Goal: Transaction & Acquisition: Purchase product/service

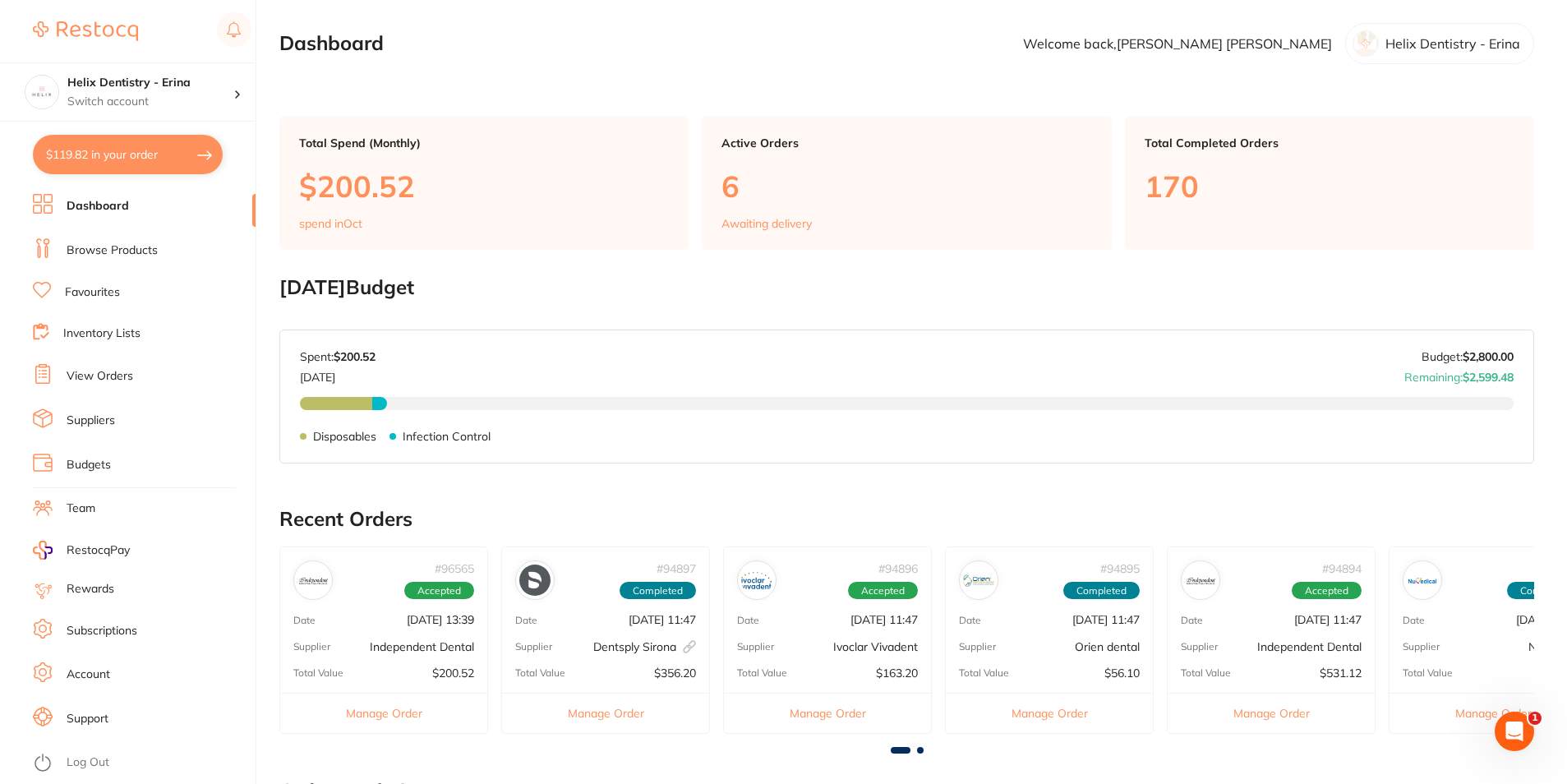
click at [140, 158] on button "$119.82 in your order" at bounding box center [128, 155] width 190 height 39
checkbox input "true"
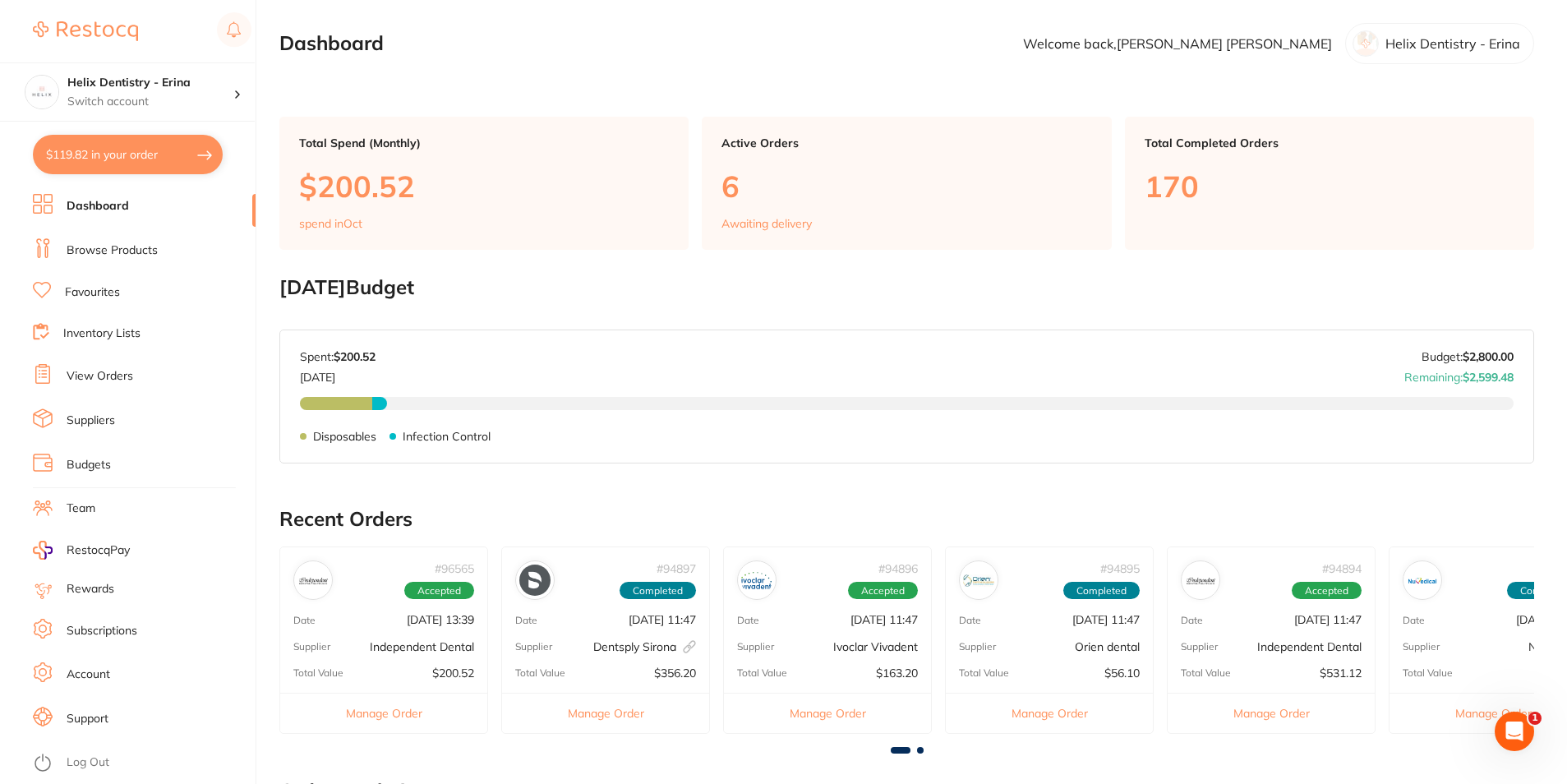
checkbox input "true"
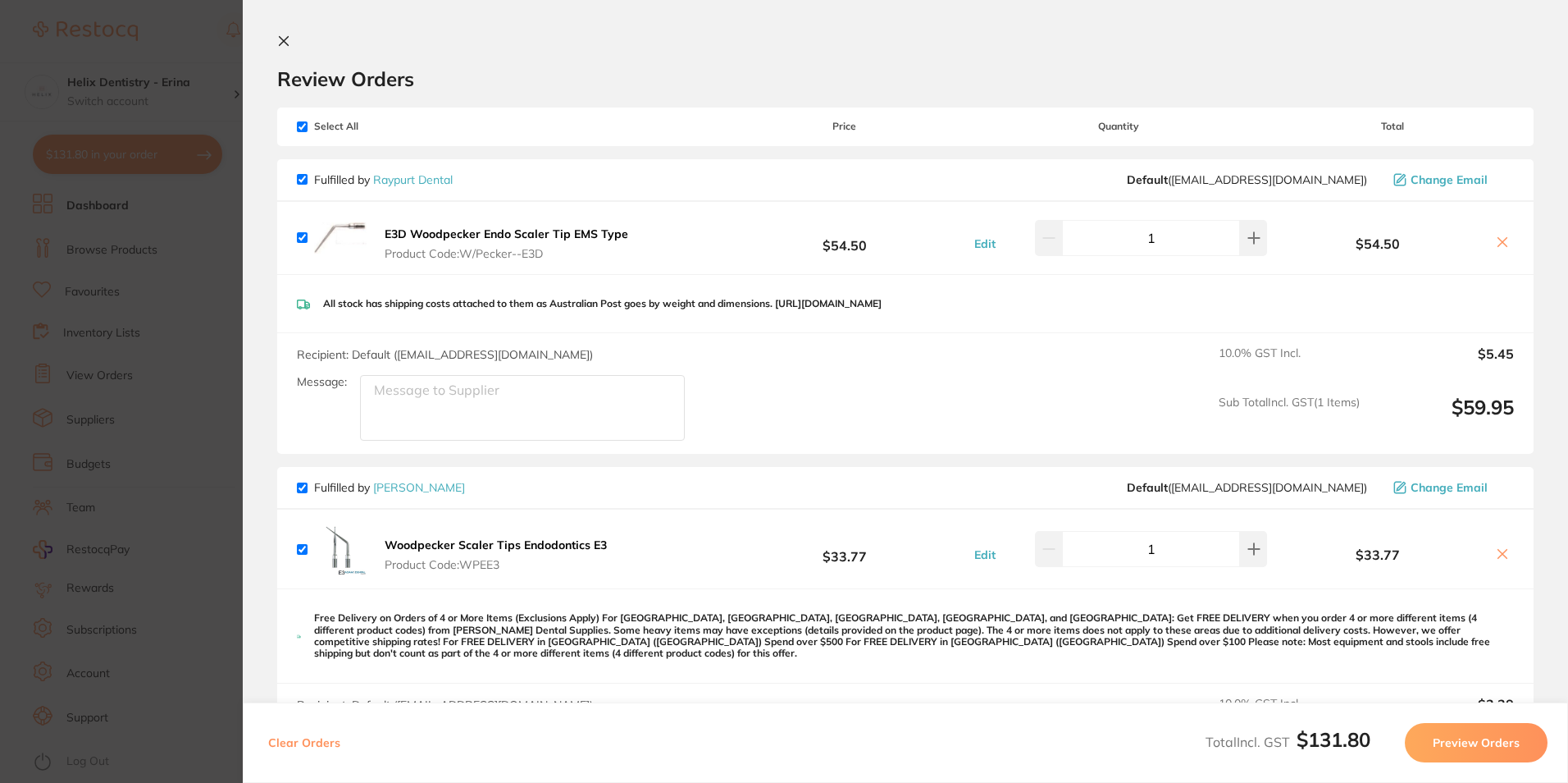
click at [284, 38] on icon at bounding box center [284, 41] width 13 height 13
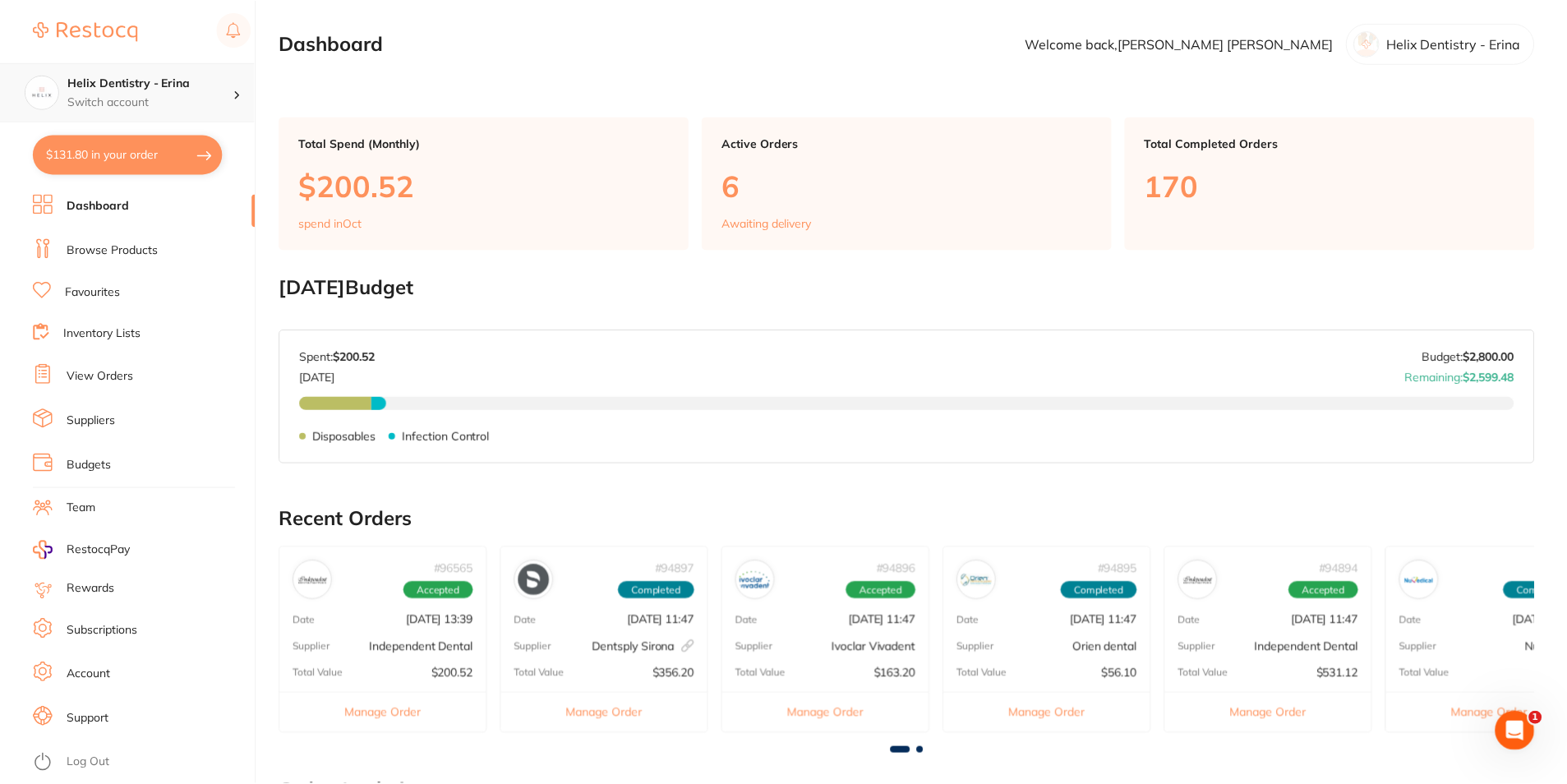
scroll to position [3, 0]
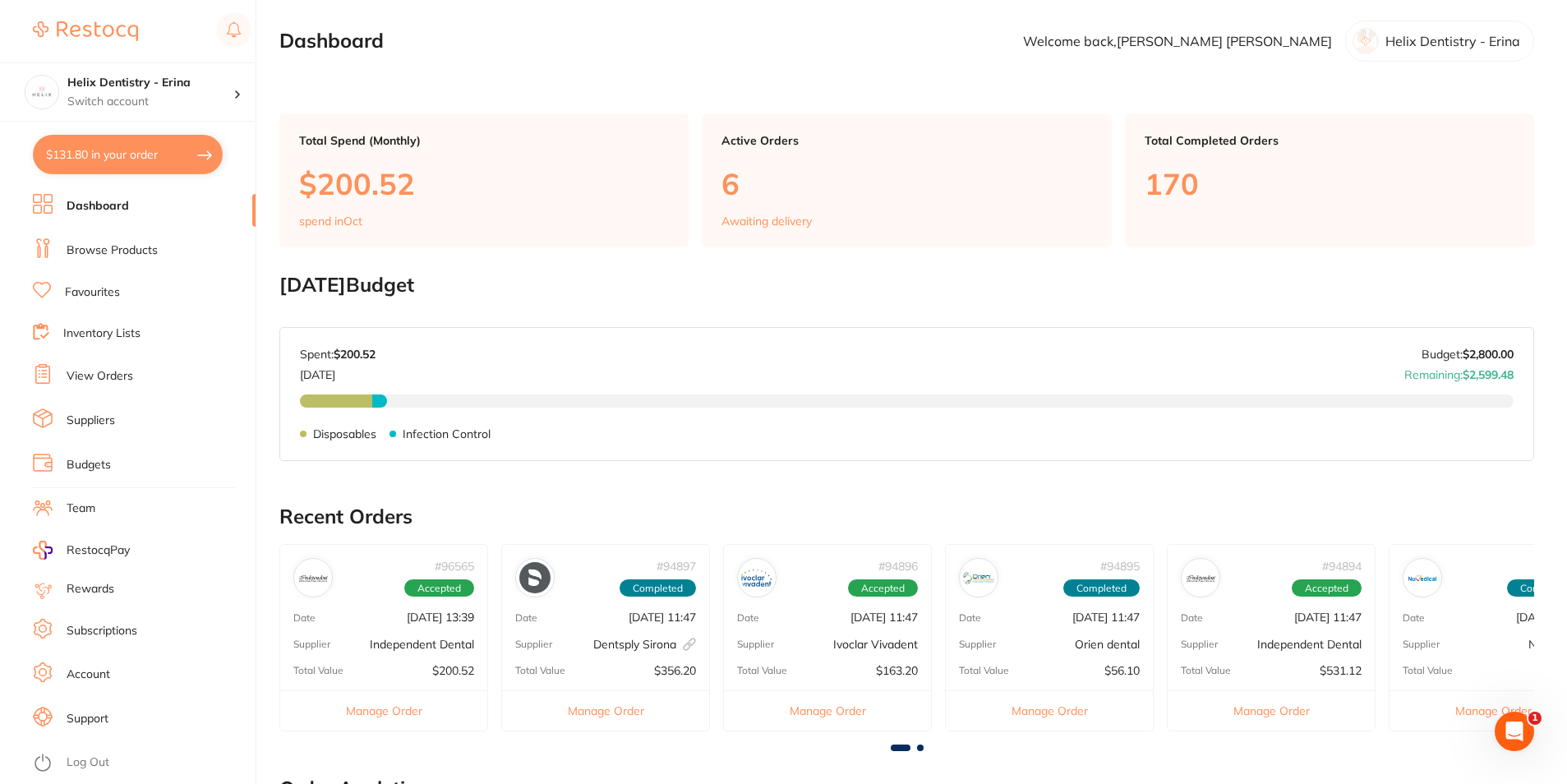
drag, startPoint x: 213, startPoint y: 76, endPoint x: 194, endPoint y: 146, distance: 72.5
click at [212, 76] on h4 "Helix Dentistry - Erina" at bounding box center [150, 83] width 166 height 17
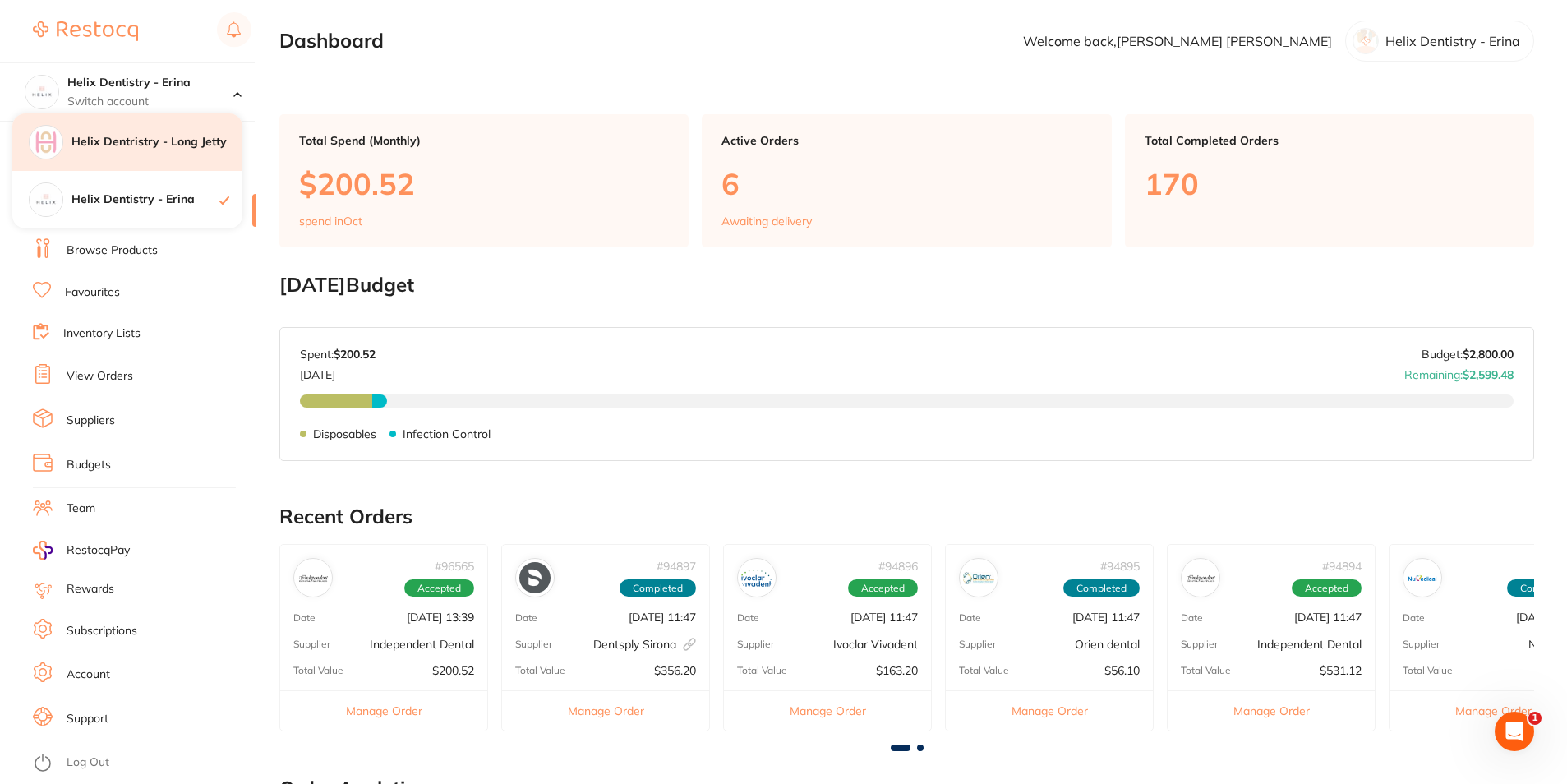
click at [142, 155] on div "Helix Dentristry - Long Jetty" at bounding box center [127, 142] width 230 height 57
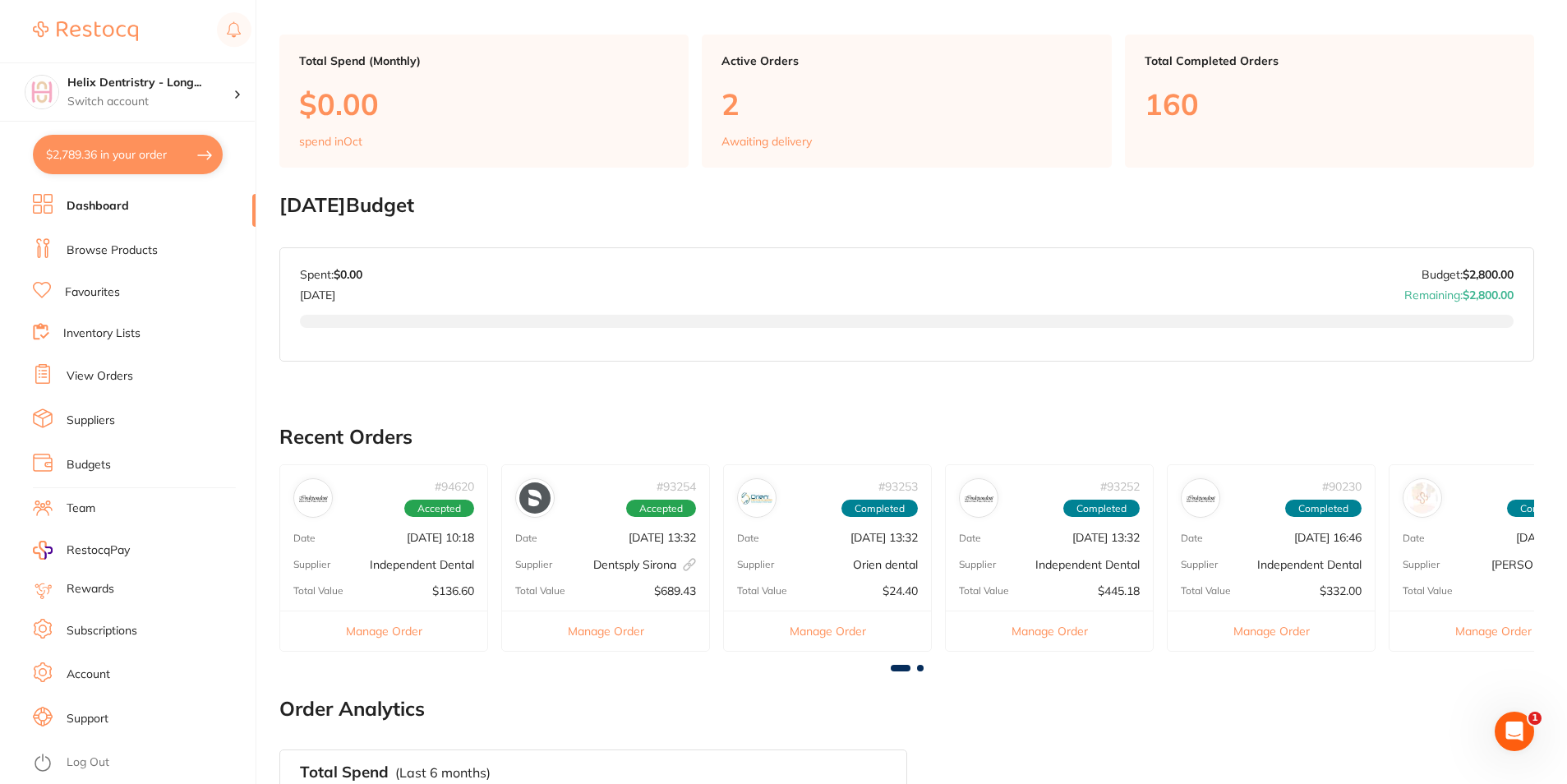
click at [157, 158] on button "$2,789.36 in your order" at bounding box center [128, 155] width 190 height 39
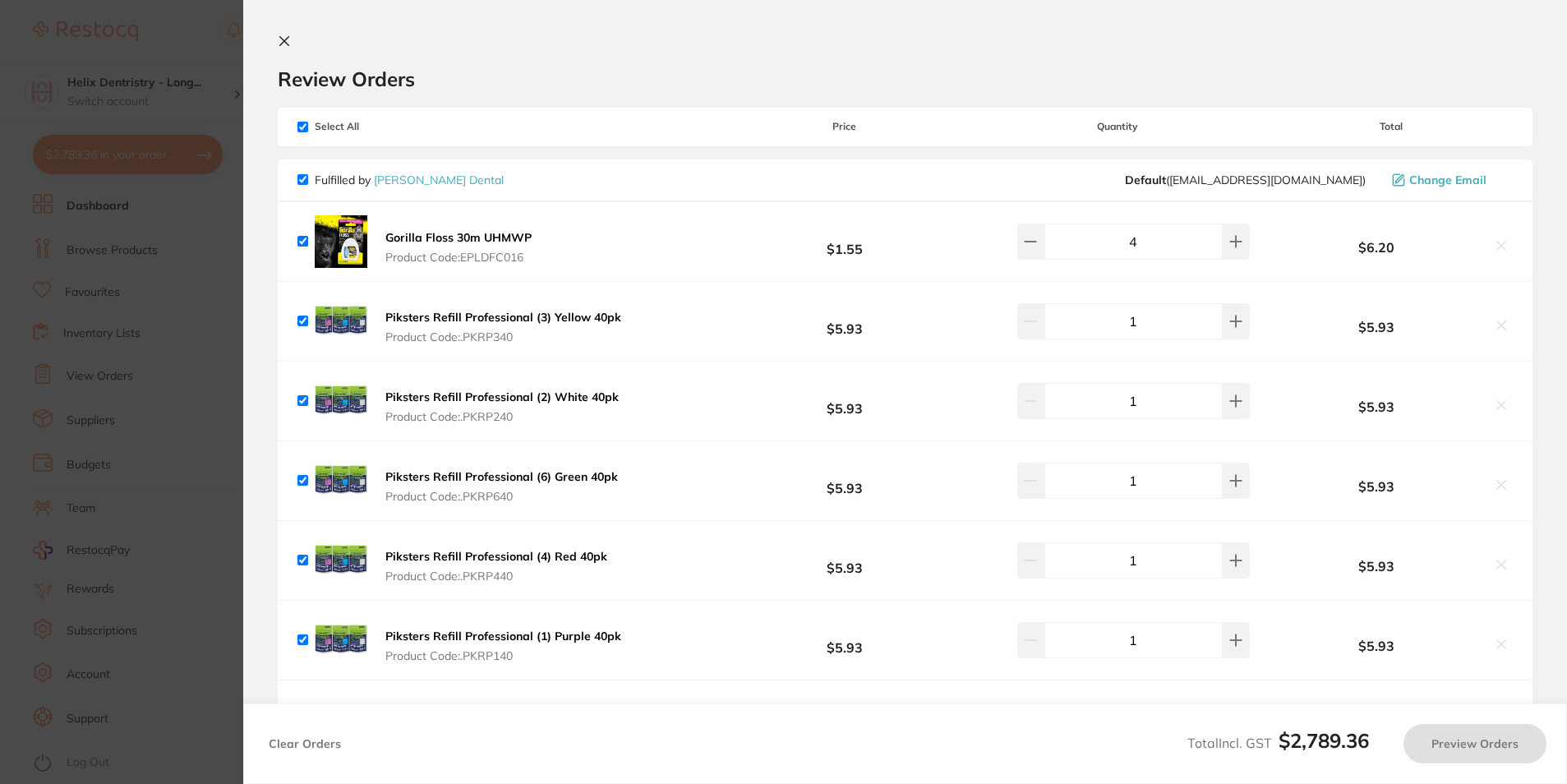
checkbox input "true"
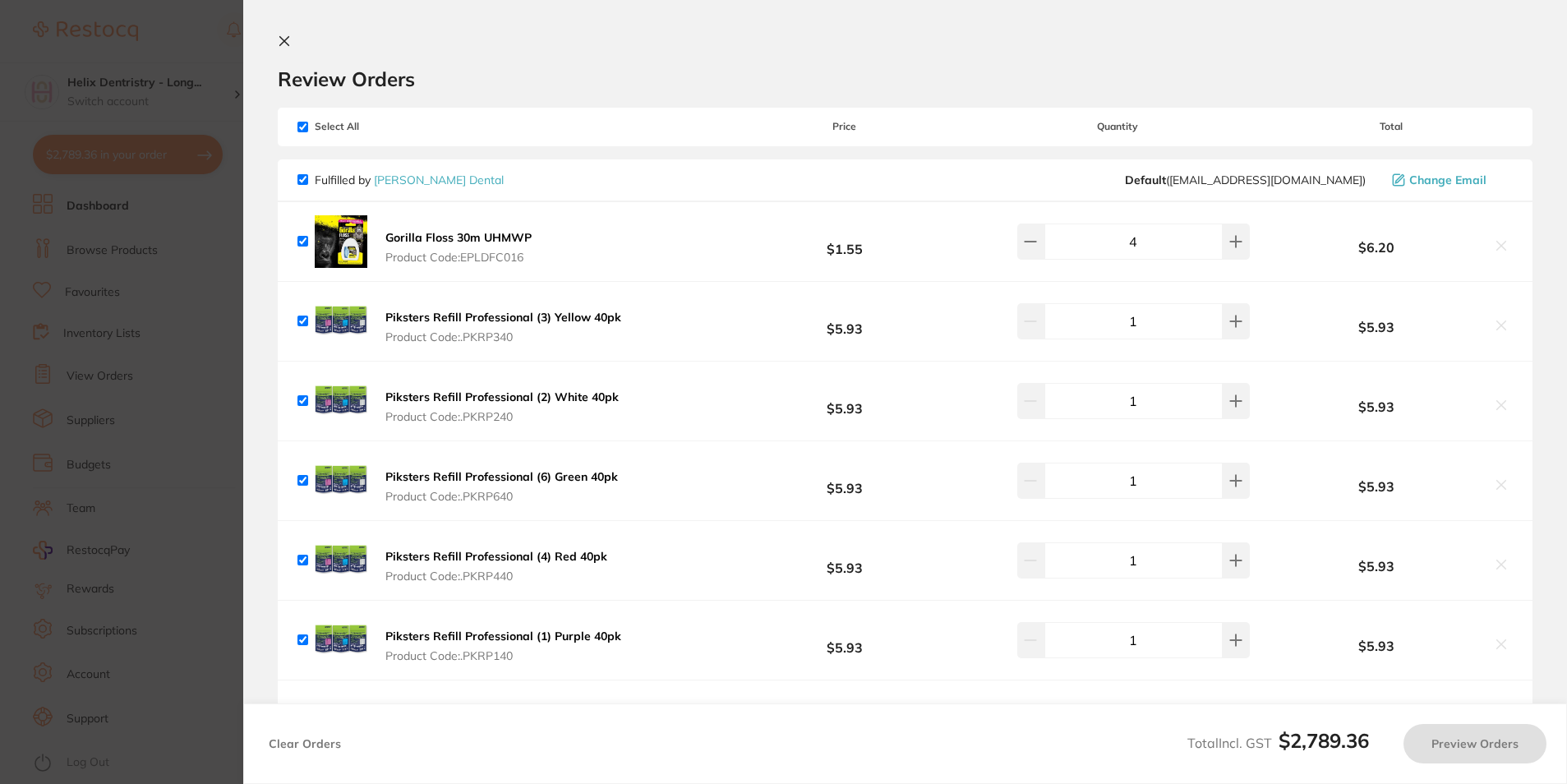
checkbox input "true"
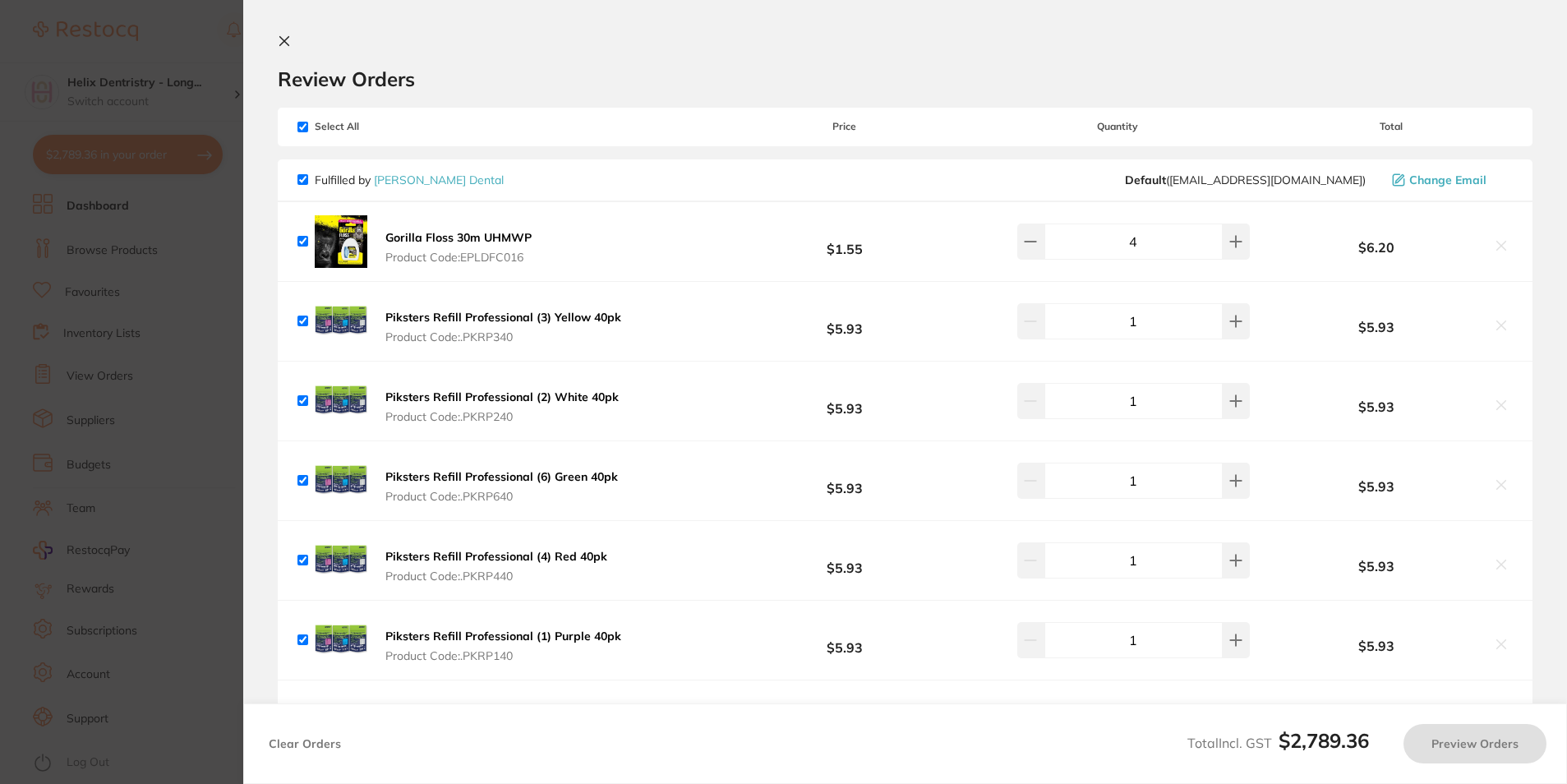
checkbox input "true"
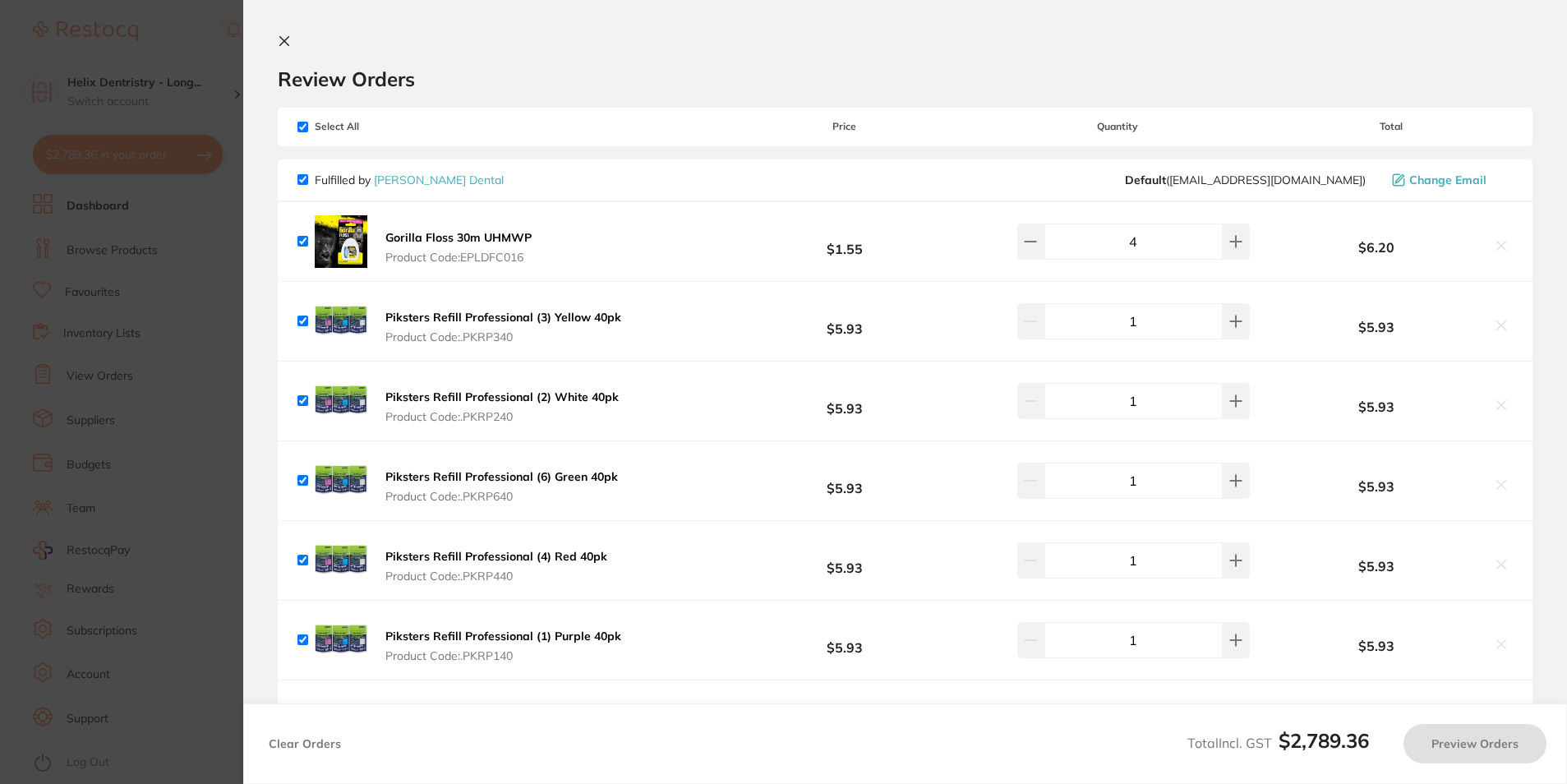
checkbox input "true"
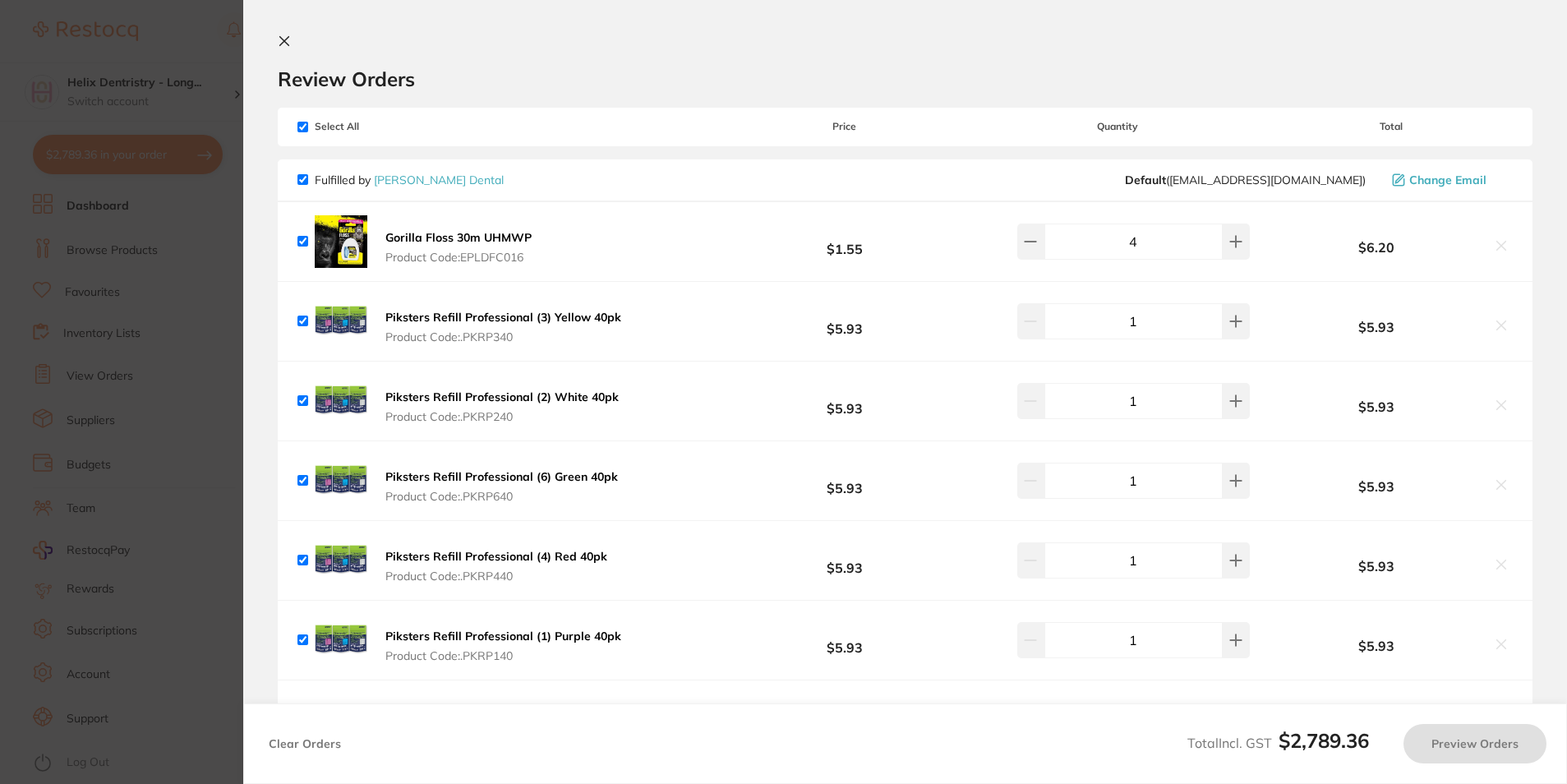
checkbox input "true"
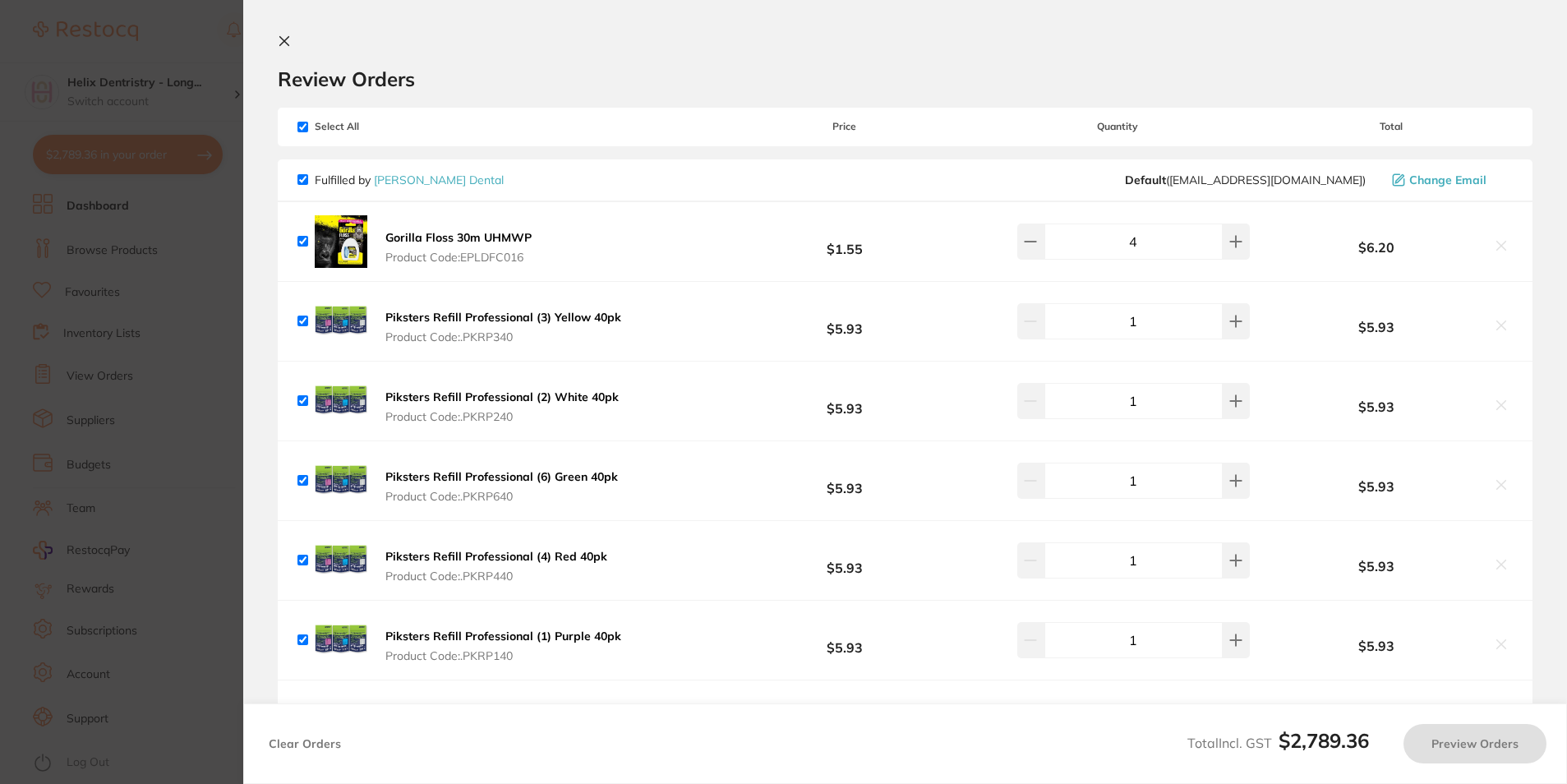
checkbox input "true"
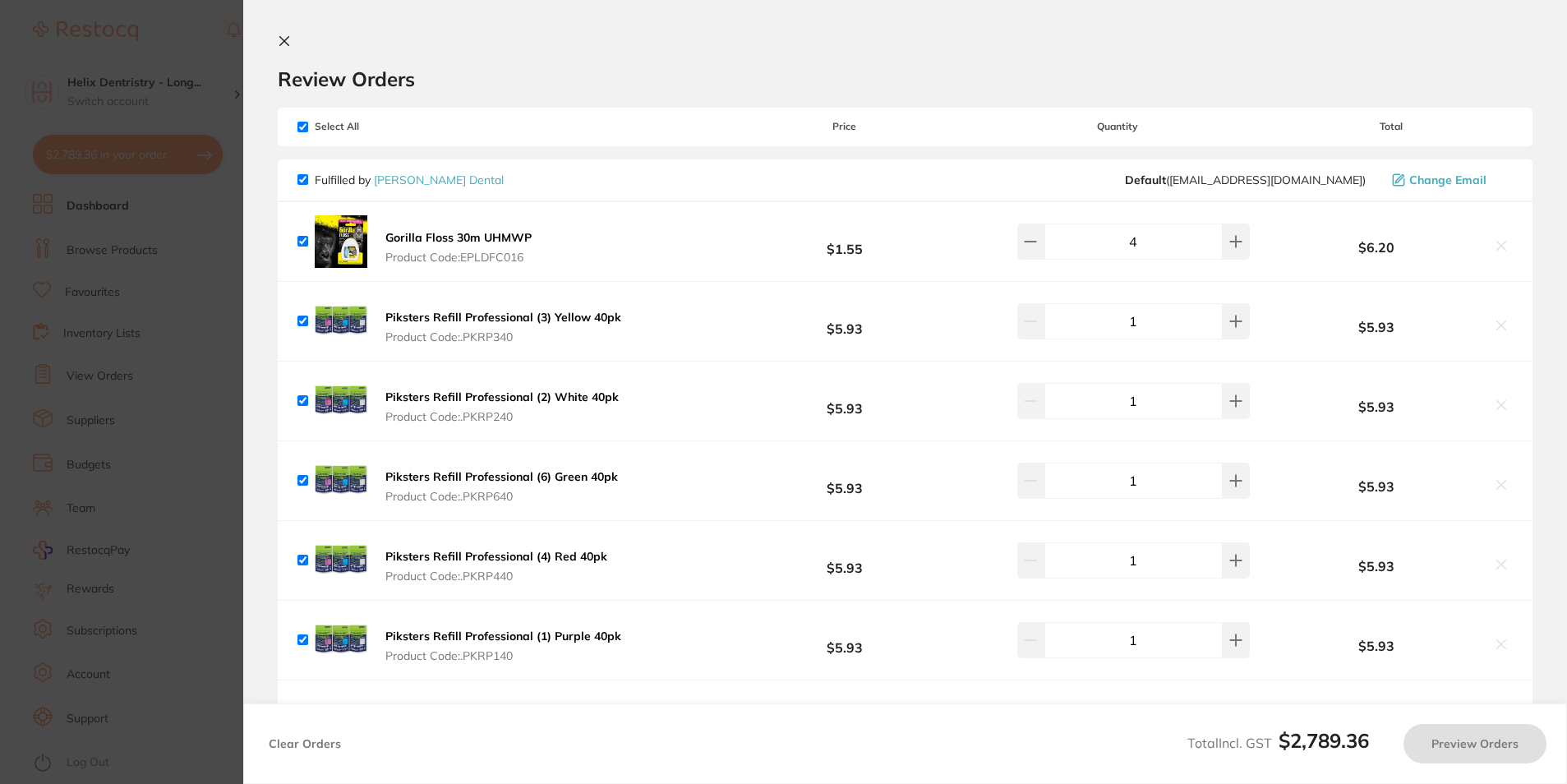
checkbox input "true"
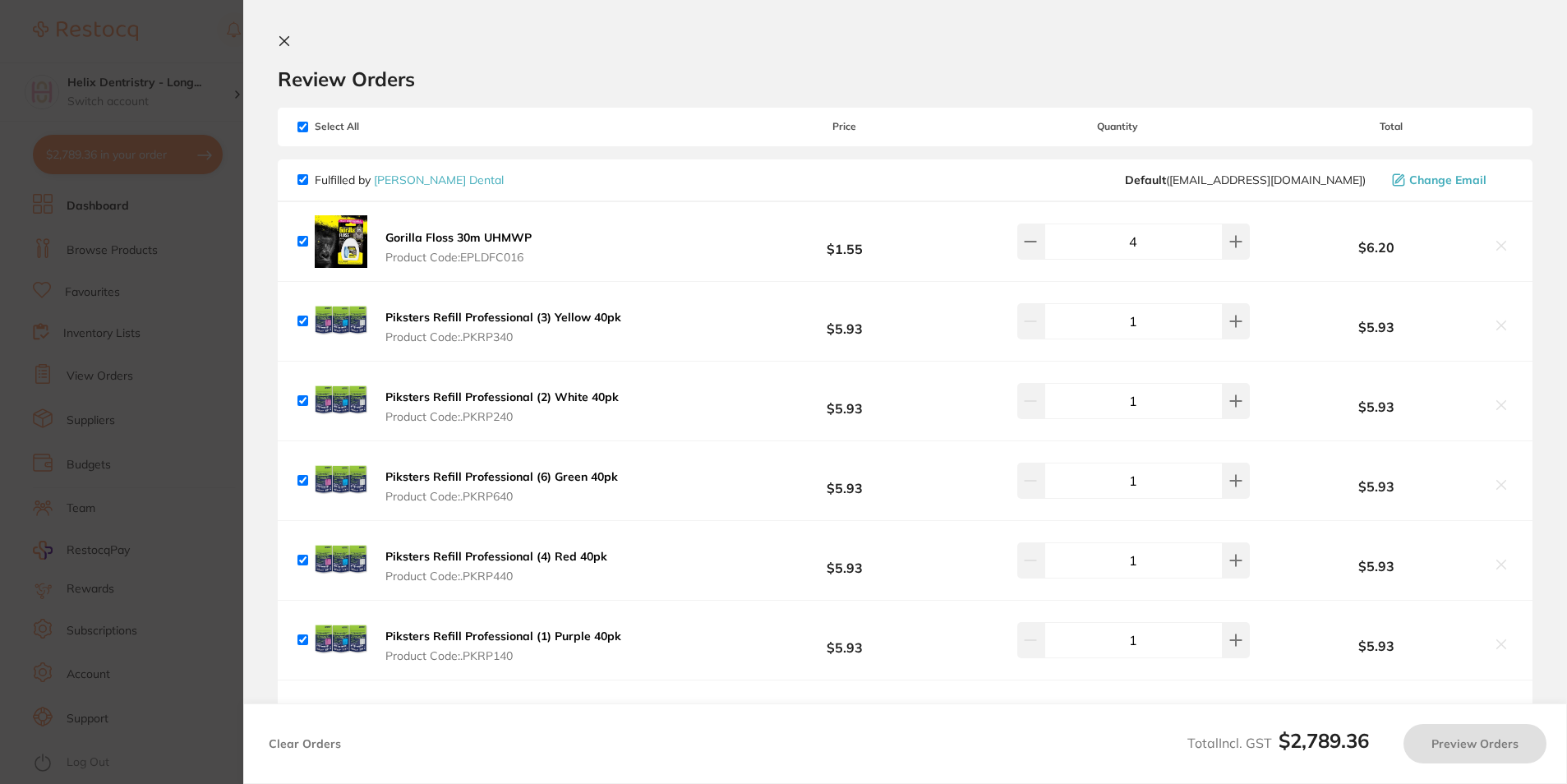
checkbox input "true"
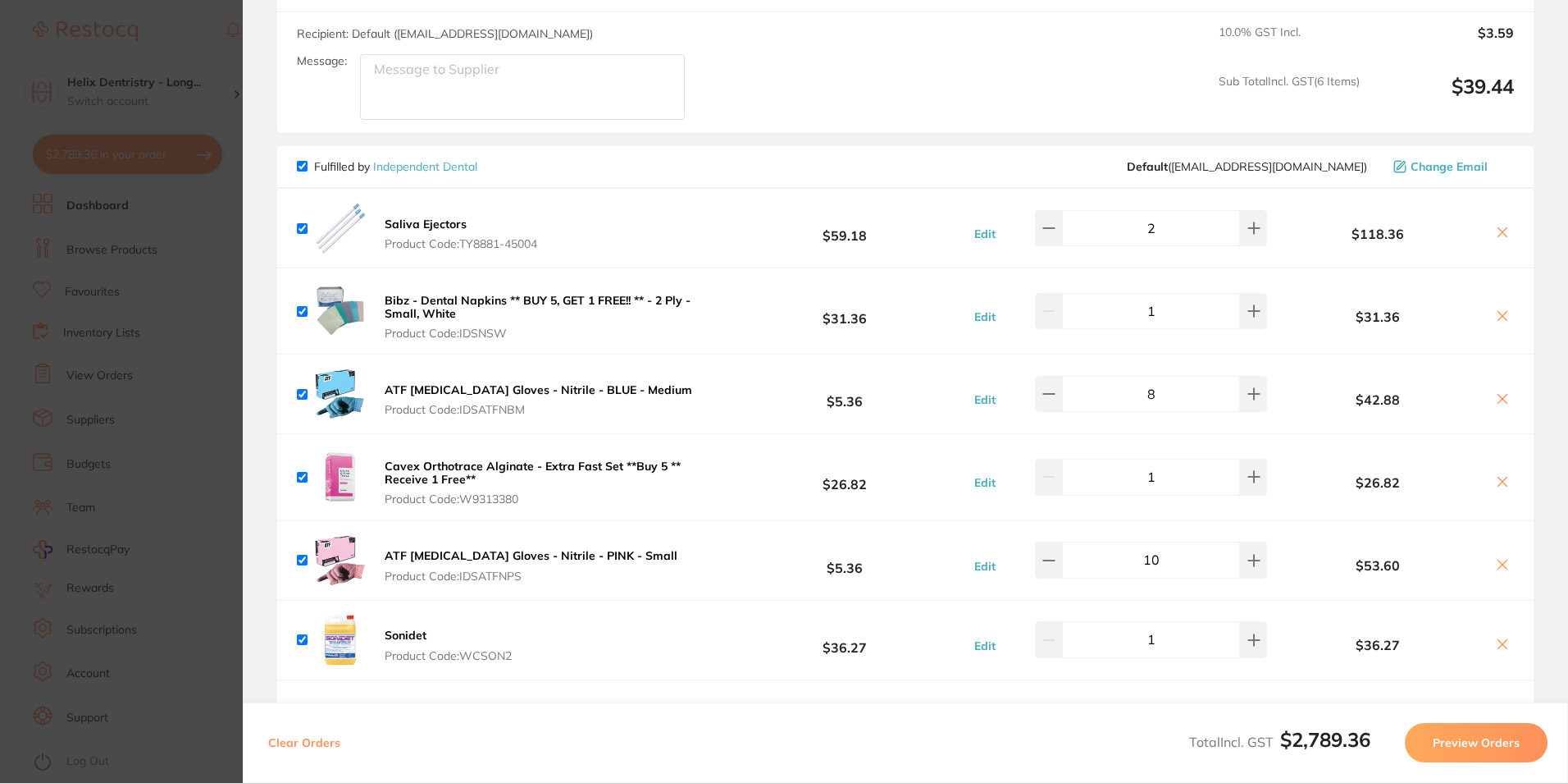
scroll to position [738, 0]
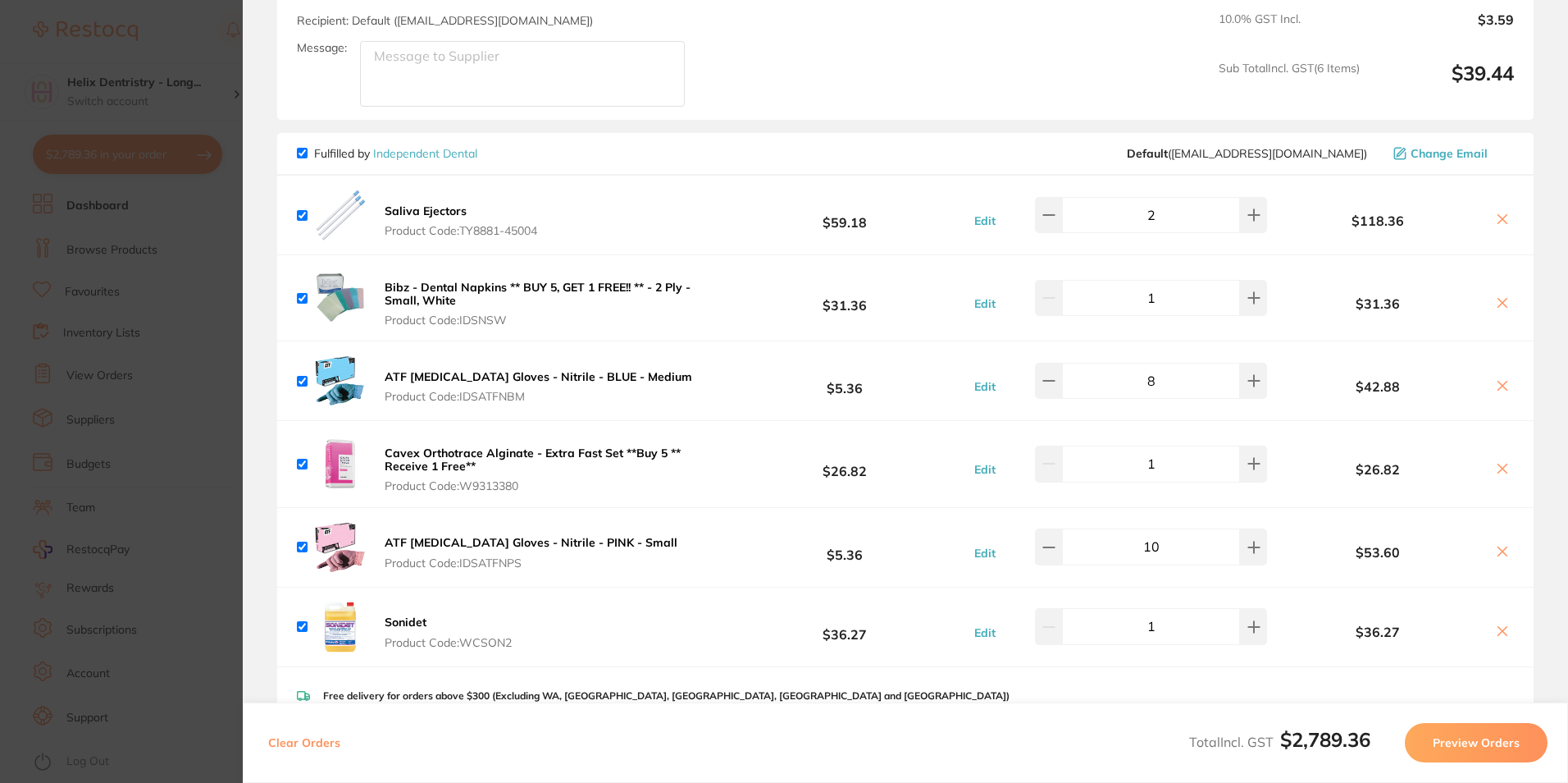
click at [1499, 214] on icon at bounding box center [1502, 219] width 13 height 13
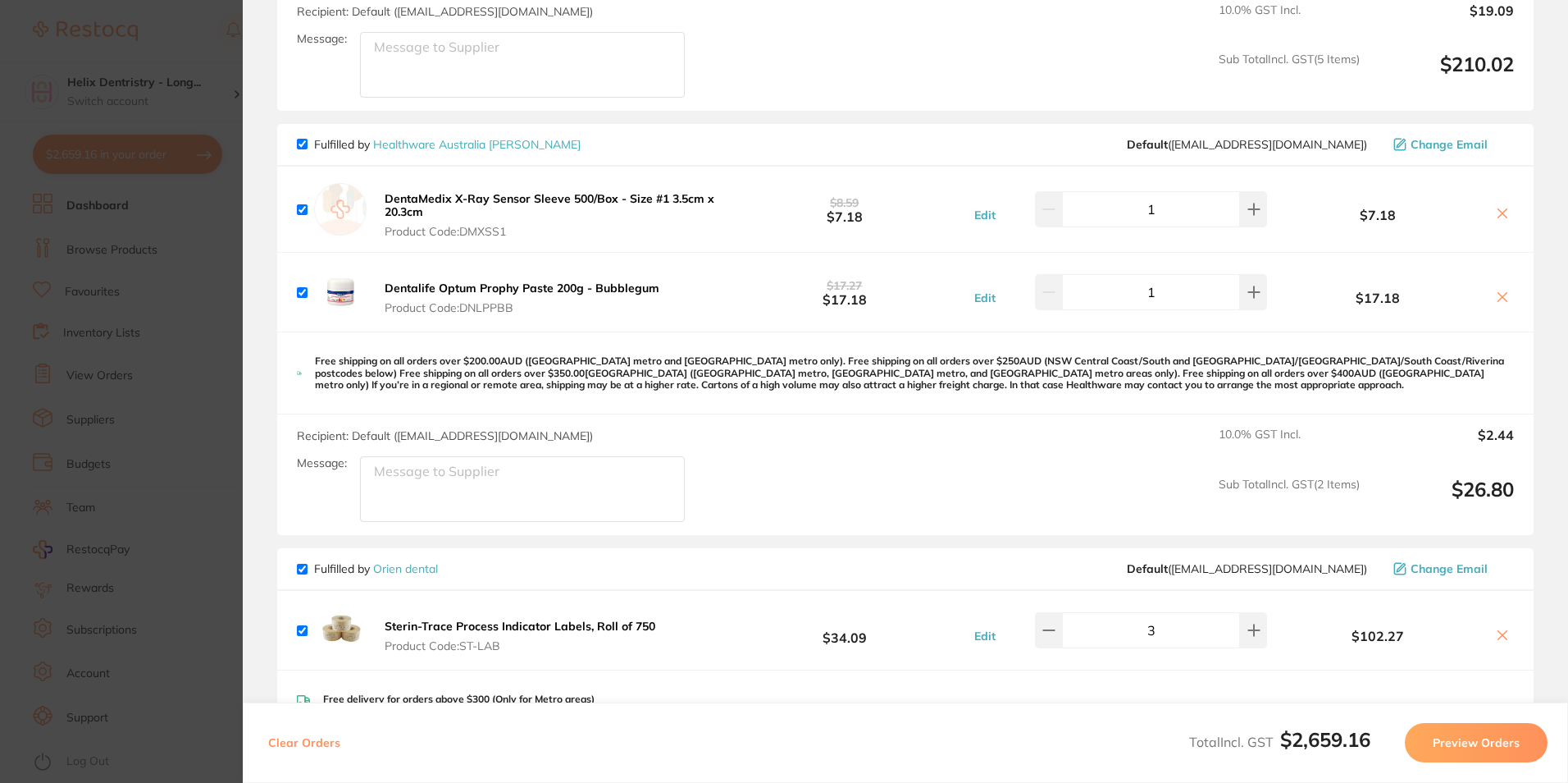
scroll to position [1395, 0]
click at [1496, 209] on icon at bounding box center [1502, 213] width 13 height 13
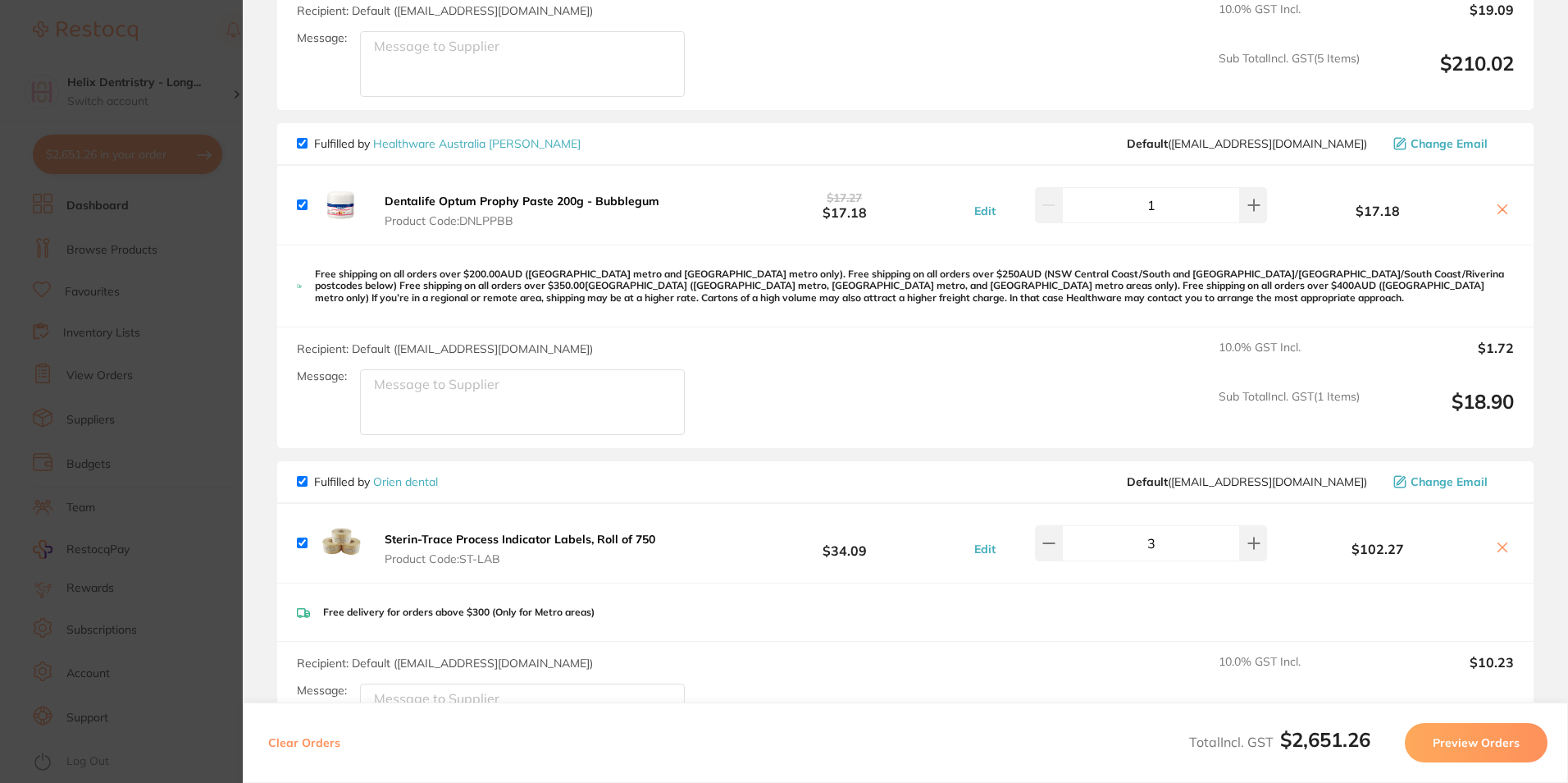
click at [1496, 209] on icon at bounding box center [1502, 209] width 13 height 13
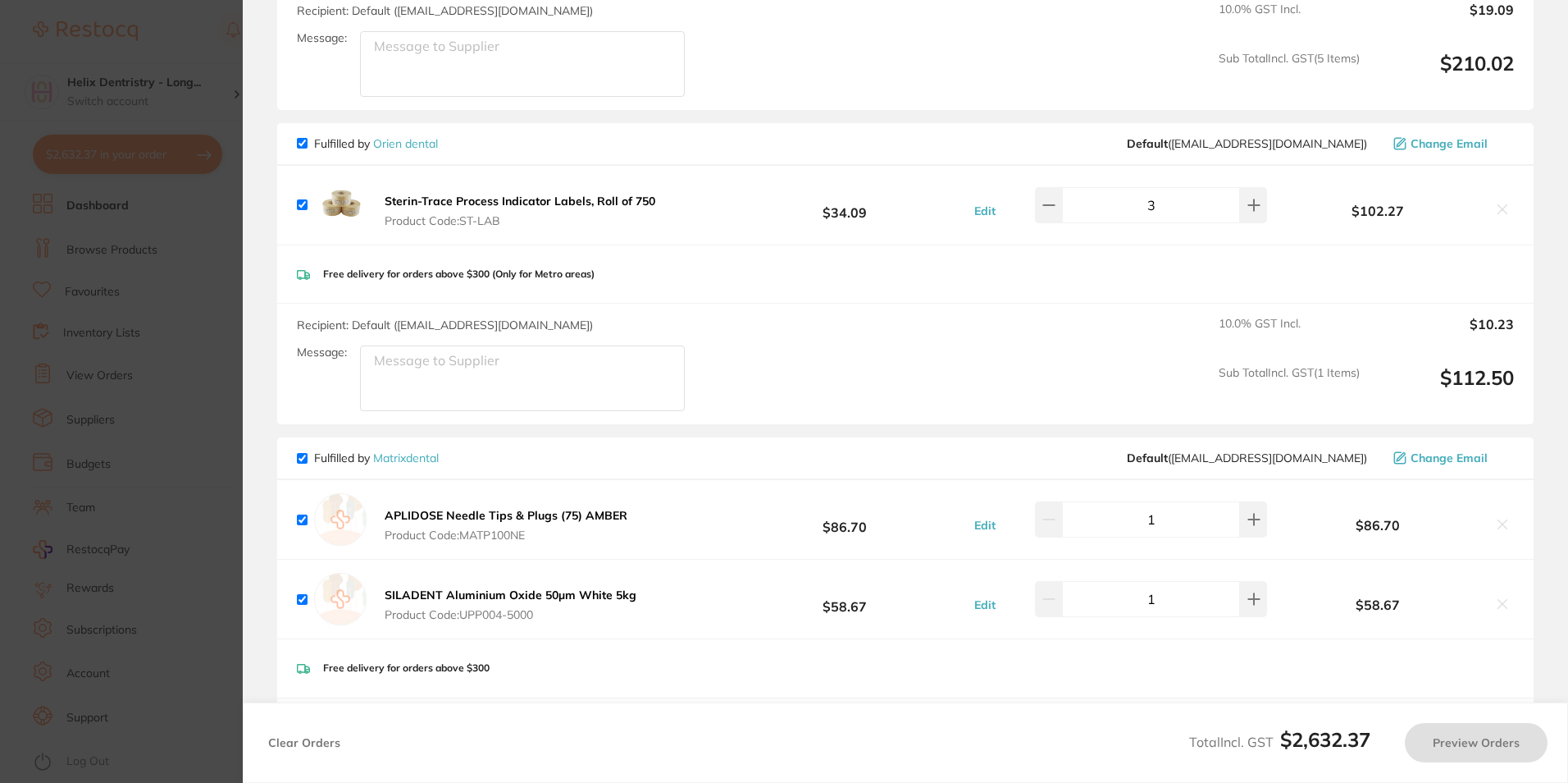
checkbox input "true"
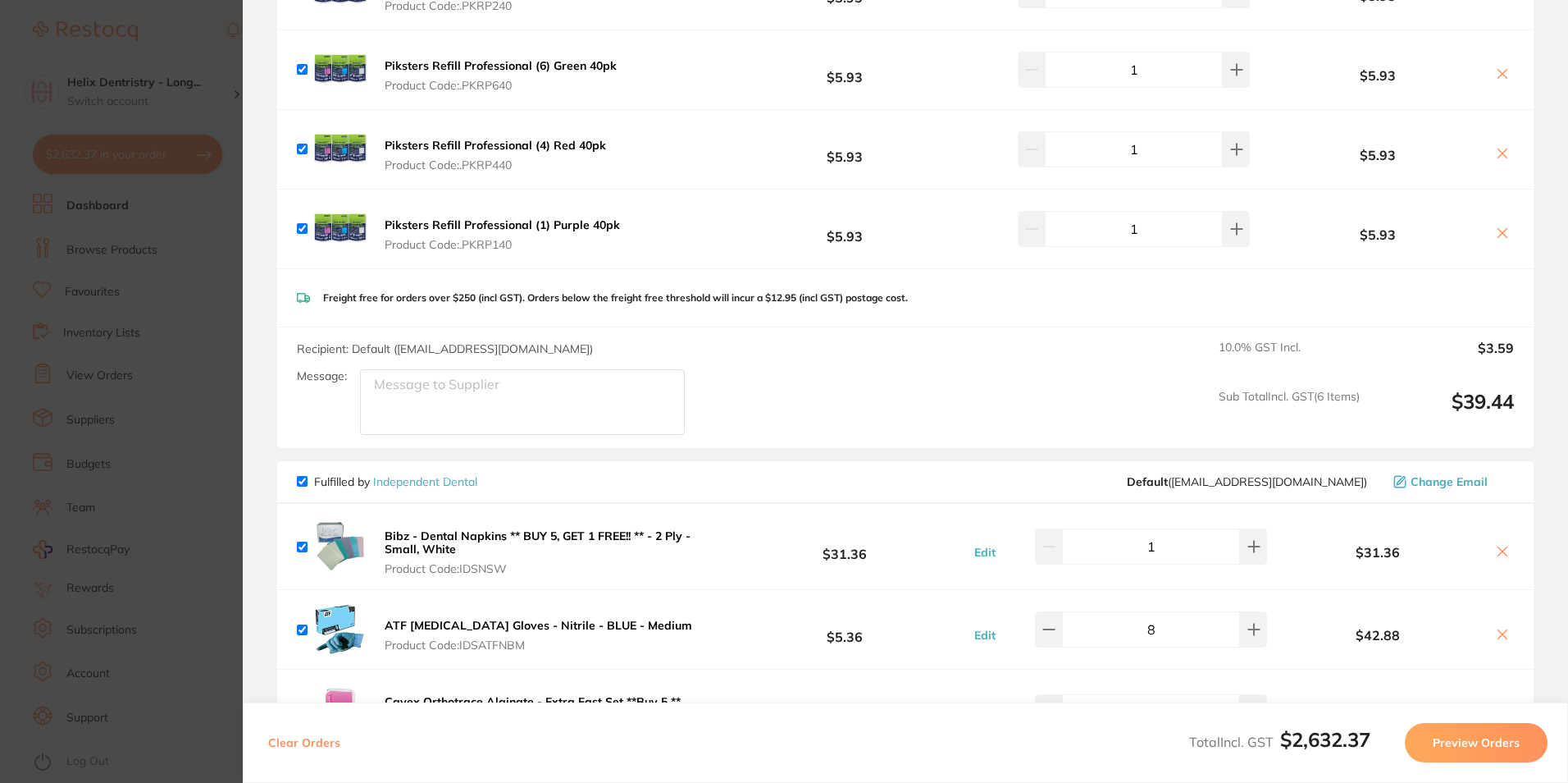
scroll to position [0, 0]
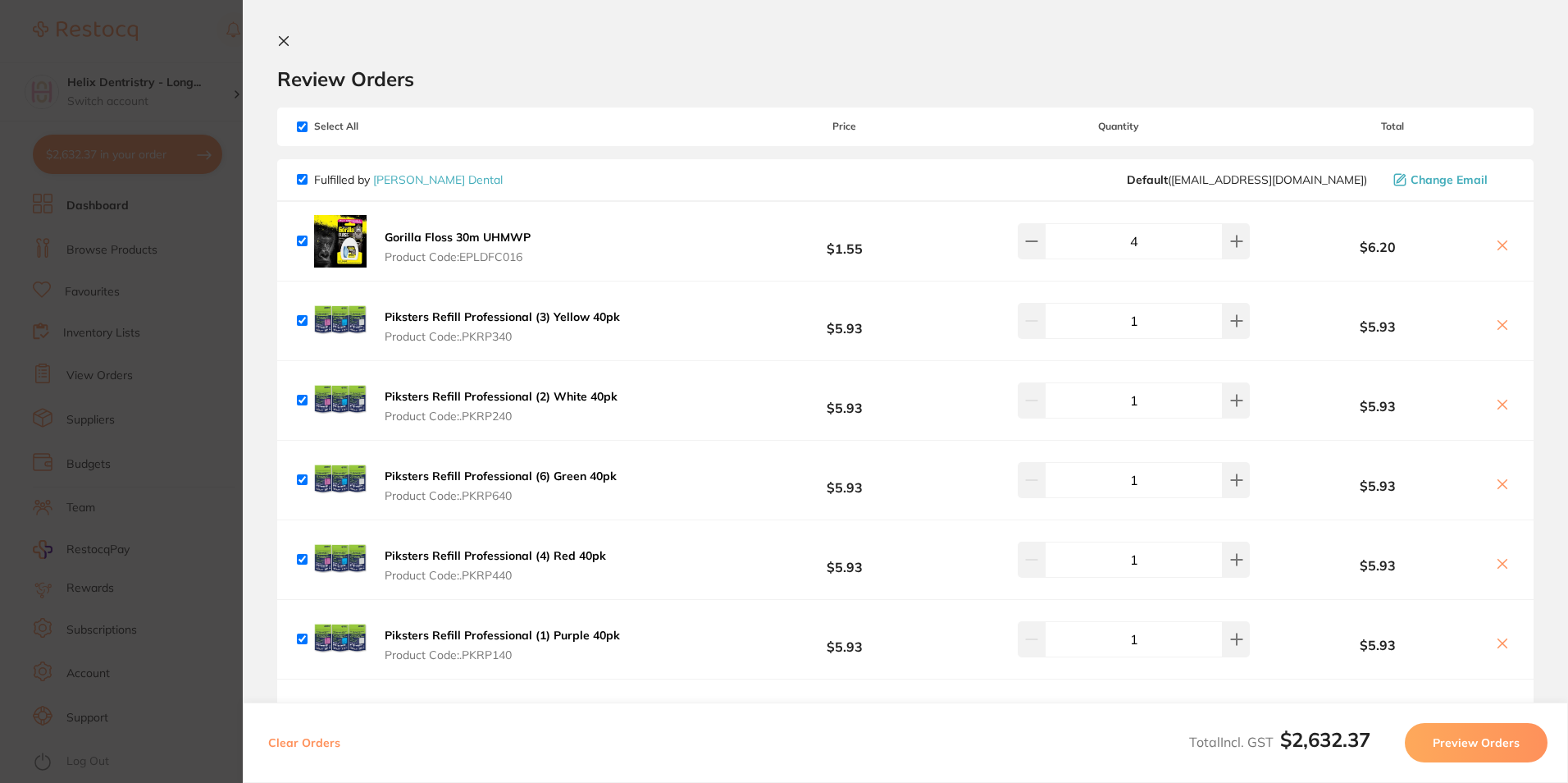
drag, startPoint x: 258, startPoint y: 41, endPoint x: 281, endPoint y: 37, distance: 23.3
click at [262, 41] on section "Review Orders Your orders are being processed and we will notify you once we ha…" at bounding box center [904, 392] width 1325 height 783
click at [281, 37] on icon at bounding box center [284, 41] width 13 height 13
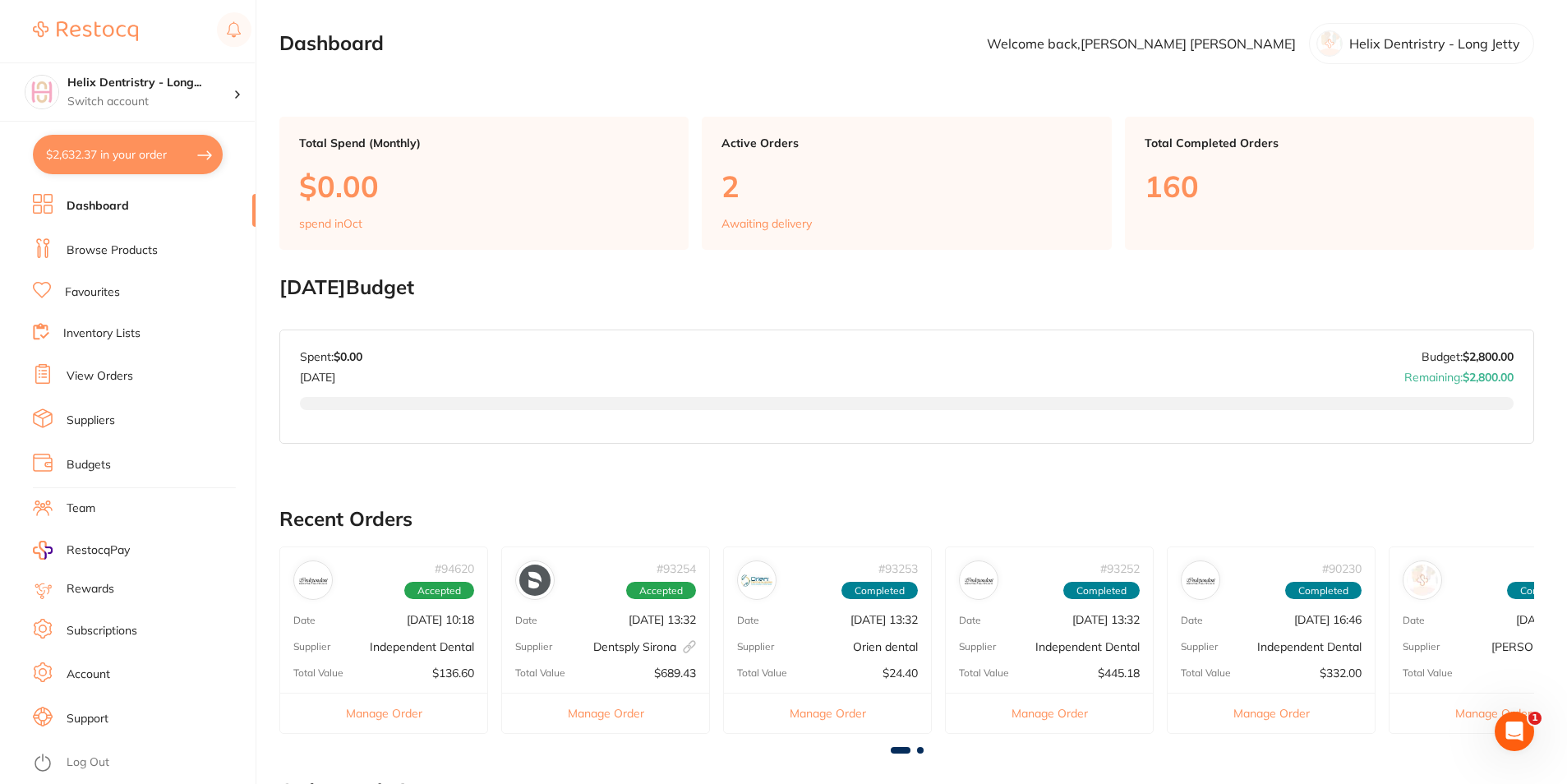
drag, startPoint x: 102, startPoint y: 254, endPoint x: 175, endPoint y: 229, distance: 77.2
click at [102, 254] on link "Browse Products" at bounding box center [112, 250] width 91 height 17
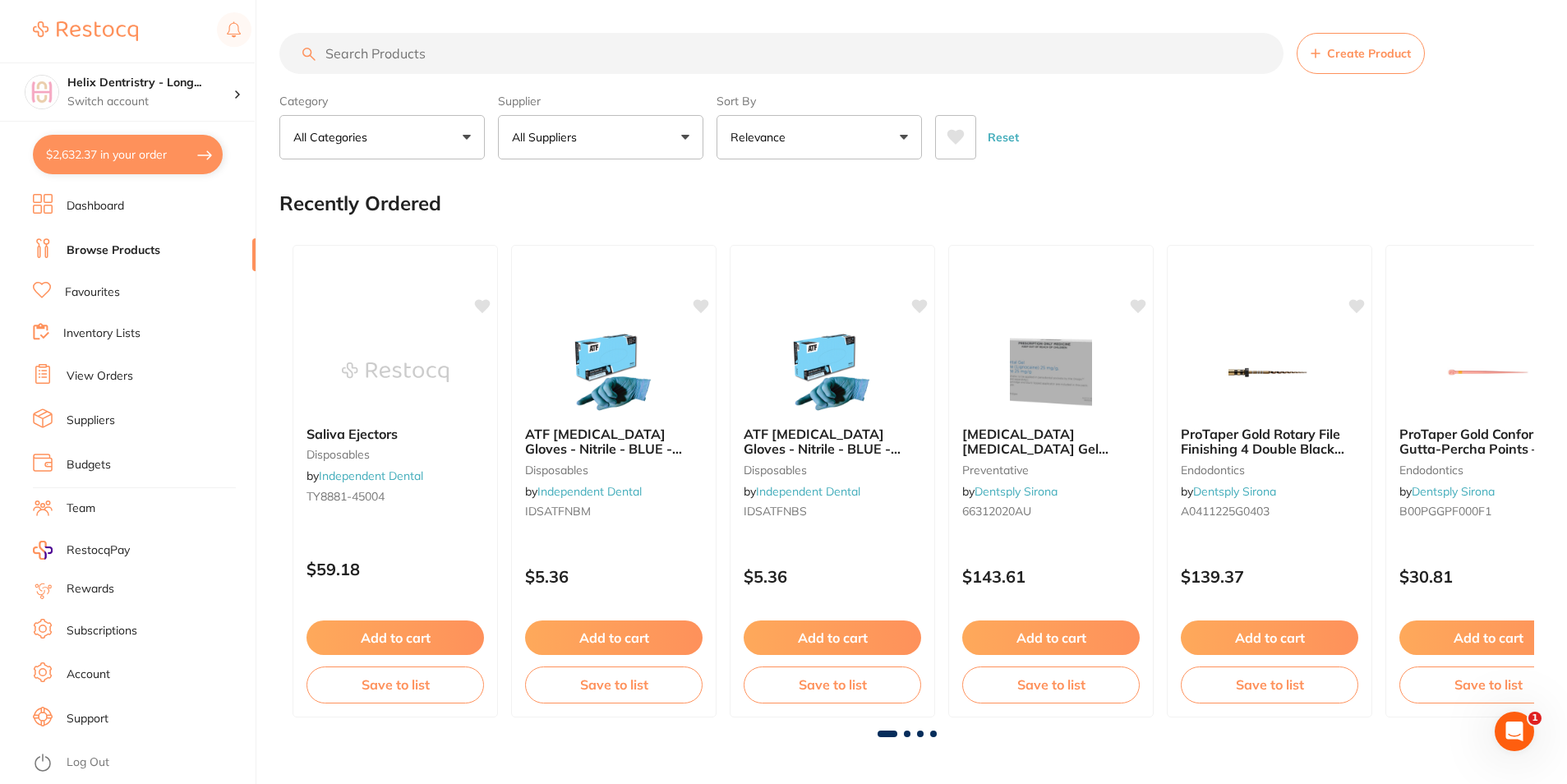
click at [427, 54] on input "search" at bounding box center [782, 53] width 1004 height 41
type input "x-ray sleeves"
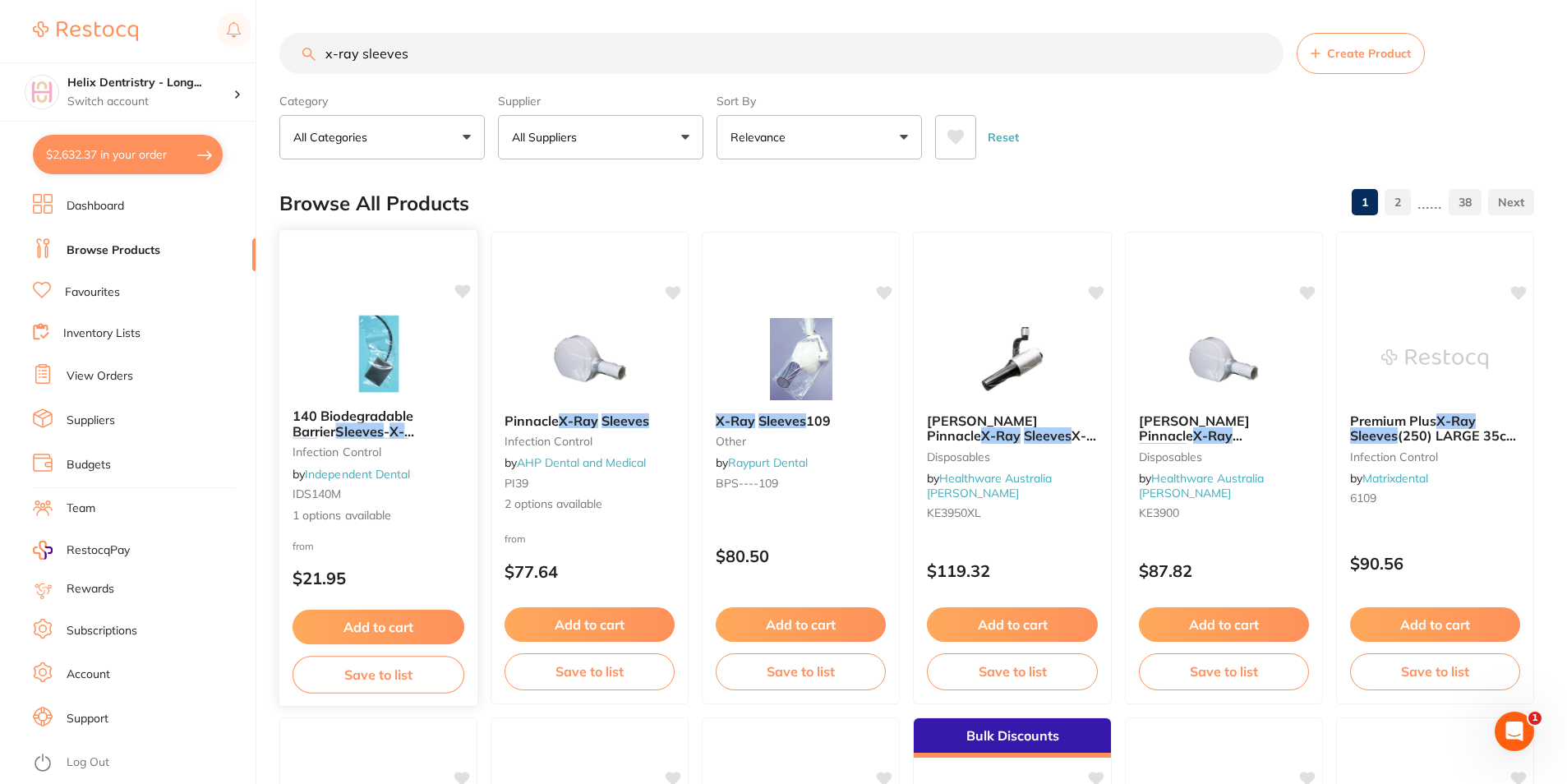
click at [360, 438] on span "Sensor" at bounding box center [339, 446] width 43 height 17
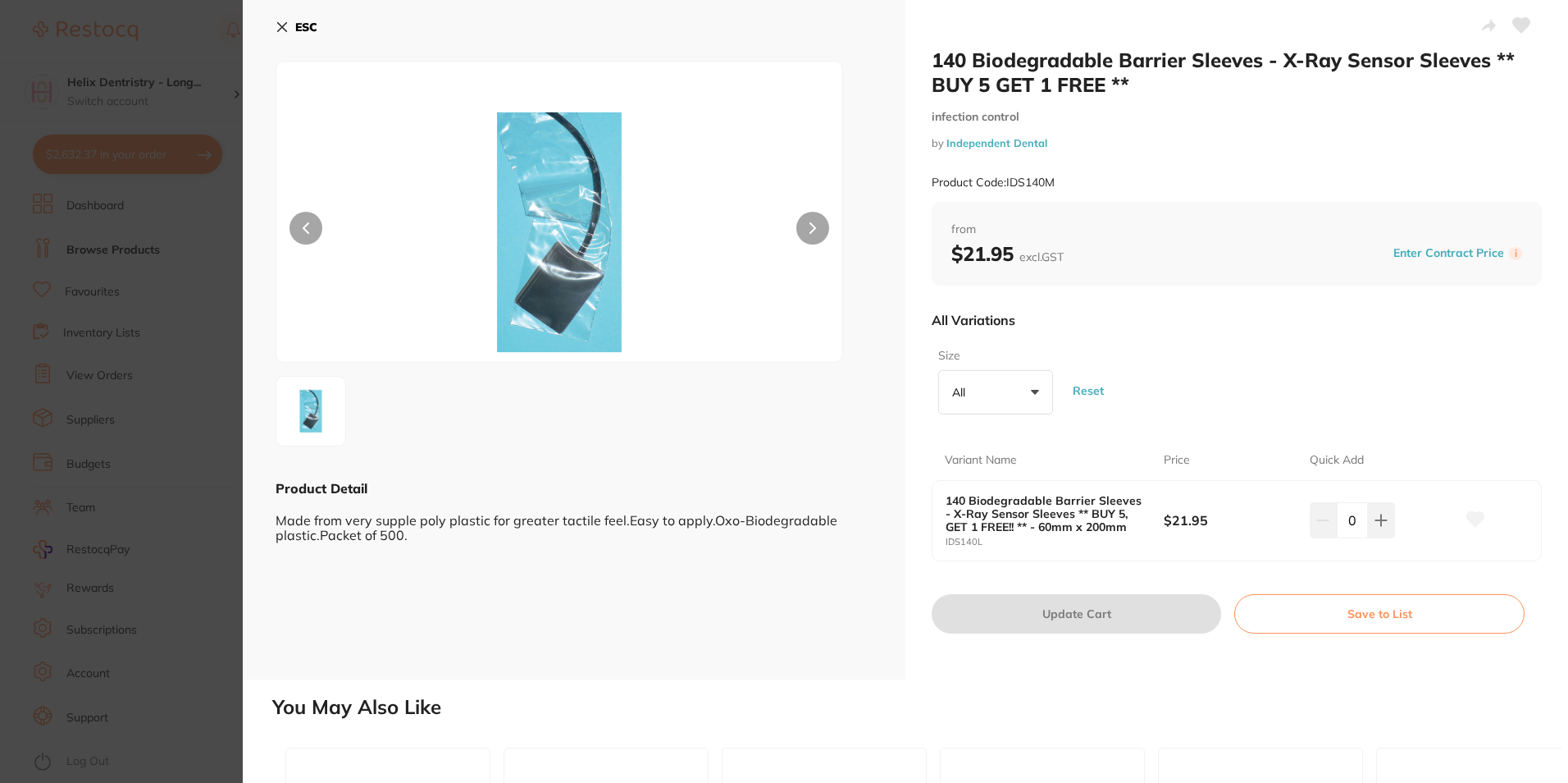
click at [1012, 392] on button "All +0" at bounding box center [995, 392] width 115 height 44
click at [1016, 546] on li "60mm x 200mm" at bounding box center [995, 546] width 102 height 50
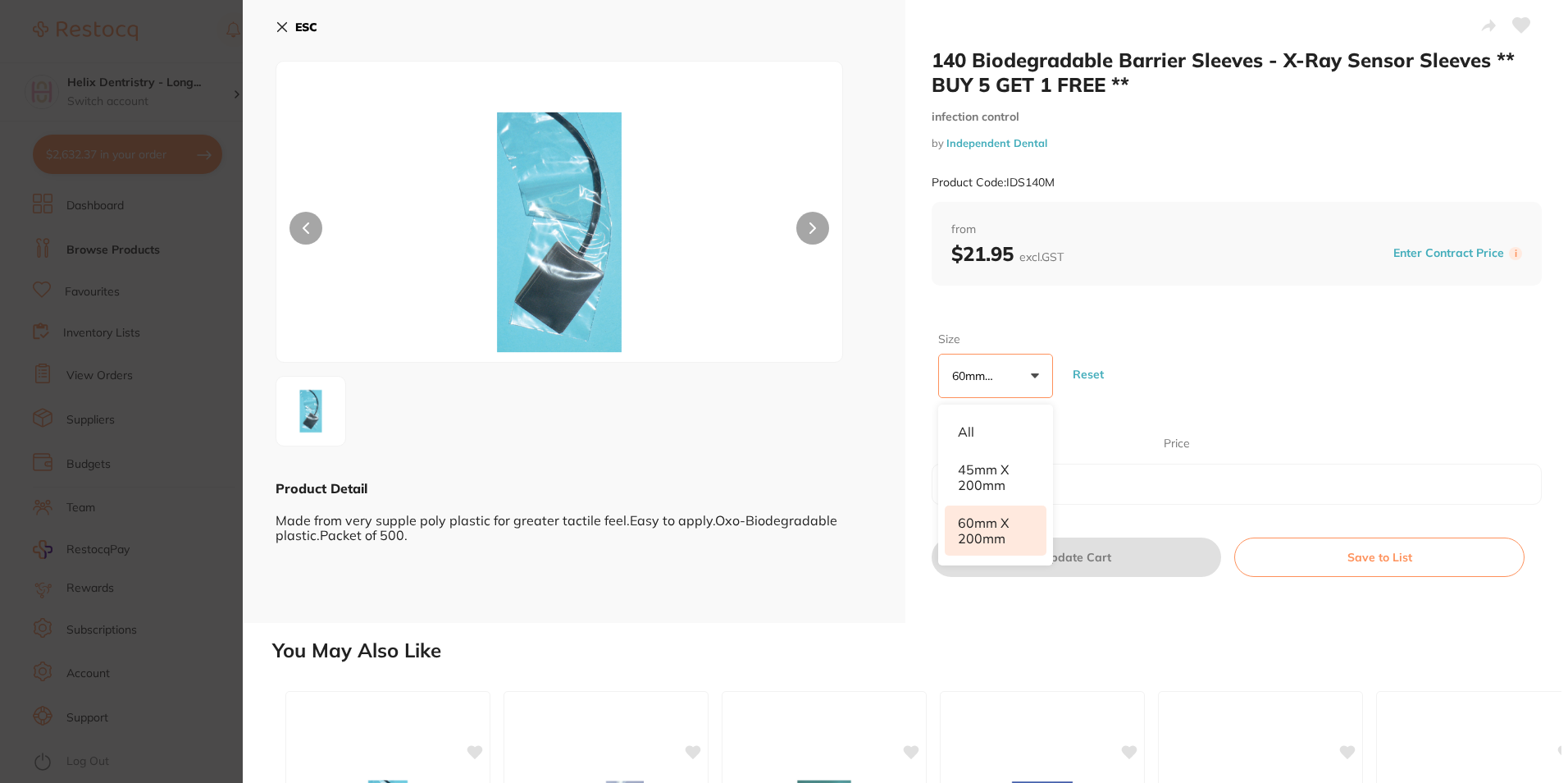
click at [1024, 374] on button "60mm x 200mm +0" at bounding box center [995, 375] width 115 height 44
click at [1010, 379] on span "+0" at bounding box center [1009, 376] width 17 height 17
drag, startPoint x: 1001, startPoint y: 465, endPoint x: 1181, endPoint y: 410, distance: 188.2
click at [1001, 467] on li "45mm x 200mm" at bounding box center [995, 477] width 102 height 50
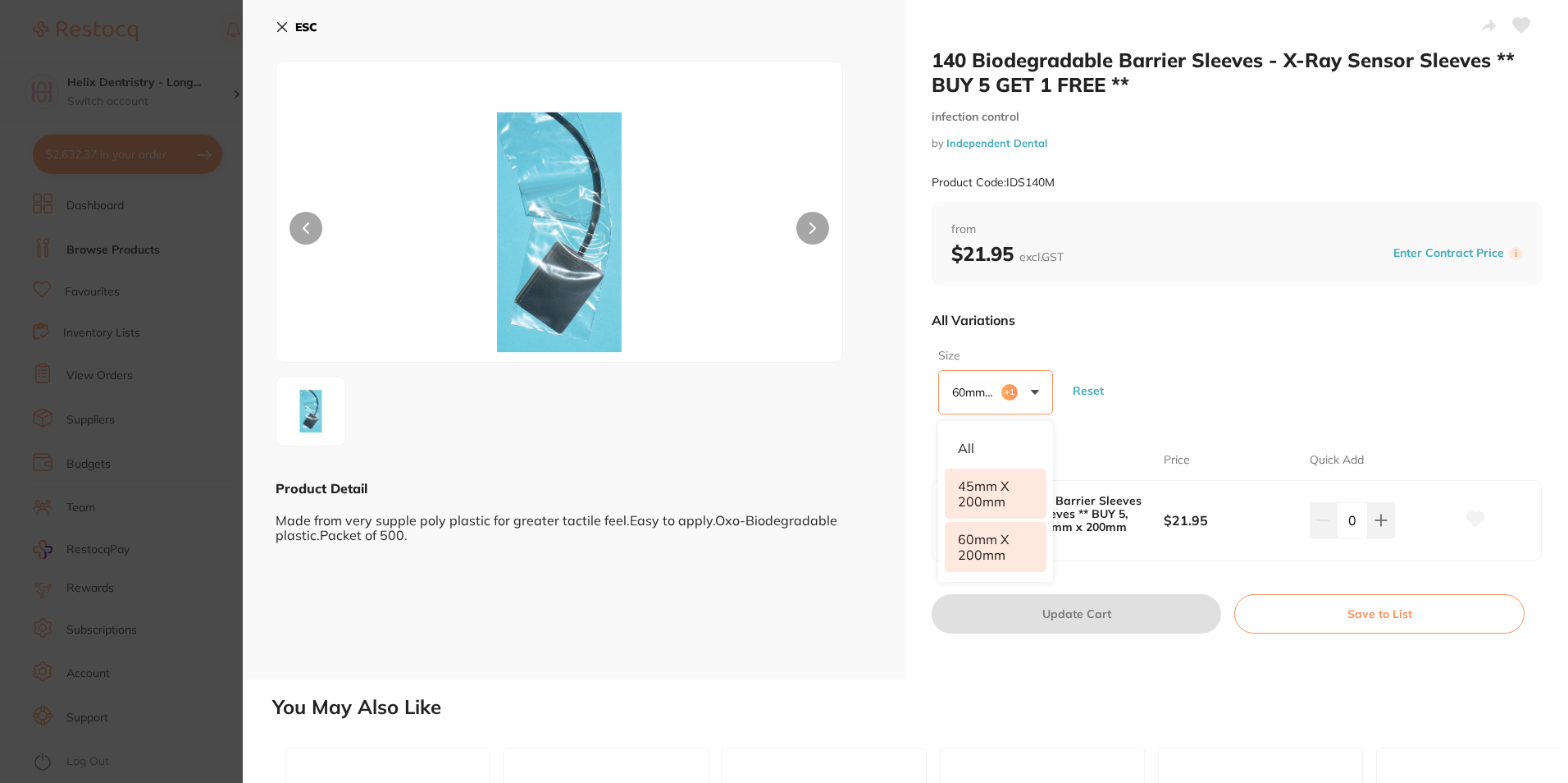
click at [1221, 371] on div "Size 60mm x 200mm +1 All 45mm x 200mm 60mm x 200mm Reset" at bounding box center [1237, 380] width 610 height 80
click at [1375, 514] on icon at bounding box center [1381, 520] width 13 height 13
type input "1"
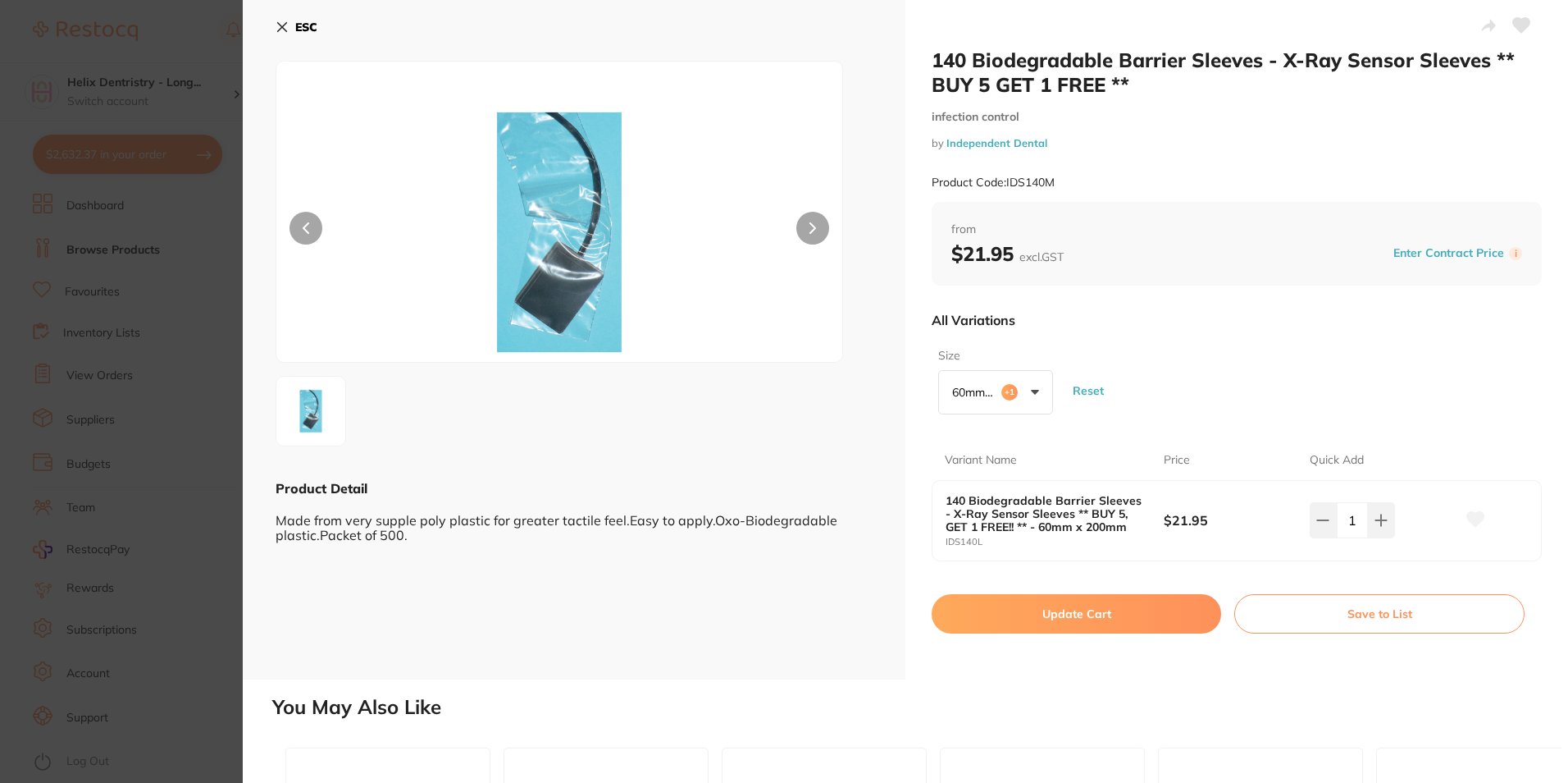
drag, startPoint x: 1134, startPoint y: 610, endPoint x: 645, endPoint y: 200, distance: 638.1
click at [1134, 609] on button "Update Cart" at bounding box center [1076, 613] width 289 height 39
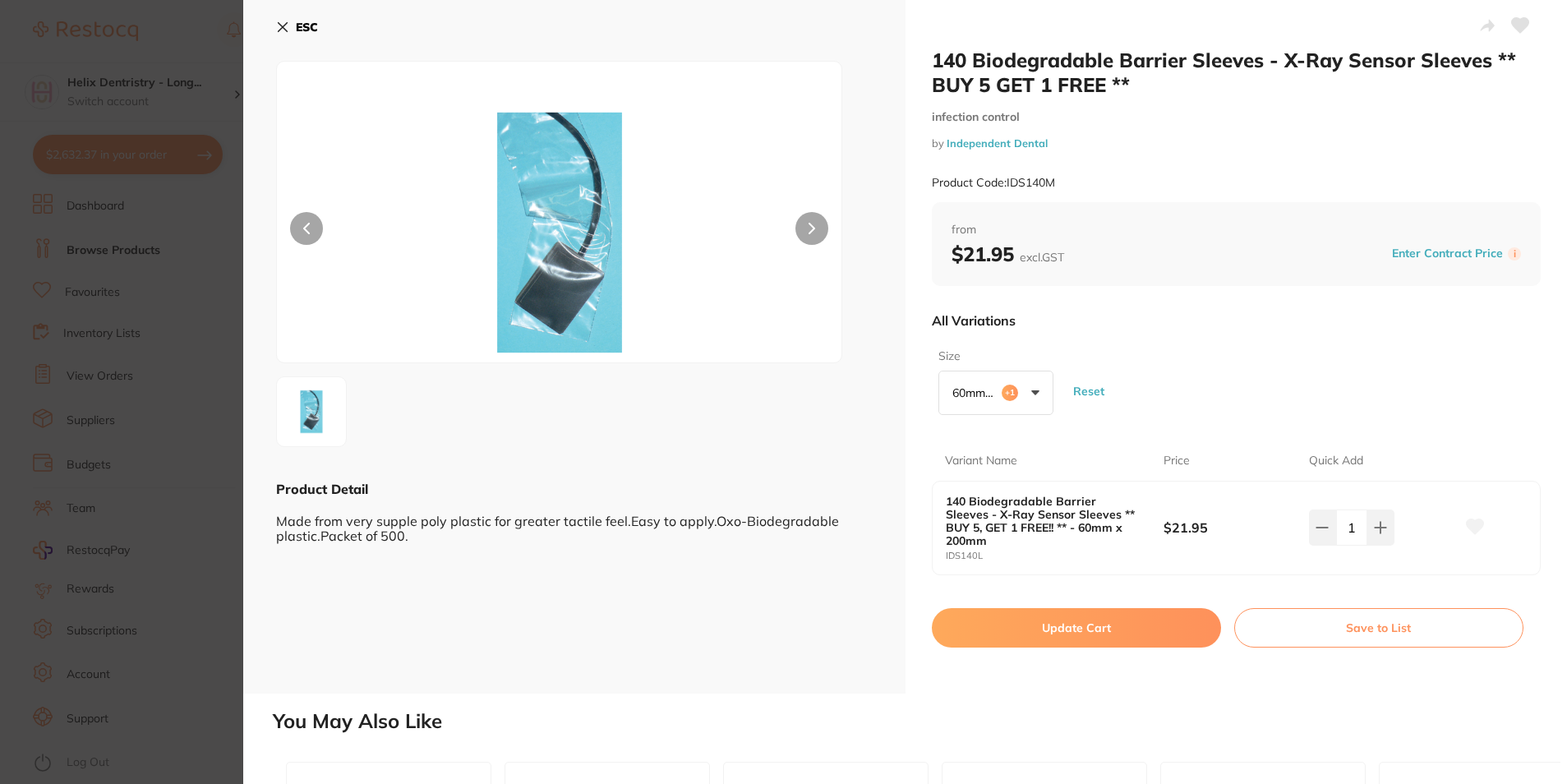
checkbox input "false"
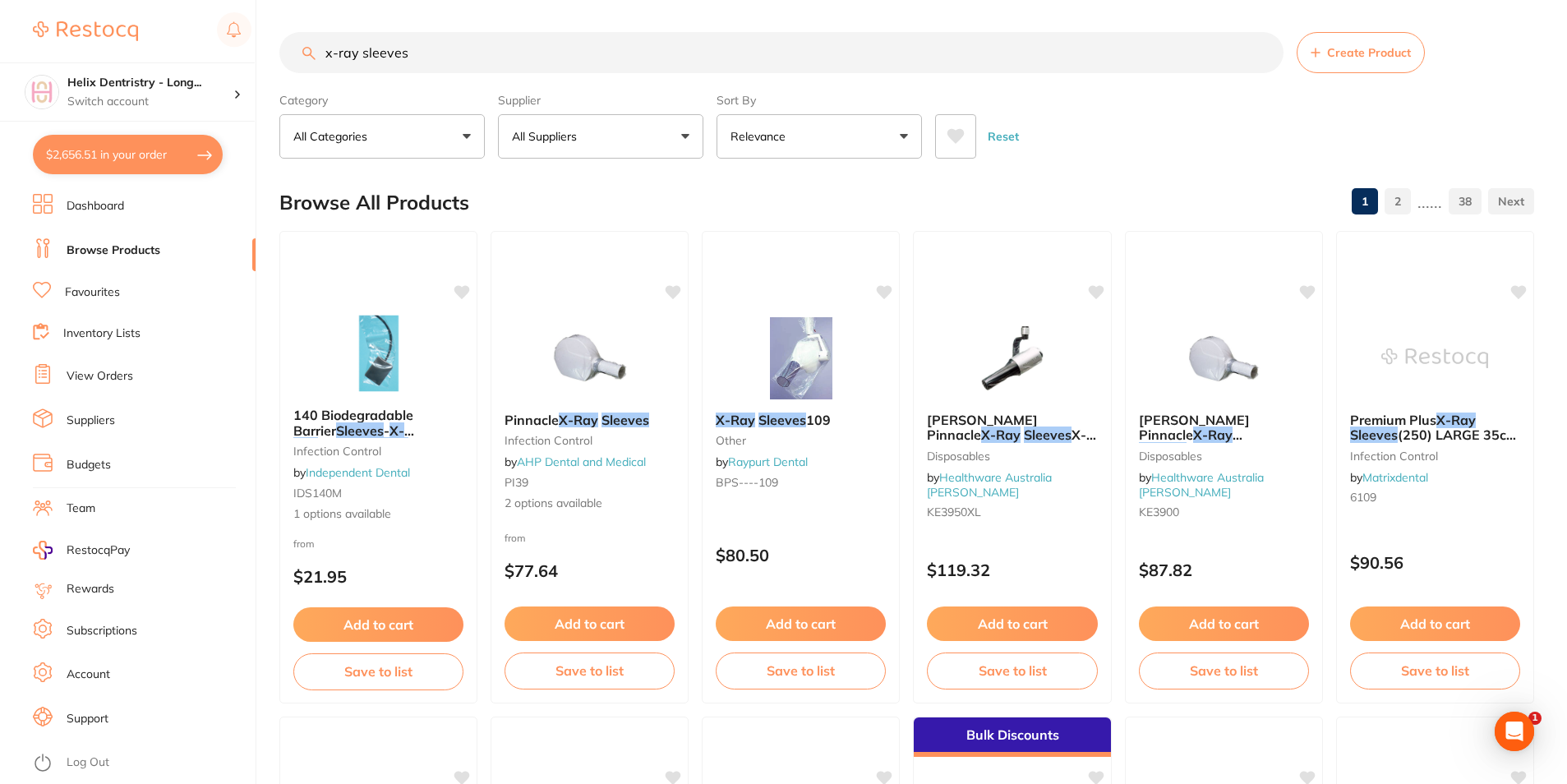
scroll to position [0, 0]
drag, startPoint x: 437, startPoint y: 50, endPoint x: 251, endPoint y: 53, distance: 186.0
click at [249, 53] on div "$2,656.51 Helix Dentristry - Long... Switch account Helix Dentristry - Long Jet…" at bounding box center [784, 391] width 1567 height 784
type input "prophy paste"
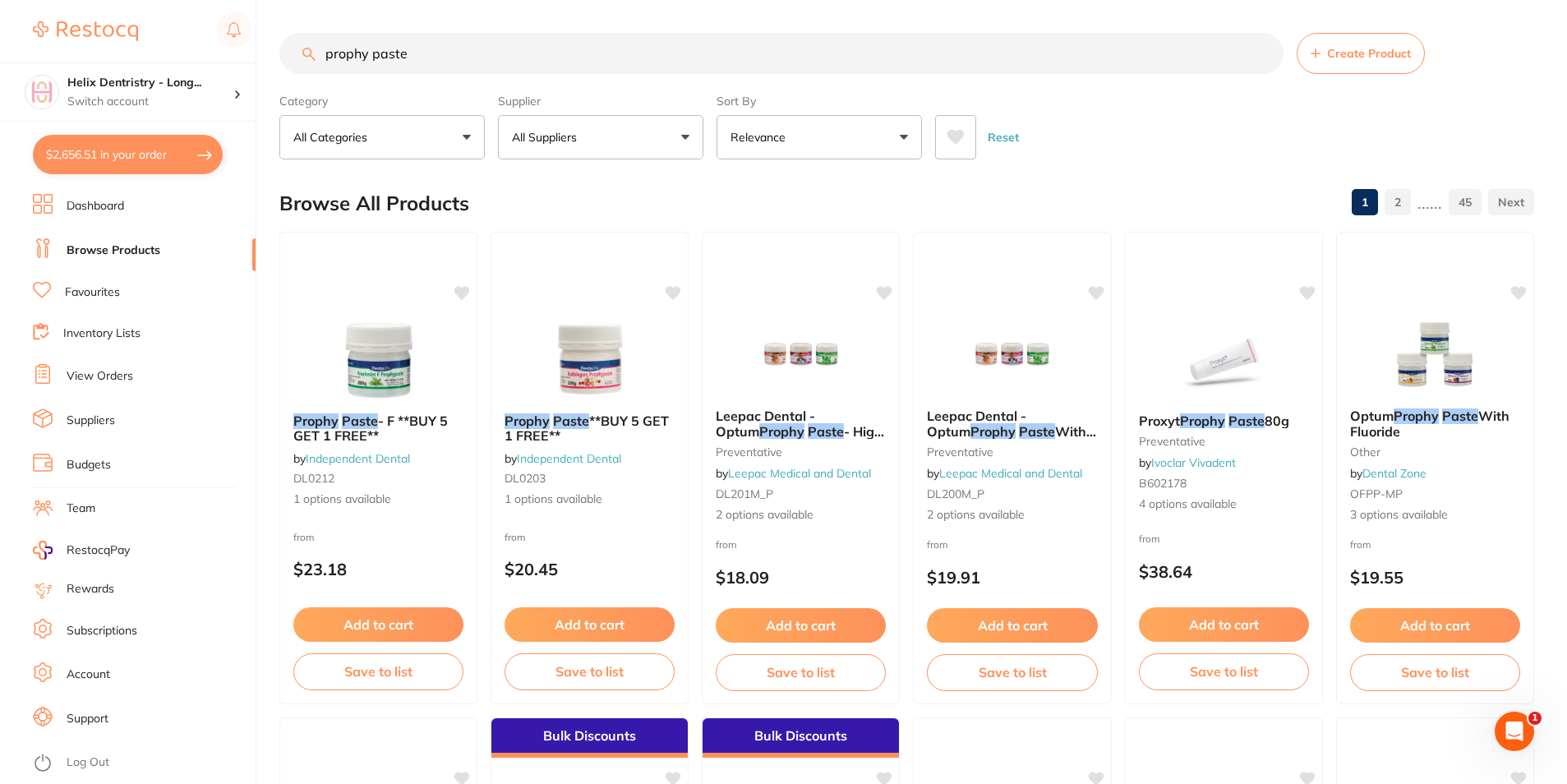
click at [645, 138] on button "All Suppliers" at bounding box center [601, 137] width 205 height 44
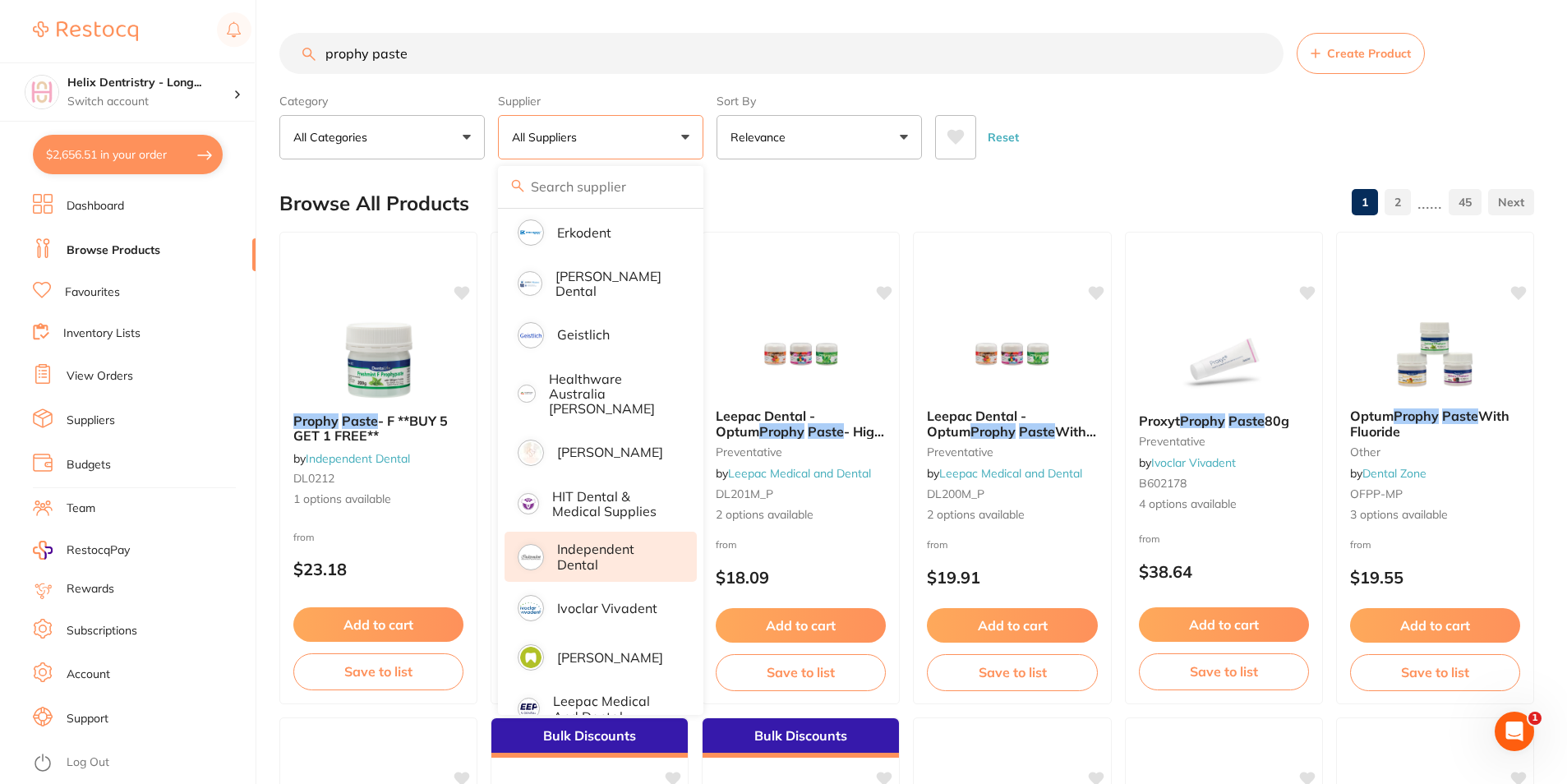
scroll to position [575, 0]
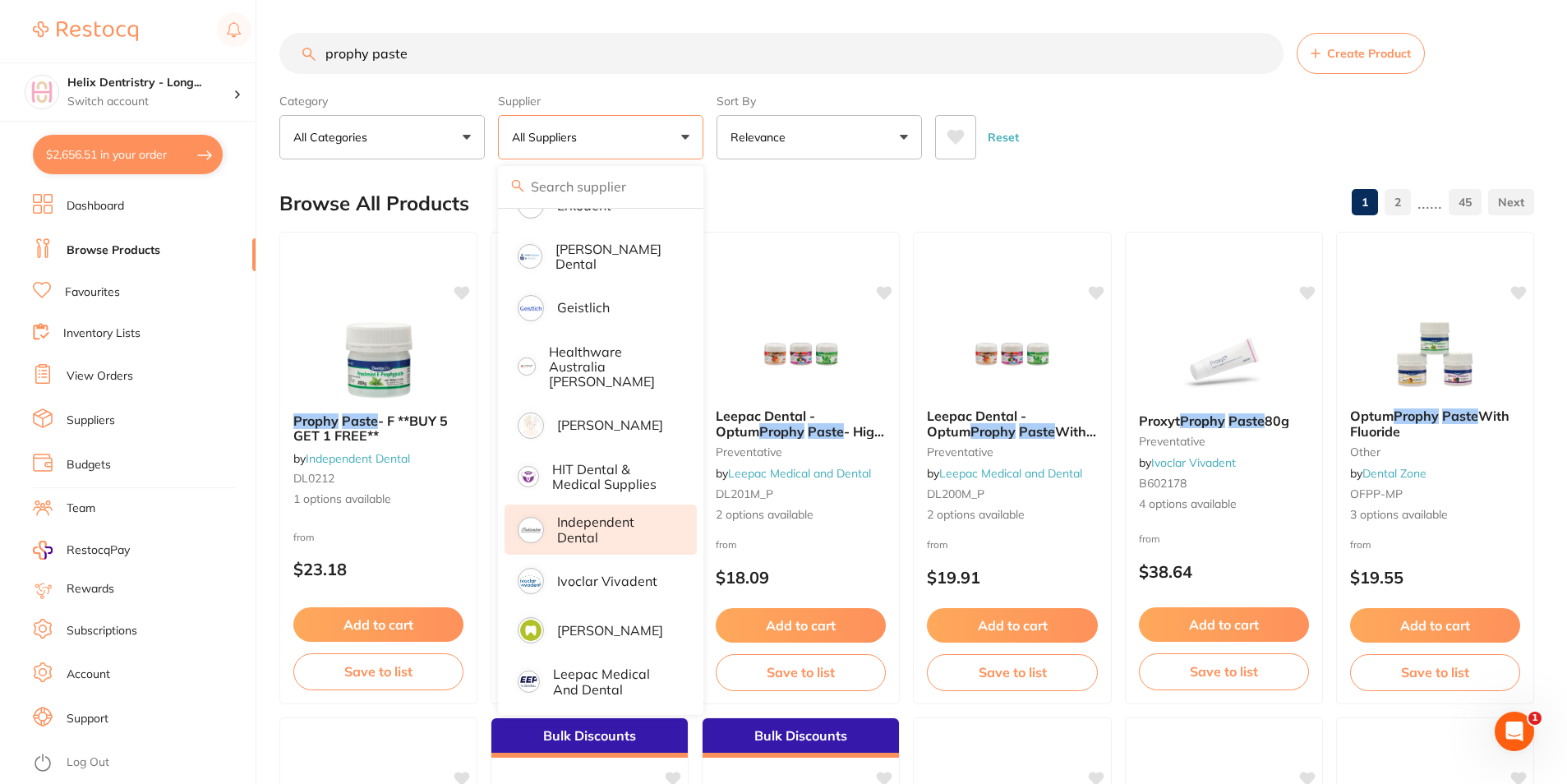
click at [644, 514] on p "Independent Dental" at bounding box center [616, 529] width 116 height 30
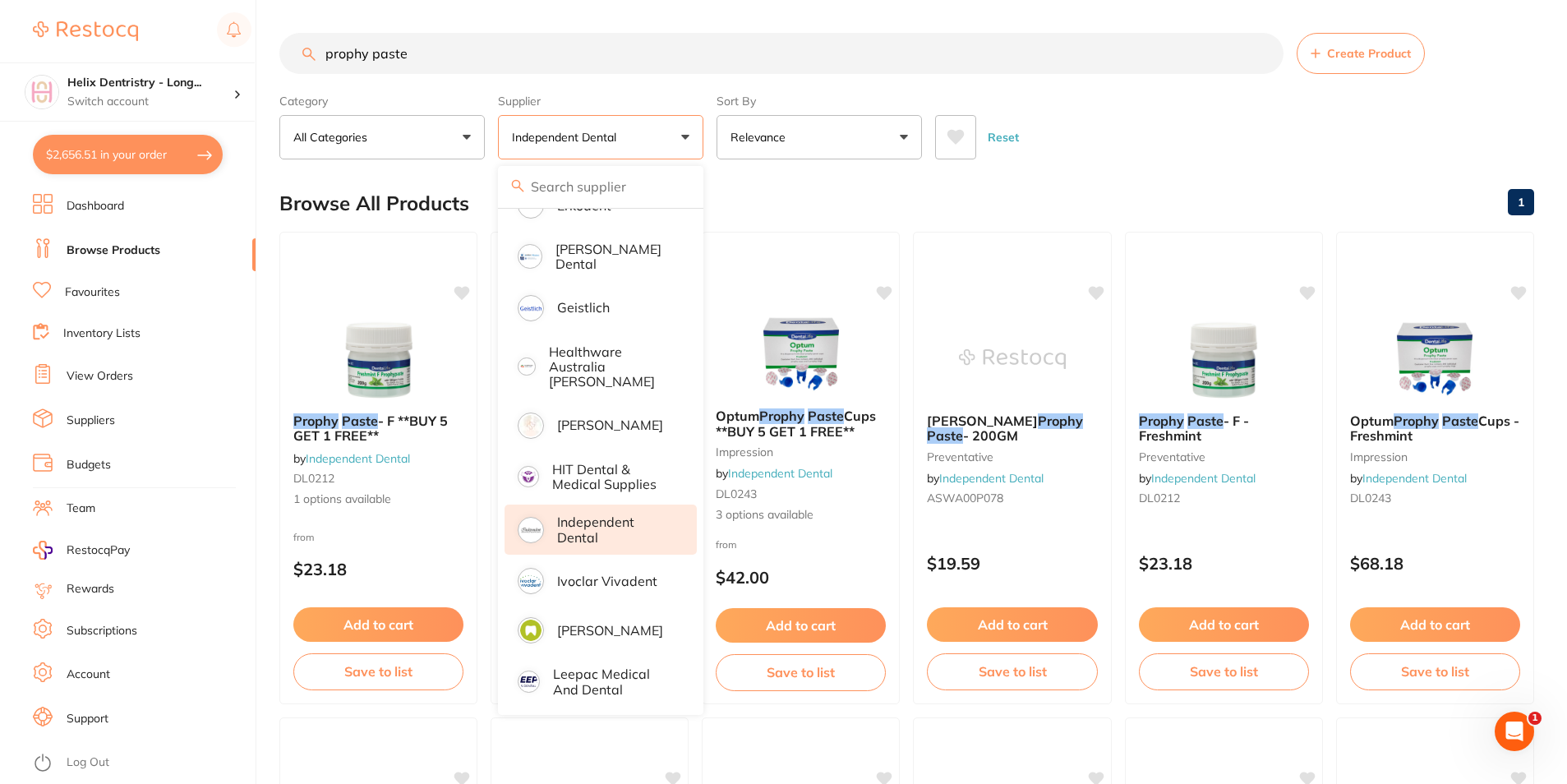
click at [1095, 183] on div "Browse All Products 1" at bounding box center [906, 203] width 1255 height 55
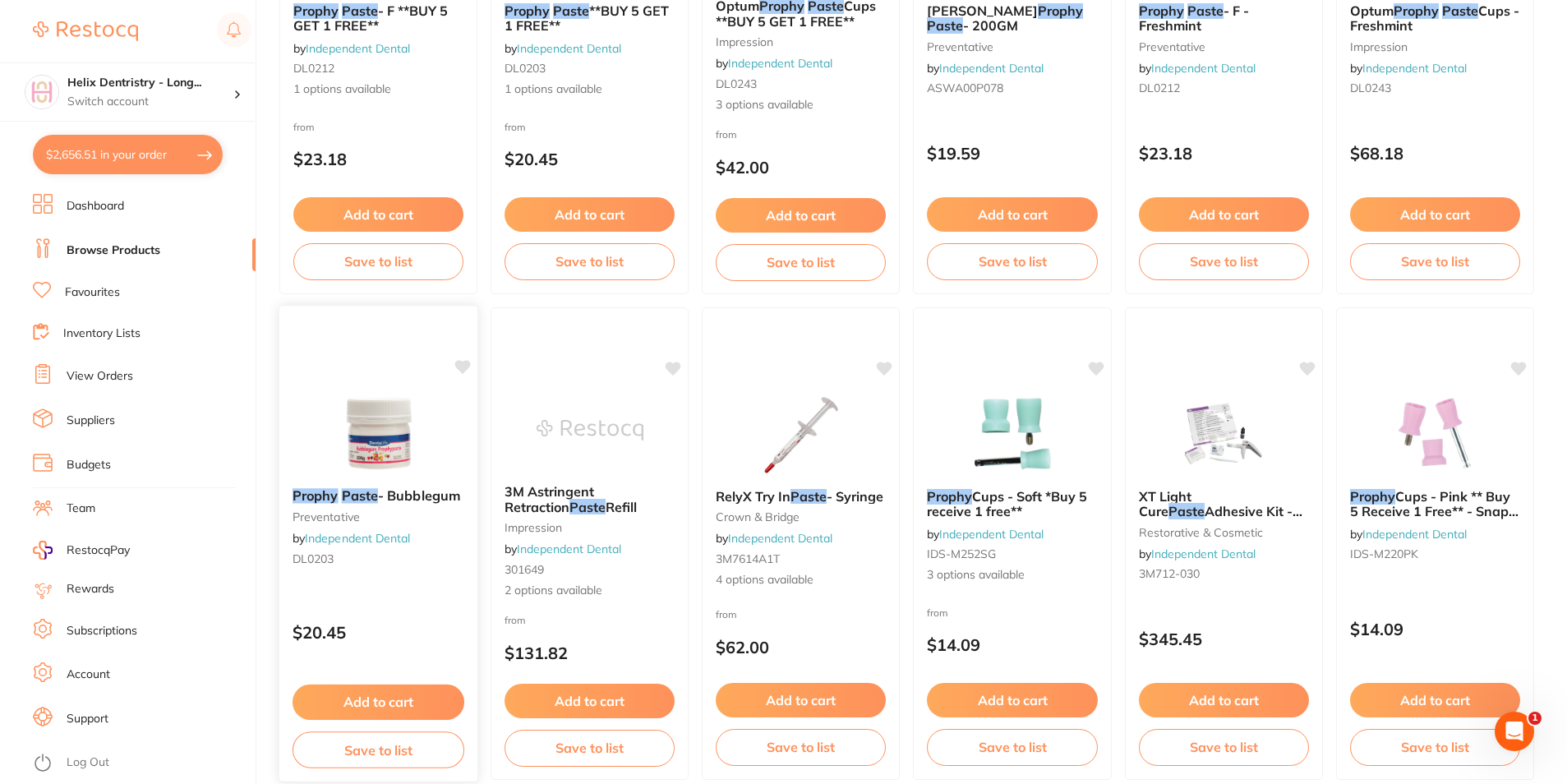
scroll to position [411, 0]
click at [416, 693] on button "Add to cart" at bounding box center [378, 701] width 172 height 36
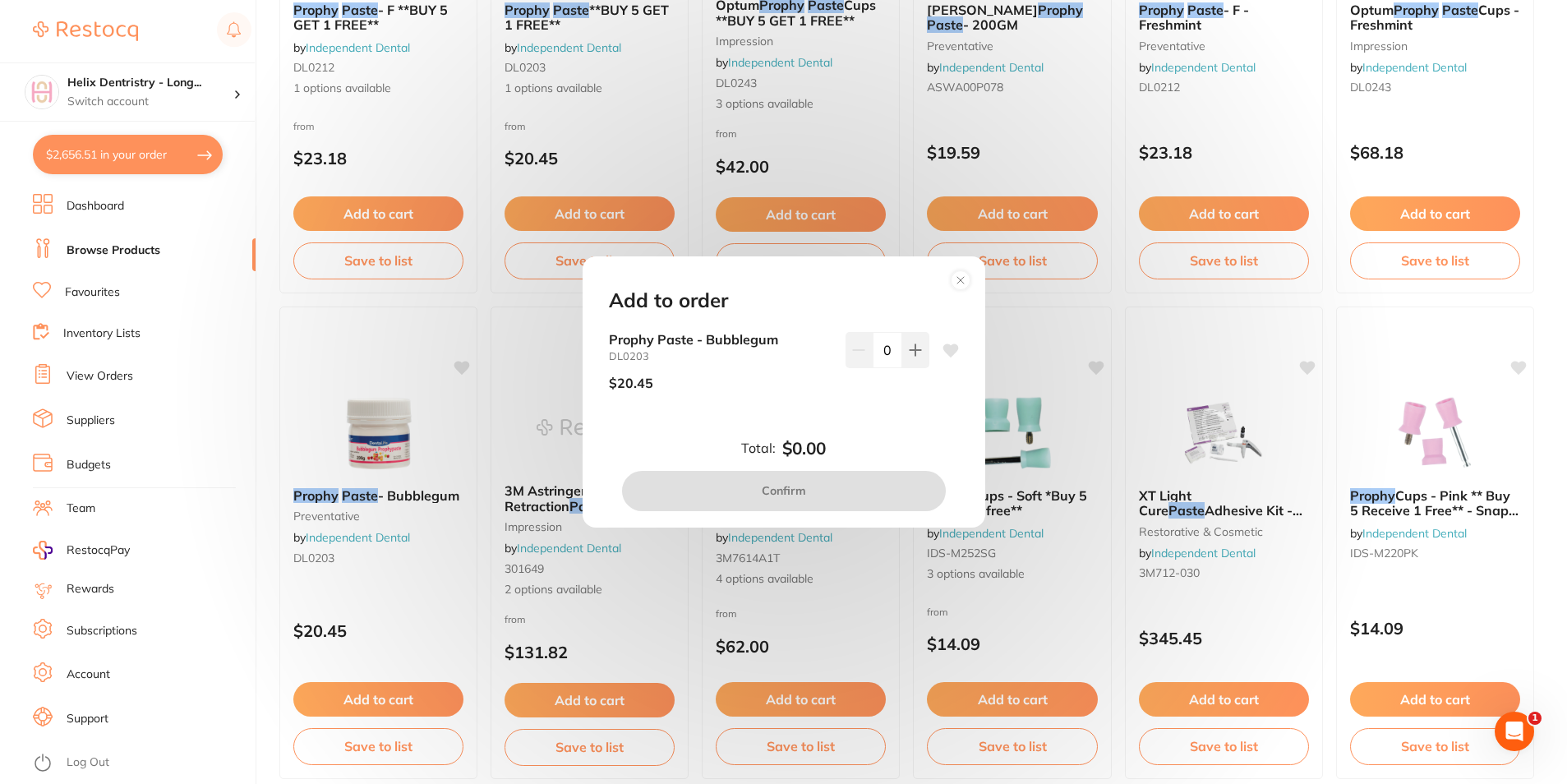
scroll to position [0, 0]
click at [910, 354] on icon at bounding box center [915, 350] width 10 height 10
type input "1"
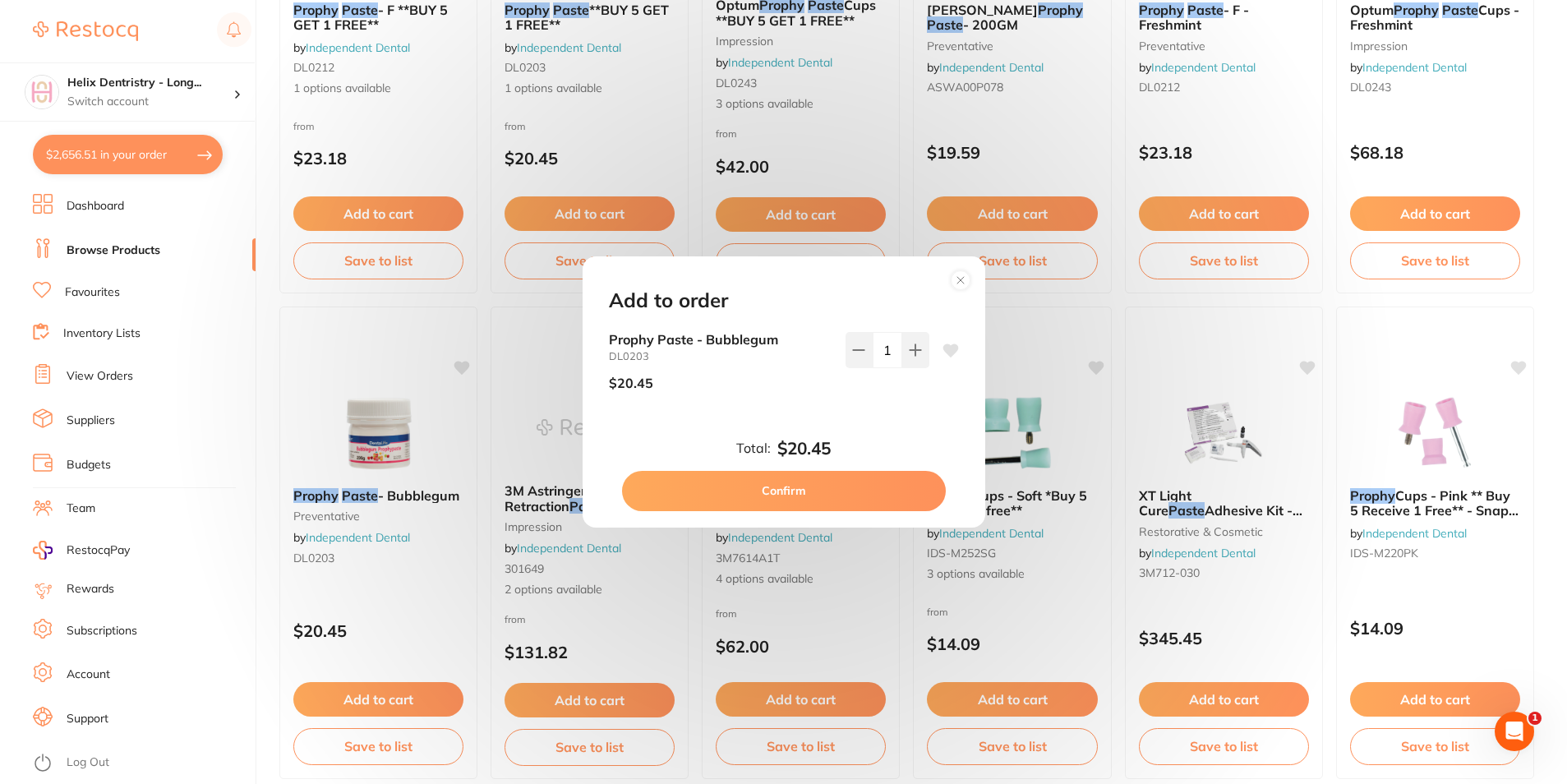
click at [850, 482] on button "Confirm" at bounding box center [784, 490] width 324 height 39
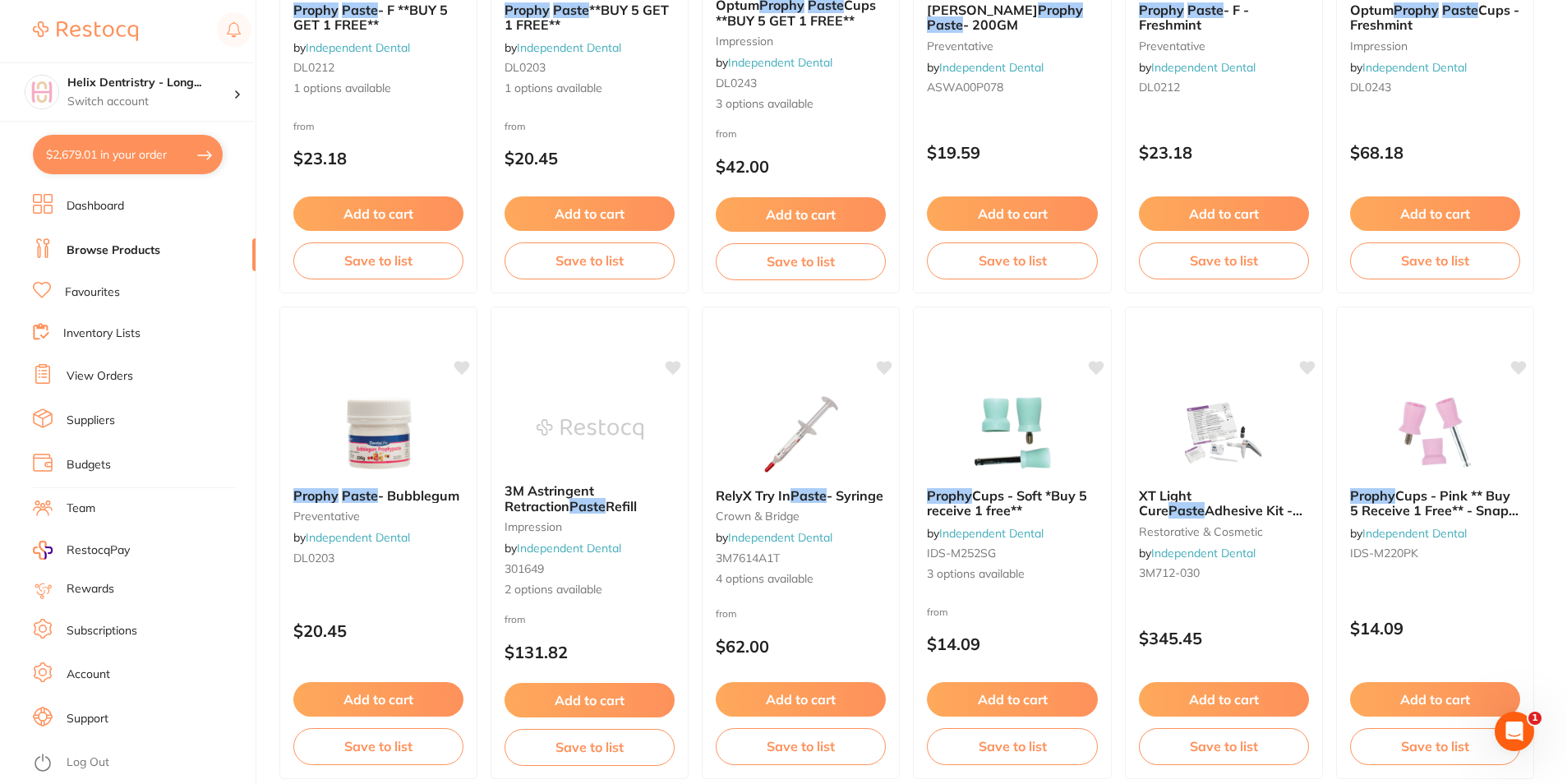
click at [159, 149] on button "$2,679.01 in your order" at bounding box center [128, 155] width 190 height 39
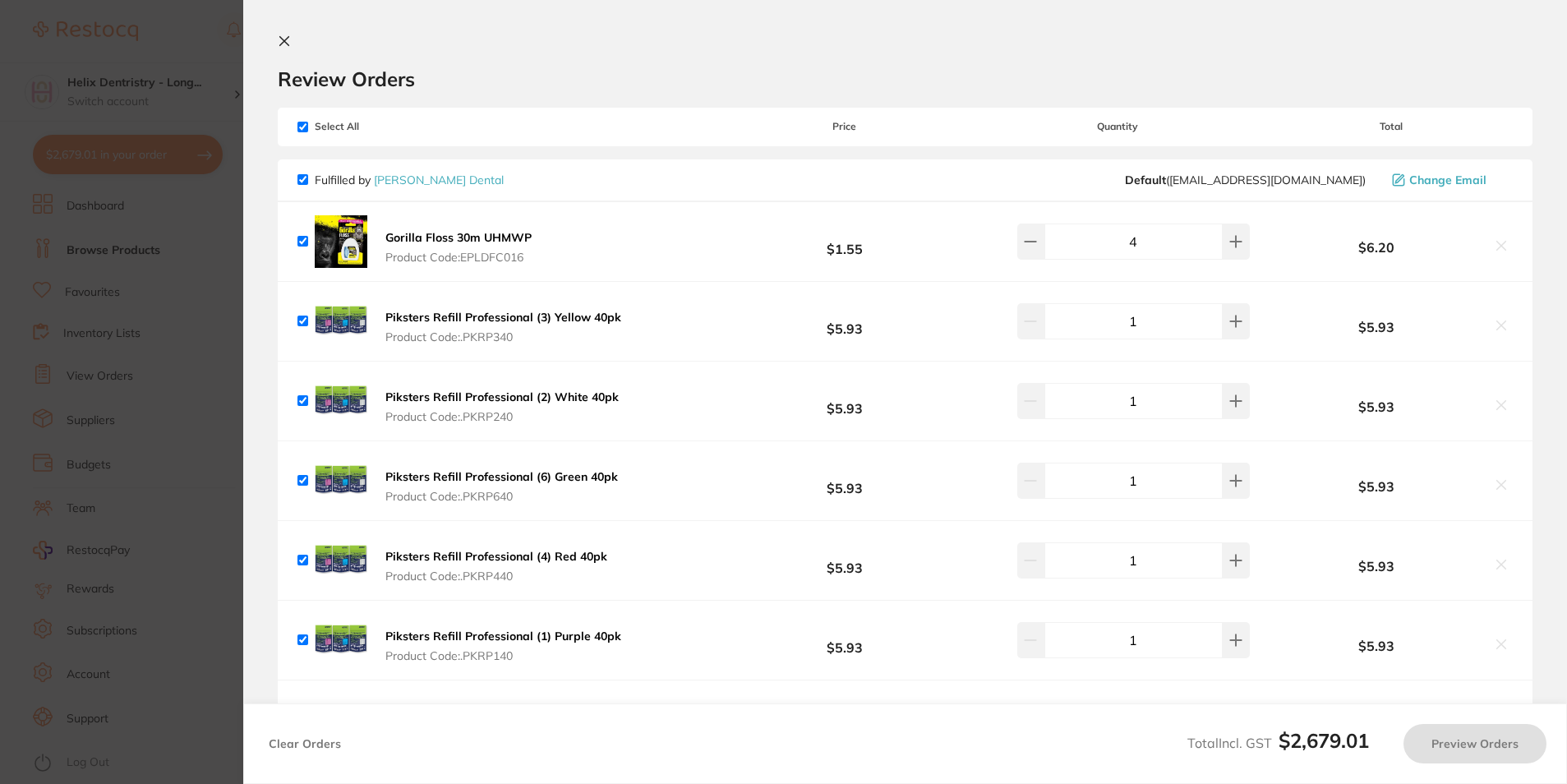
checkbox input "true"
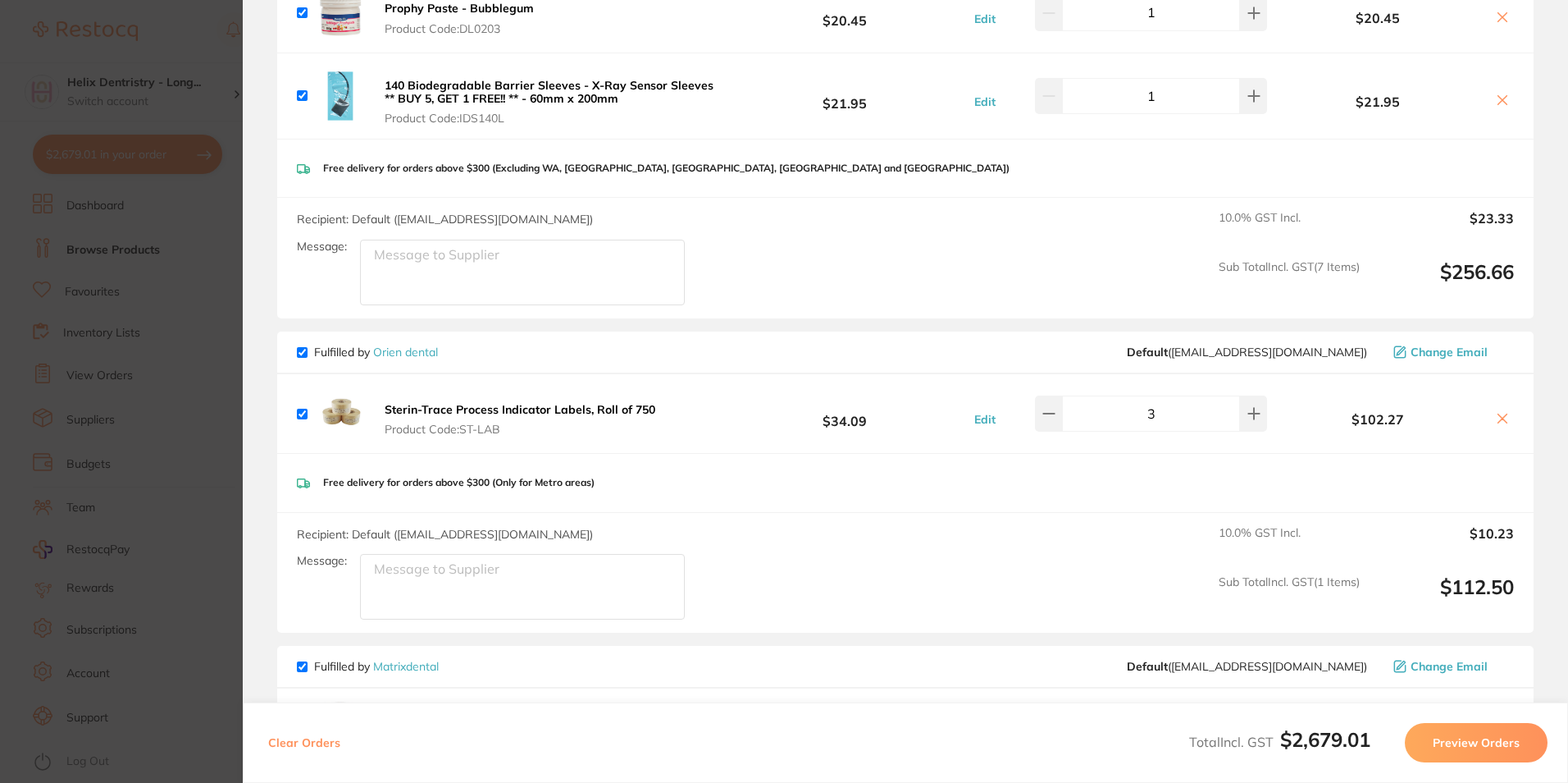
scroll to position [1395, 0]
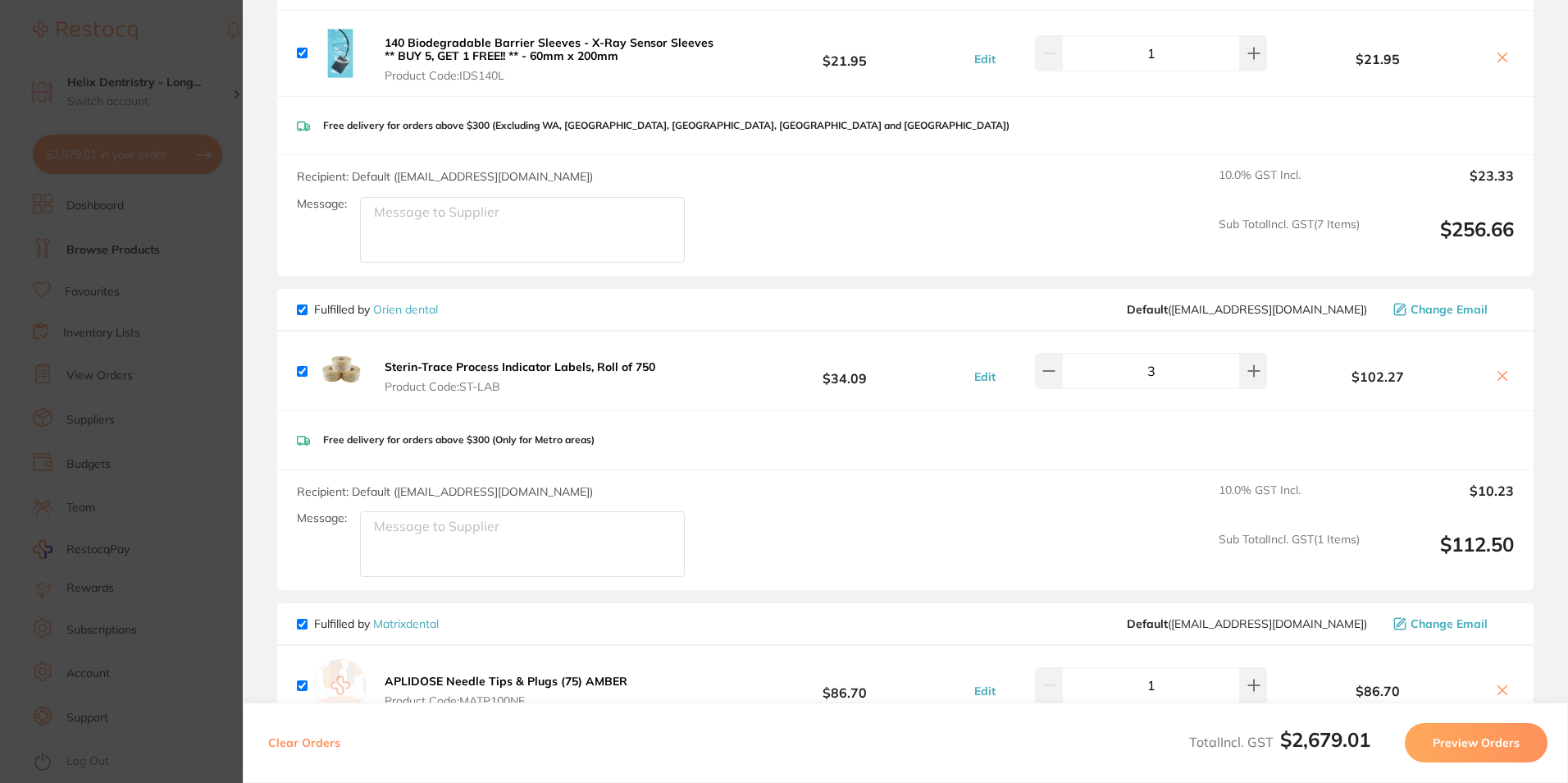
click at [1502, 378] on icon at bounding box center [1502, 376] width 13 height 13
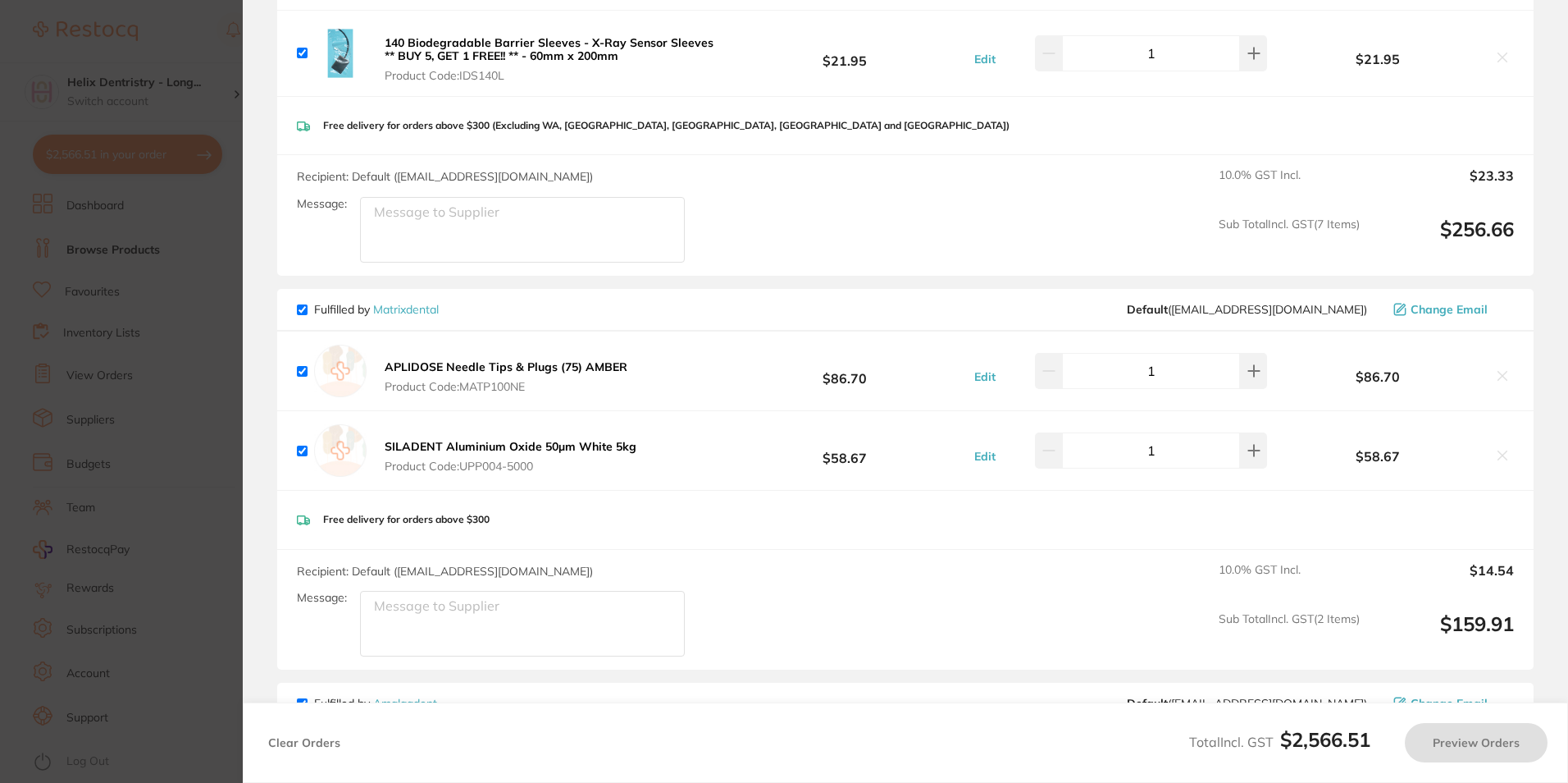
checkbox input "true"
drag, startPoint x: 305, startPoint y: 311, endPoint x: 489, endPoint y: 401, distance: 204.8
click at [307, 311] on input "checkbox" at bounding box center [301, 309] width 10 height 10
checkbox input "false"
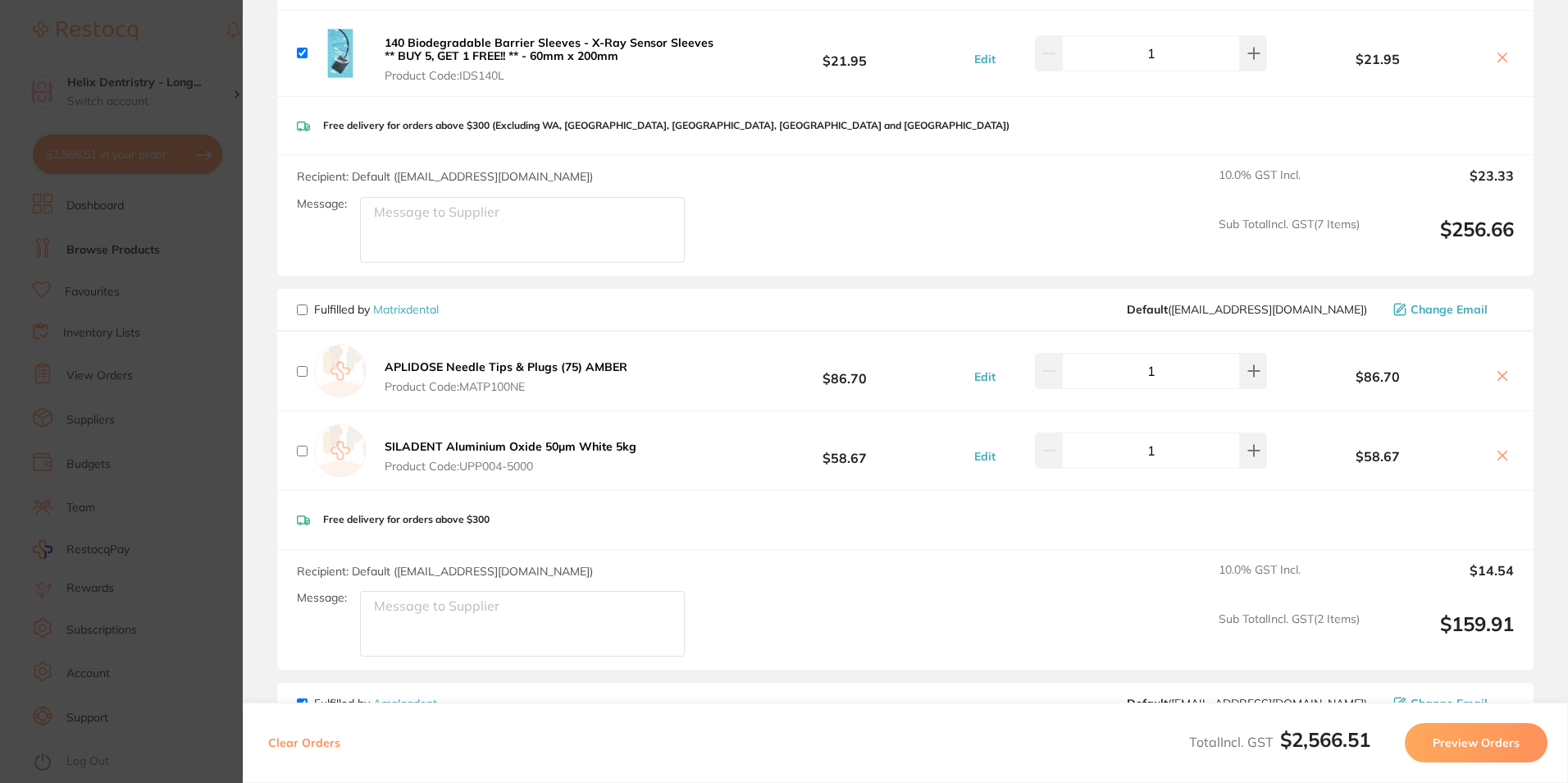
checkbox input "false"
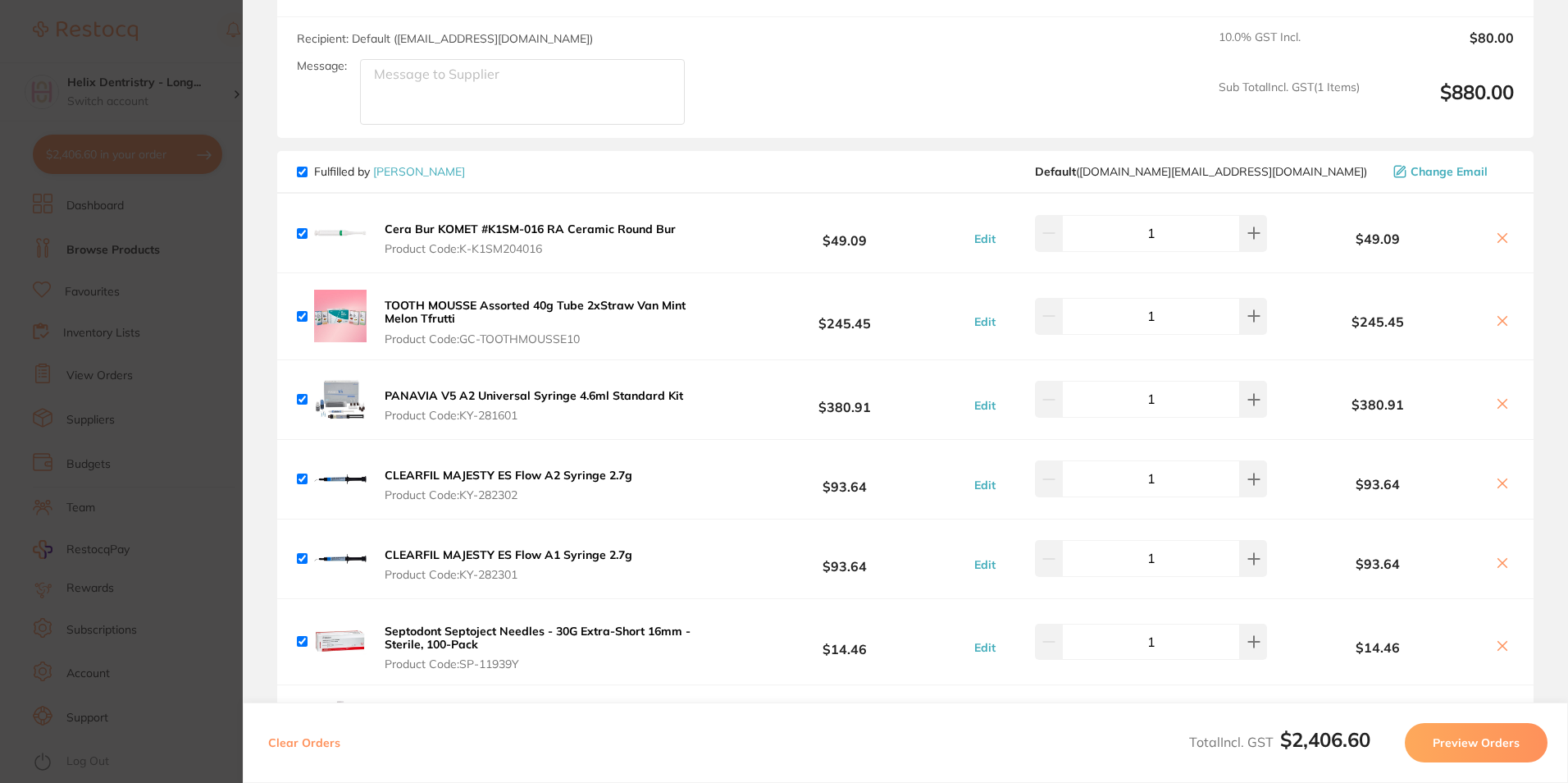
scroll to position [2133, 0]
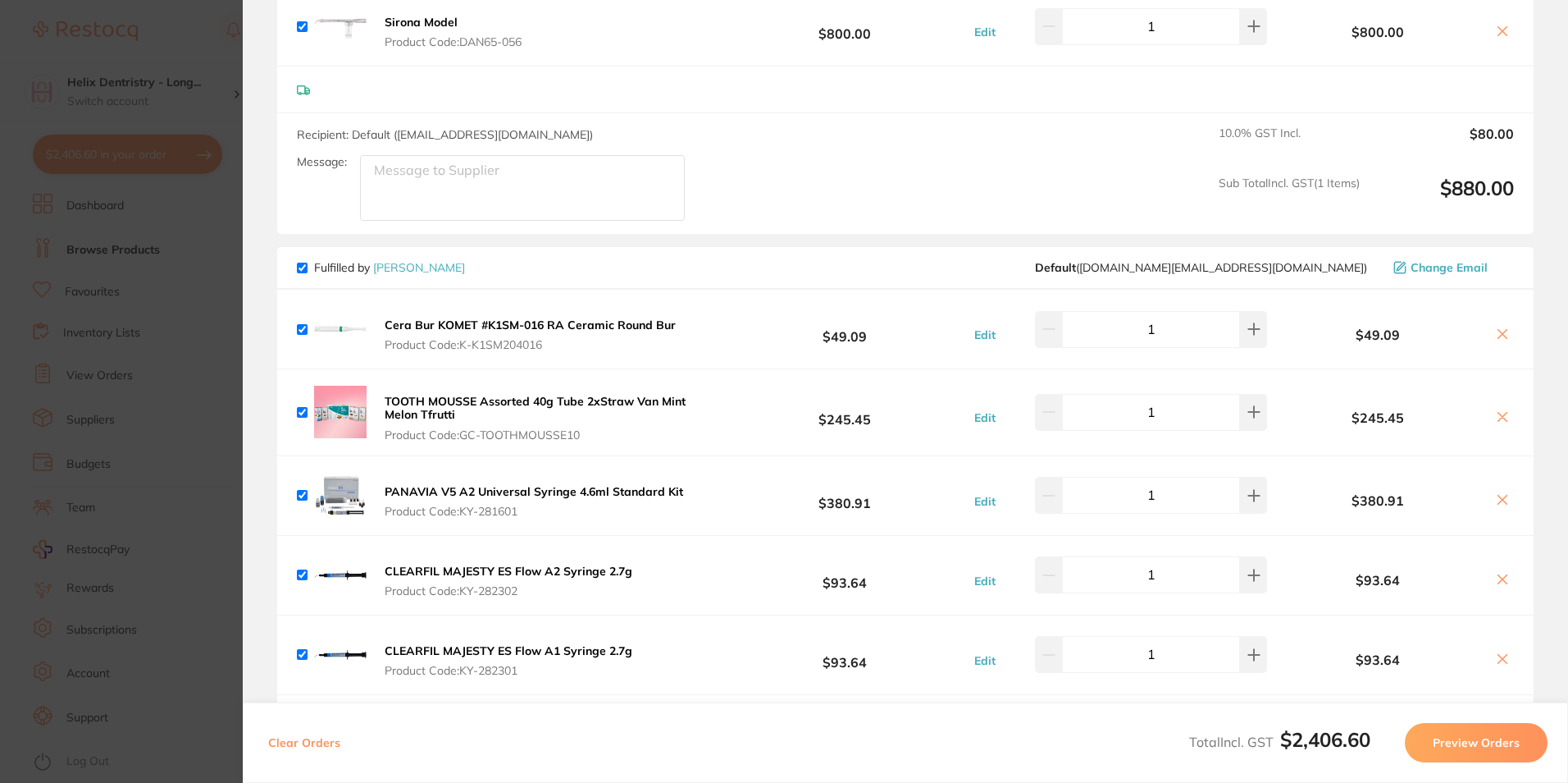
click at [300, 268] on input "checkbox" at bounding box center [301, 267] width 10 height 10
checkbox input "false"
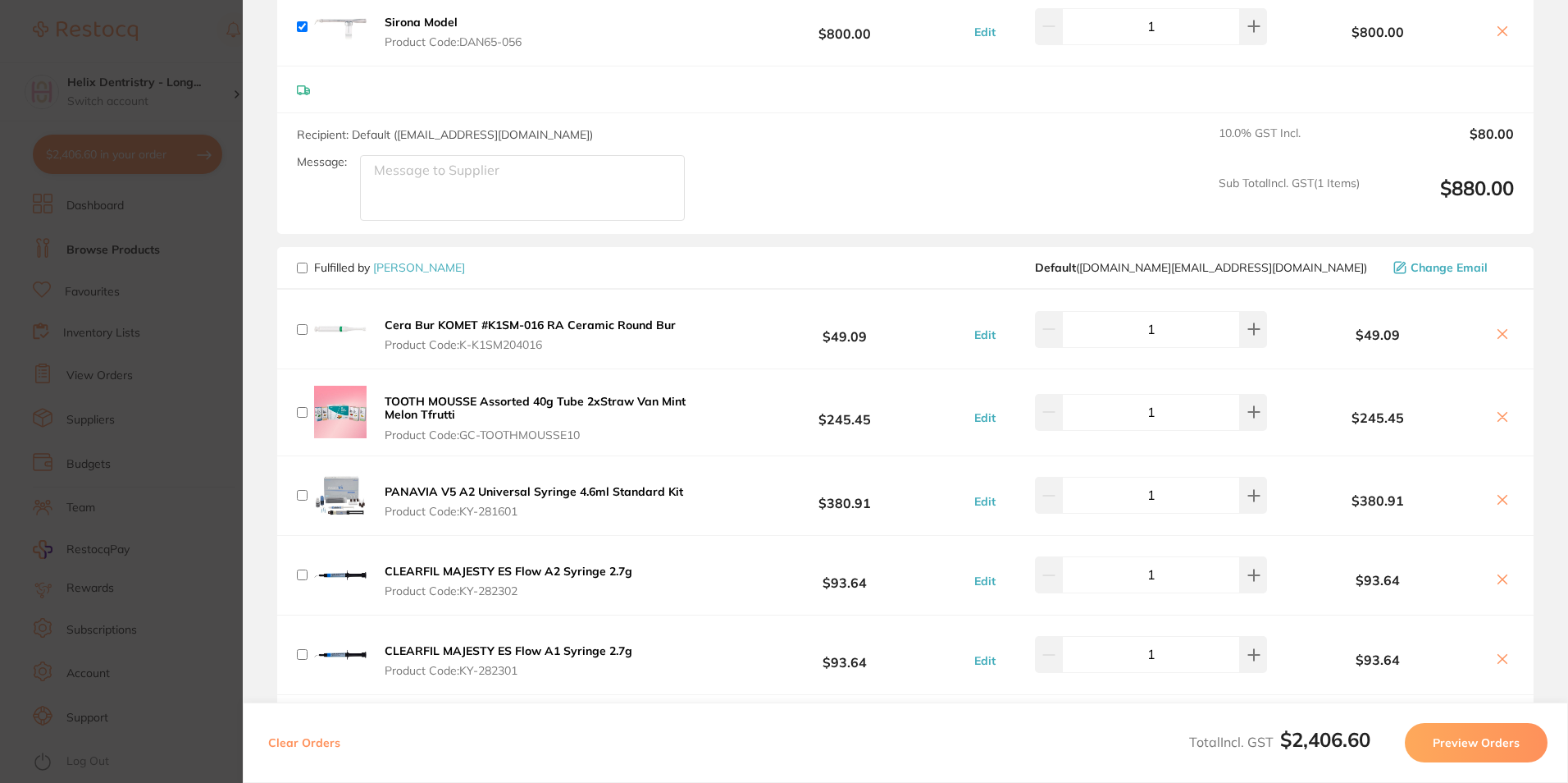
checkbox input "false"
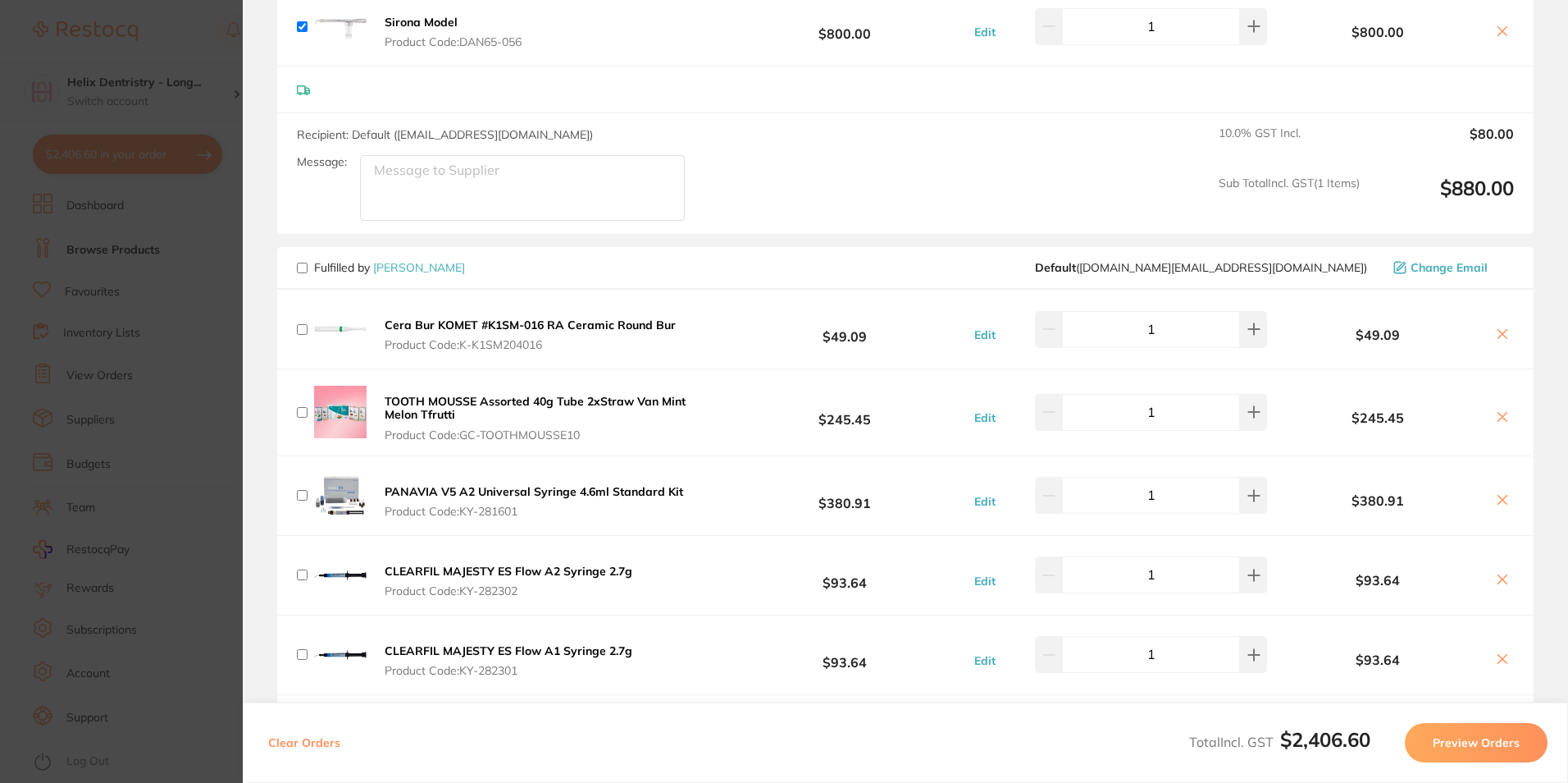
checkbox input "false"
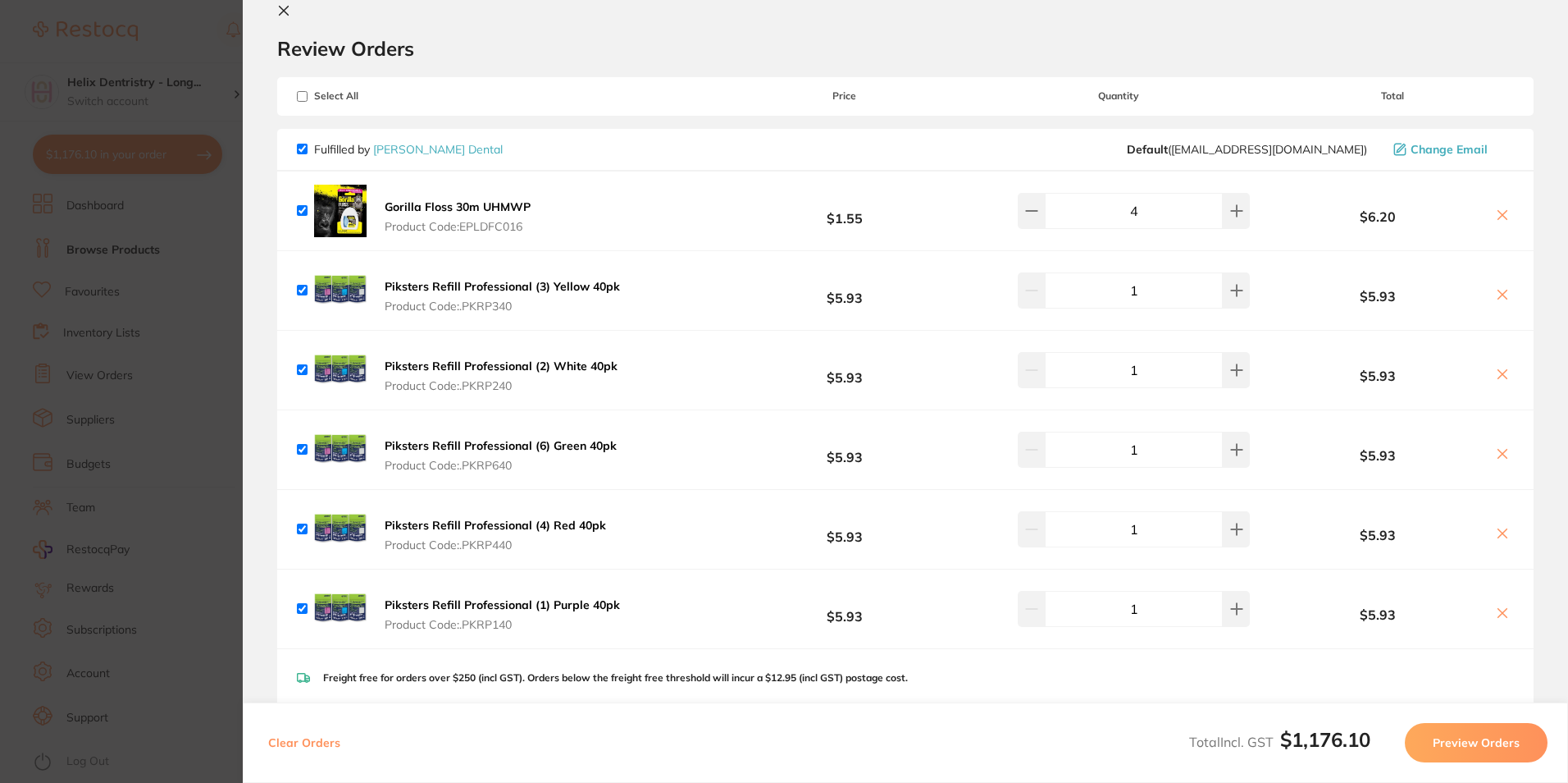
scroll to position [0, 0]
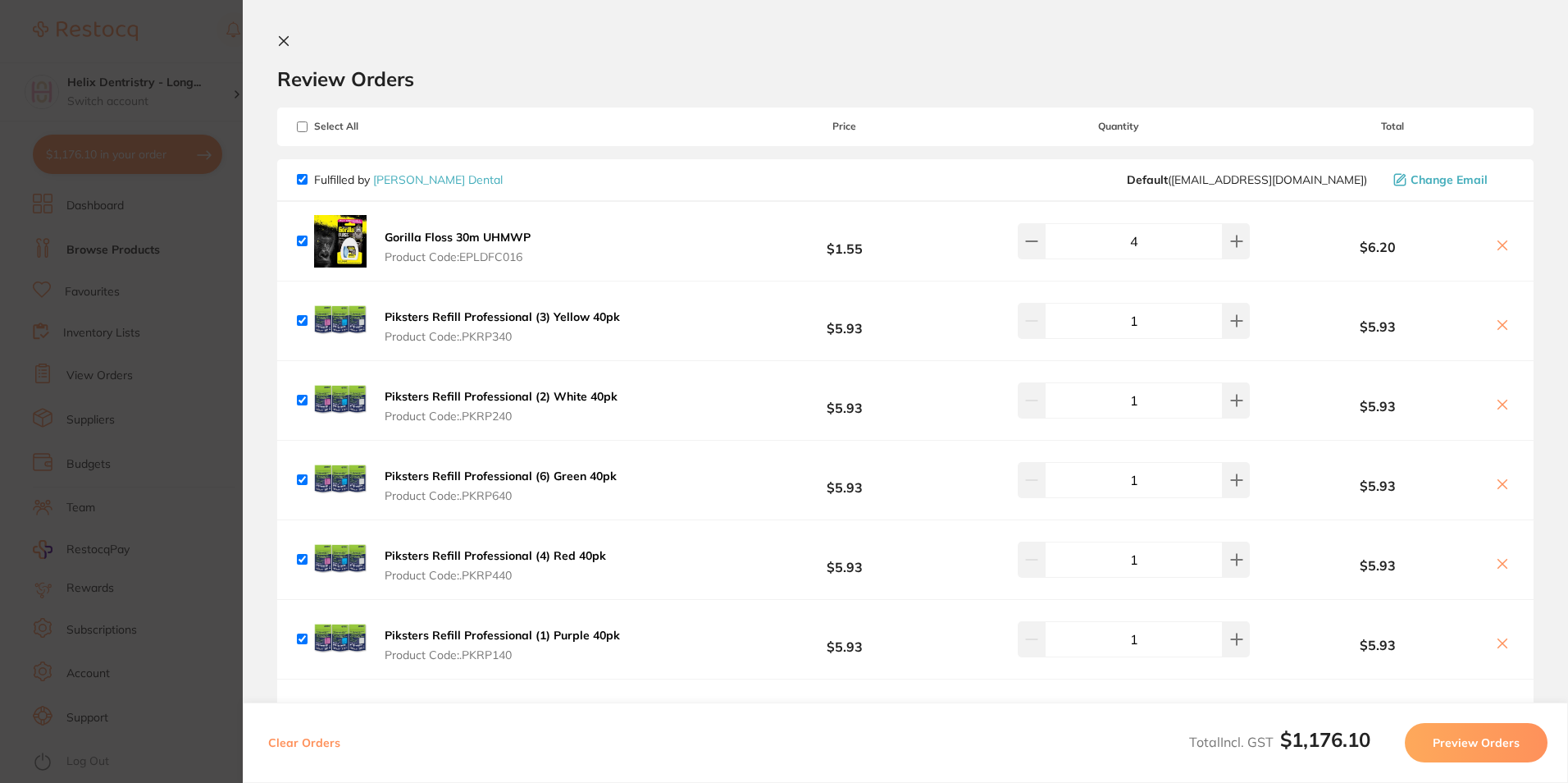
click at [292, 42] on button at bounding box center [286, 42] width 20 height 16
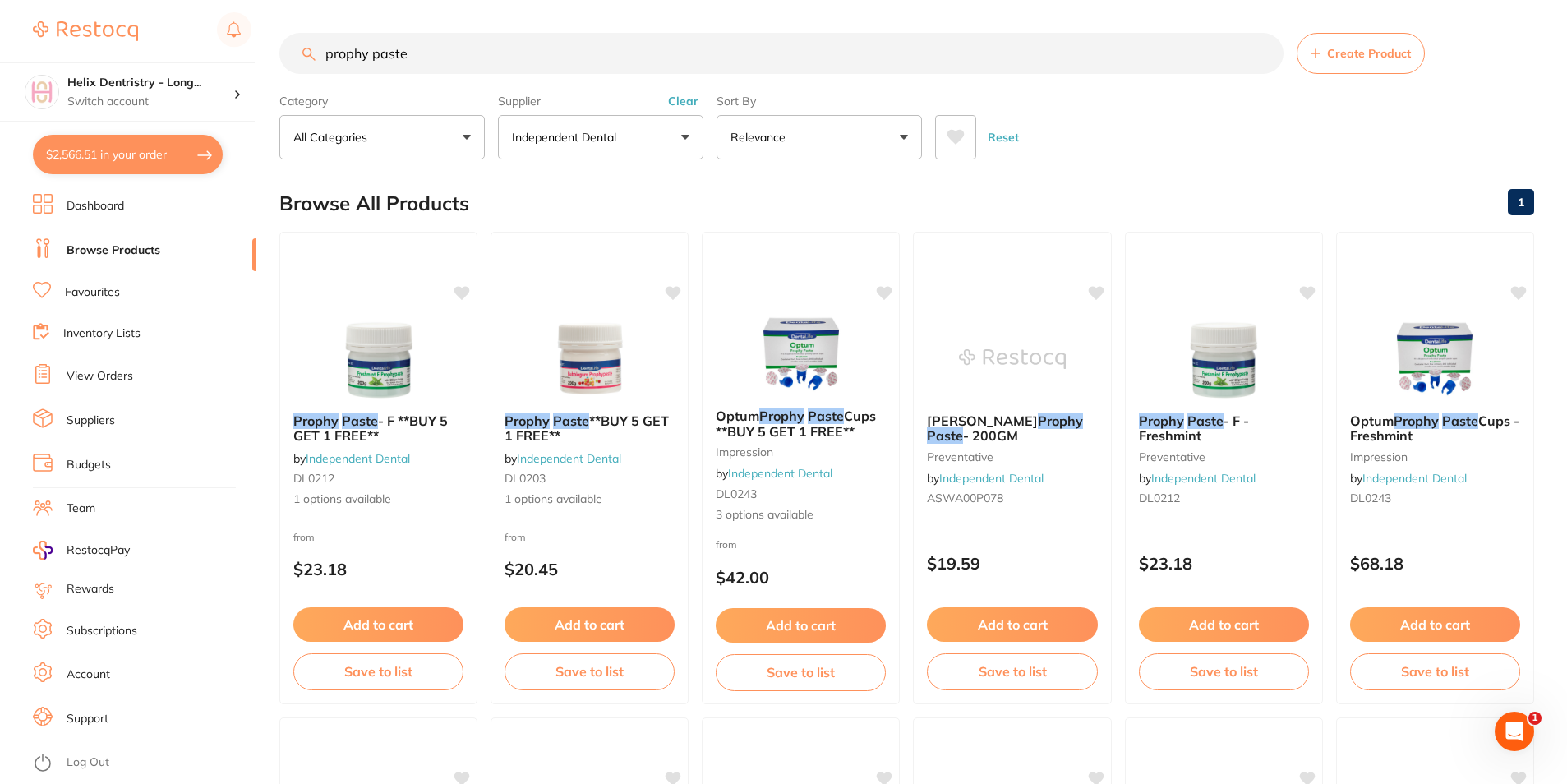
drag, startPoint x: 500, startPoint y: 63, endPoint x: 284, endPoint y: 40, distance: 217.2
click at [284, 40] on input "prophy paste" at bounding box center [782, 53] width 1004 height 41
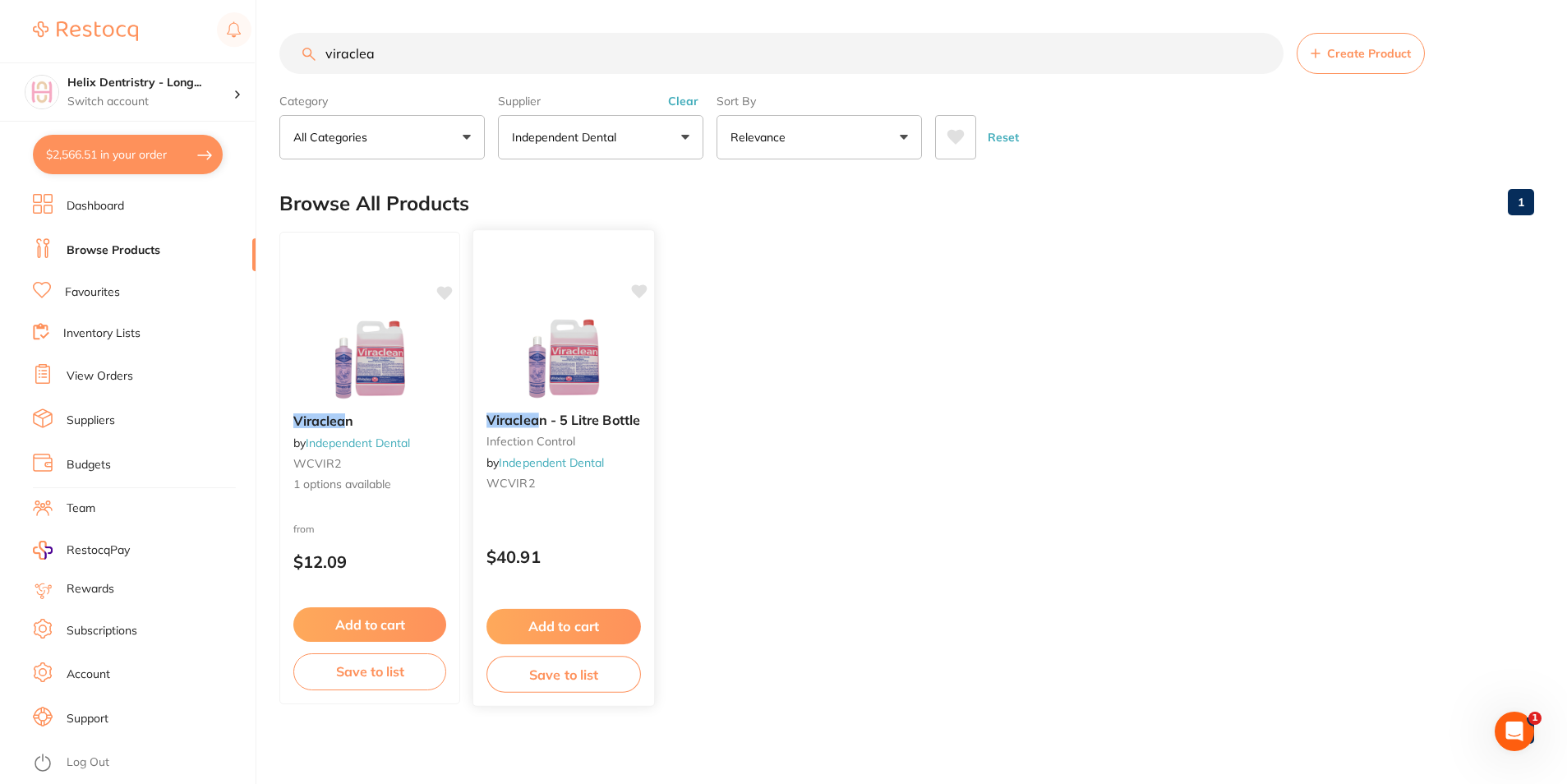
type input "viraclea"
click at [587, 619] on button "Add to cart" at bounding box center [563, 626] width 155 height 36
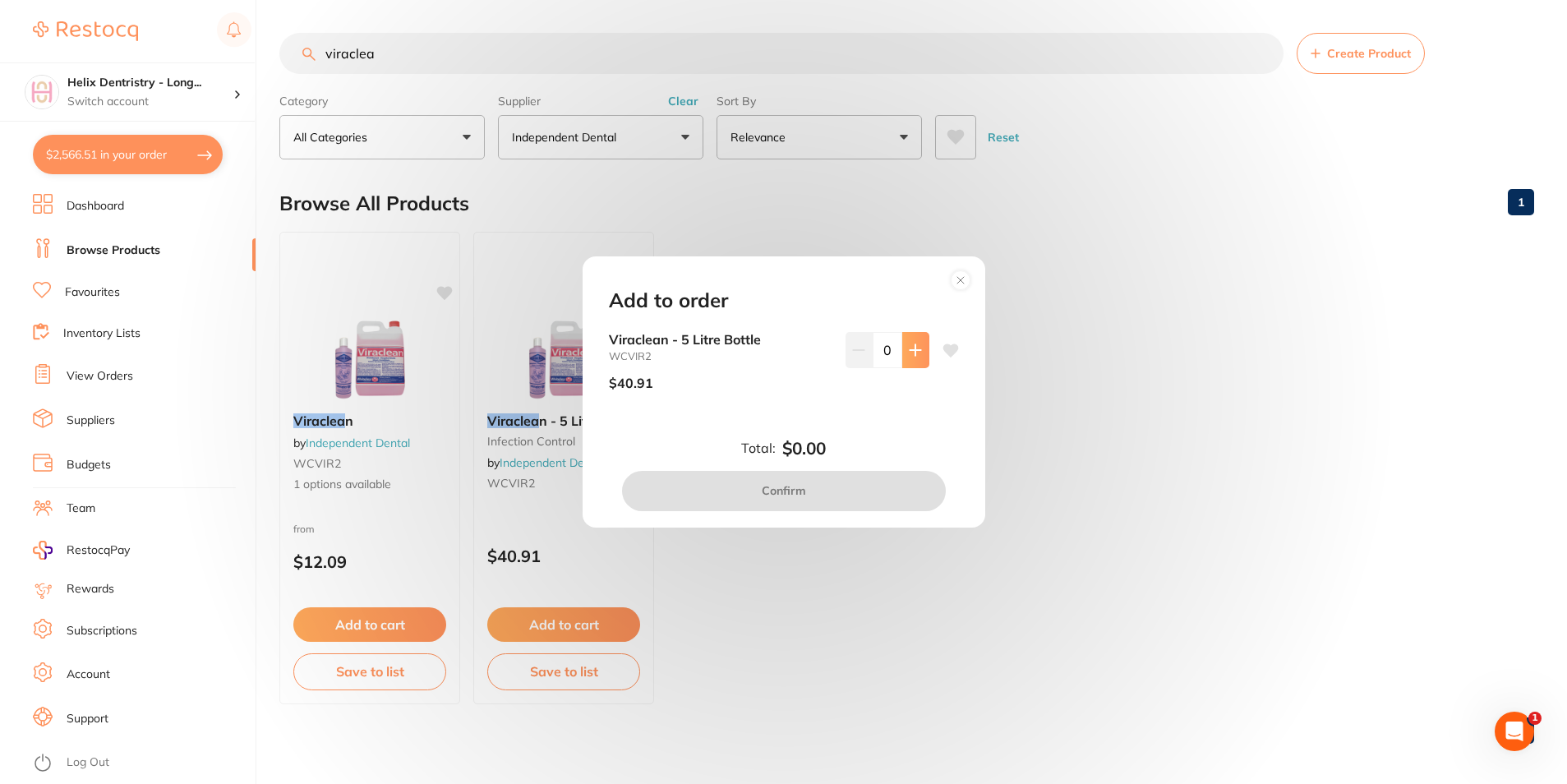
click at [910, 350] on icon at bounding box center [915, 350] width 10 height 10
type input "1"
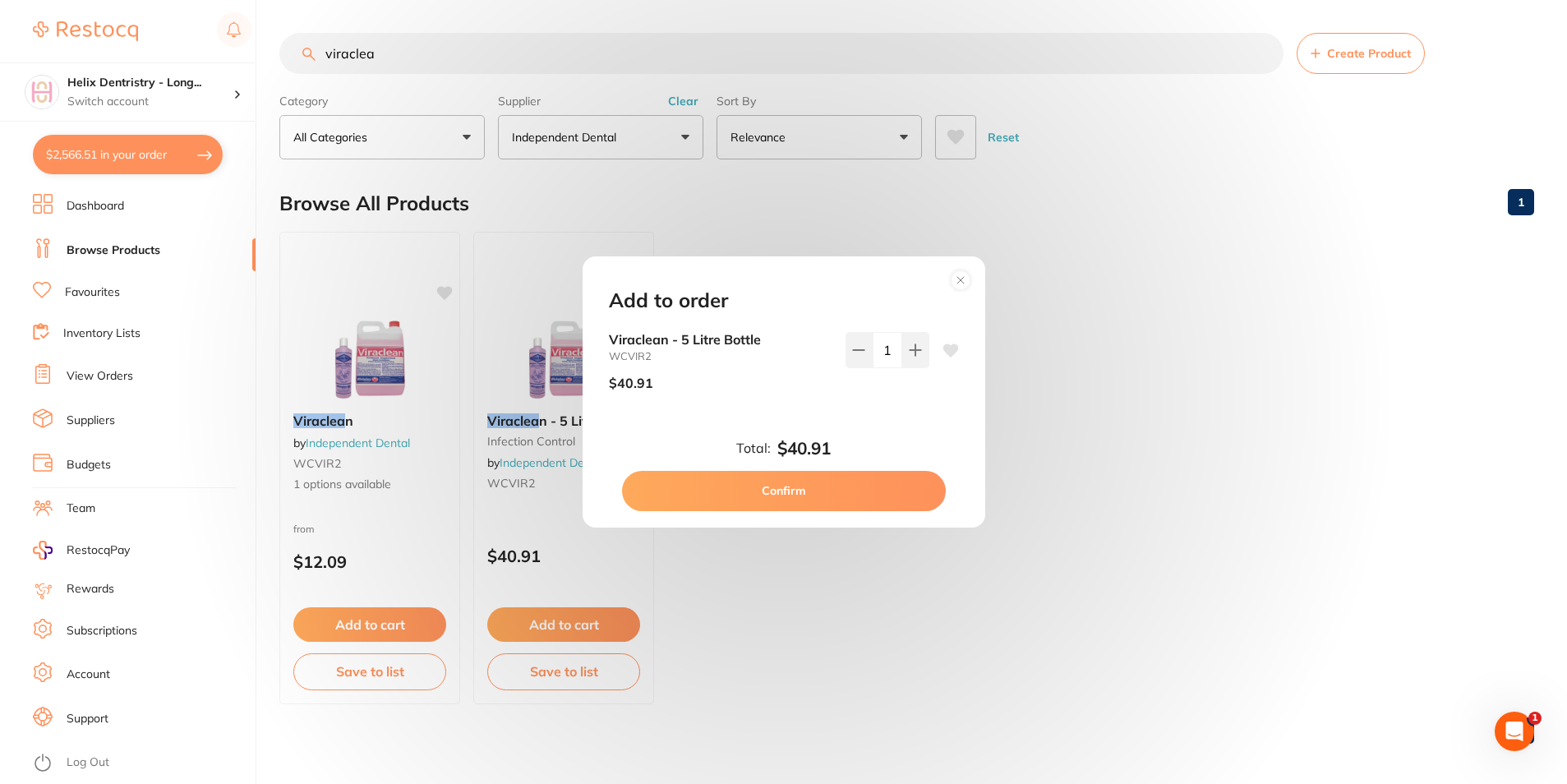
click at [847, 492] on button "Confirm" at bounding box center [784, 490] width 324 height 39
checkbox input "false"
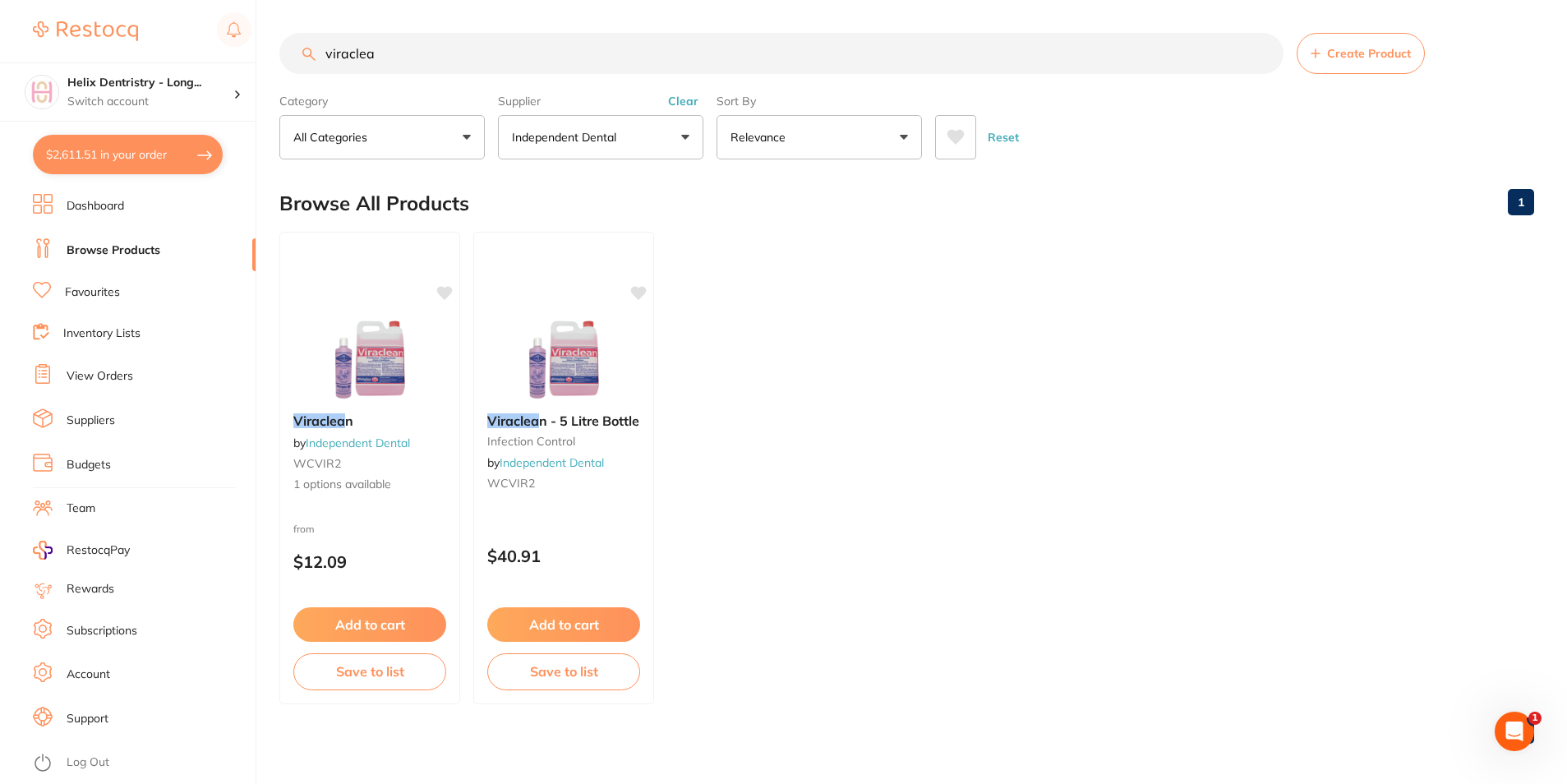
drag, startPoint x: 142, startPoint y: 158, endPoint x: 444, endPoint y: 241, distance: 313.2
click at [143, 158] on button "$2,611.51 in your order" at bounding box center [128, 155] width 190 height 39
checkbox input "true"
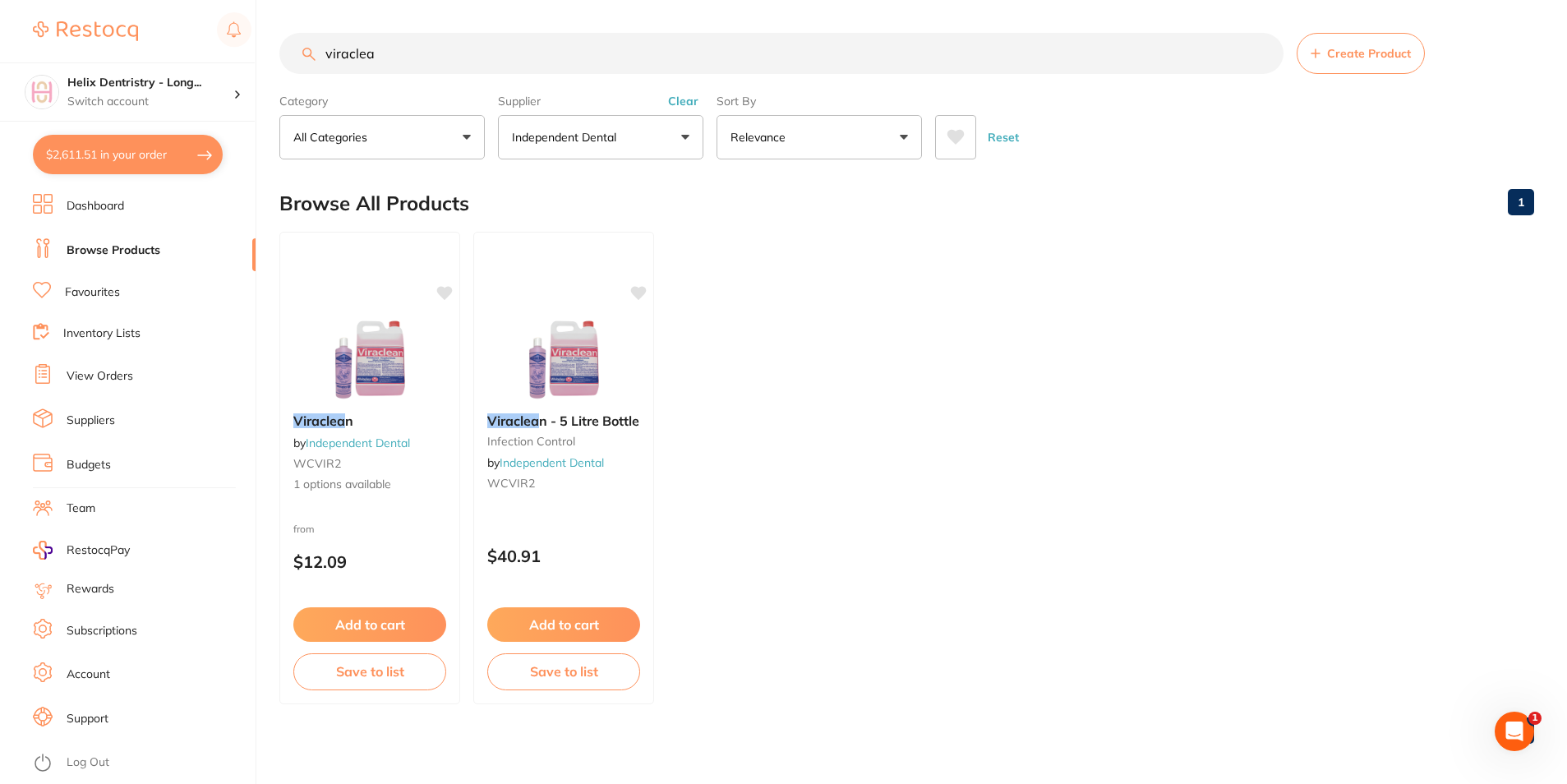
checkbox input "true"
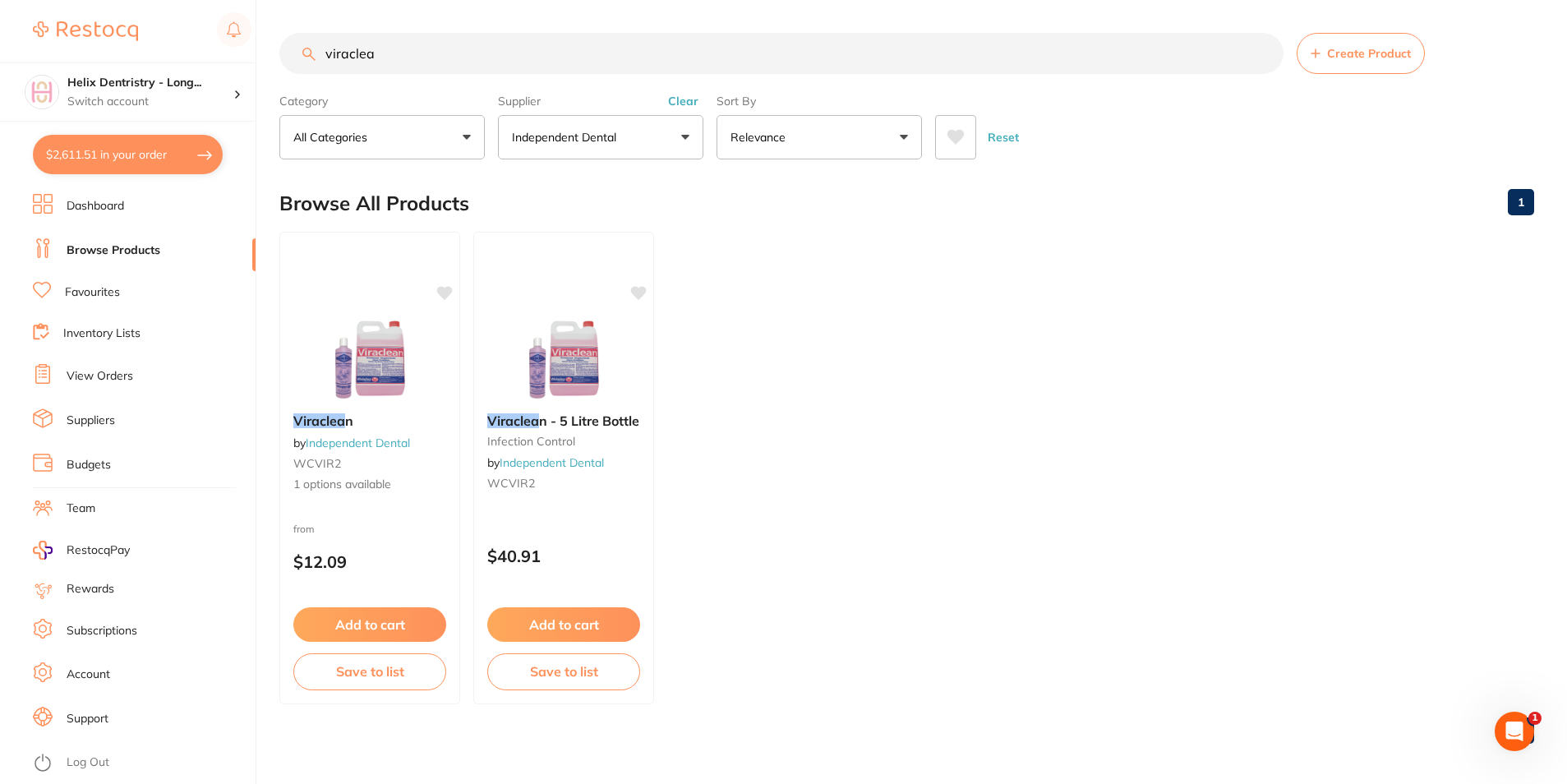
checkbox input "true"
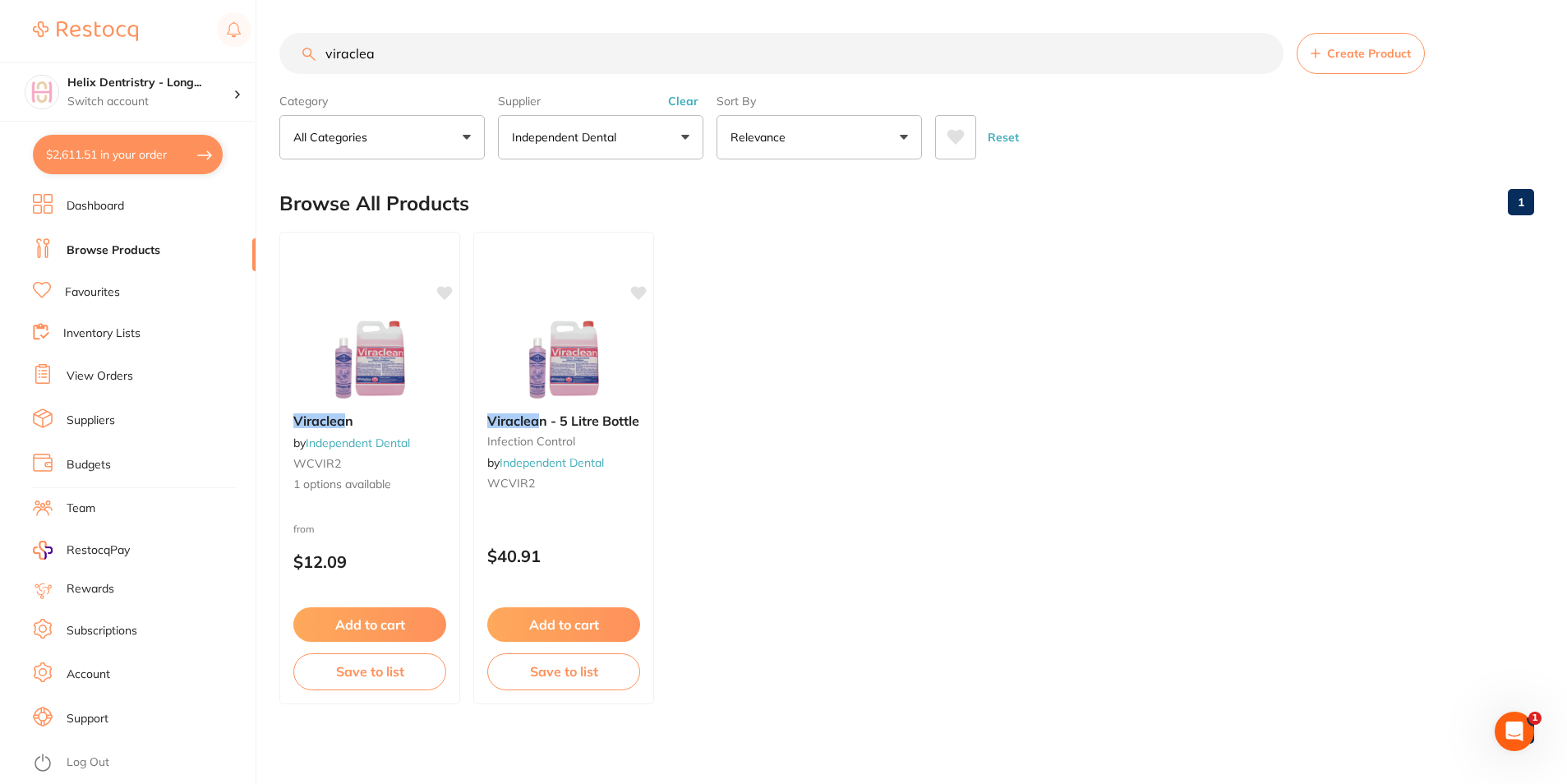
checkbox input "true"
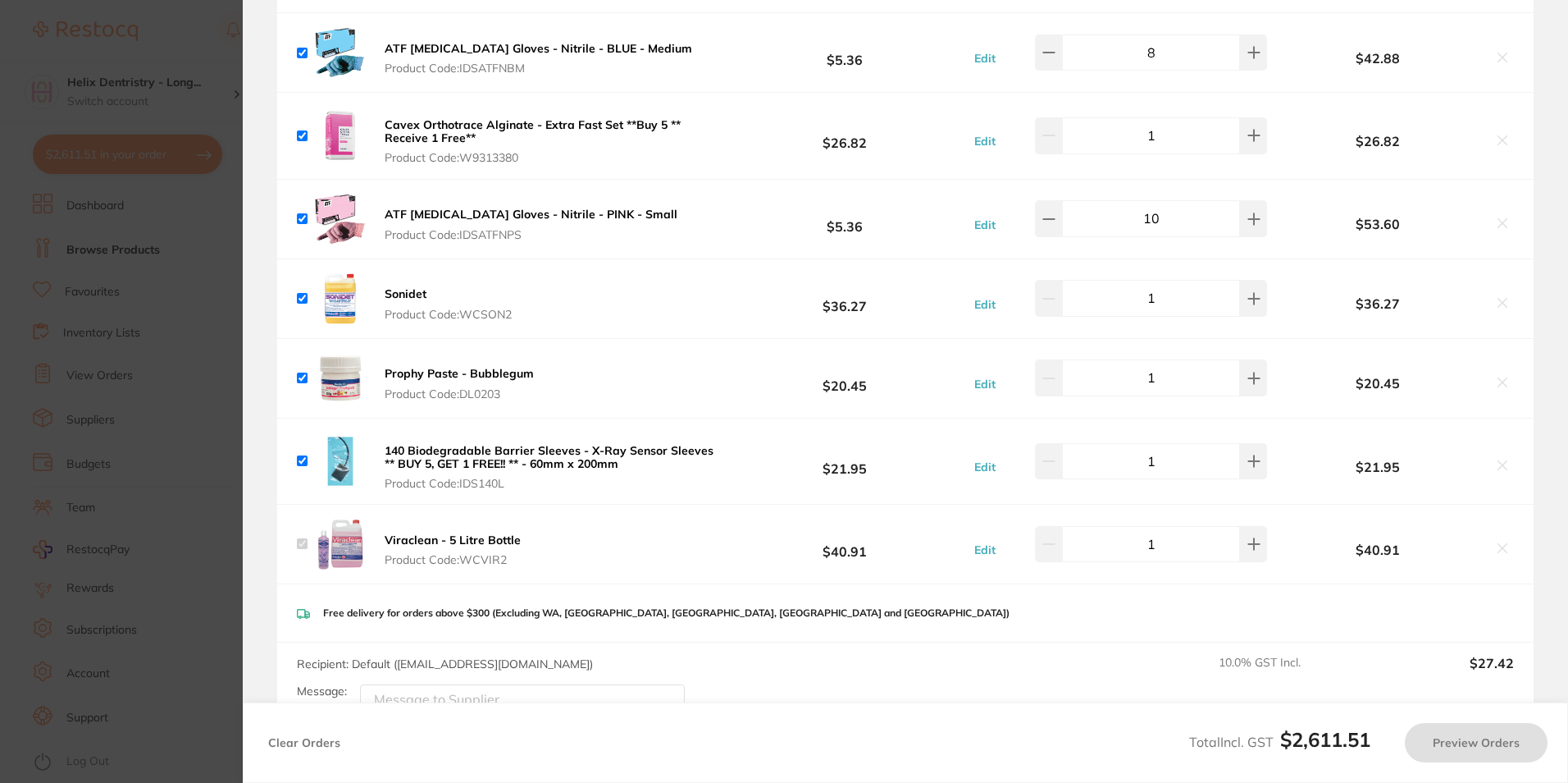
scroll to position [1067, 0]
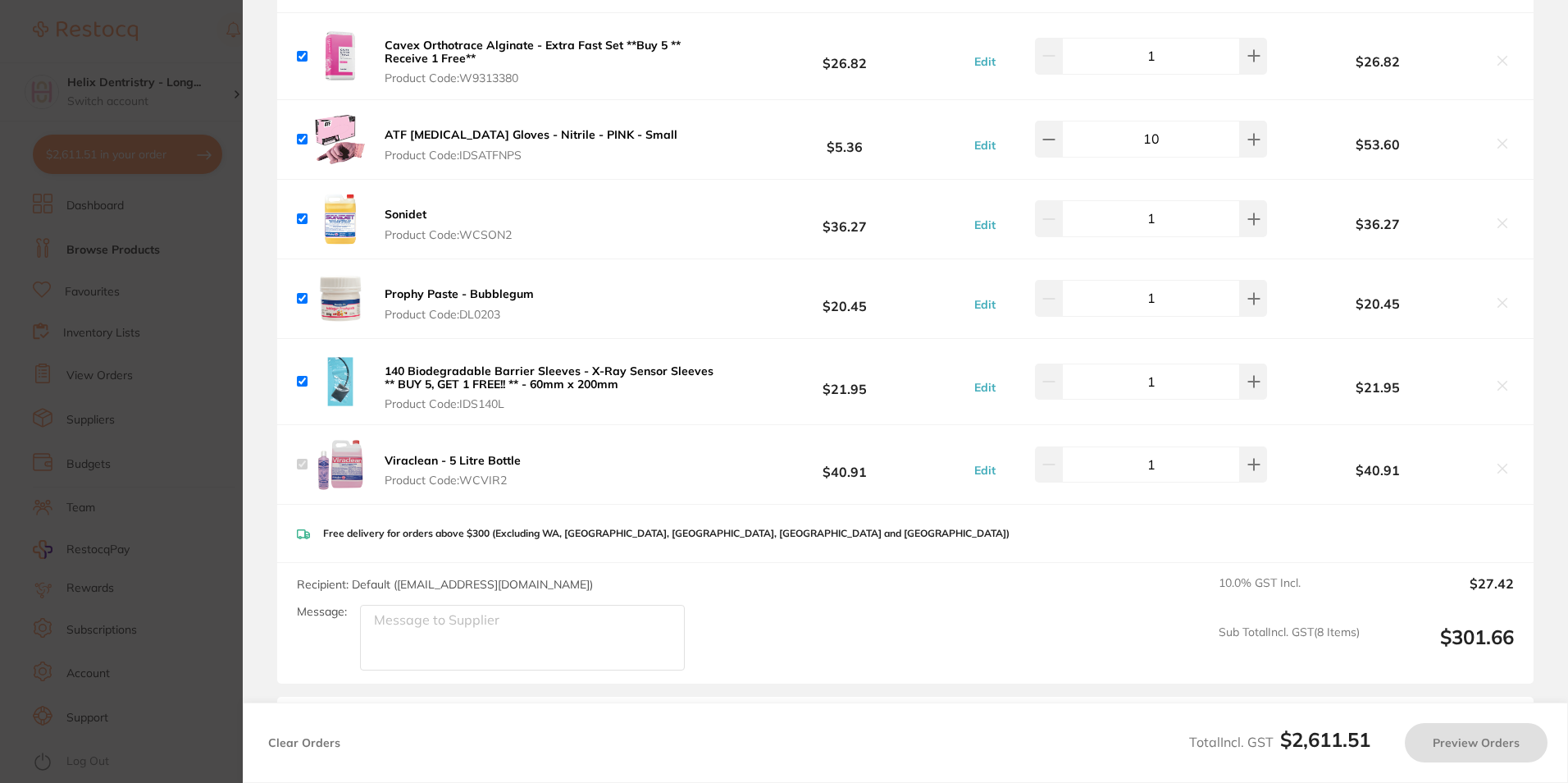
checkbox input "true"
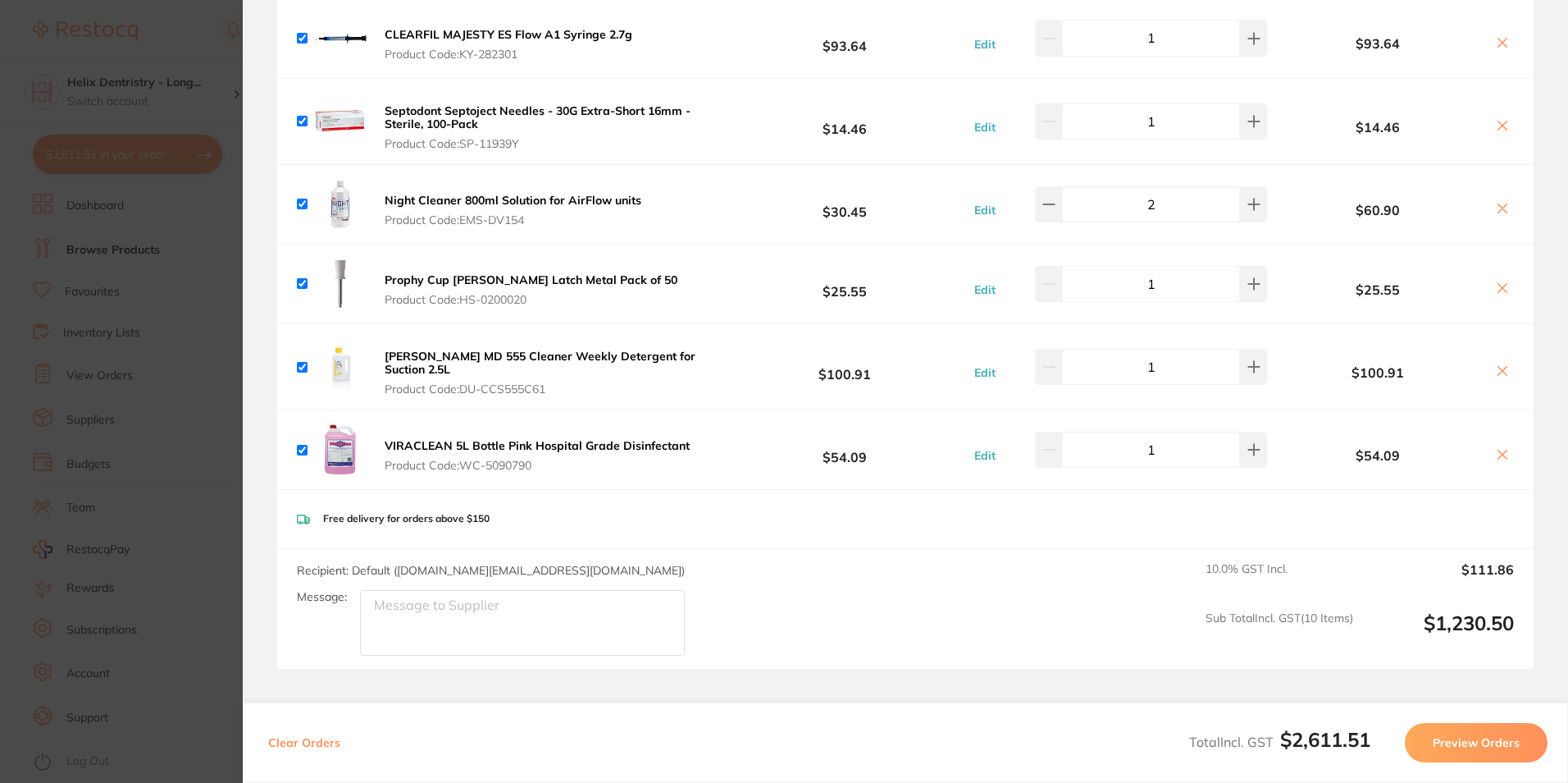
scroll to position [2977, 0]
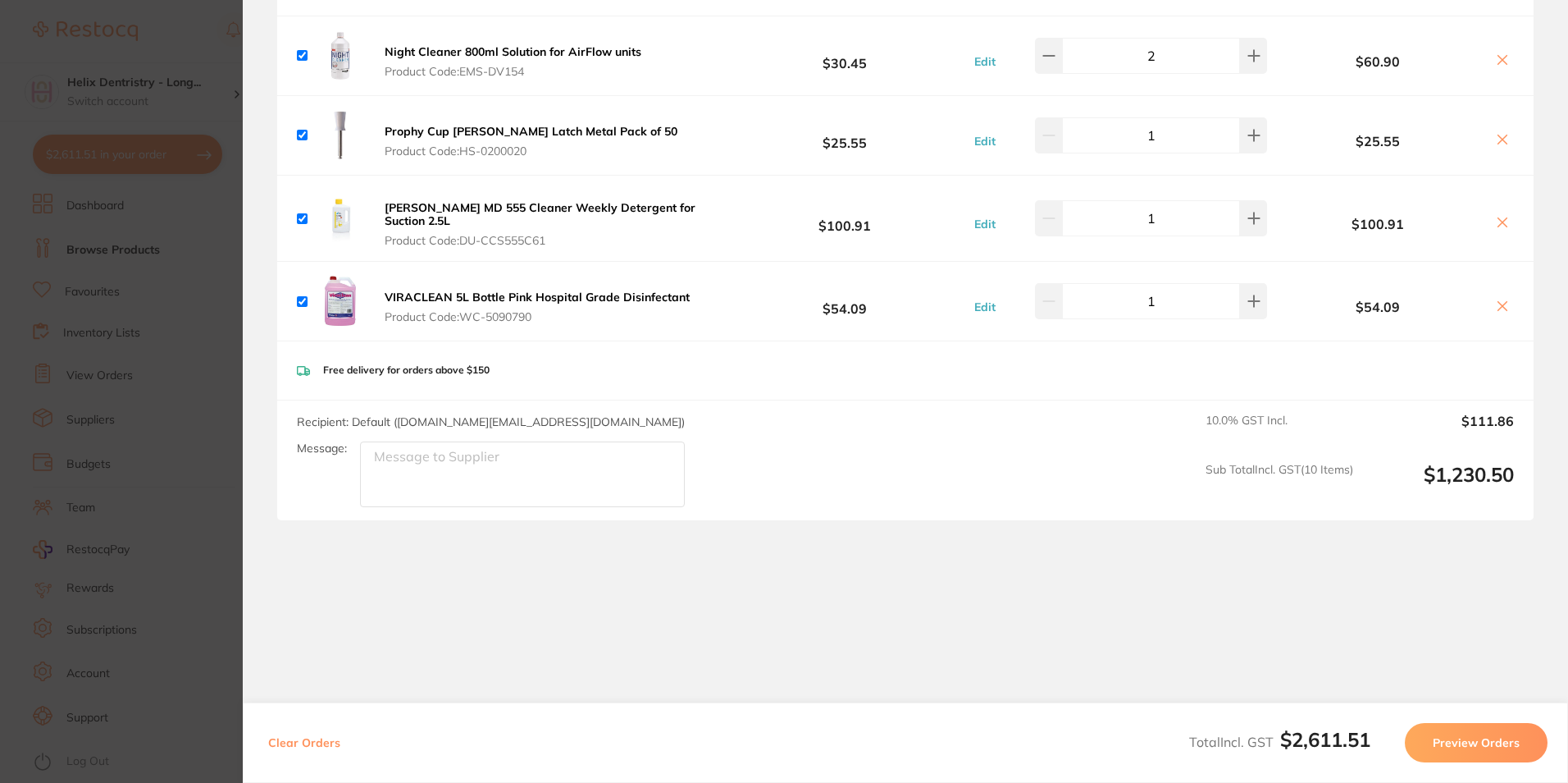
click at [1496, 300] on icon at bounding box center [1502, 306] width 13 height 13
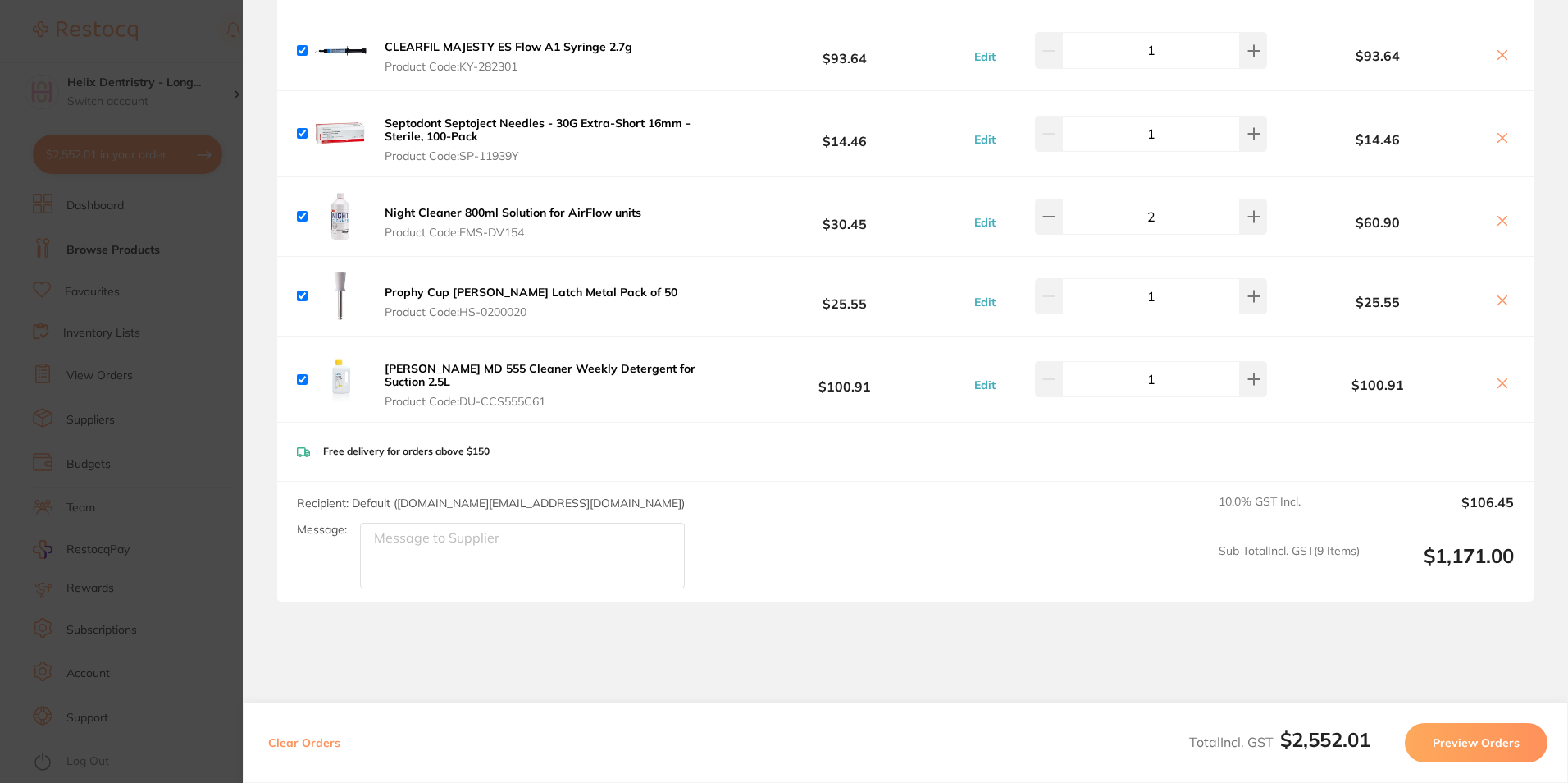
scroll to position [2815, 0]
click at [1496, 297] on icon at bounding box center [1502, 301] width 13 height 13
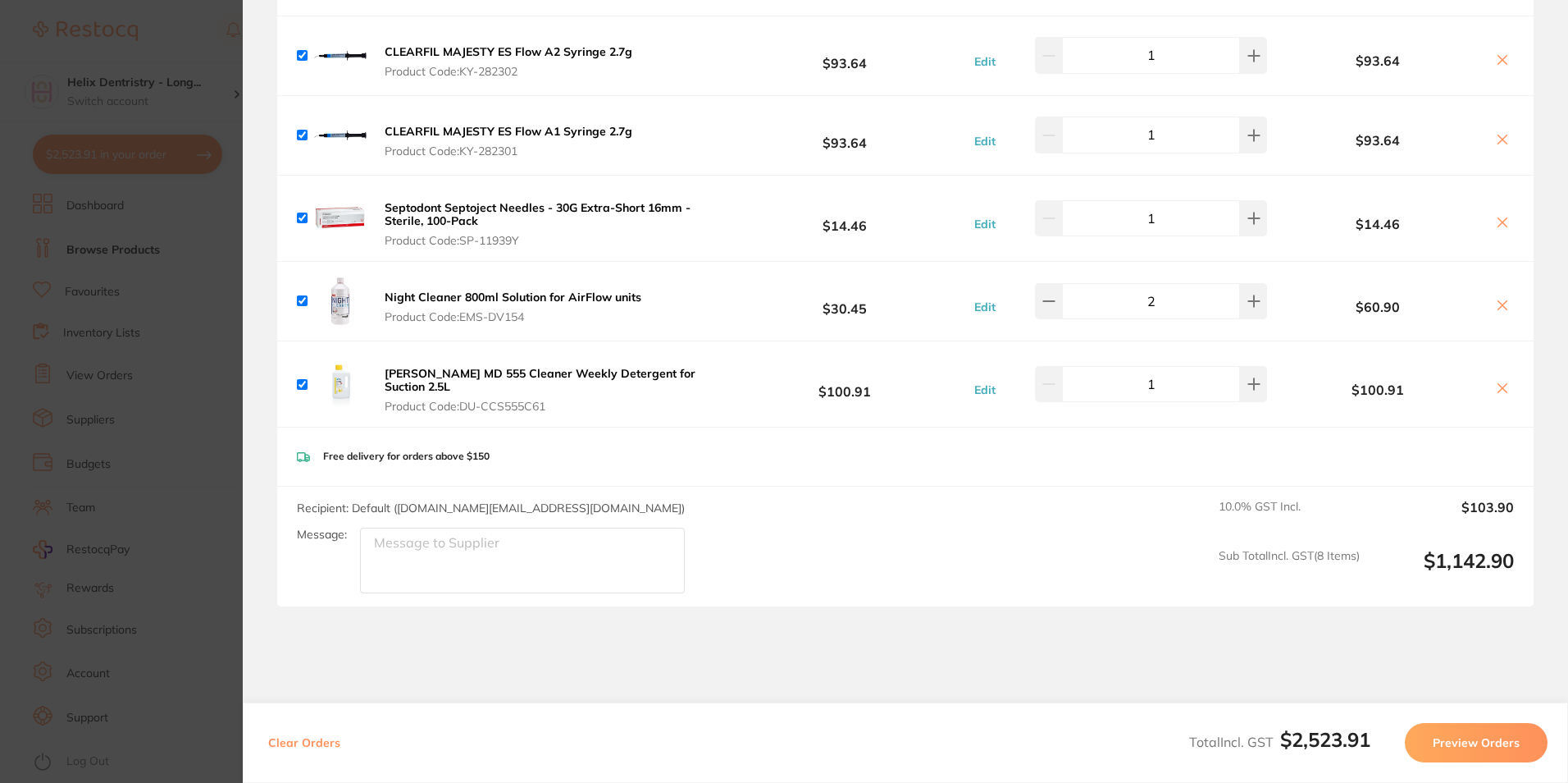
scroll to position [2569, 0]
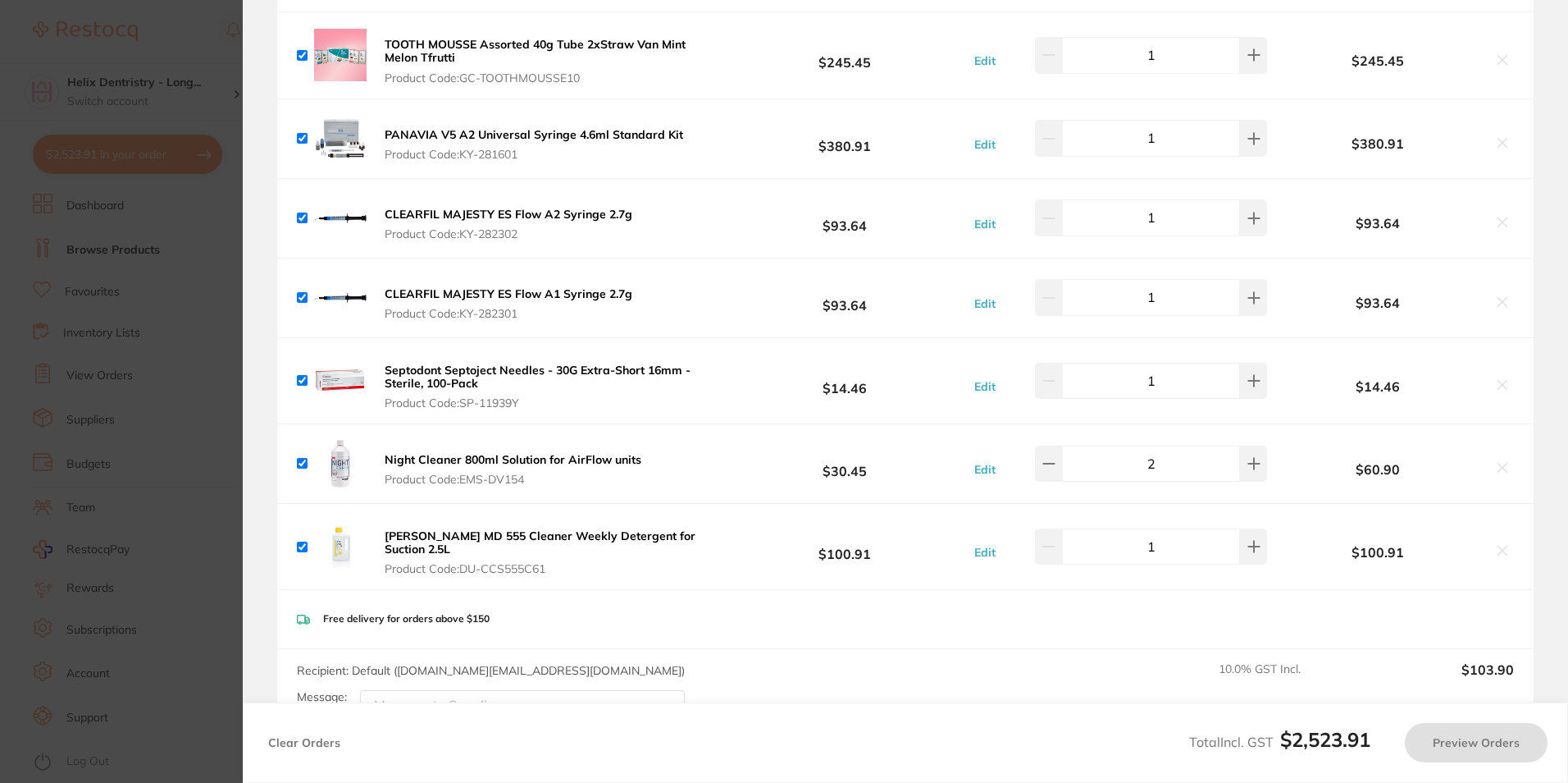
checkbox input "true"
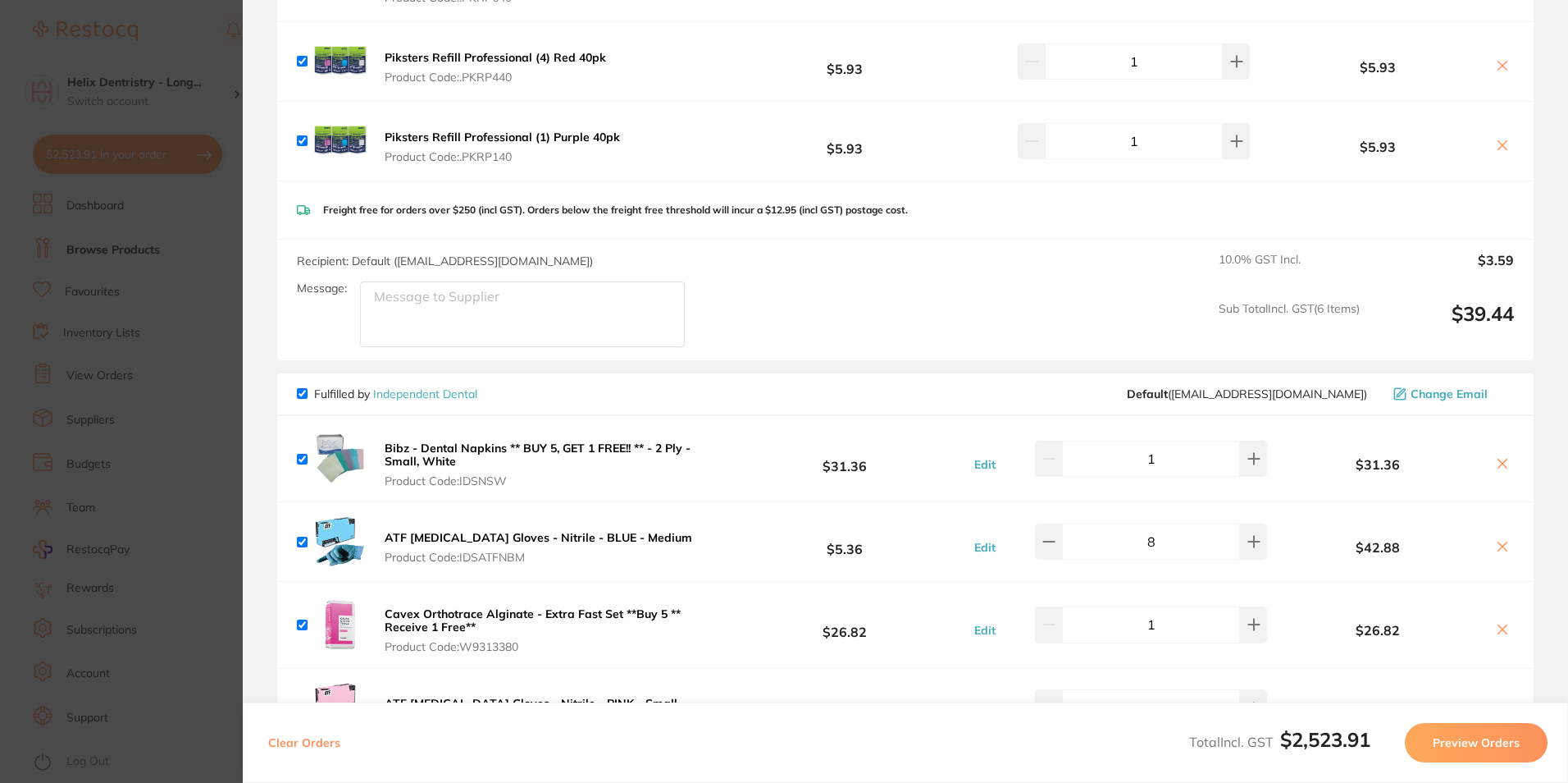
scroll to position [0, 0]
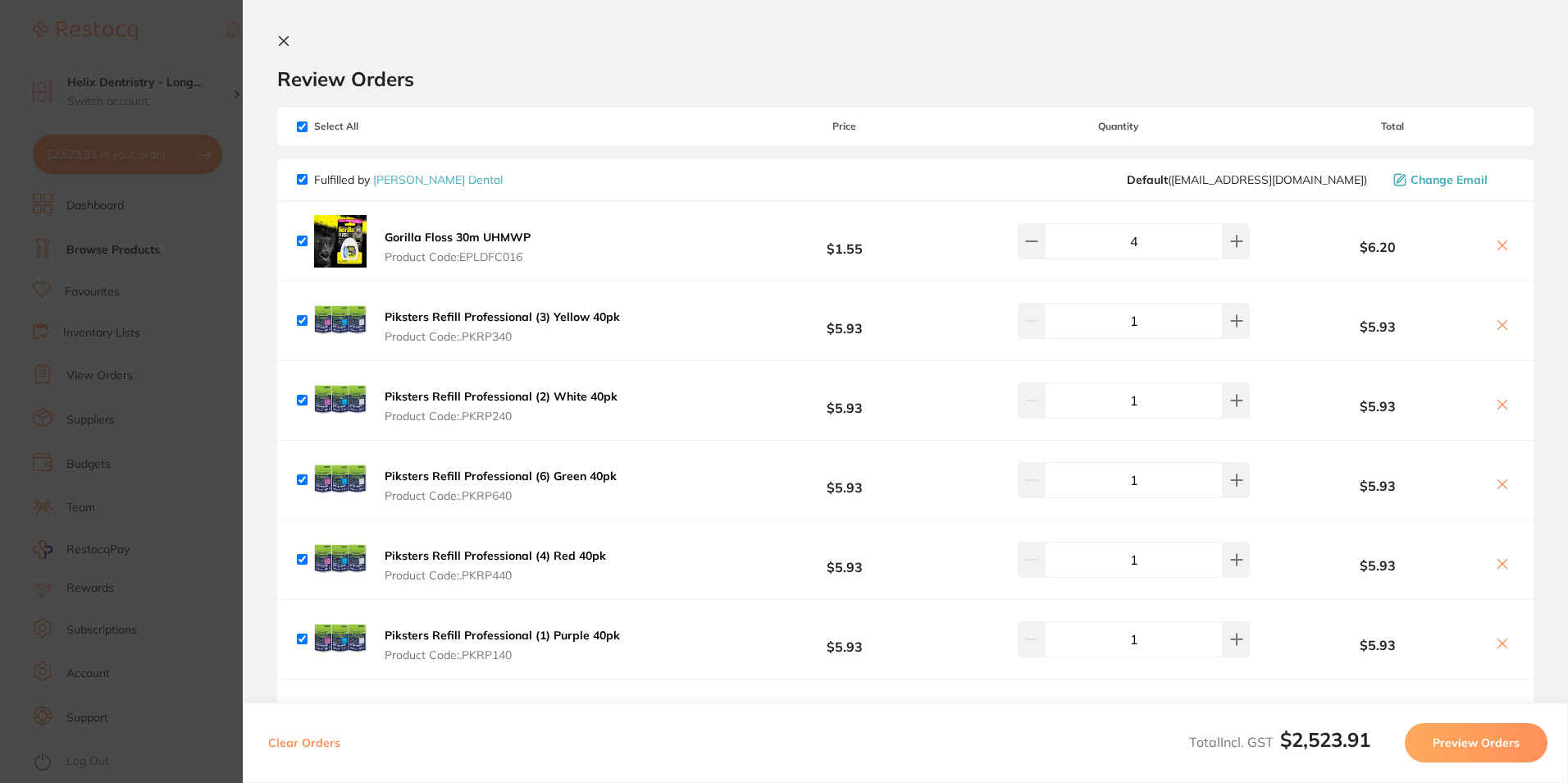
click at [278, 37] on icon at bounding box center [284, 41] width 13 height 13
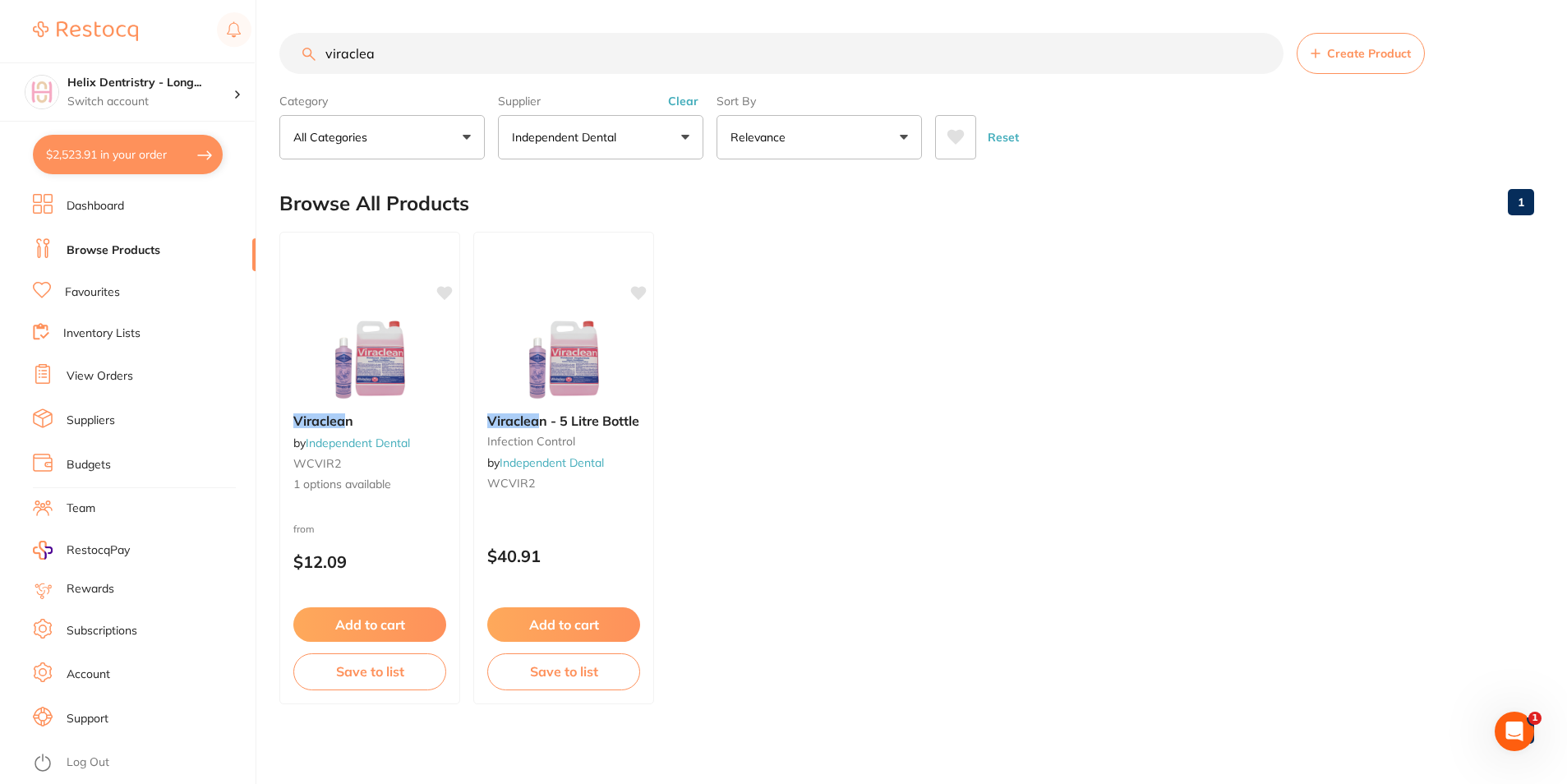
drag, startPoint x: 289, startPoint y: 50, endPoint x: 276, endPoint y: 50, distance: 13.0
click at [276, 50] on div "$2,523.91 Helix Dentristry - Long... Switch account Helix Dentristry - Long Jet…" at bounding box center [784, 392] width 1567 height 784
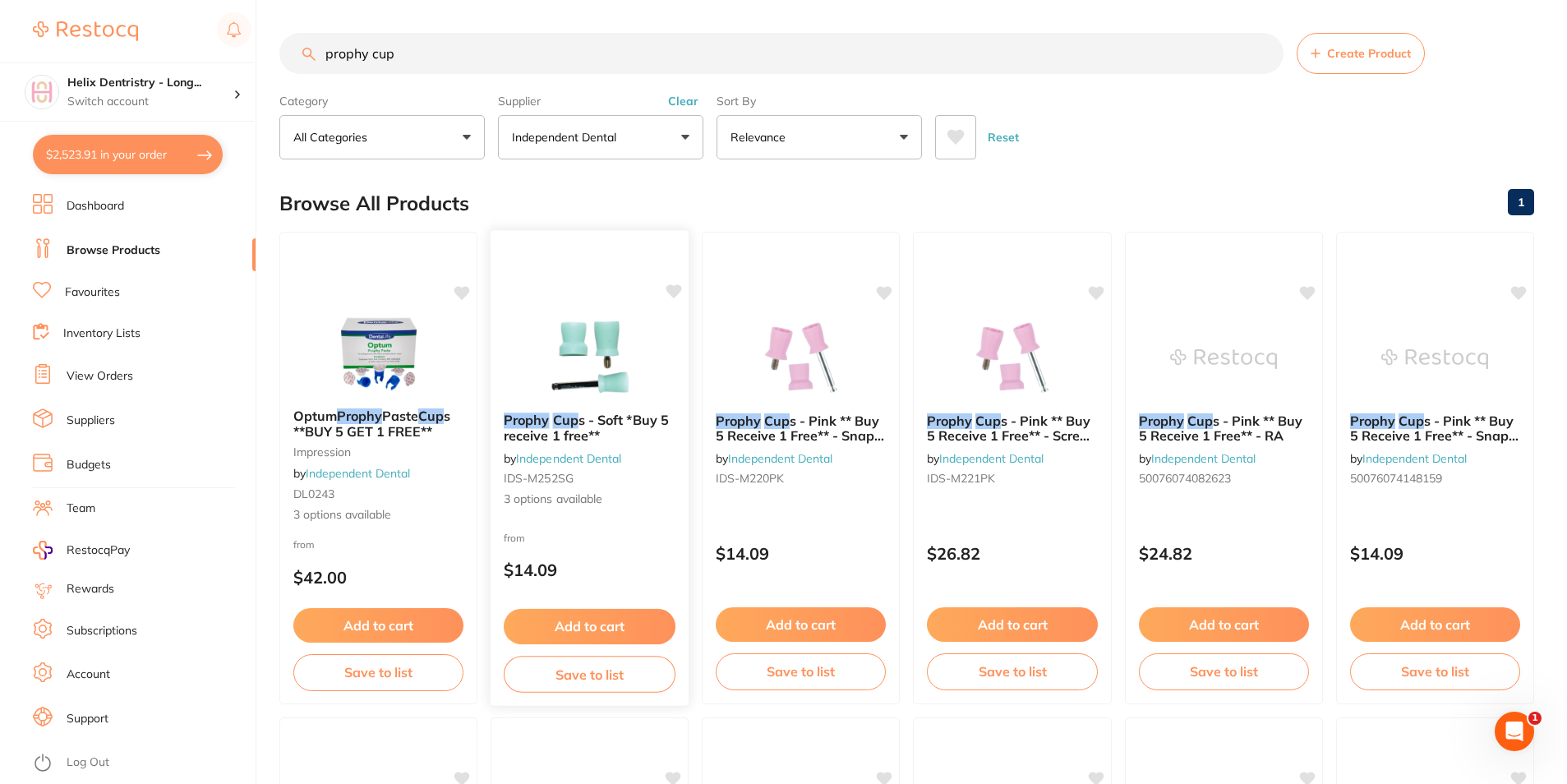
type input "prophy cup"
click at [581, 424] on span "s - Soft *Buy 5 receive 1 free**" at bounding box center [586, 428] width 165 height 32
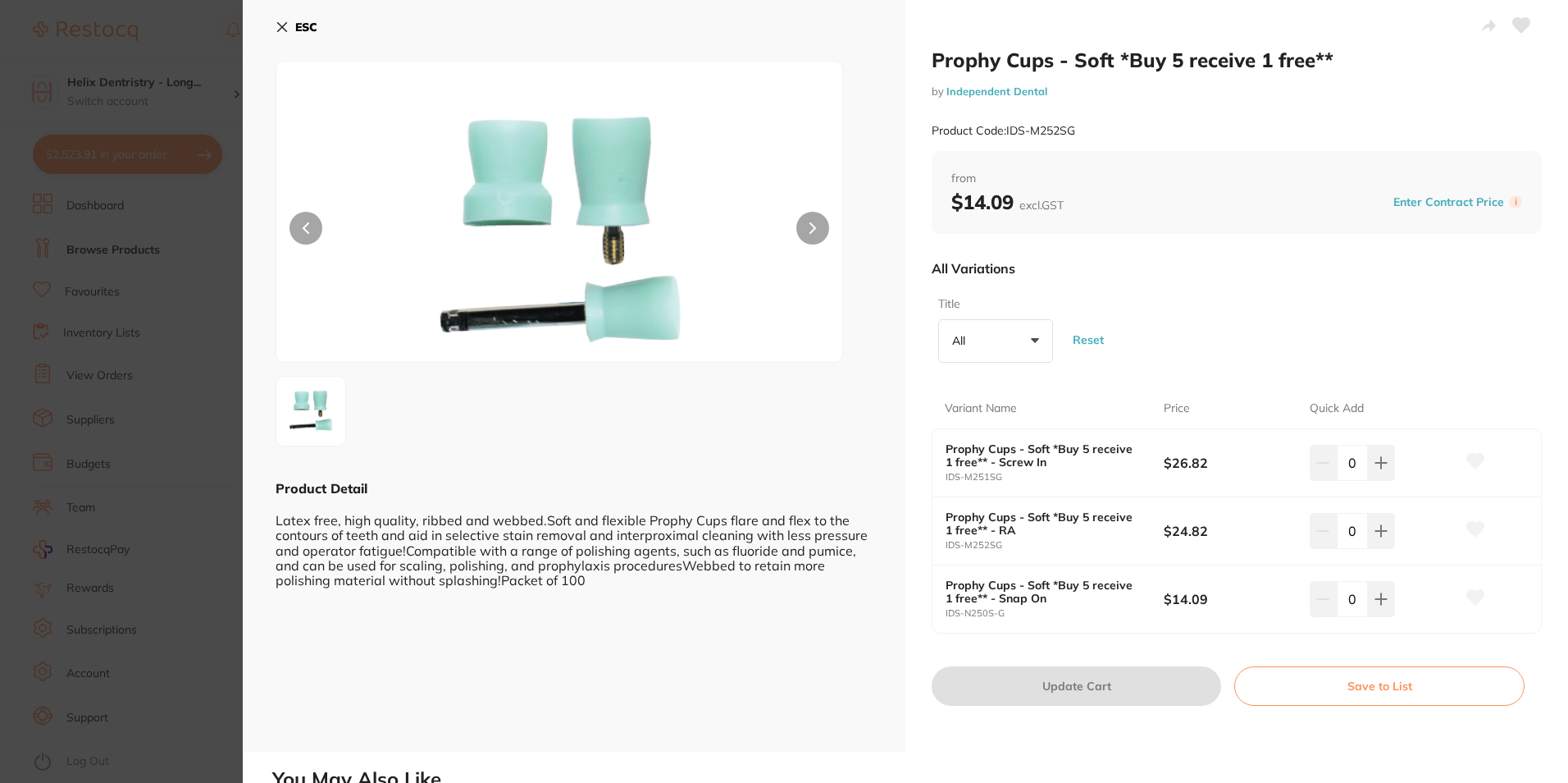
click at [296, 22] on b "ESC" at bounding box center [306, 27] width 22 height 15
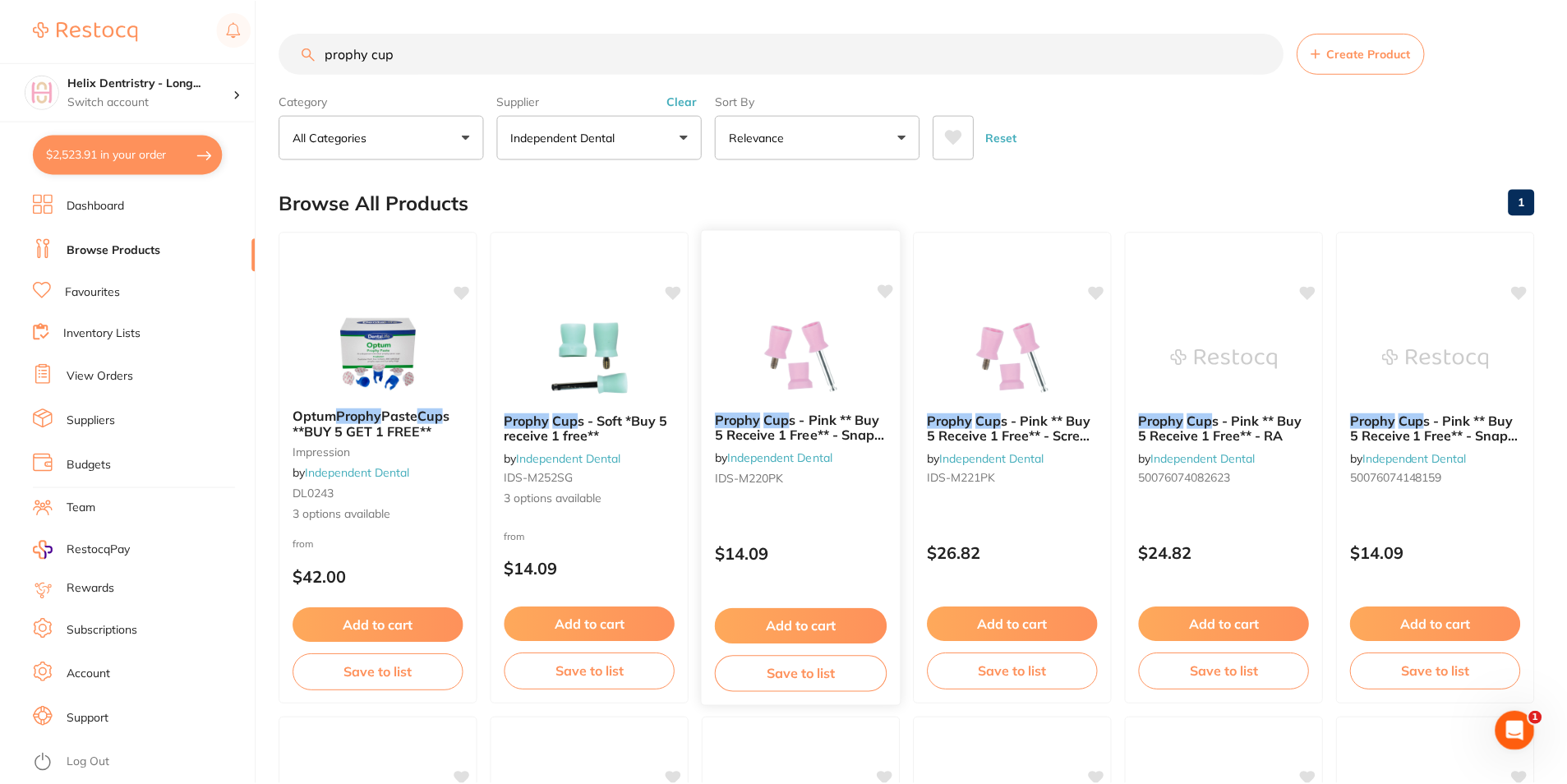
scroll to position [1, 0]
click at [1255, 620] on button "Add to cart" at bounding box center [1224, 626] width 172 height 36
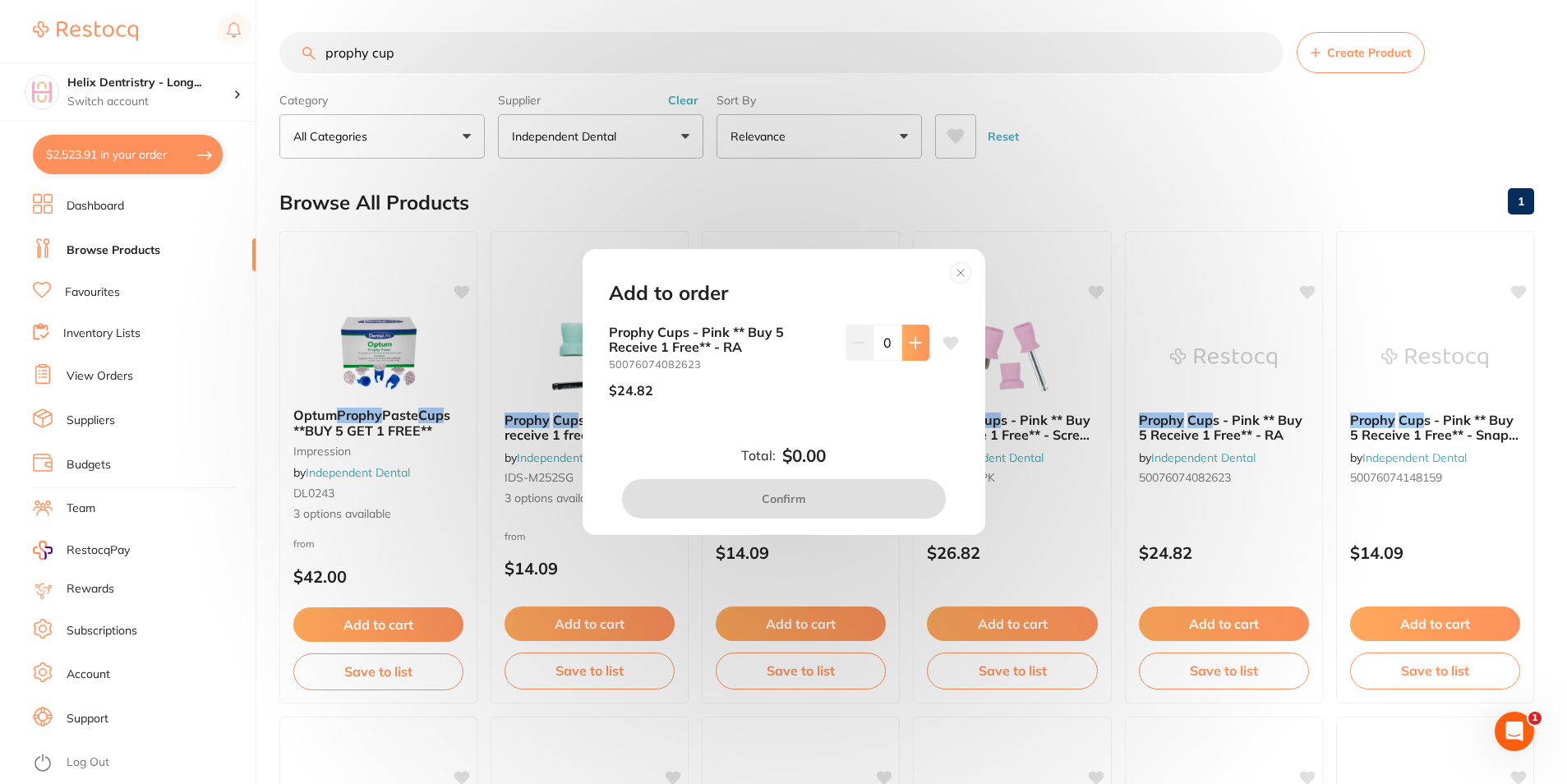
scroll to position [0, 0]
click at [916, 336] on icon at bounding box center [916, 342] width 13 height 13
type input "1"
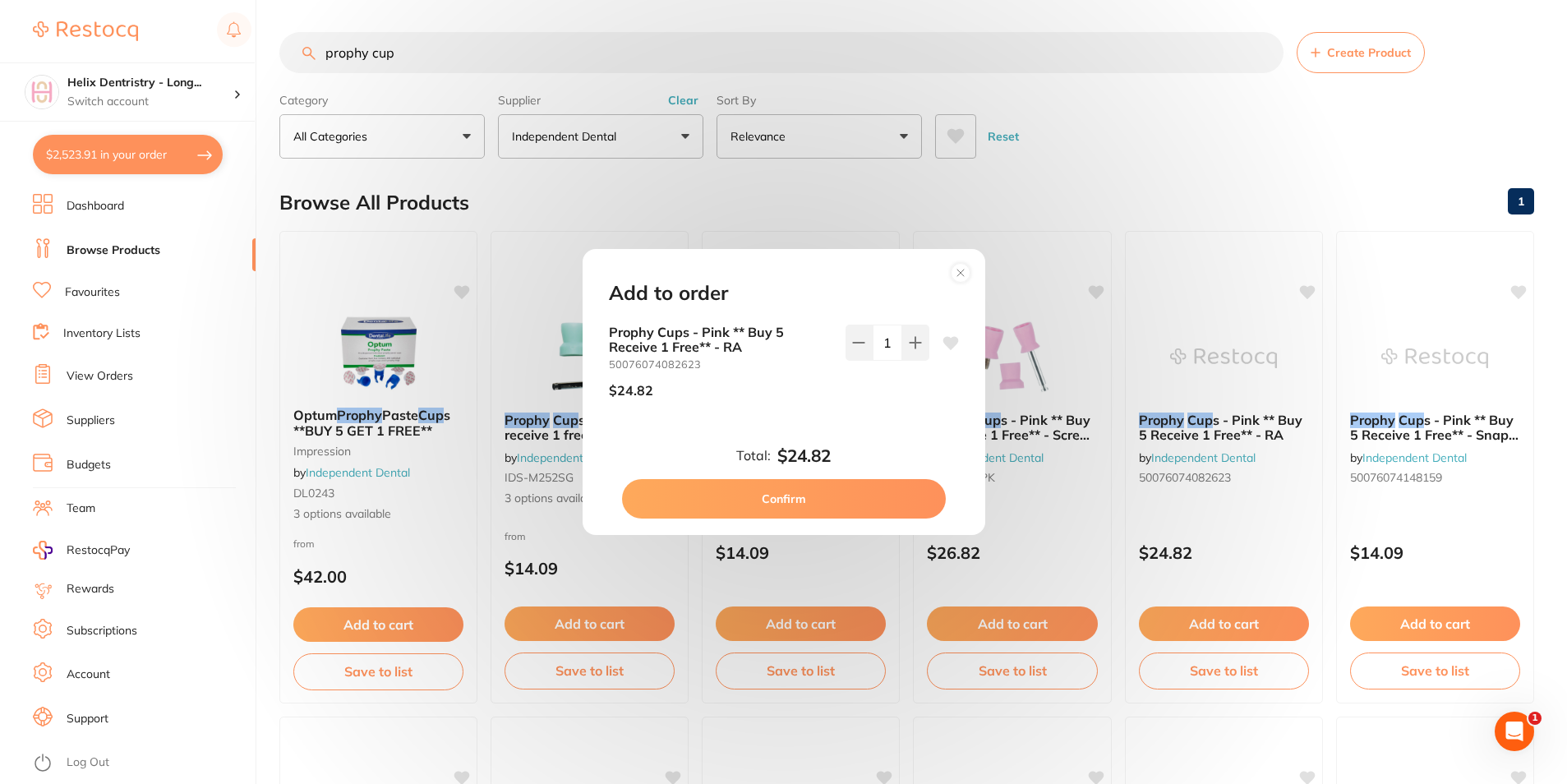
click at [887, 492] on button "Confirm" at bounding box center [784, 499] width 324 height 39
checkbox input "false"
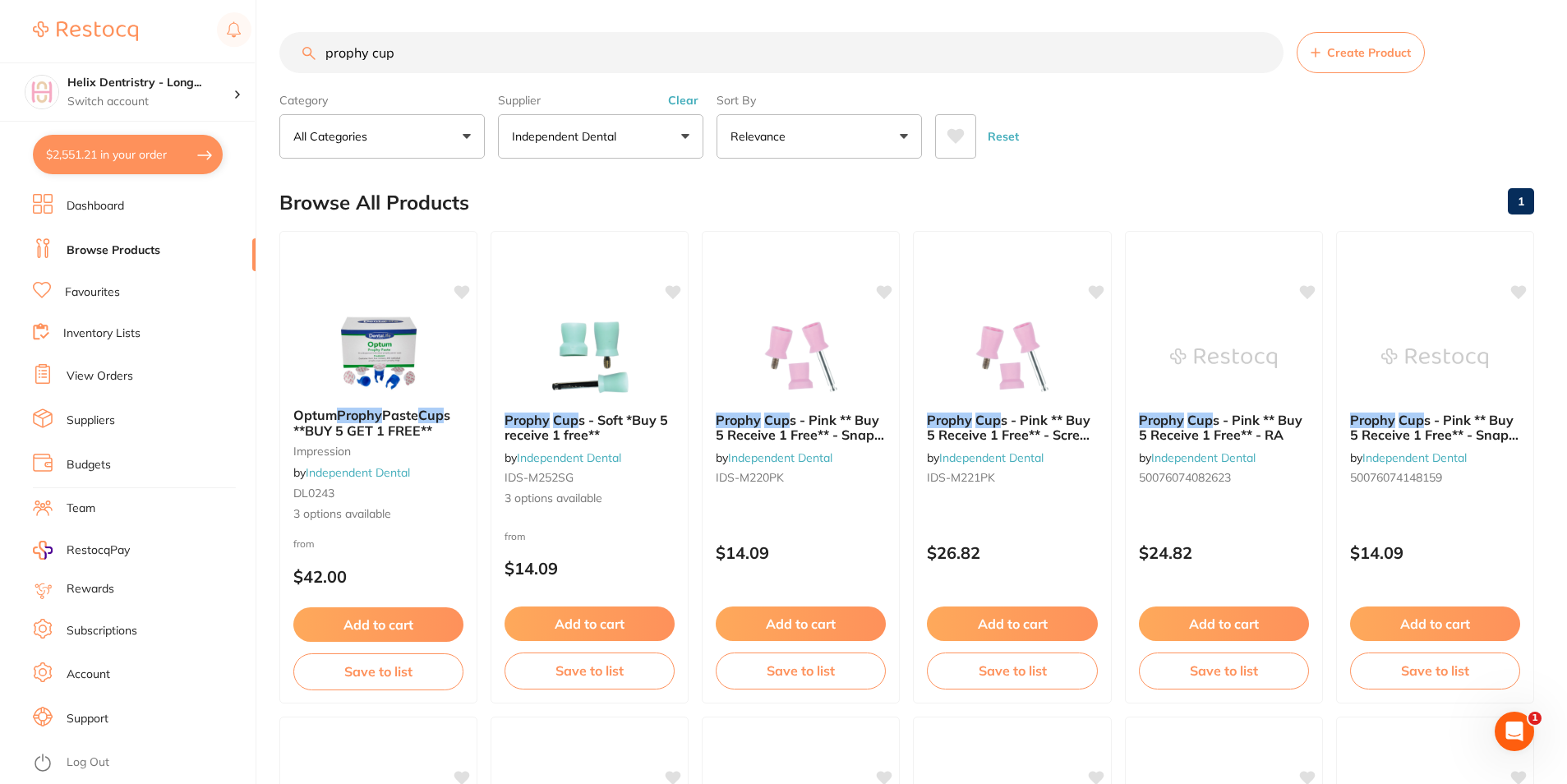
drag, startPoint x: 137, startPoint y: 150, endPoint x: 252, endPoint y: 223, distance: 136.2
click at [138, 152] on button "$2,551.21 in your order" at bounding box center [128, 155] width 190 height 39
checkbox input "true"
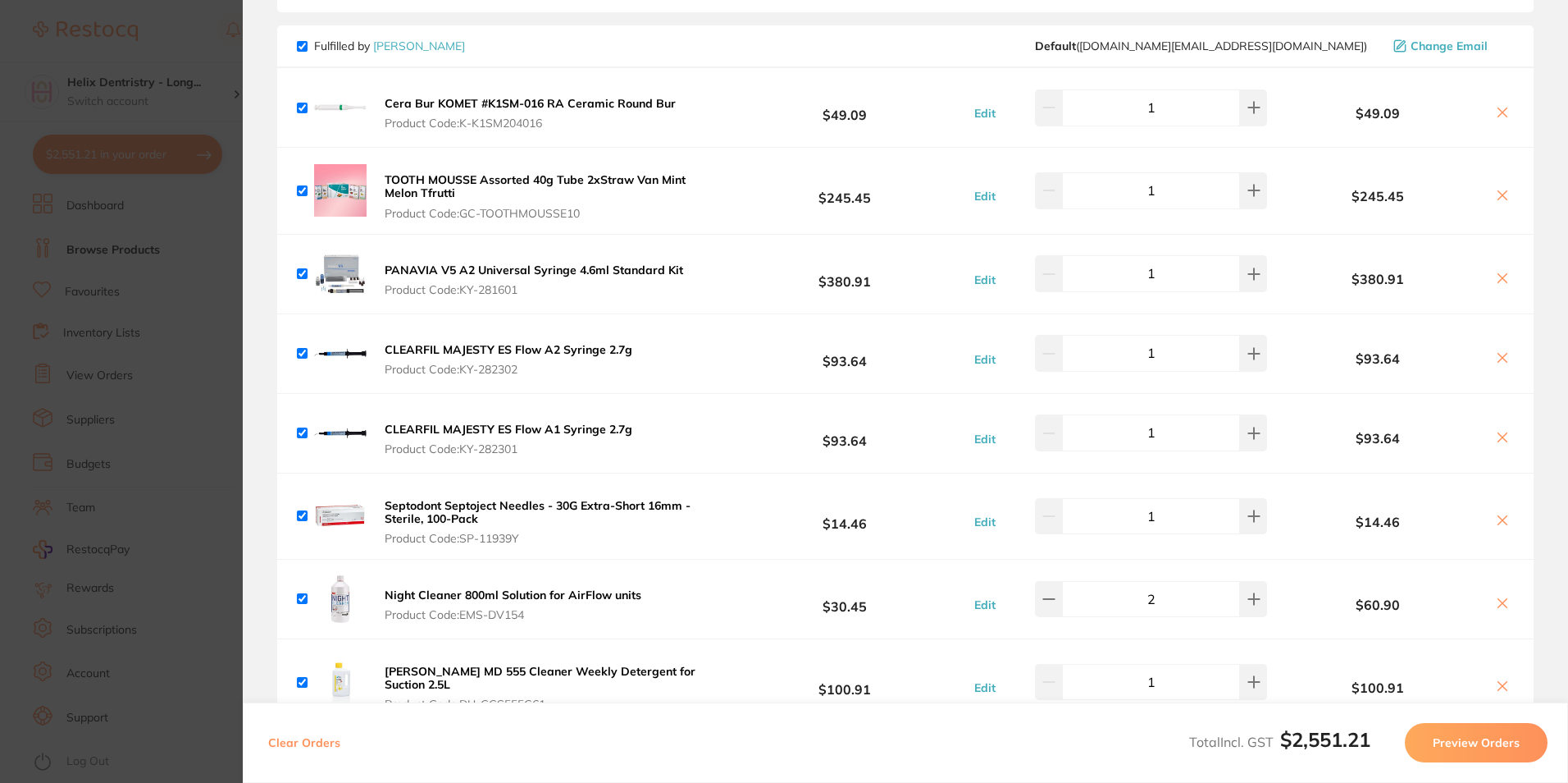
scroll to position [2488, 0]
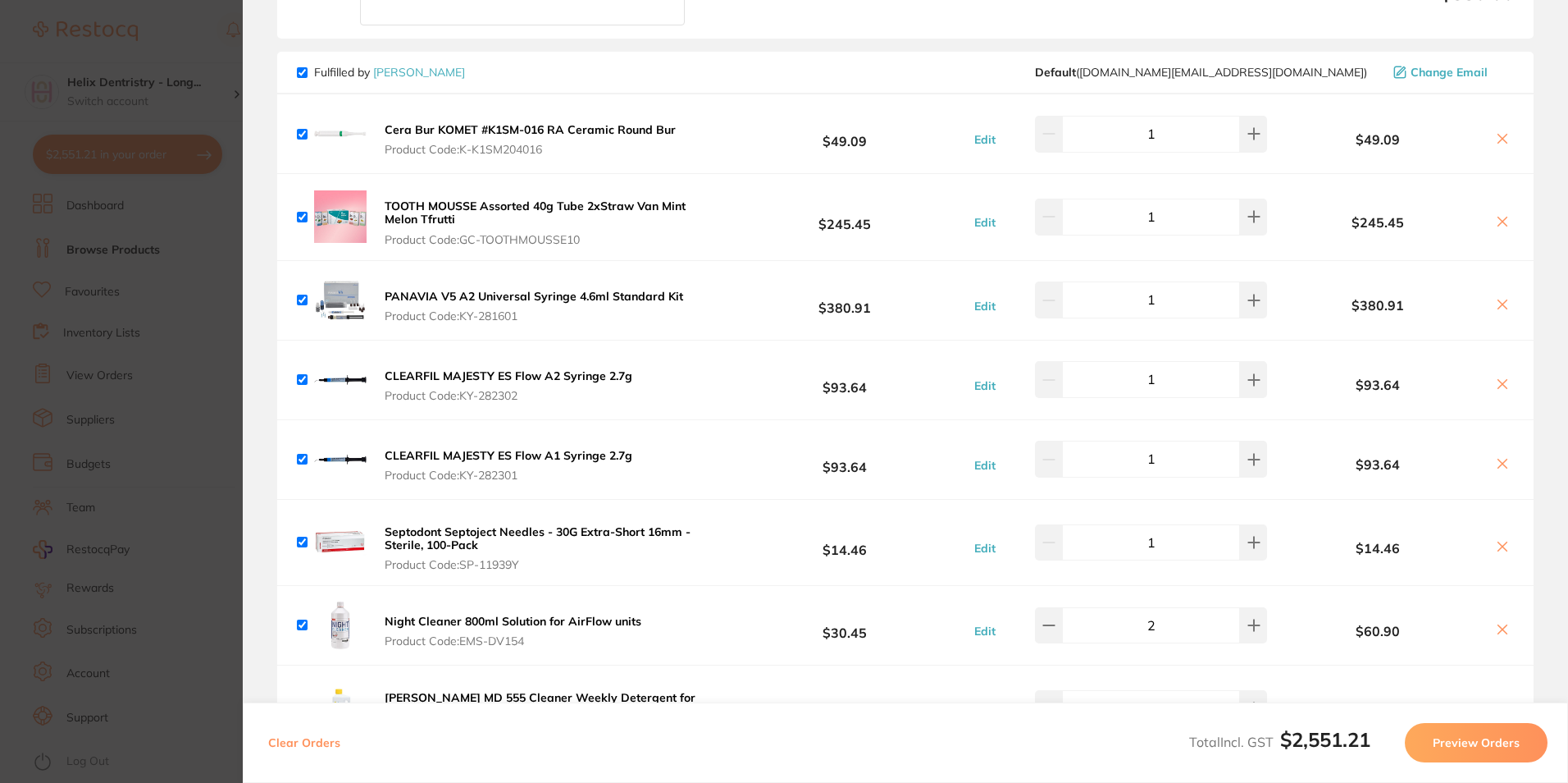
click at [608, 300] on b "PANAVIA V5 A2 Universal Syringe 4.6ml Standard Kit" at bounding box center [534, 296] width 299 height 15
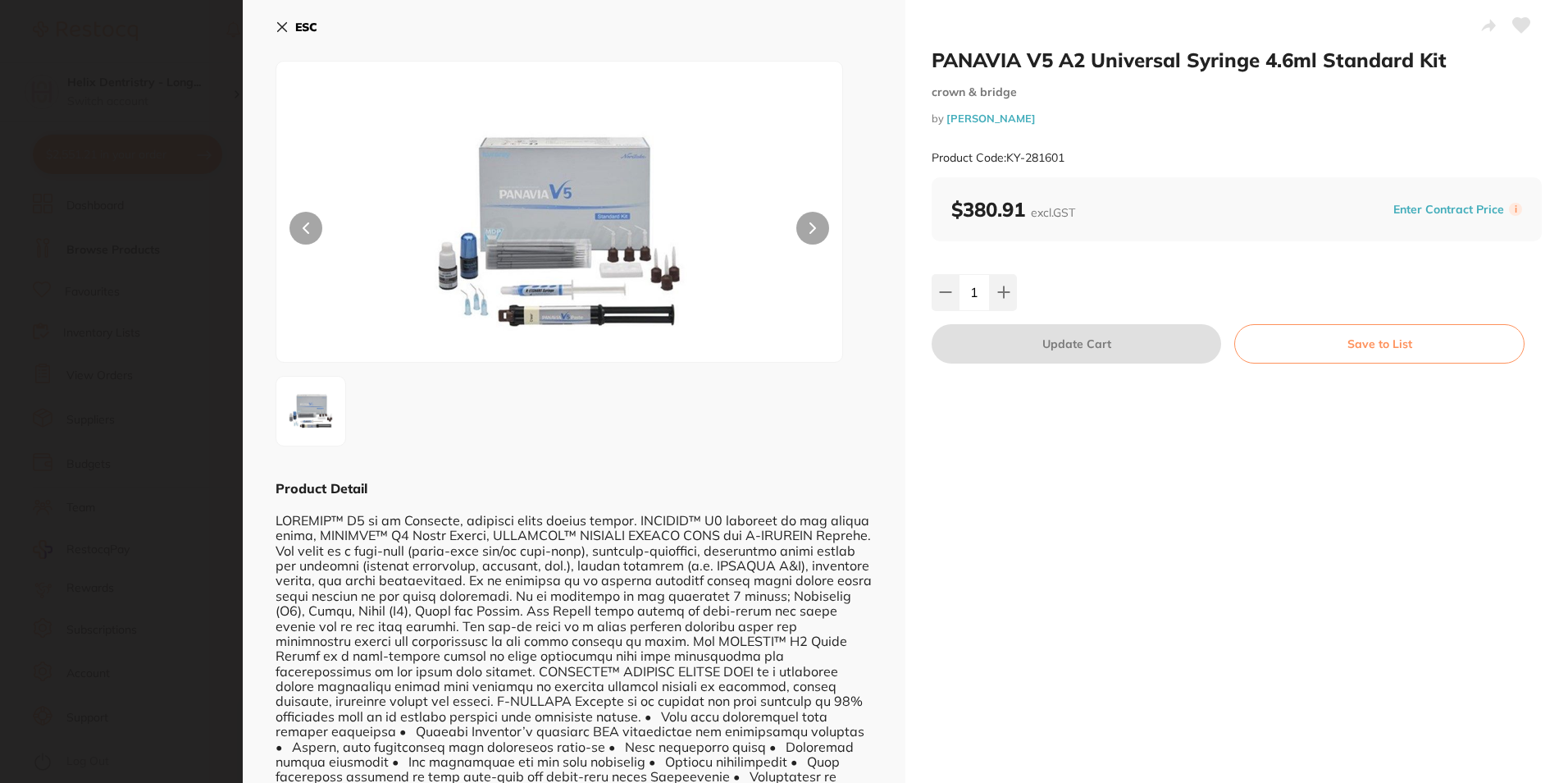
scroll to position [0, 0]
click at [282, 23] on icon at bounding box center [282, 27] width 13 height 13
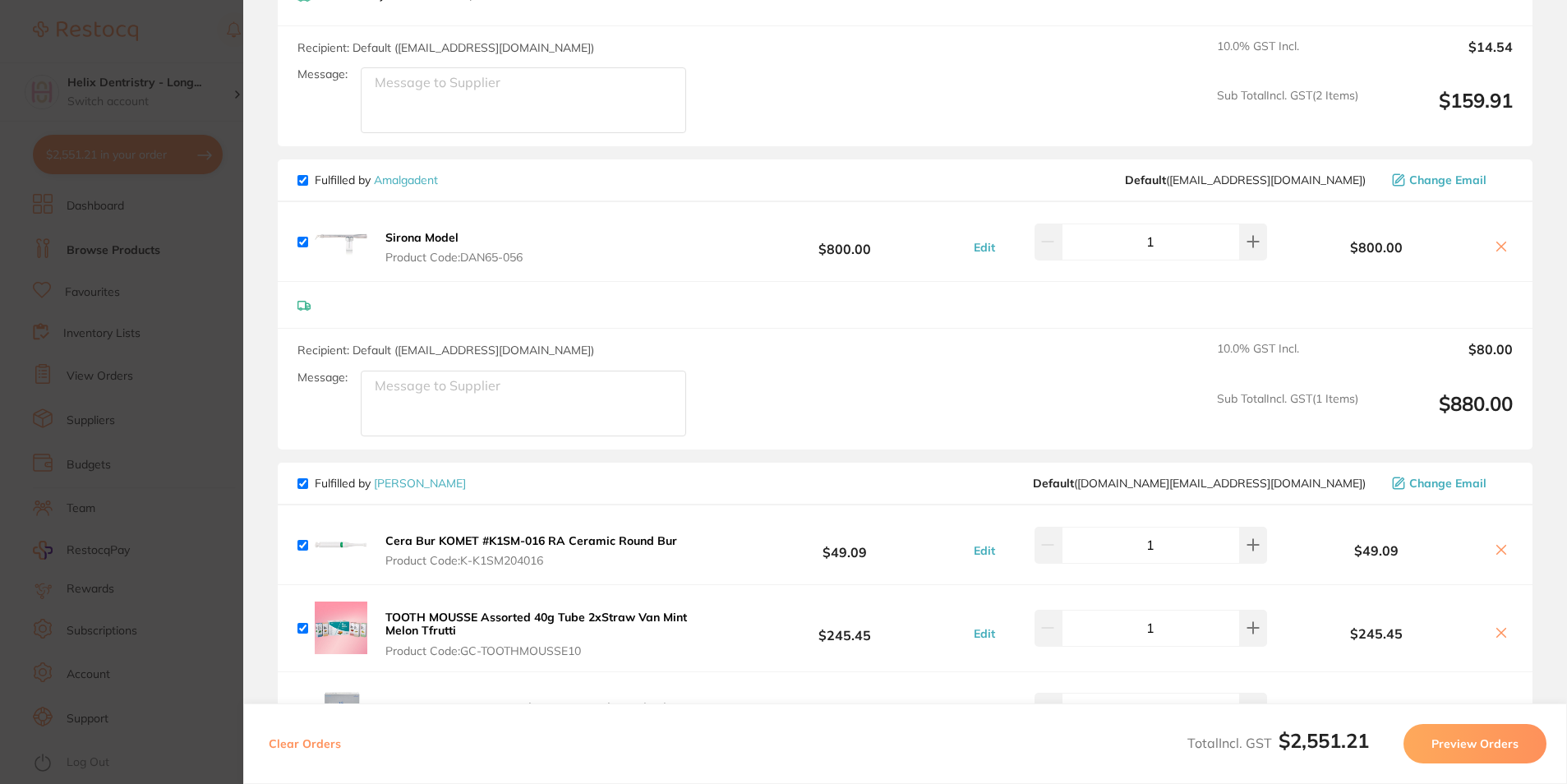
scroll to position [1998, 0]
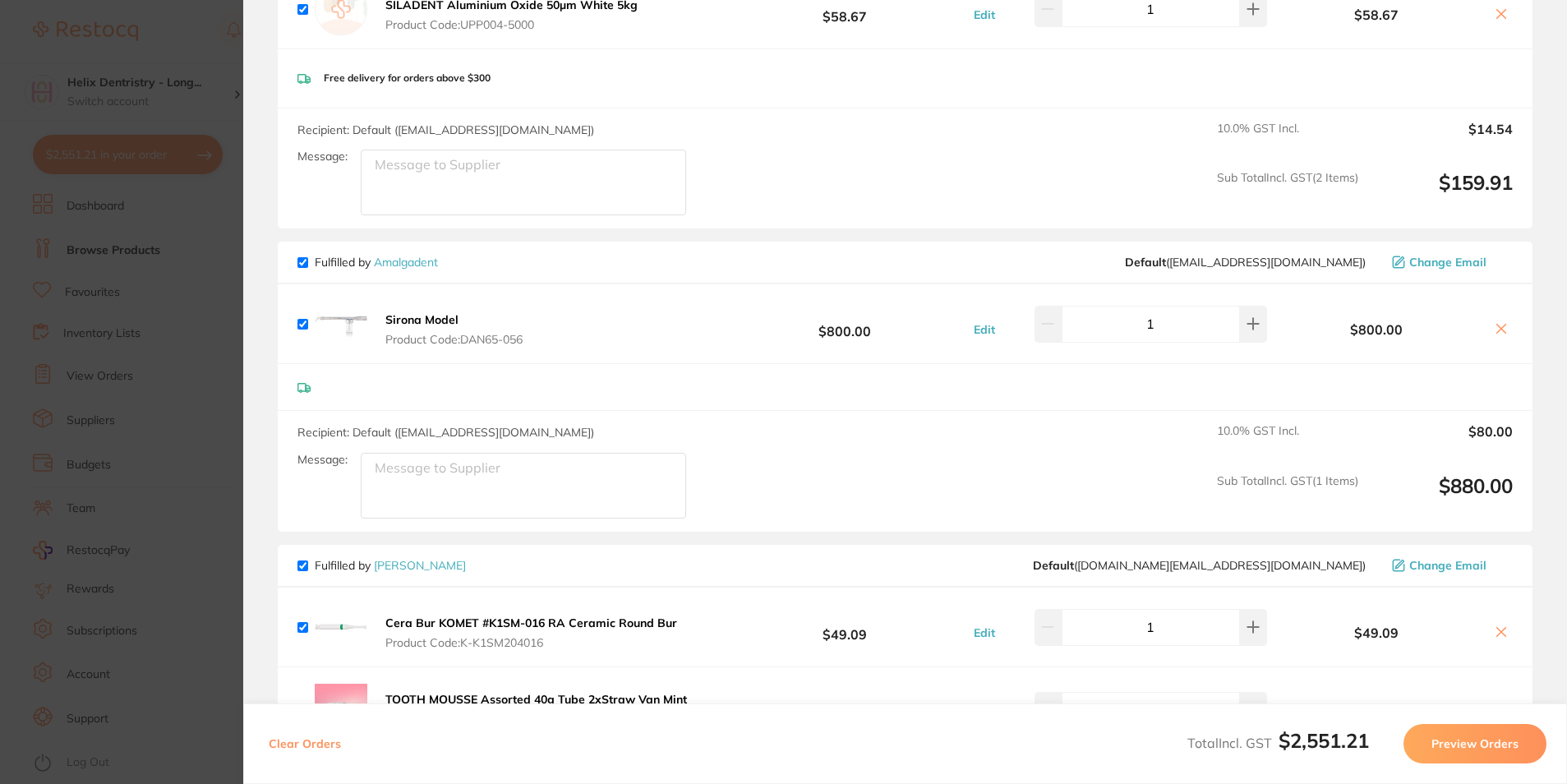
drag, startPoint x: 300, startPoint y: 564, endPoint x: 513, endPoint y: 526, distance: 216.4
click at [301, 564] on input "checkbox" at bounding box center [302, 565] width 10 height 10
checkbox input "false"
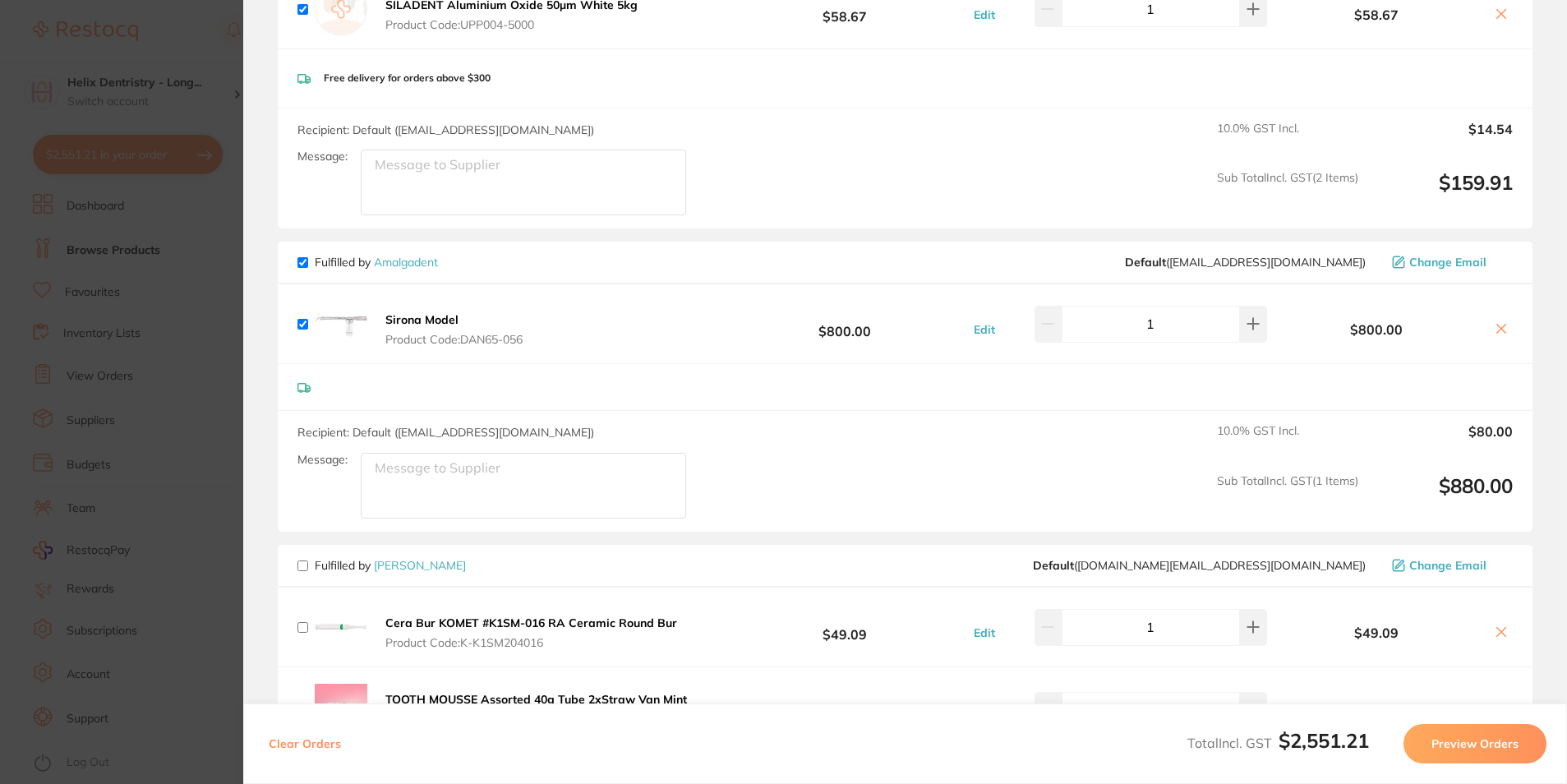
checkbox input "false"
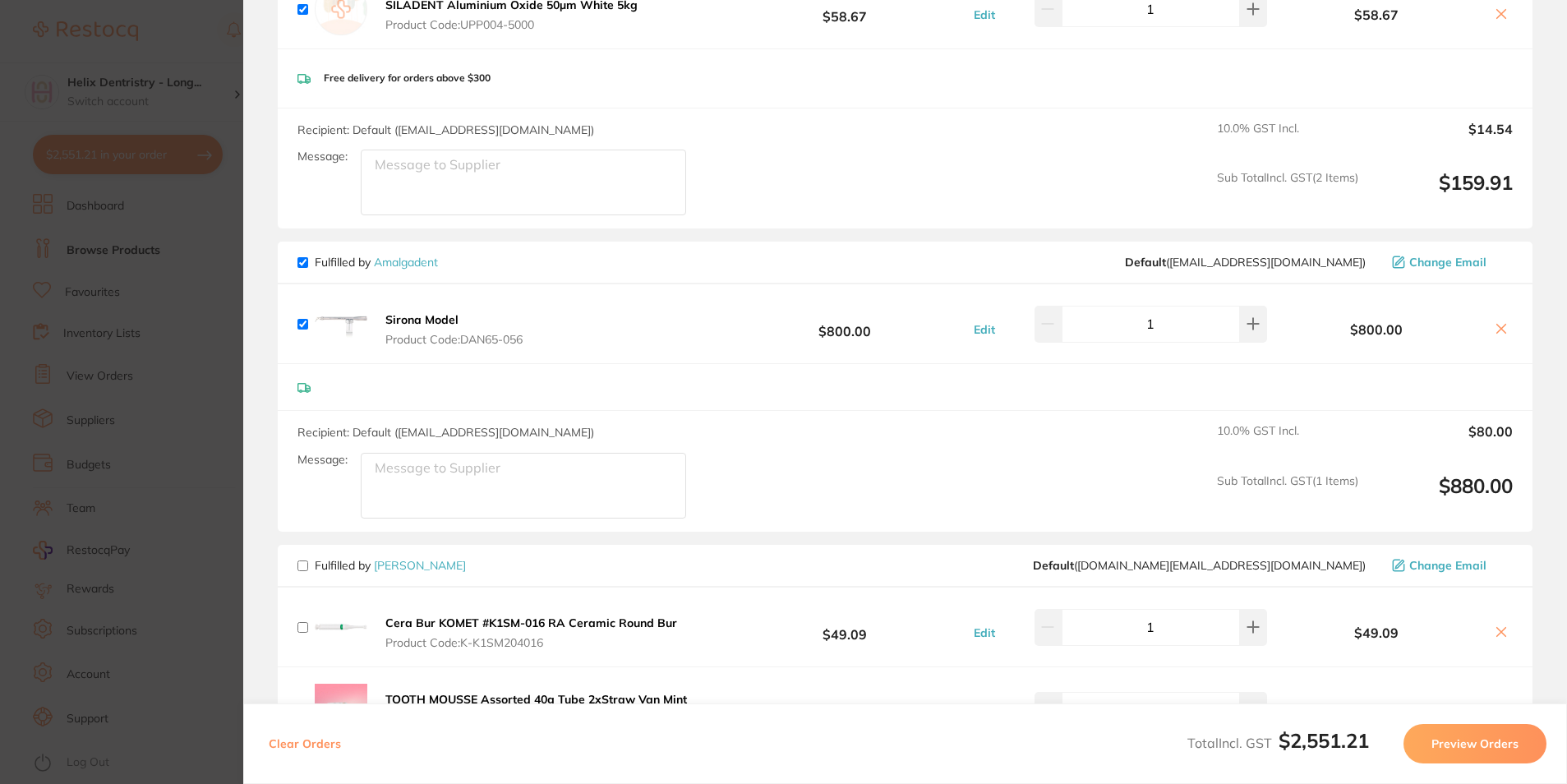
checkbox input "false"
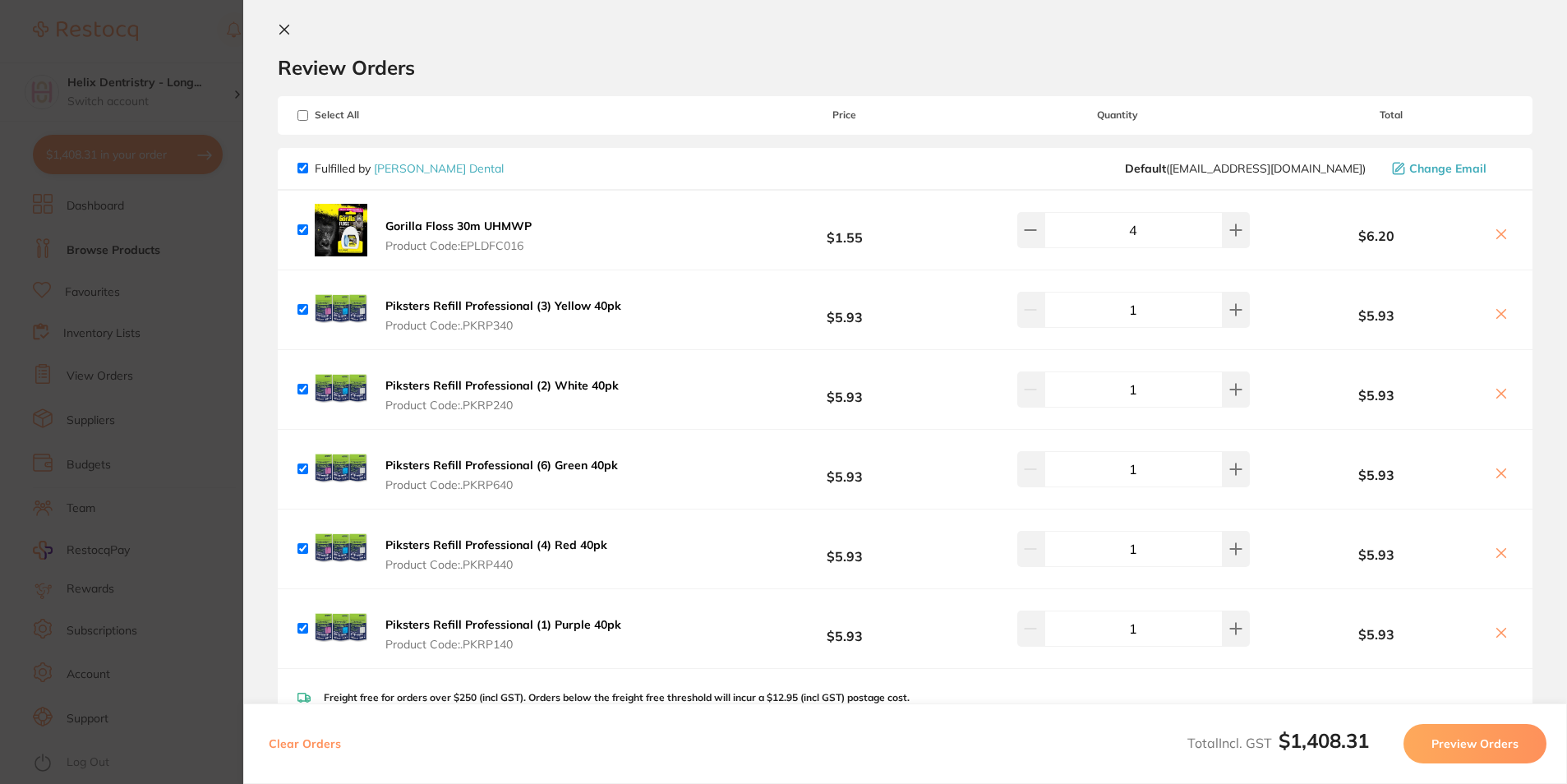
scroll to position [0, 0]
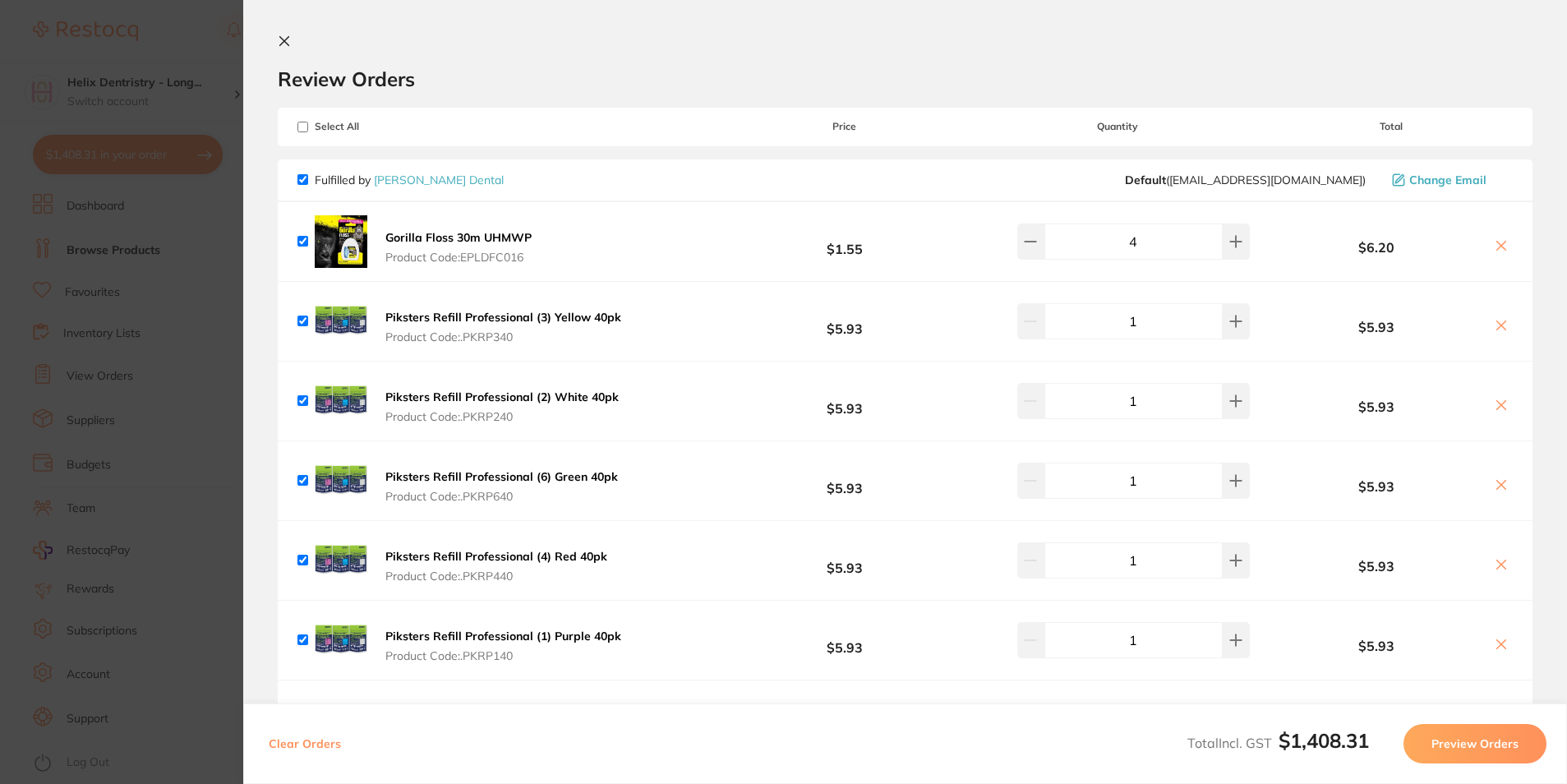
click at [1493, 744] on button "Preview Orders" at bounding box center [1475, 744] width 143 height 39
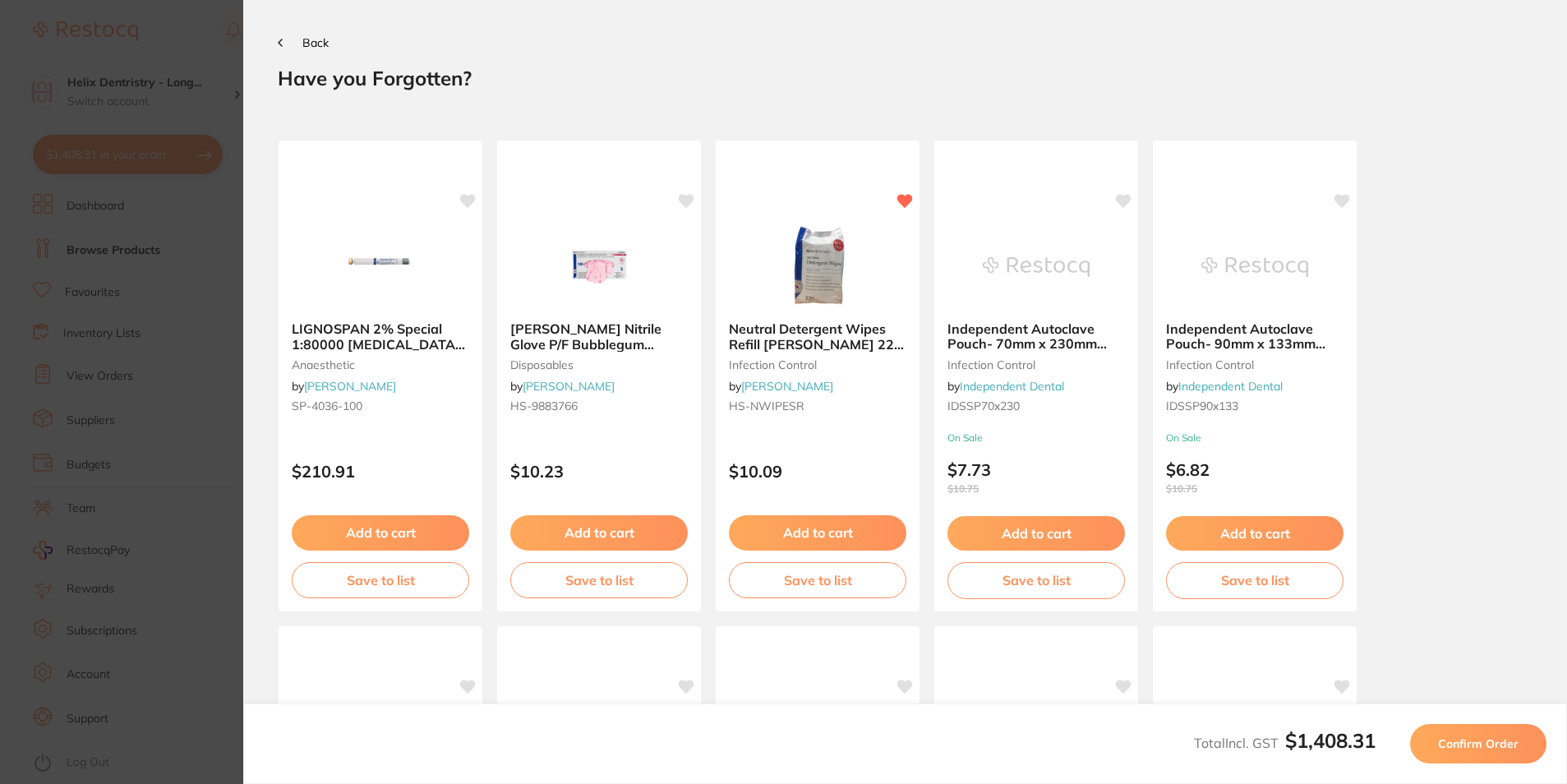
click at [1493, 744] on span "Confirm Order" at bounding box center [1479, 744] width 81 height 15
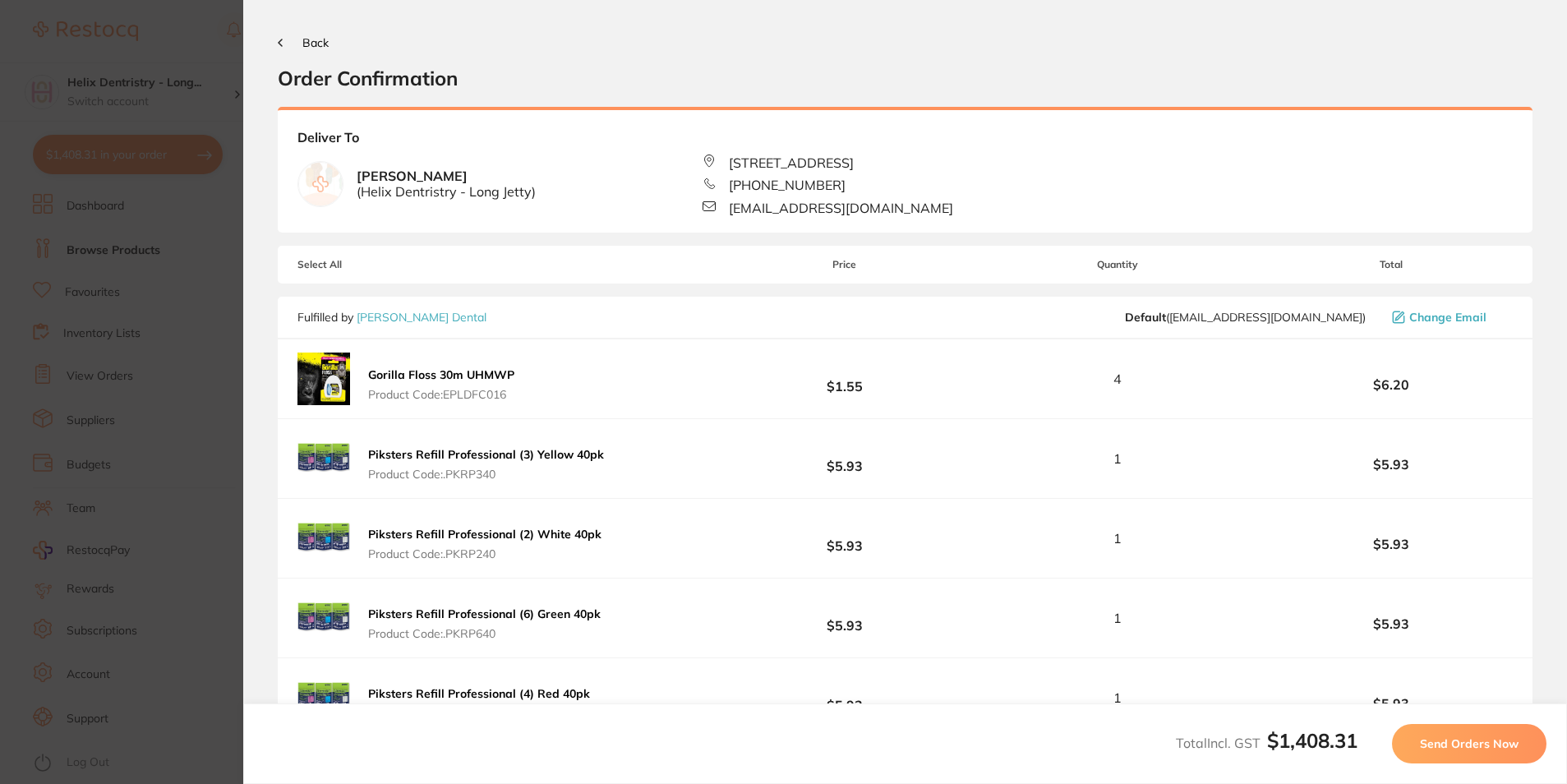
click at [1493, 744] on span "Send Orders Now" at bounding box center [1468, 744] width 99 height 15
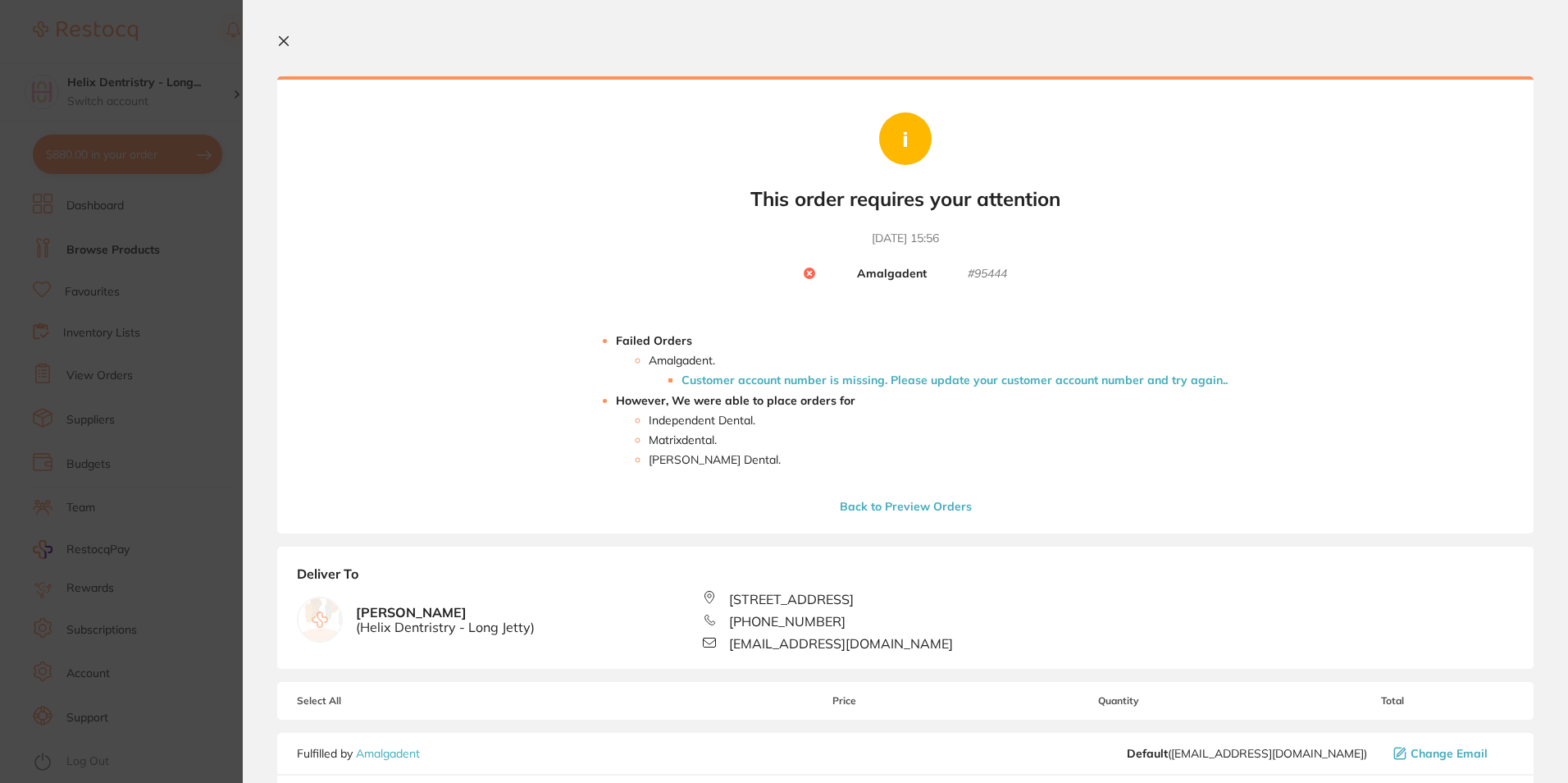
click at [282, 43] on icon at bounding box center [285, 41] width 9 height 9
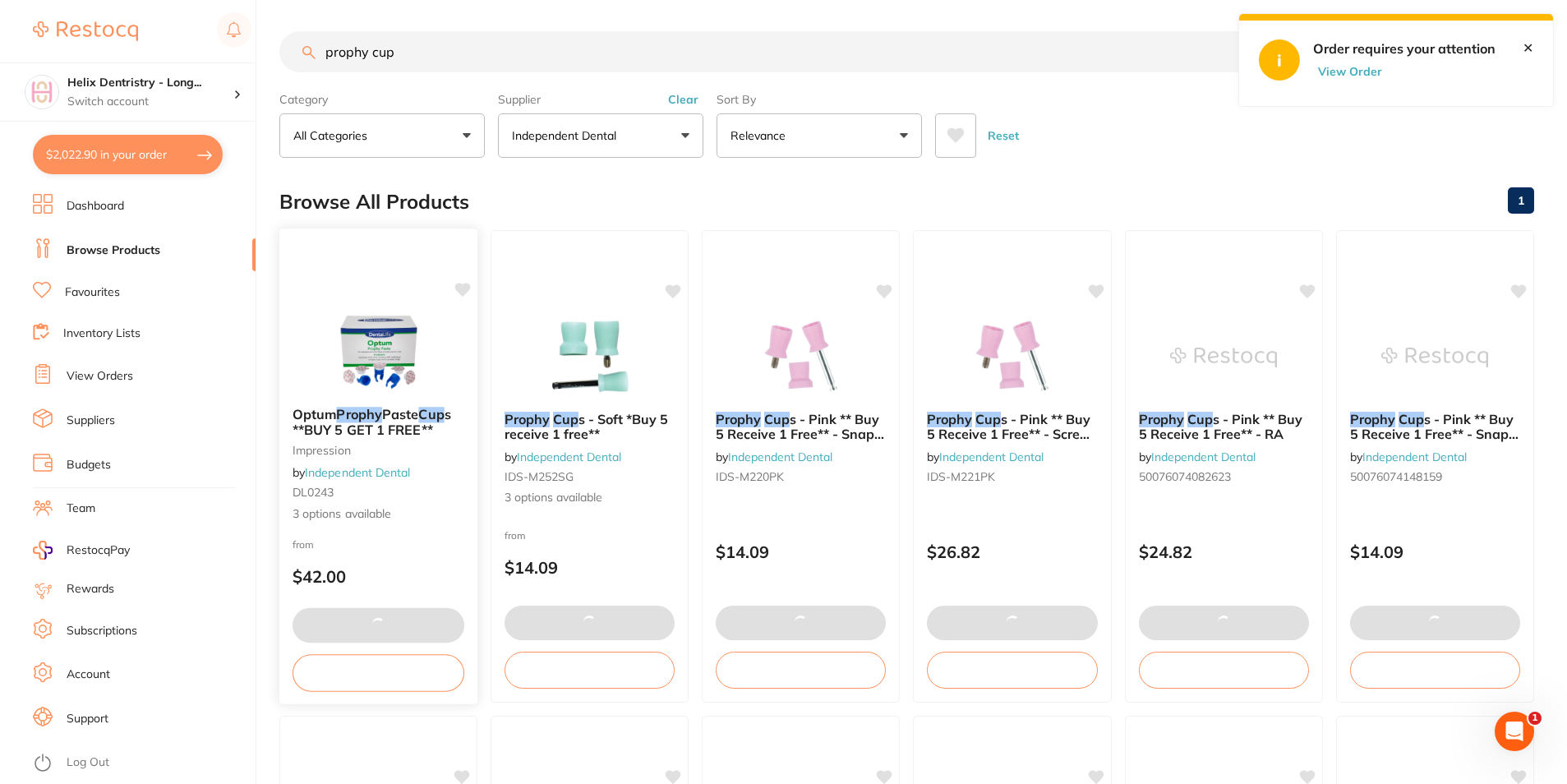
scroll to position [494, 0]
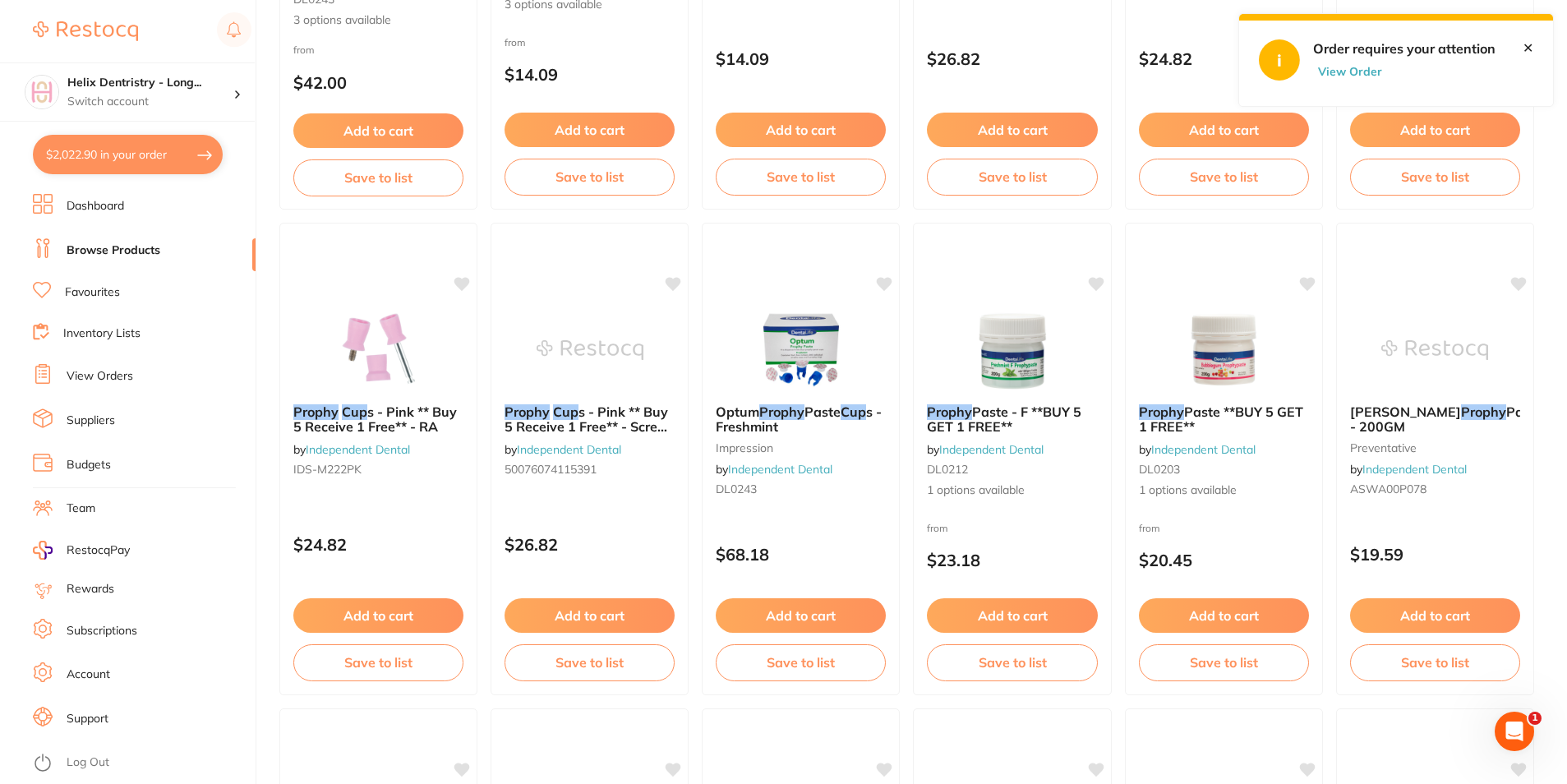
drag, startPoint x: 69, startPoint y: 162, endPoint x: 148, endPoint y: 173, distance: 79.8
click at [71, 162] on button "$2,022.90 in your order" at bounding box center [128, 155] width 190 height 39
checkbox input "true"
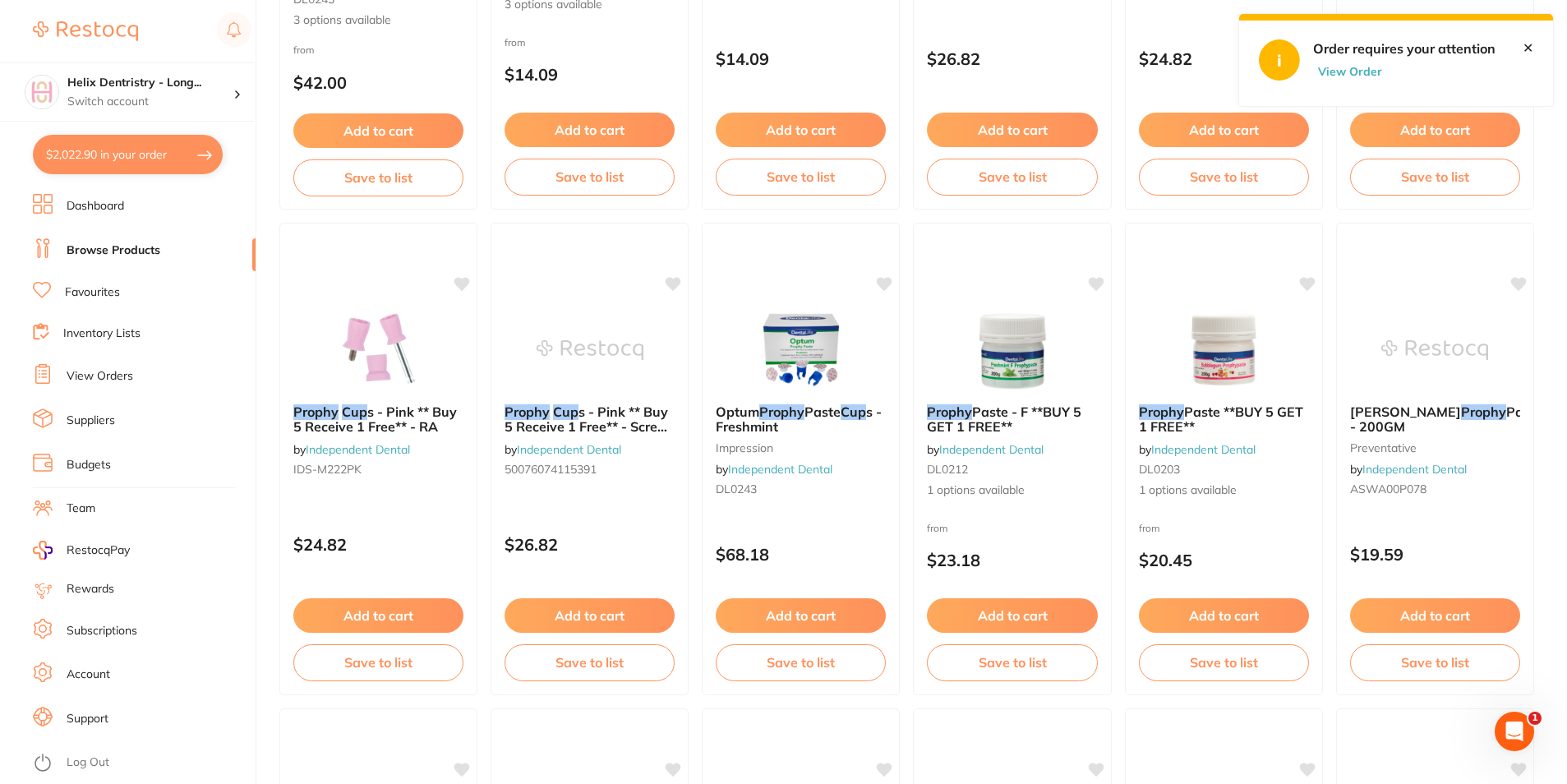
checkbox input "true"
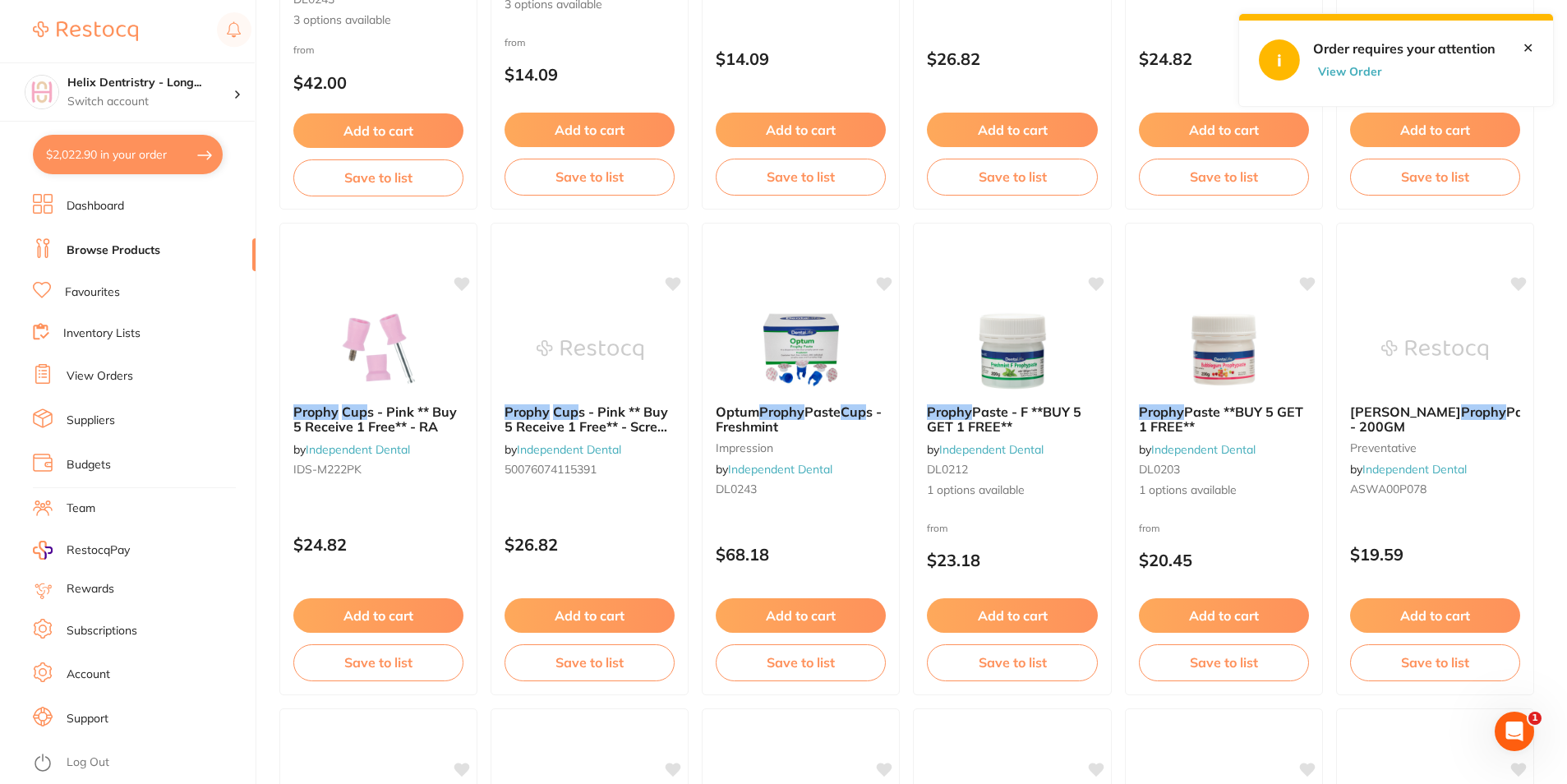
checkbox input "true"
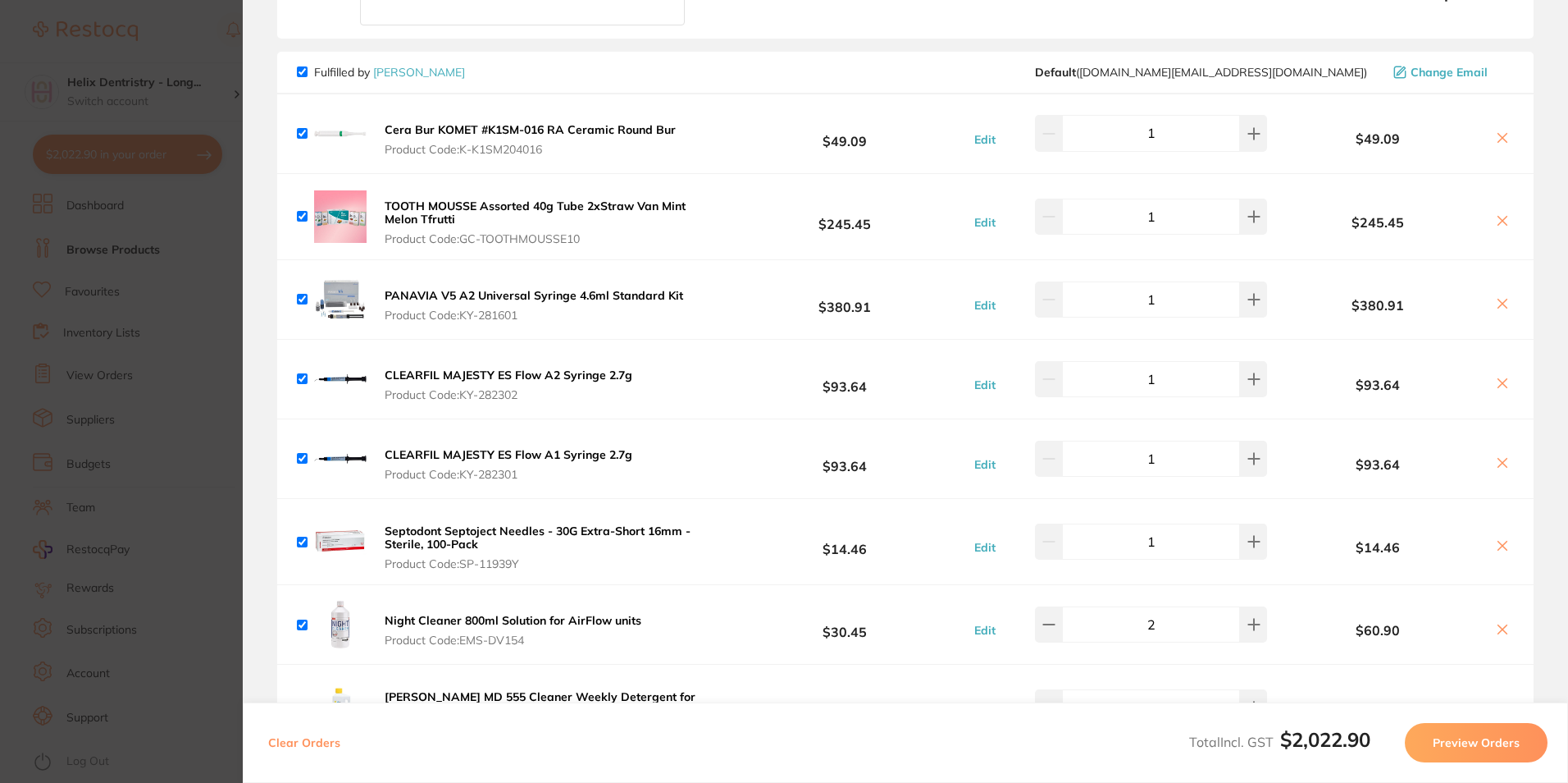
scroll to position [492, 0]
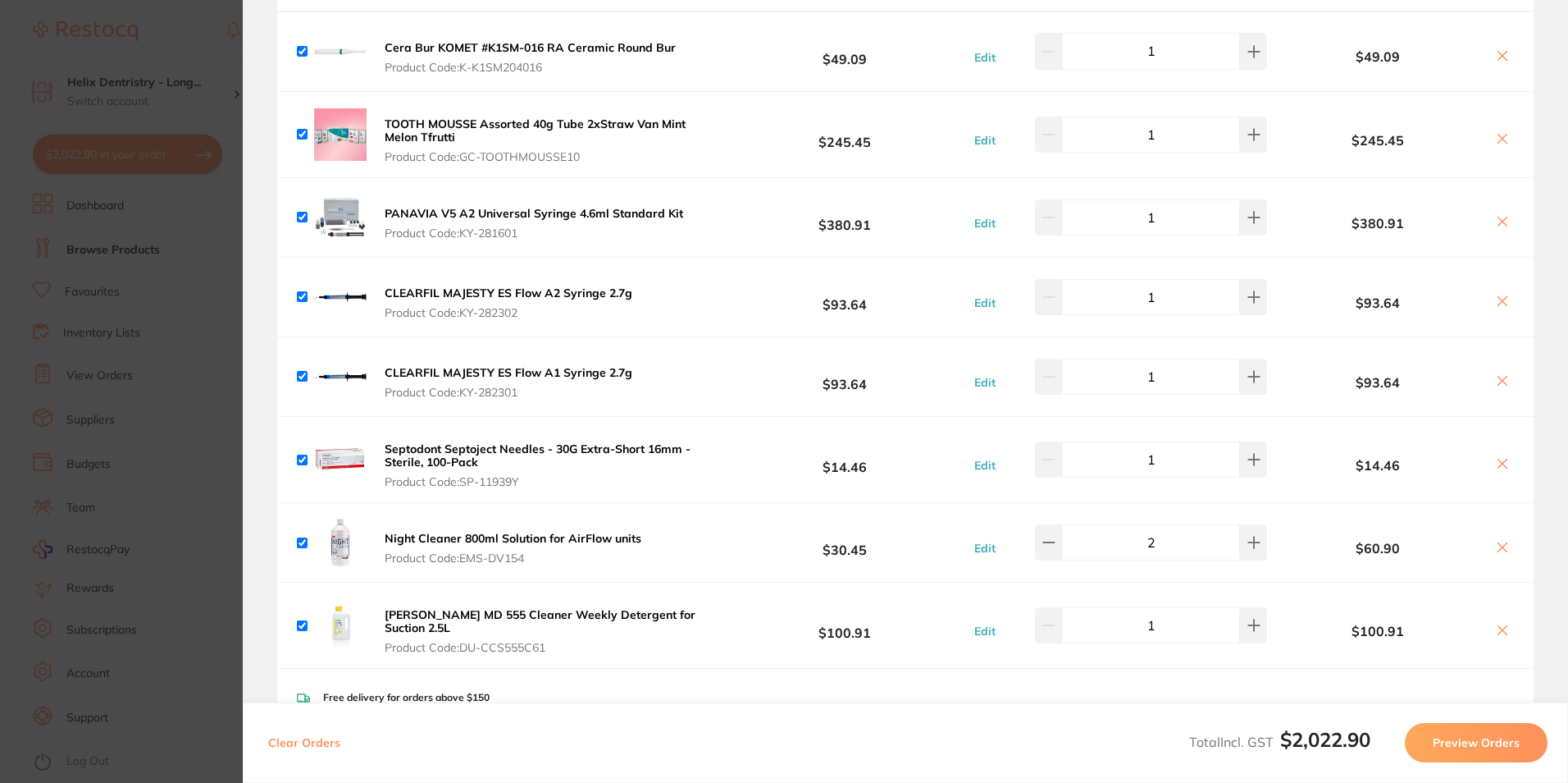
click at [1499, 135] on icon at bounding box center [1502, 139] width 13 height 13
click at [487, 154] on span "Product Code: GC-TOOTHMOUSSE10" at bounding box center [551, 156] width 333 height 13
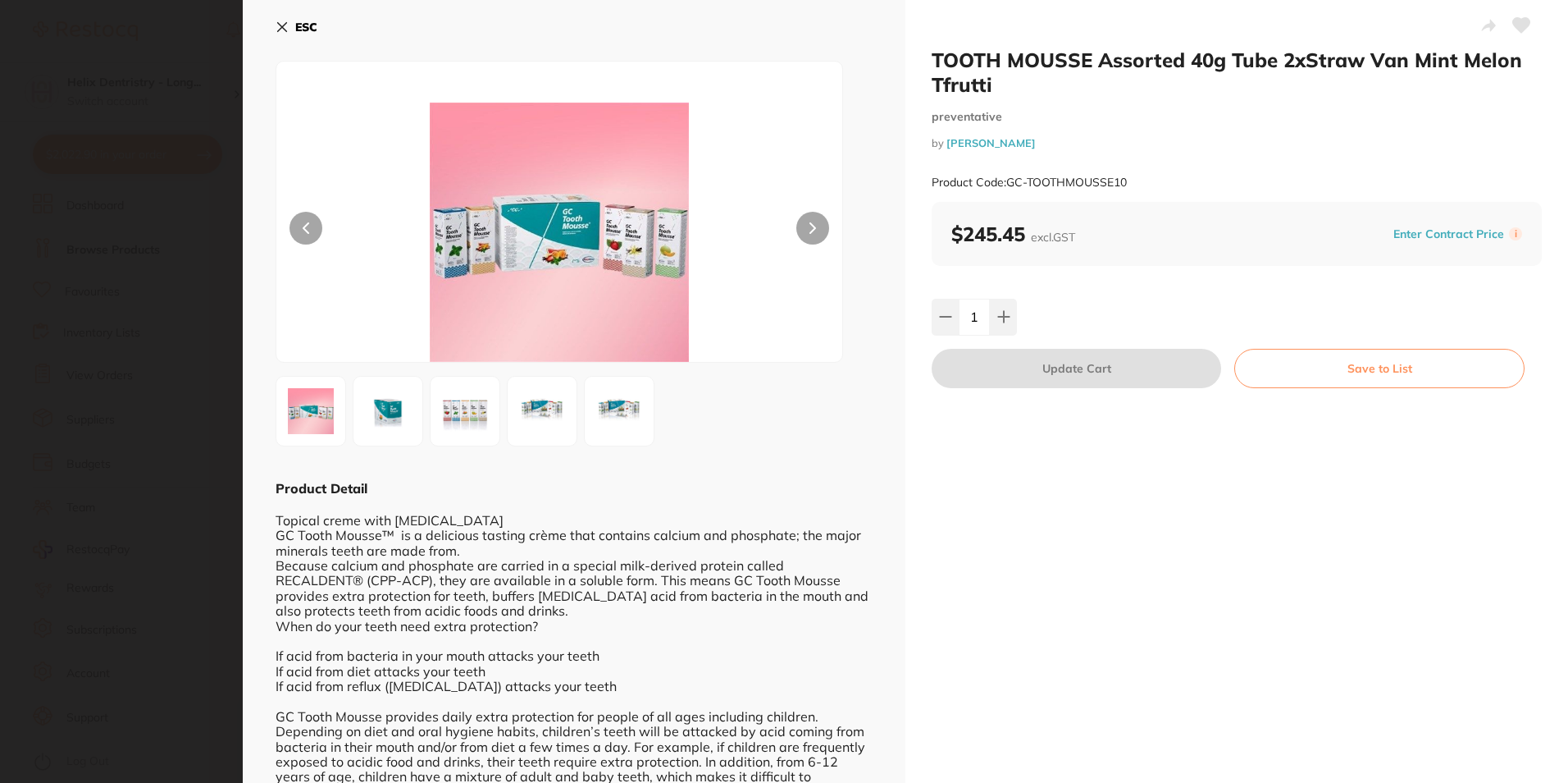
scroll to position [0, 0]
drag, startPoint x: 308, startPoint y: 30, endPoint x: 384, endPoint y: 50, distance: 78.6
click at [307, 31] on b "ESC" at bounding box center [306, 27] width 22 height 15
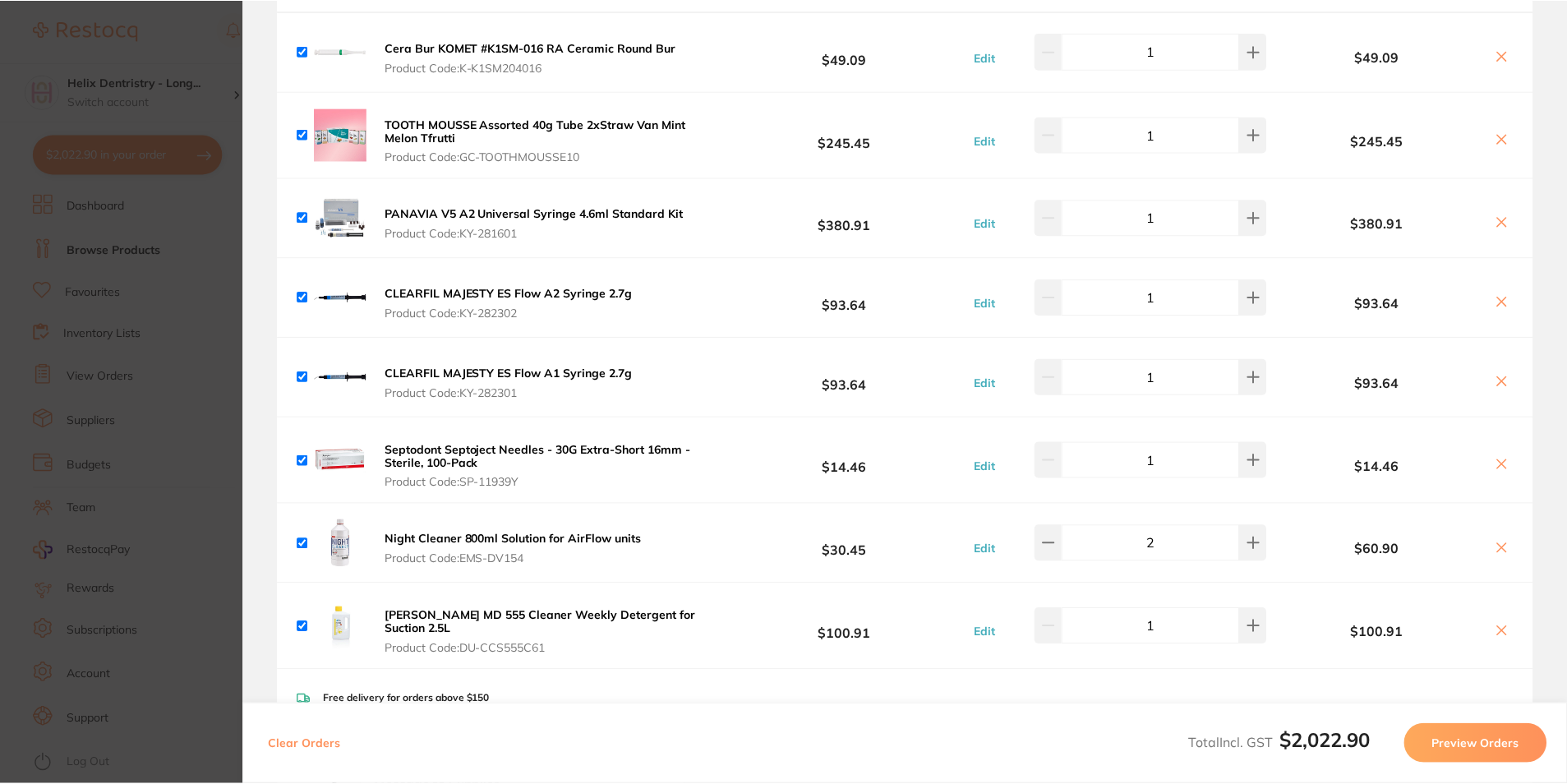
scroll to position [494, 0]
click at [1498, 138] on icon at bounding box center [1501, 139] width 13 height 13
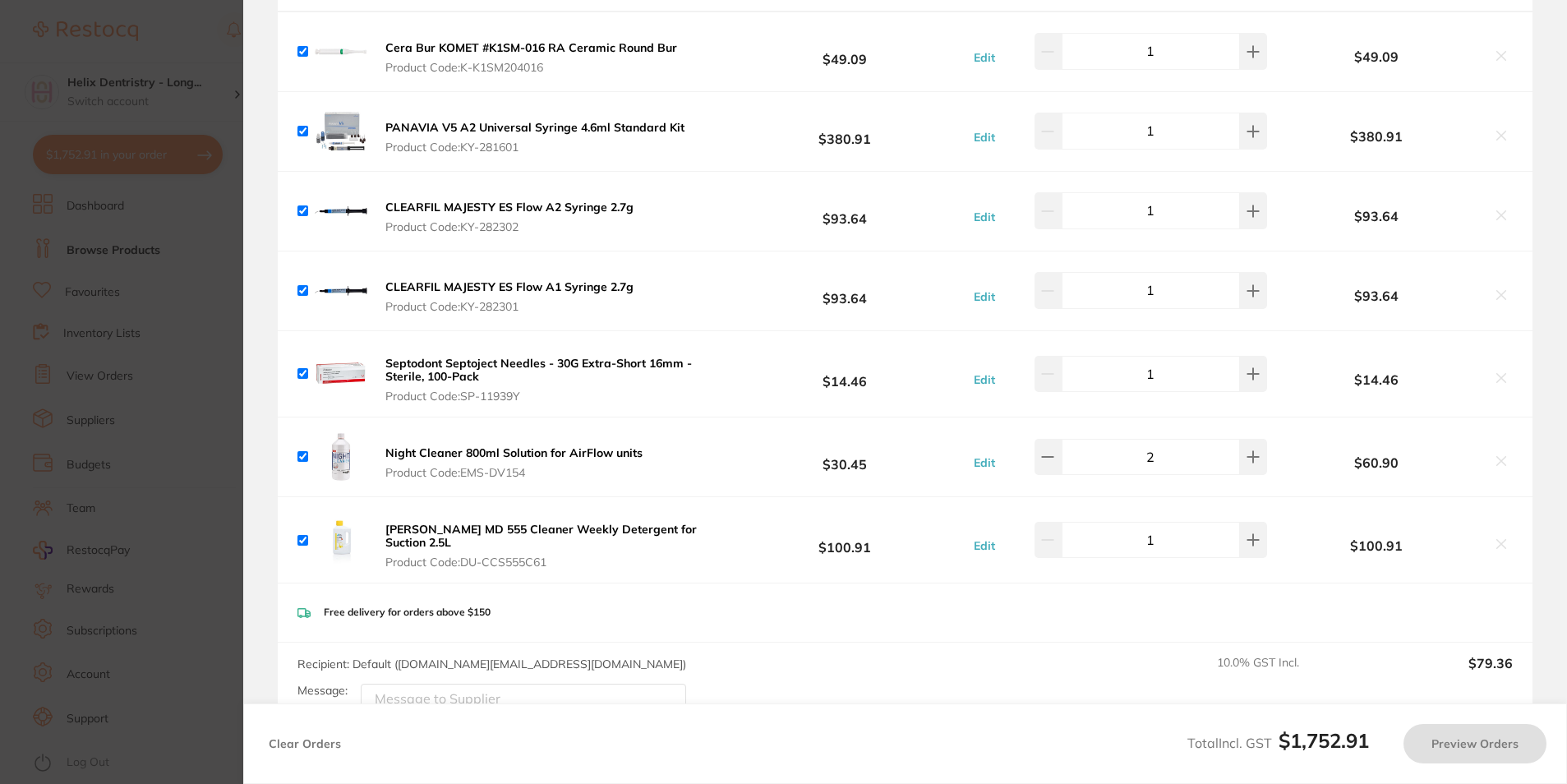
checkbox input "true"
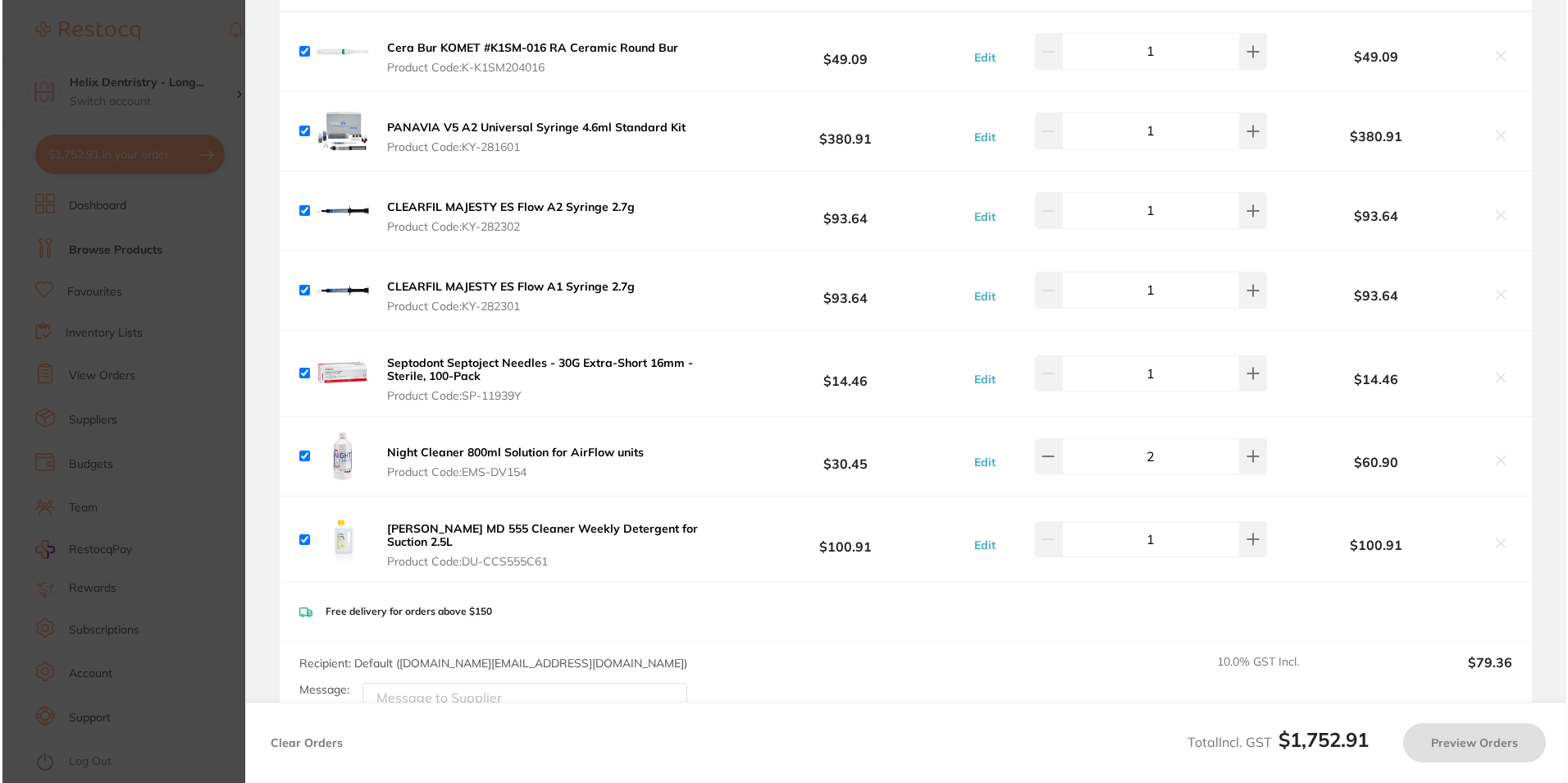
scroll to position [0, 0]
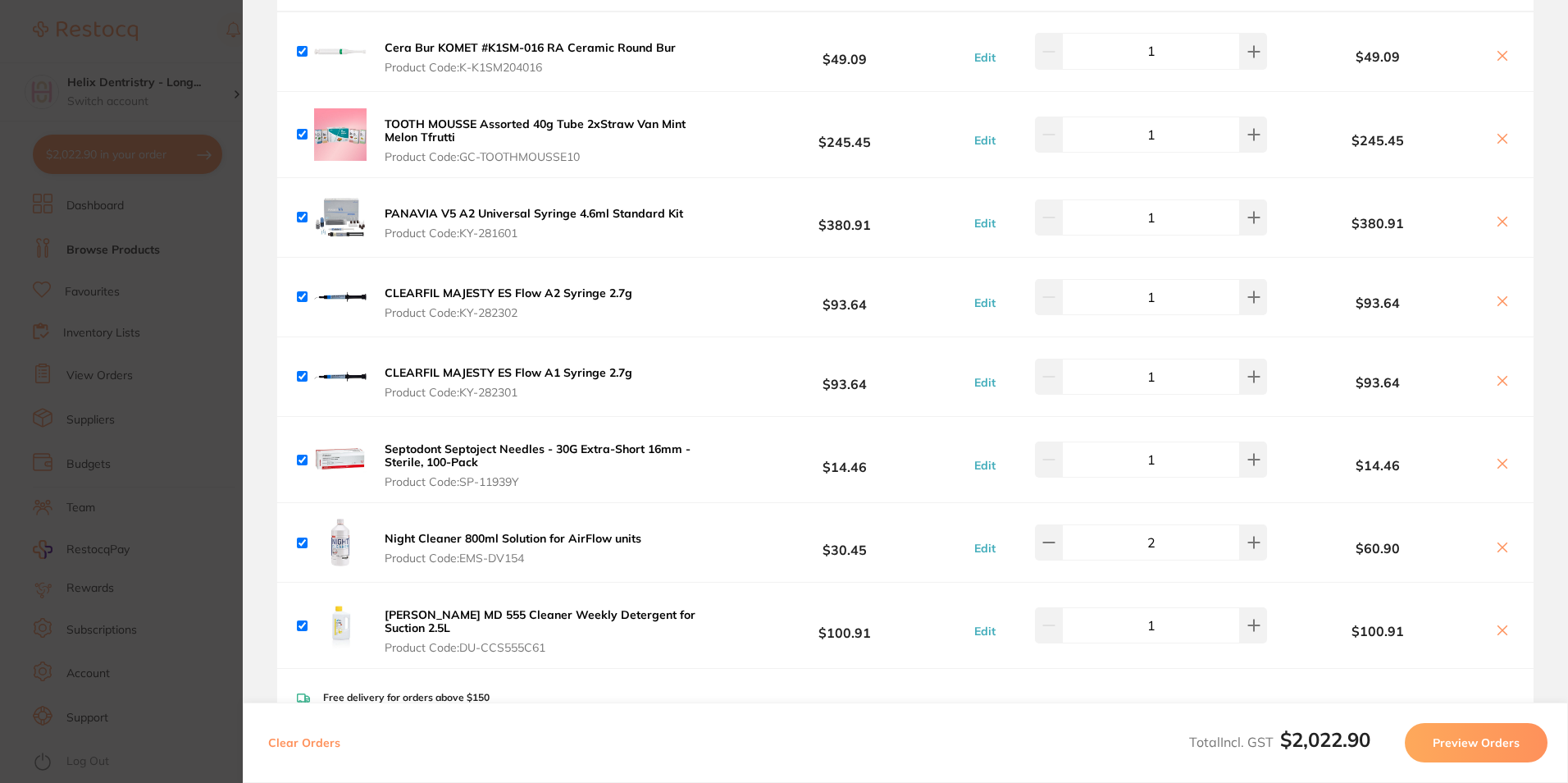
drag, startPoint x: 527, startPoint y: 234, endPoint x: 467, endPoint y: 233, distance: 60.0
click at [466, 234] on span "Product Code: KY-281601" at bounding box center [534, 233] width 299 height 13
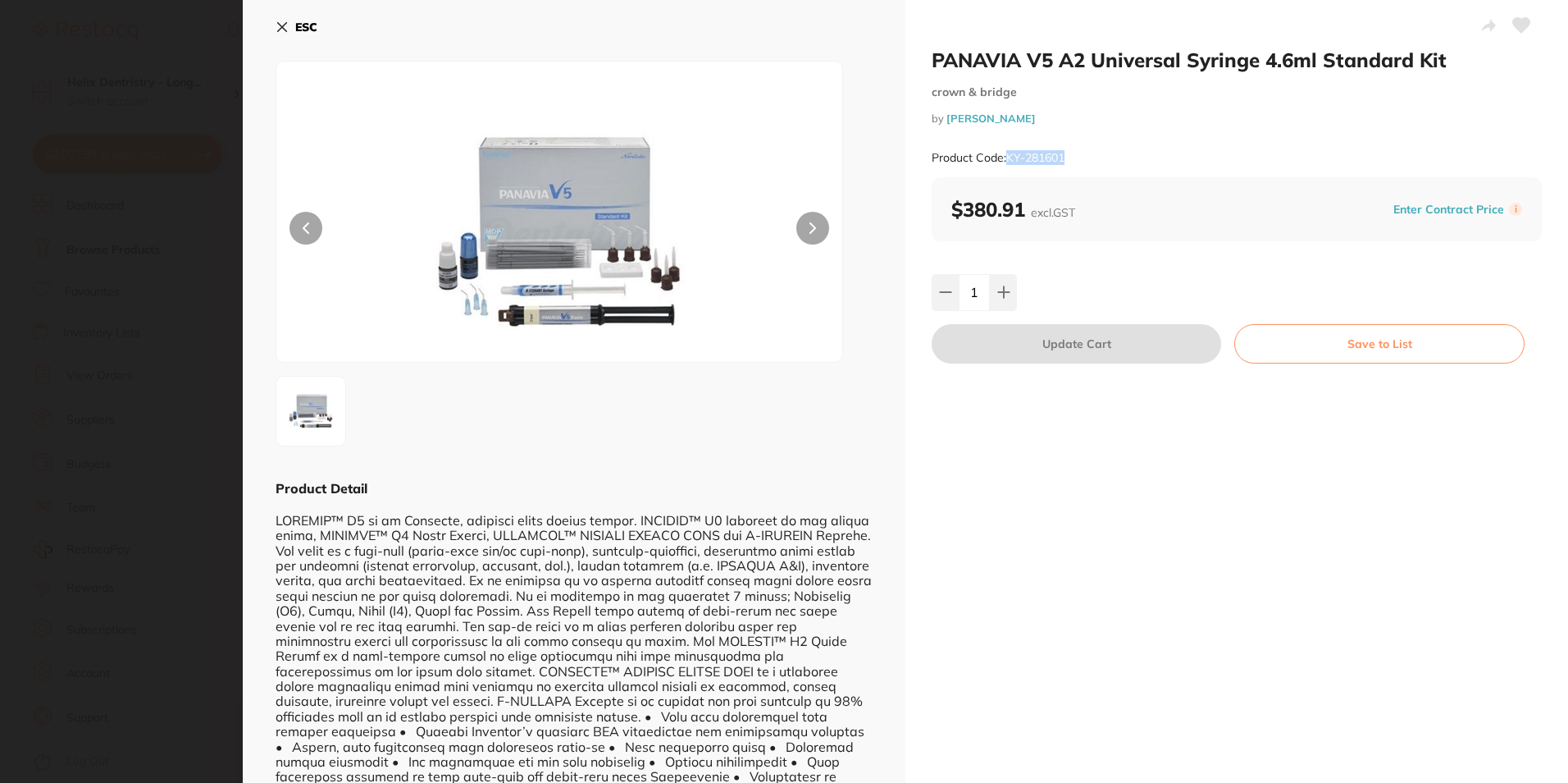
drag, startPoint x: 1067, startPoint y: 155, endPoint x: 1006, endPoint y: 161, distance: 61.3
click at [1006, 161] on div "Product Code: KY-281601" at bounding box center [1237, 157] width 610 height 40
drag, startPoint x: 1006, startPoint y: 161, endPoint x: 1024, endPoint y: 160, distance: 18.0
copy small "KY-281601"
click at [295, 30] on b "ESC" at bounding box center [306, 27] width 22 height 15
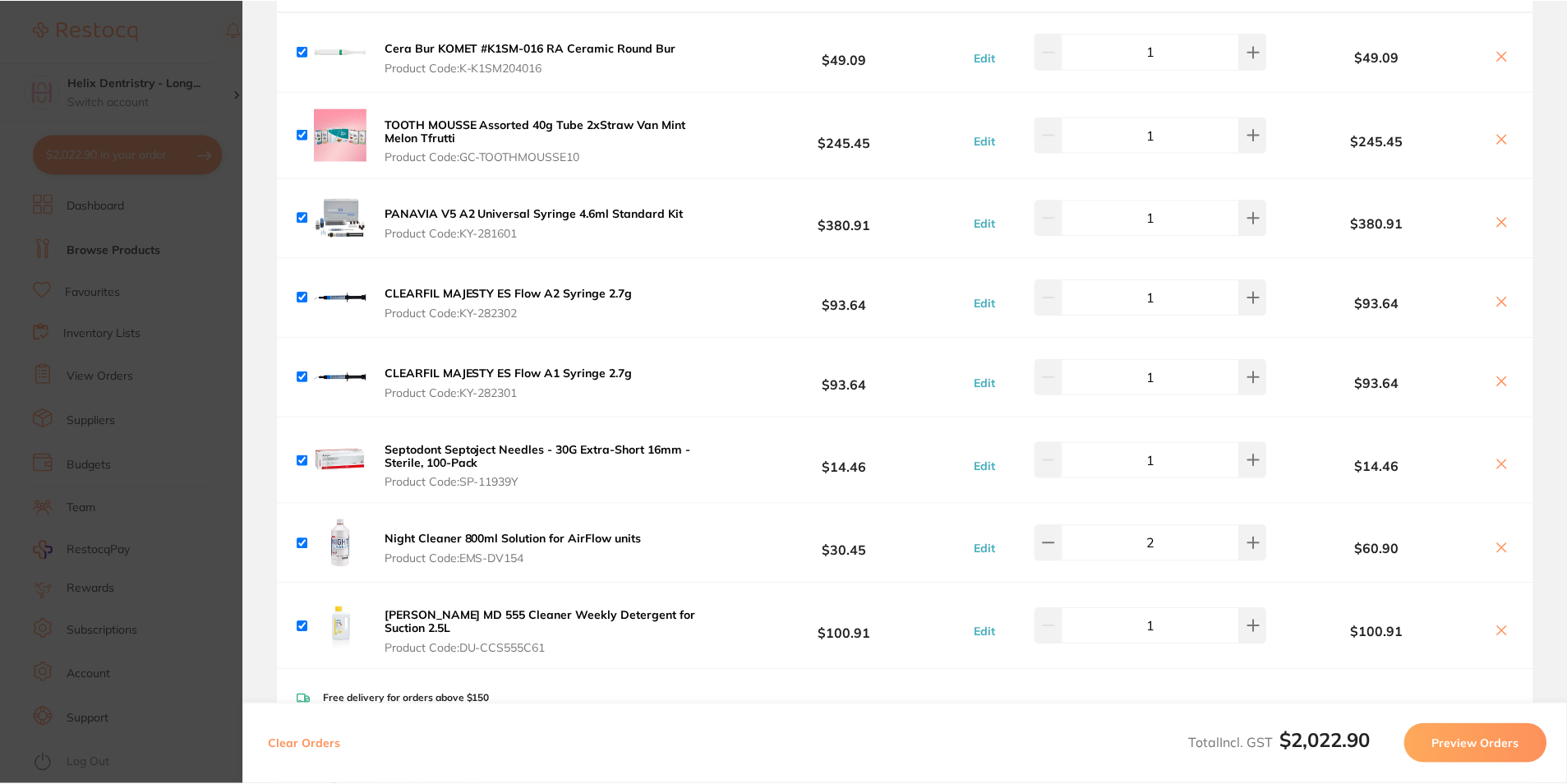
scroll to position [494, 0]
click at [560, 299] on b "CLEARFIL MAJESTY ES Flow A2 Syringe 2.7g" at bounding box center [510, 294] width 249 height 15
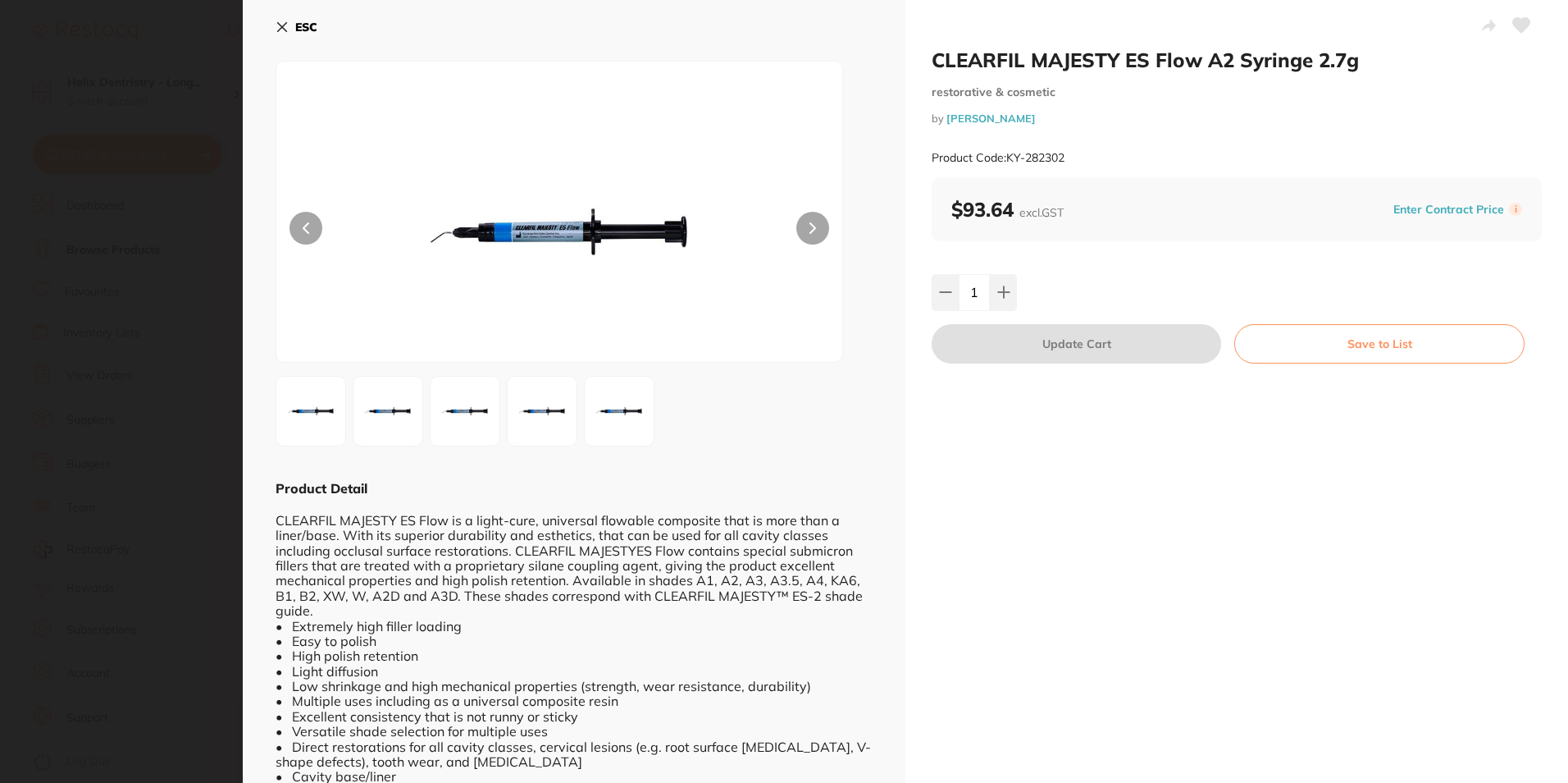
scroll to position [0, 0]
drag, startPoint x: 1076, startPoint y: 155, endPoint x: 1004, endPoint y: 155, distance: 72.0
click at [1004, 155] on div "Product Code: KY-282302" at bounding box center [1237, 157] width 610 height 40
drag, startPoint x: 1004, startPoint y: 155, endPoint x: 1029, endPoint y: 155, distance: 25.0
copy small "KY-282302"
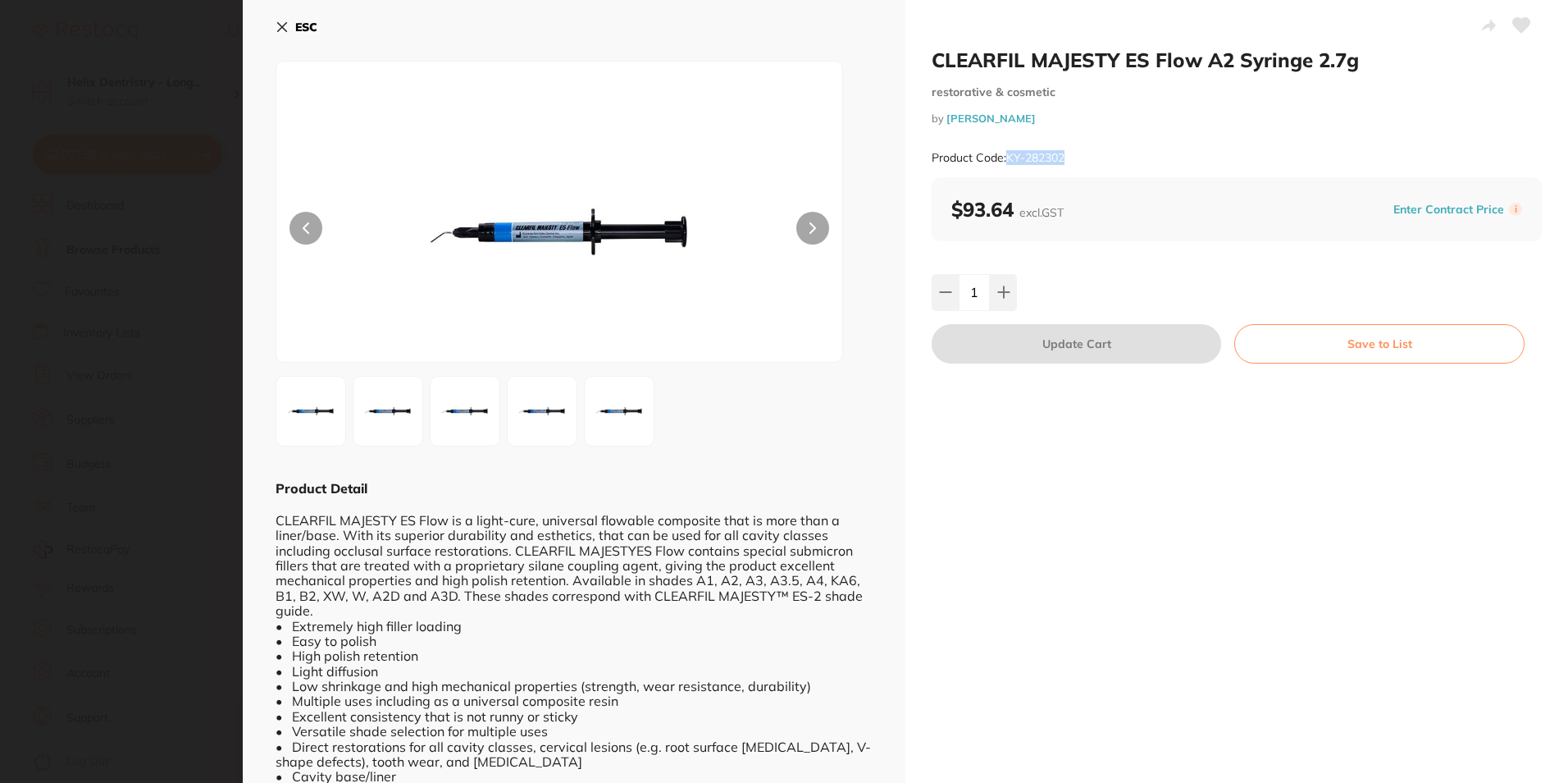
click at [276, 23] on icon at bounding box center [282, 27] width 13 height 13
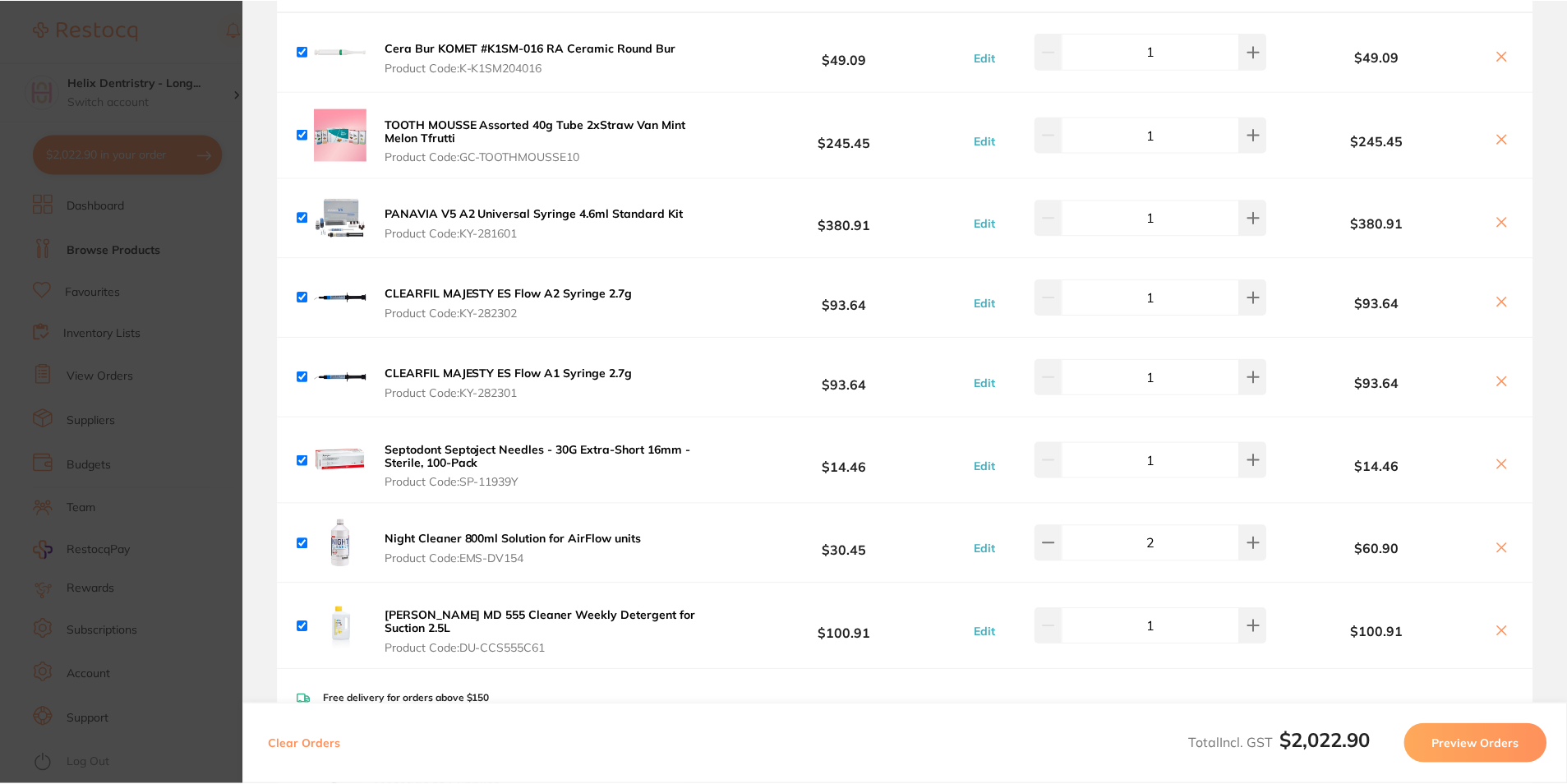
scroll to position [494, 0]
click at [537, 378] on b "CLEARFIL MAJESTY ES Flow A1 Syringe 2.7g" at bounding box center [510, 373] width 249 height 15
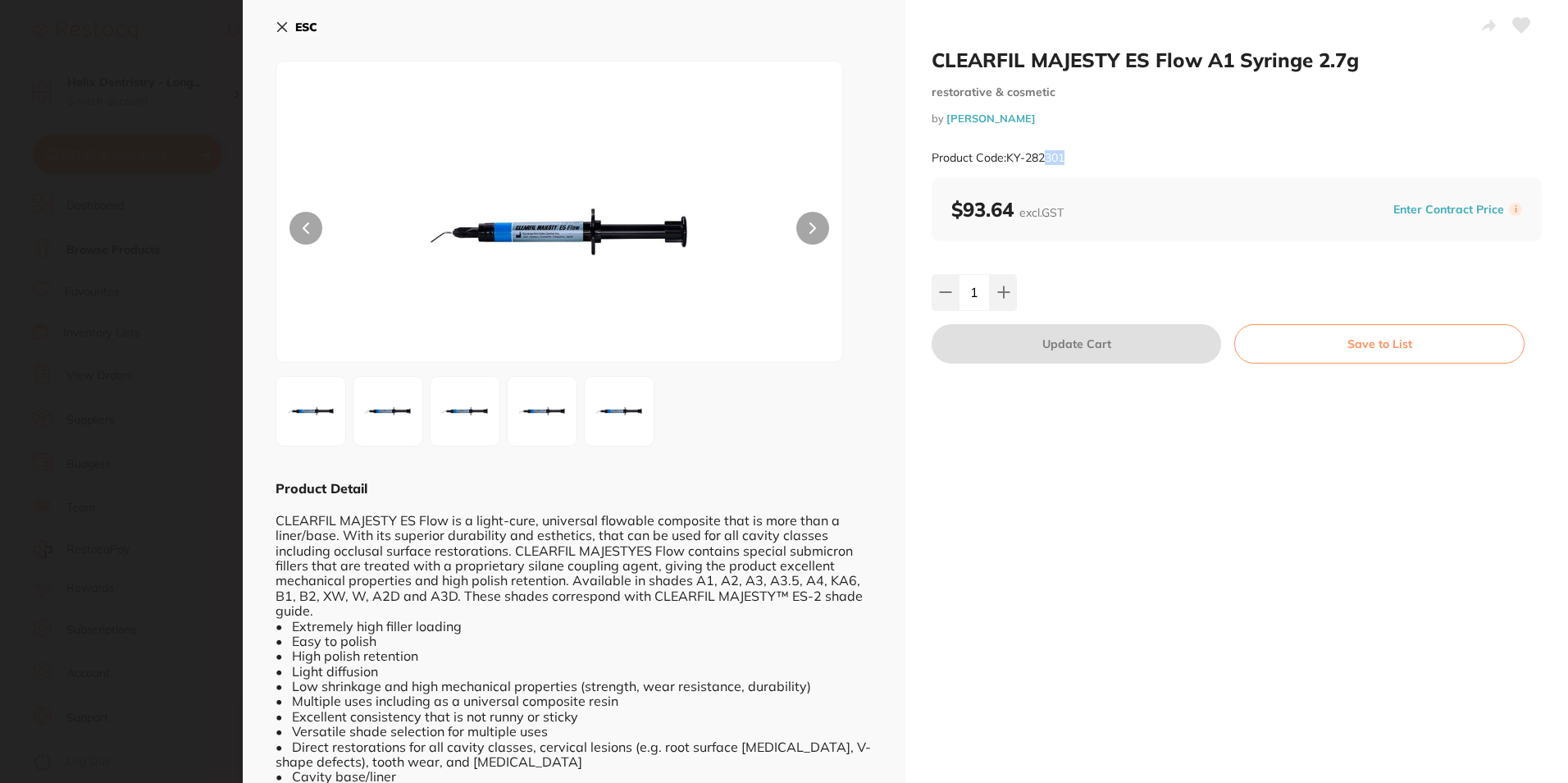
scroll to position [0, 0]
drag, startPoint x: 1072, startPoint y: 155, endPoint x: 1008, endPoint y: 156, distance: 64.0
click at [1008, 156] on div "Product Code: KY-282301" at bounding box center [1237, 157] width 610 height 40
drag, startPoint x: 1008, startPoint y: 156, endPoint x: 1018, endPoint y: 157, distance: 10.0
copy small "KY-282301"
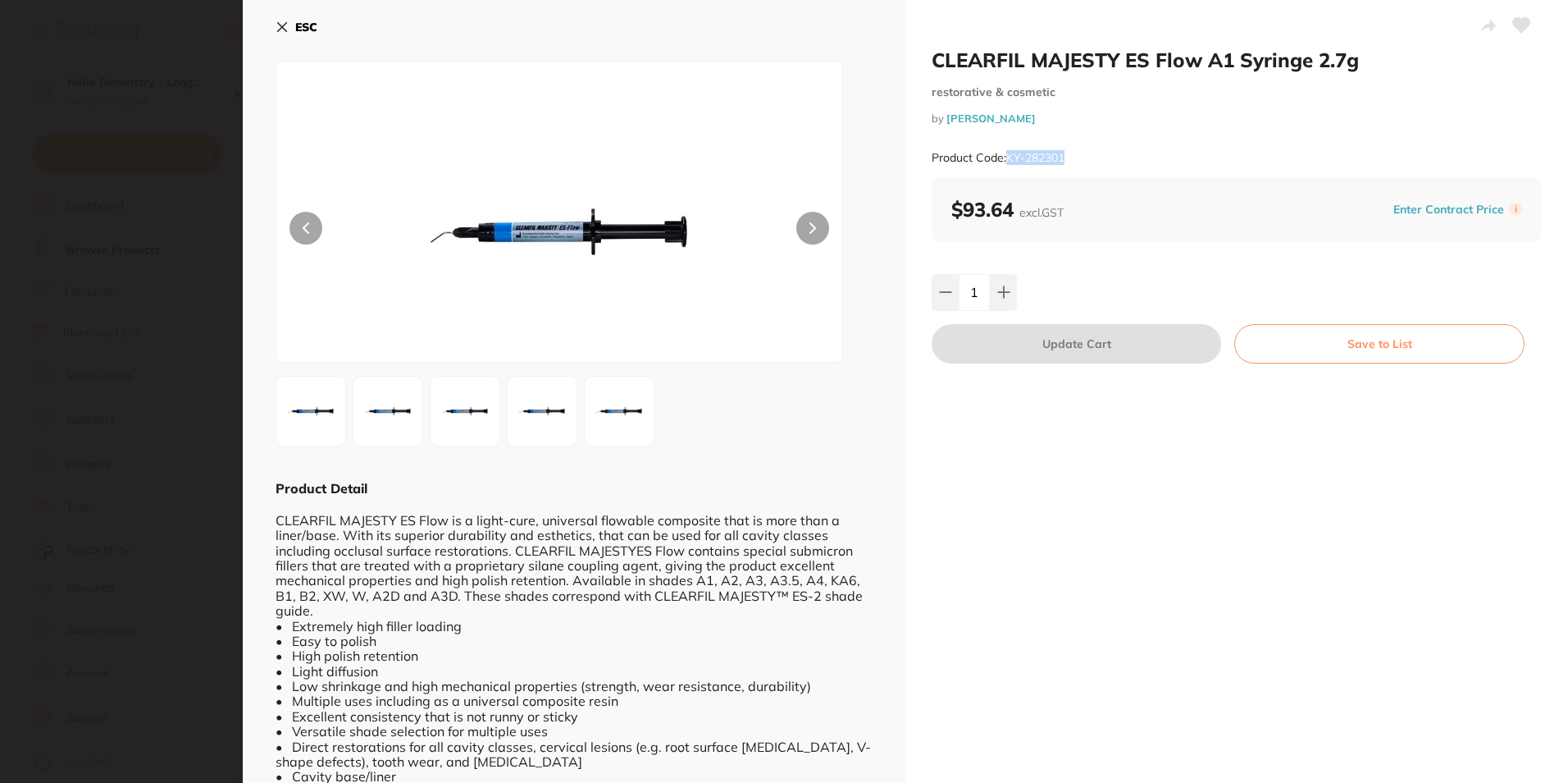
click at [279, 23] on icon at bounding box center [283, 28] width 9 height 9
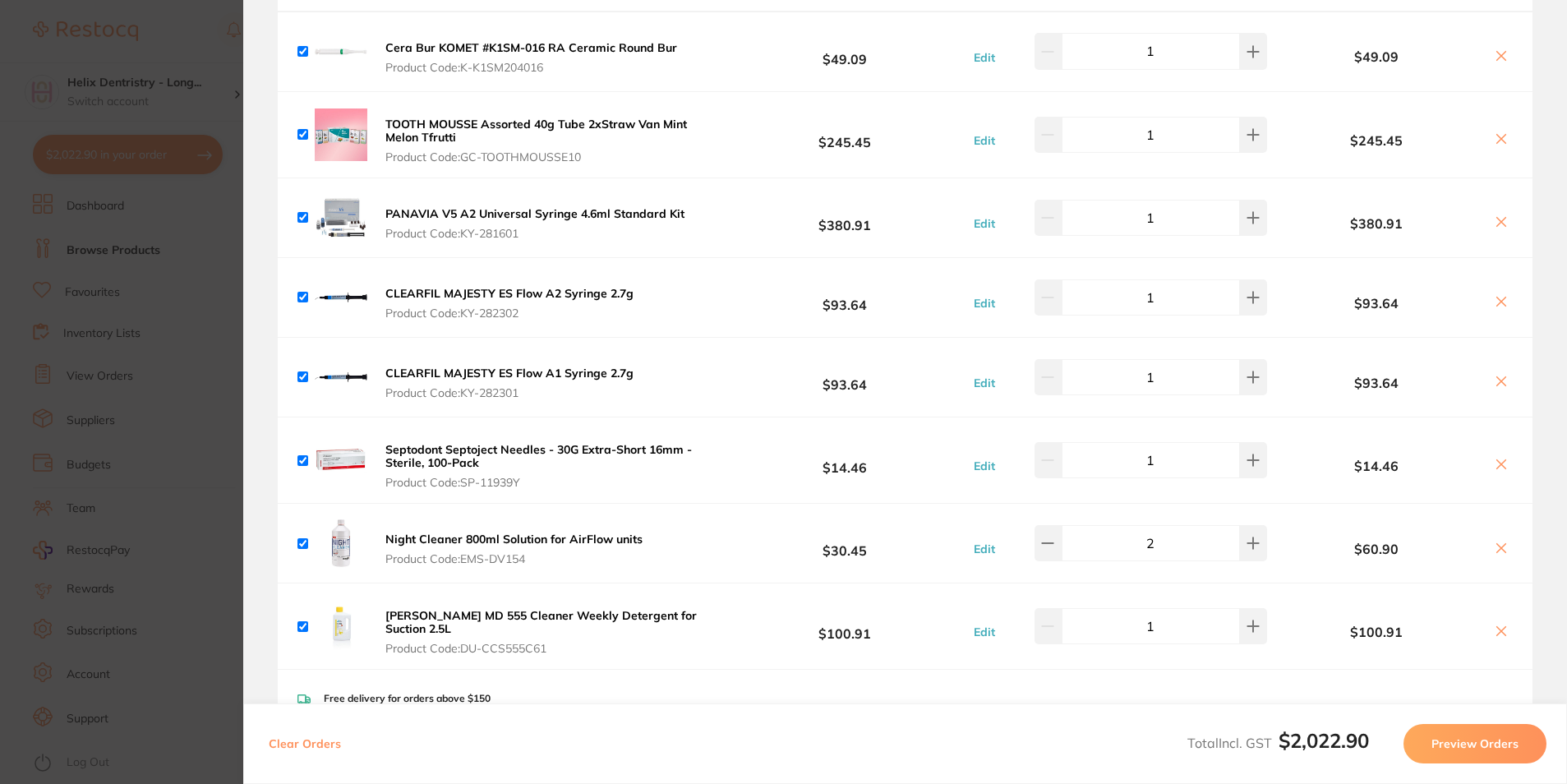
click at [521, 473] on button "Septodont Septoject Needles - 30G Extra-Short 16mm - Sterile, 100-Pack Product …" at bounding box center [552, 465] width 342 height 48
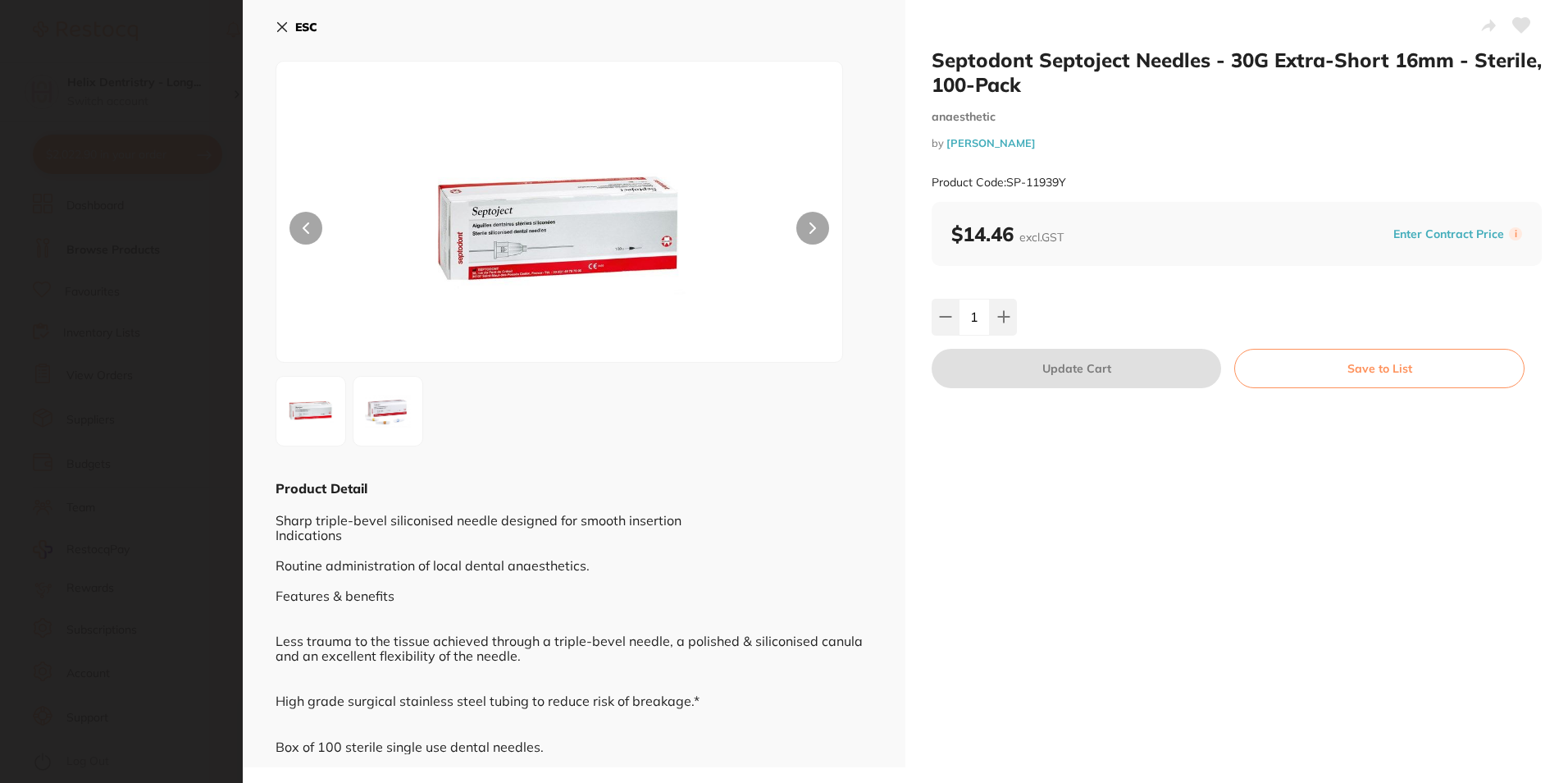
scroll to position [0, 0]
drag, startPoint x: 1054, startPoint y: 177, endPoint x: 1007, endPoint y: 185, distance: 47.7
click at [1007, 185] on div "Product Code: SP-11939Y" at bounding box center [1237, 182] width 610 height 40
copy small "SP-11939Y"
click at [300, 24] on b "ESC" at bounding box center [306, 27] width 22 height 15
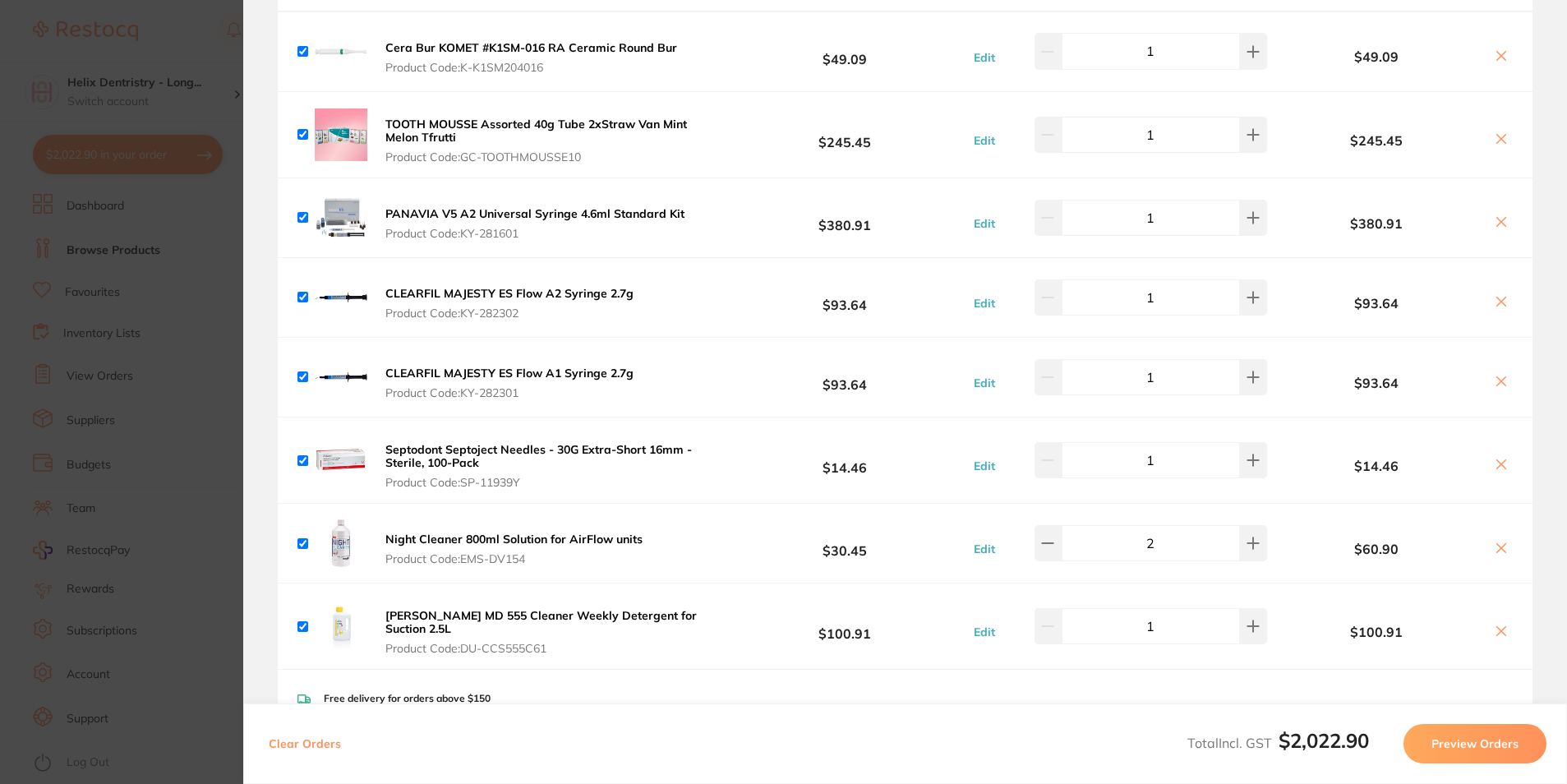
scroll to position [658, 0]
click at [515, 552] on span "Product Code: EMS-DV154" at bounding box center [514, 559] width 257 height 13
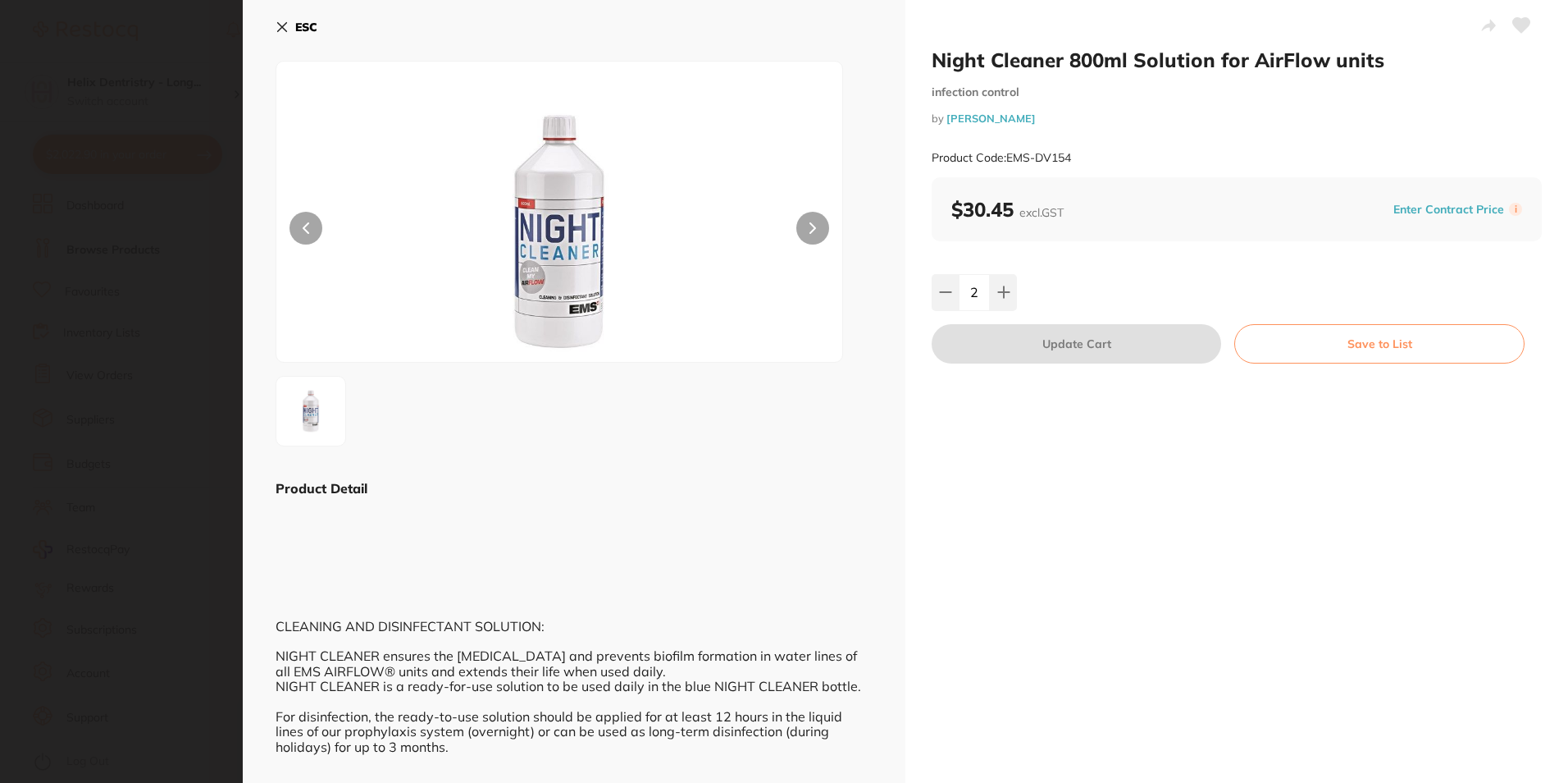
scroll to position [0, 0]
drag, startPoint x: 1072, startPoint y: 155, endPoint x: 1005, endPoint y: 153, distance: 67.0
click at [1005, 153] on small "Product Code: EMS-DV154" at bounding box center [1001, 157] width 139 height 14
drag, startPoint x: 1005, startPoint y: 153, endPoint x: 1024, endPoint y: 154, distance: 19.0
copy small "EMS-DV154"
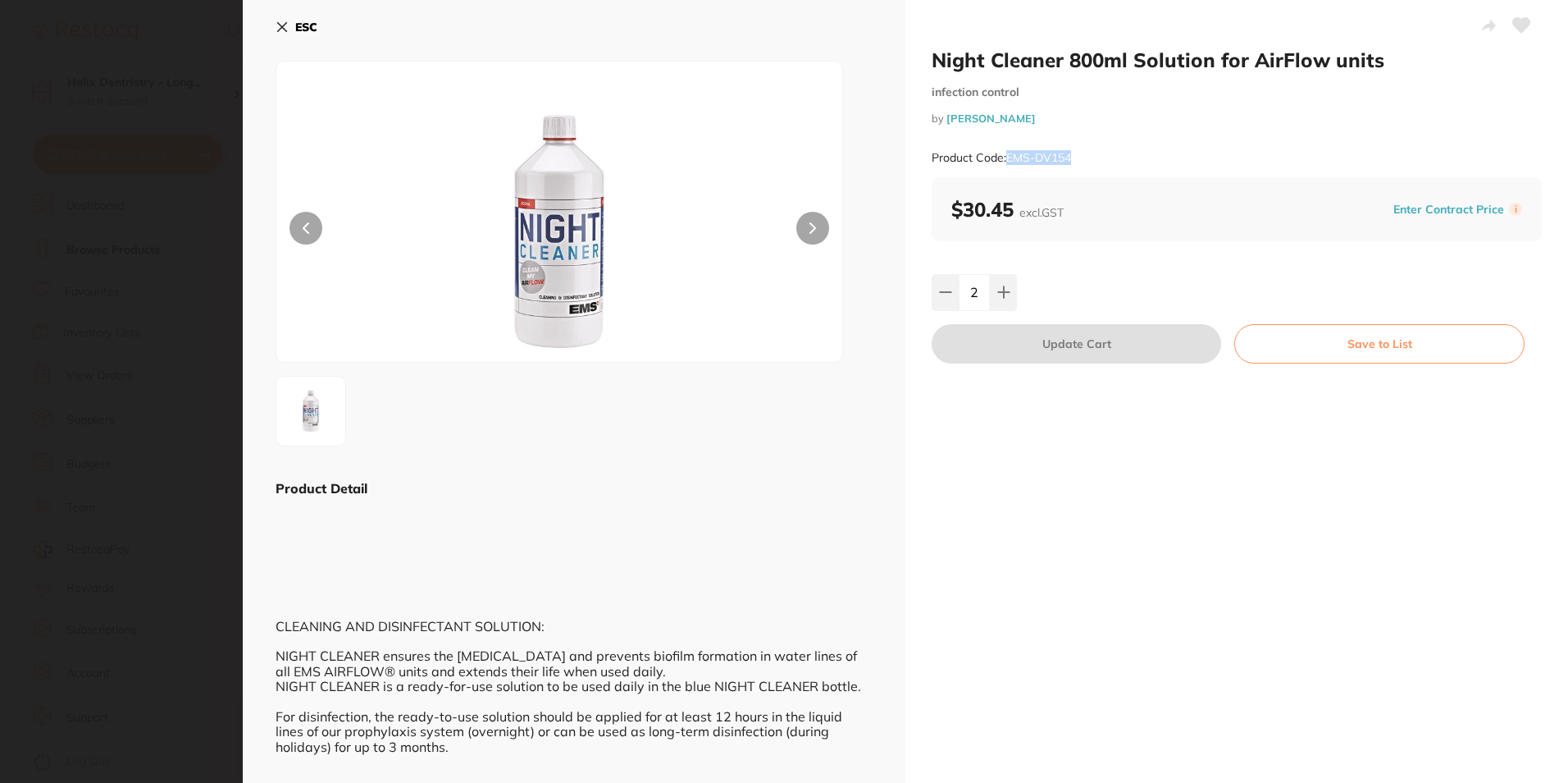
click at [285, 26] on icon at bounding box center [282, 27] width 13 height 13
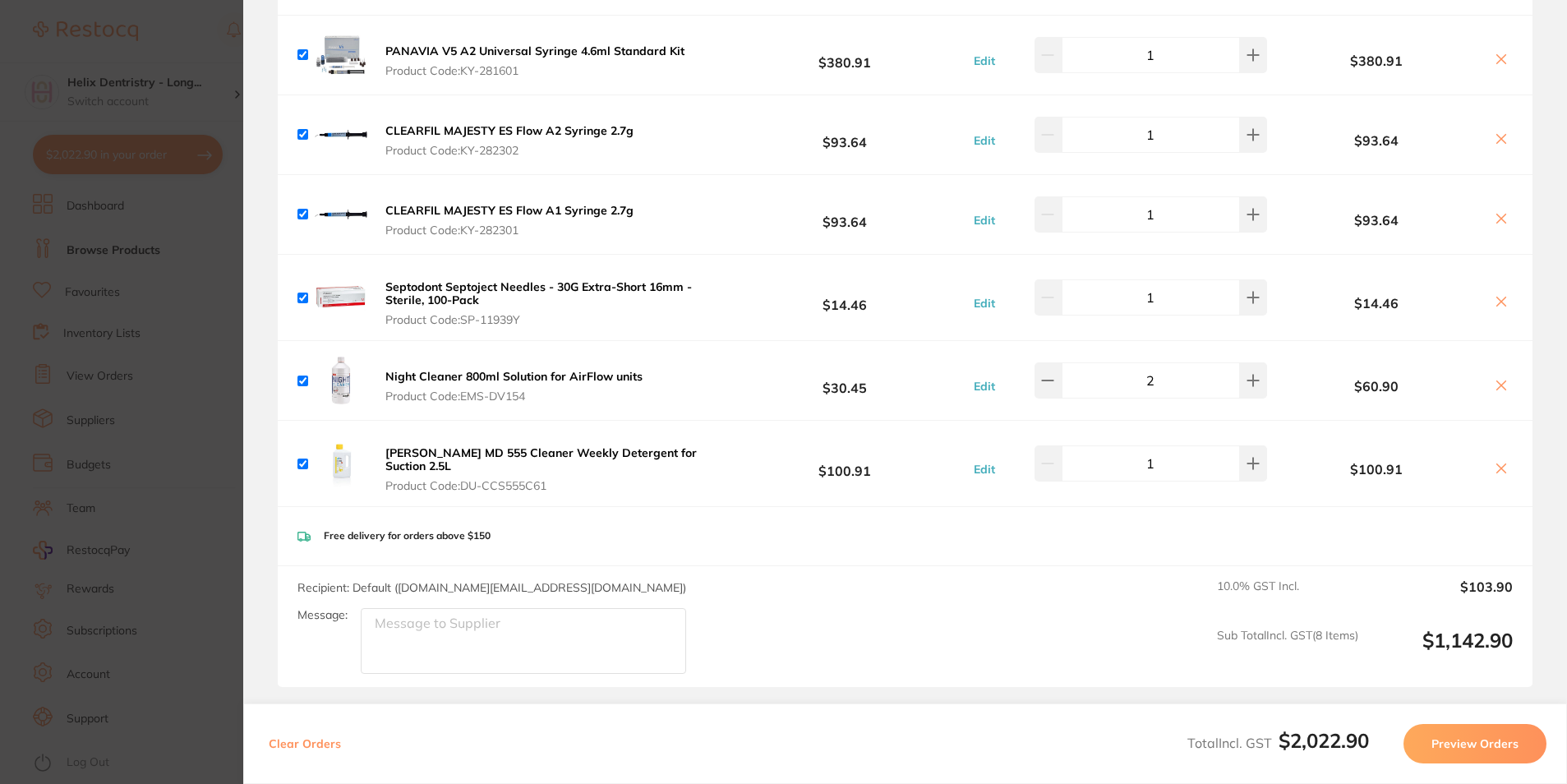
scroll to position [657, 0]
click at [445, 452] on b "[PERSON_NAME] MD 555 Cleaner Weekly Detergent for Suction 2.5L" at bounding box center [541, 458] width 312 height 28
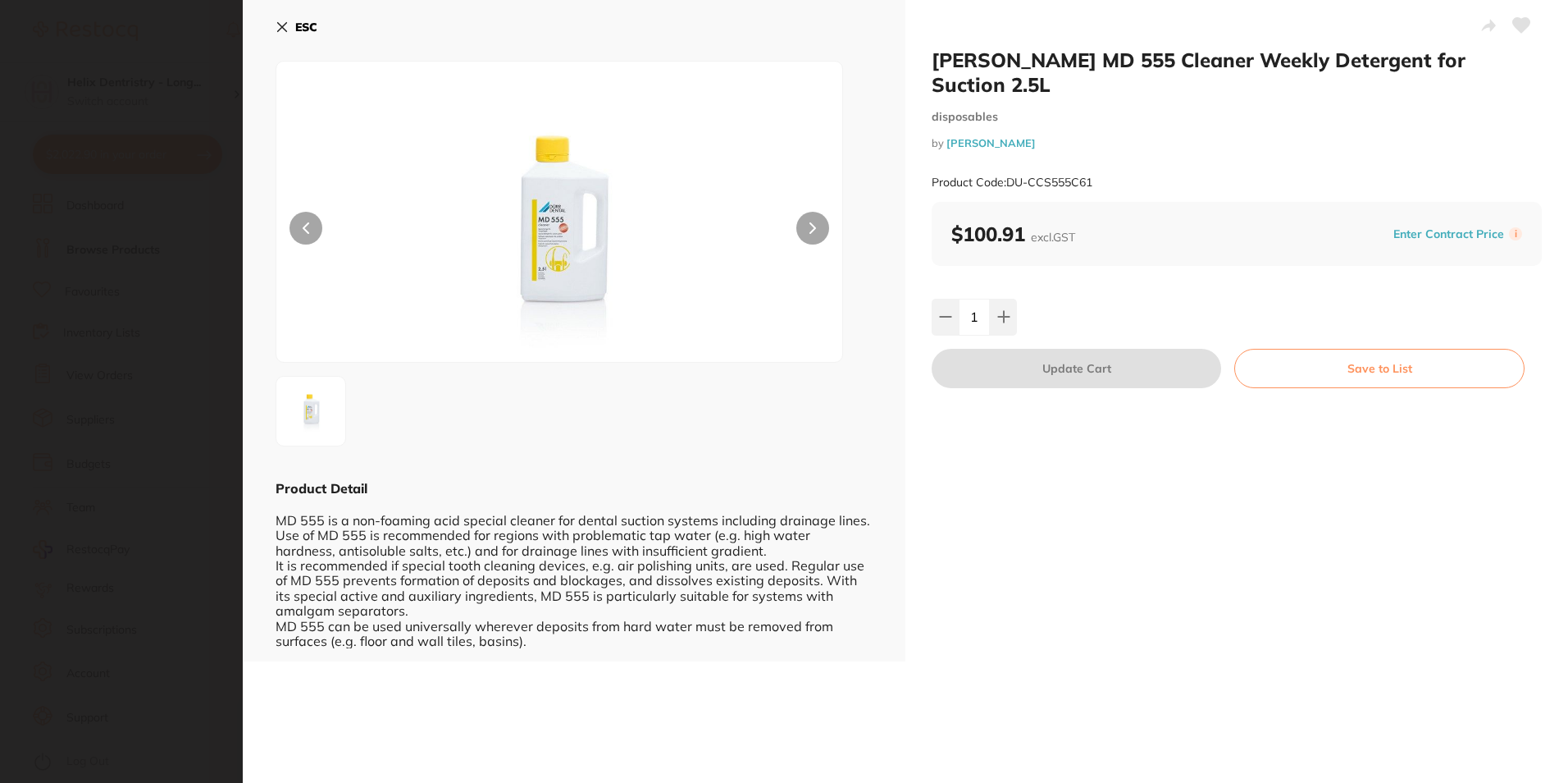
scroll to position [0, 0]
drag, startPoint x: 1113, startPoint y: 155, endPoint x: 1007, endPoint y: 155, distance: 106.0
click at [1007, 162] on div "Product Code: DU-CCS555C61" at bounding box center [1237, 182] width 610 height 40
drag, startPoint x: 1007, startPoint y: 155, endPoint x: 1035, endPoint y: 156, distance: 28.0
copy small "DU-CCS555C61"
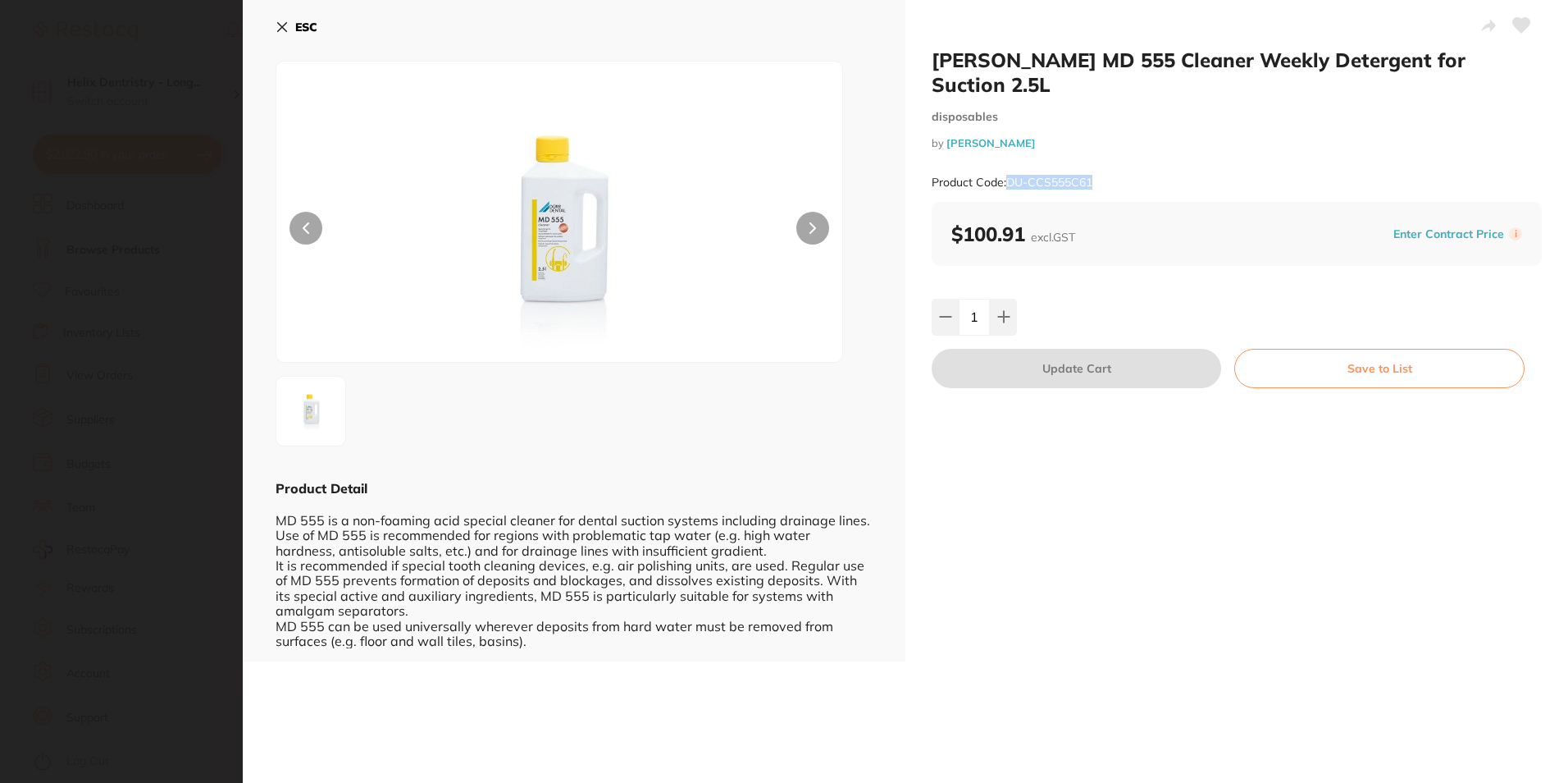
drag, startPoint x: 313, startPoint y: 24, endPoint x: 380, endPoint y: 56, distance: 74.2
click at [314, 24] on b "ESC" at bounding box center [306, 27] width 22 height 15
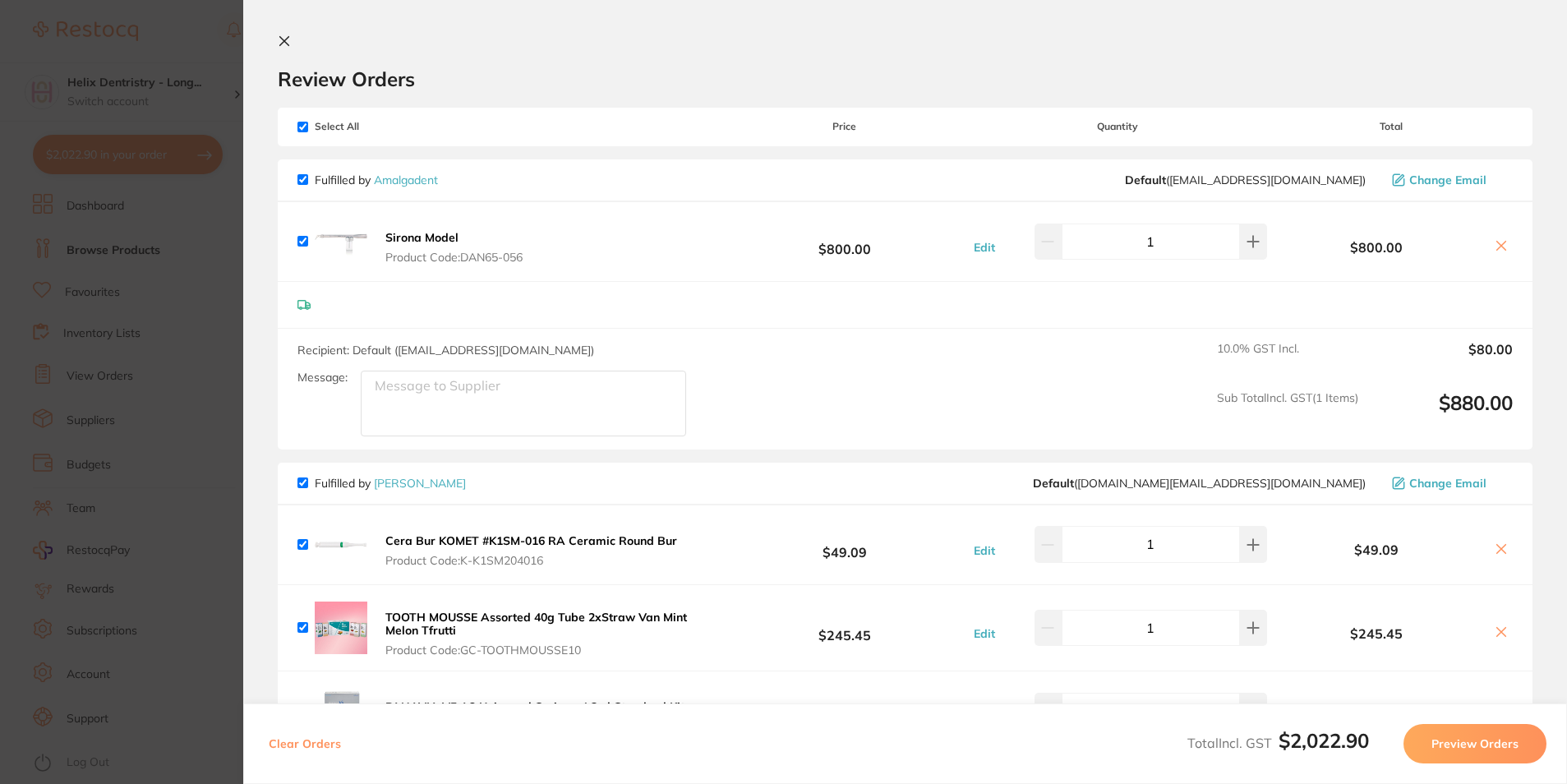
scroll to position [413, 0]
drag, startPoint x: 516, startPoint y: 19, endPoint x: 331, endPoint y: 28, distance: 185.2
click at [457, 22] on section "Review Orders Your orders are being processed and we will notify you once we ha…" at bounding box center [905, 392] width 1324 height 784
click at [282, 46] on icon at bounding box center [284, 41] width 13 height 13
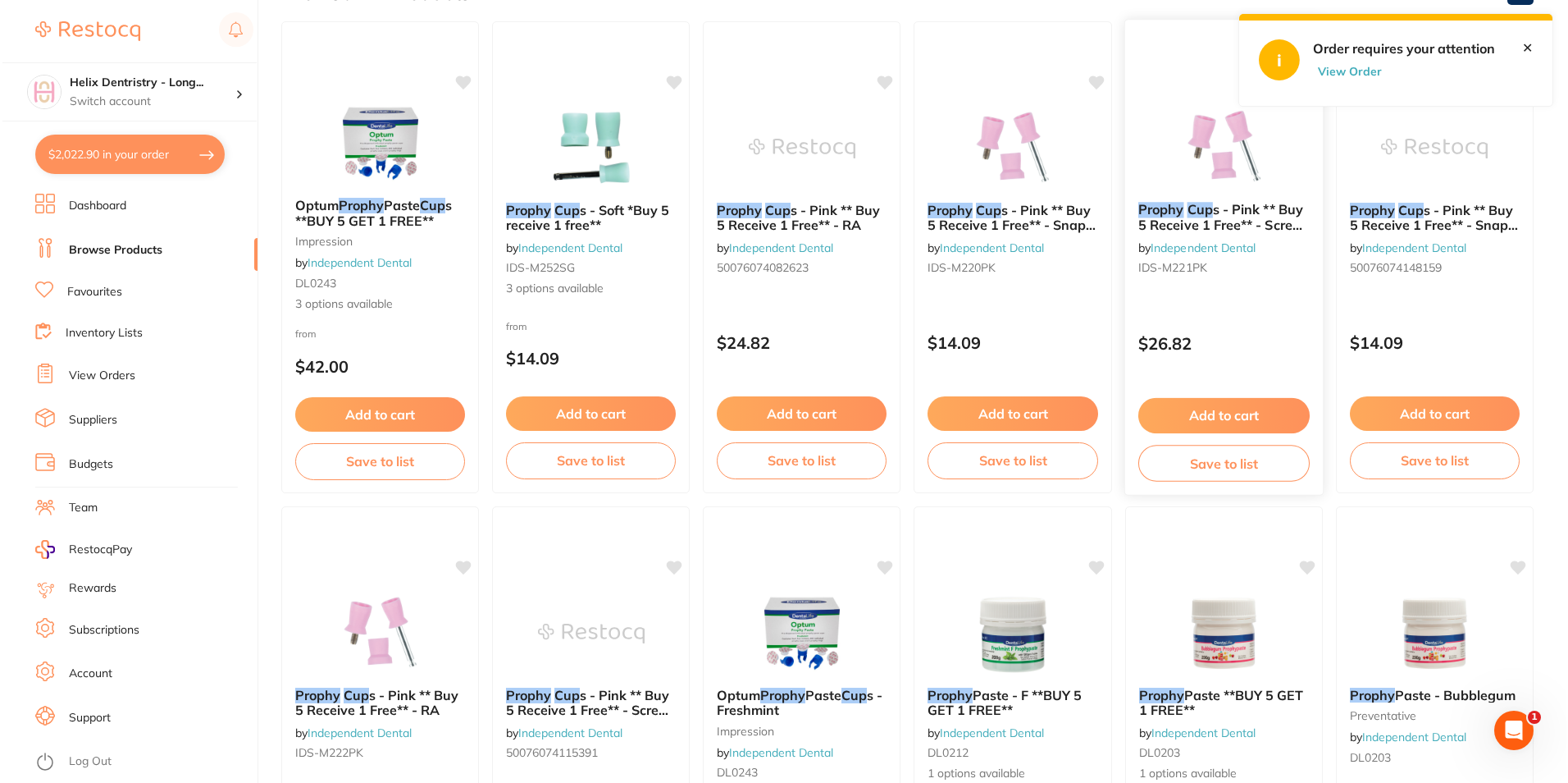
scroll to position [0, 0]
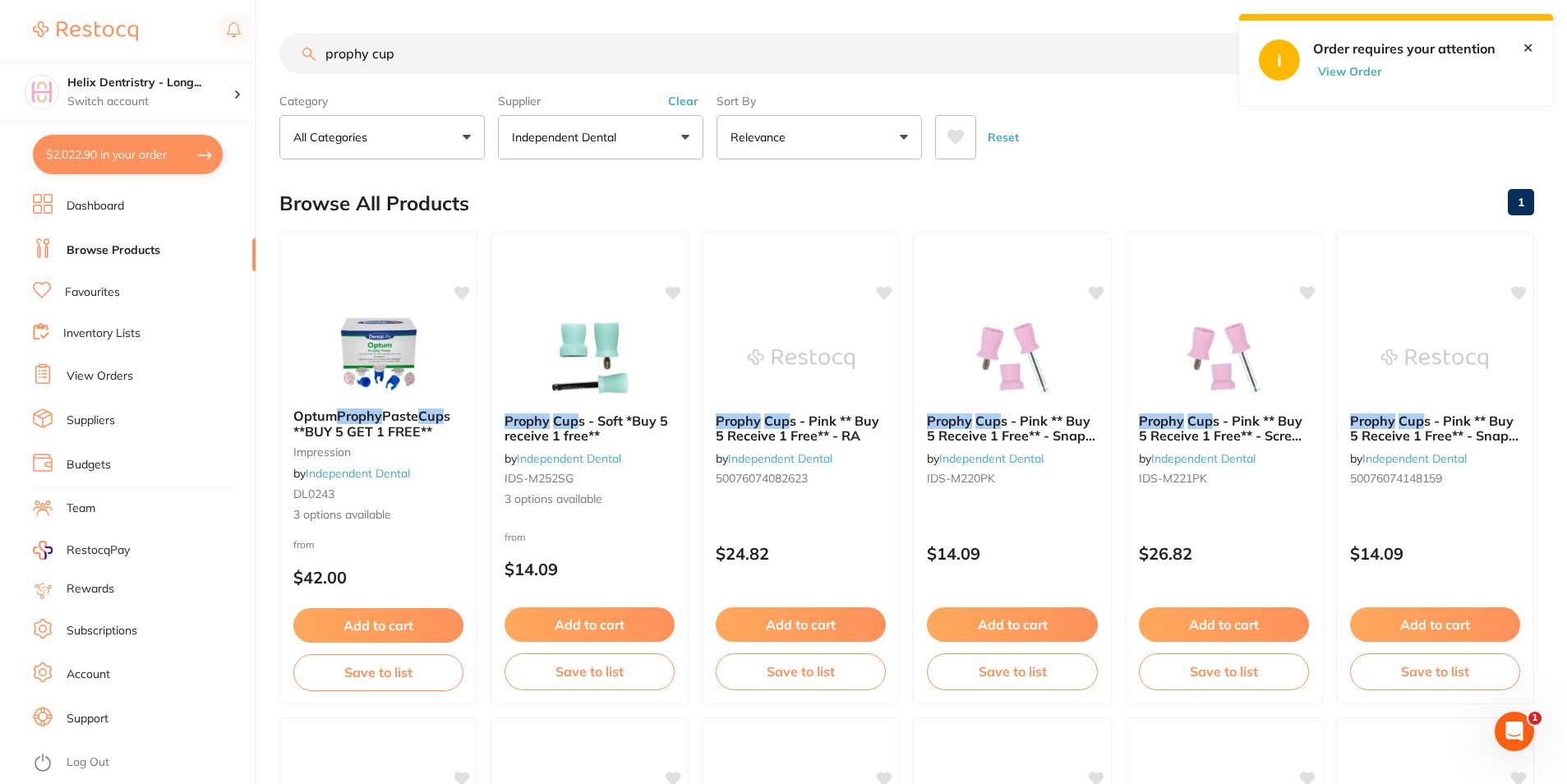
drag, startPoint x: 1539, startPoint y: 35, endPoint x: 1506, endPoint y: 43, distance: 34.0
click at [1539, 35] on div "✕" at bounding box center [1538, 35] width 30 height 41
drag, startPoint x: 1526, startPoint y: 43, endPoint x: 1439, endPoint y: 63, distance: 89.3
click at [1526, 43] on link "✕" at bounding box center [1528, 48] width 10 height 15
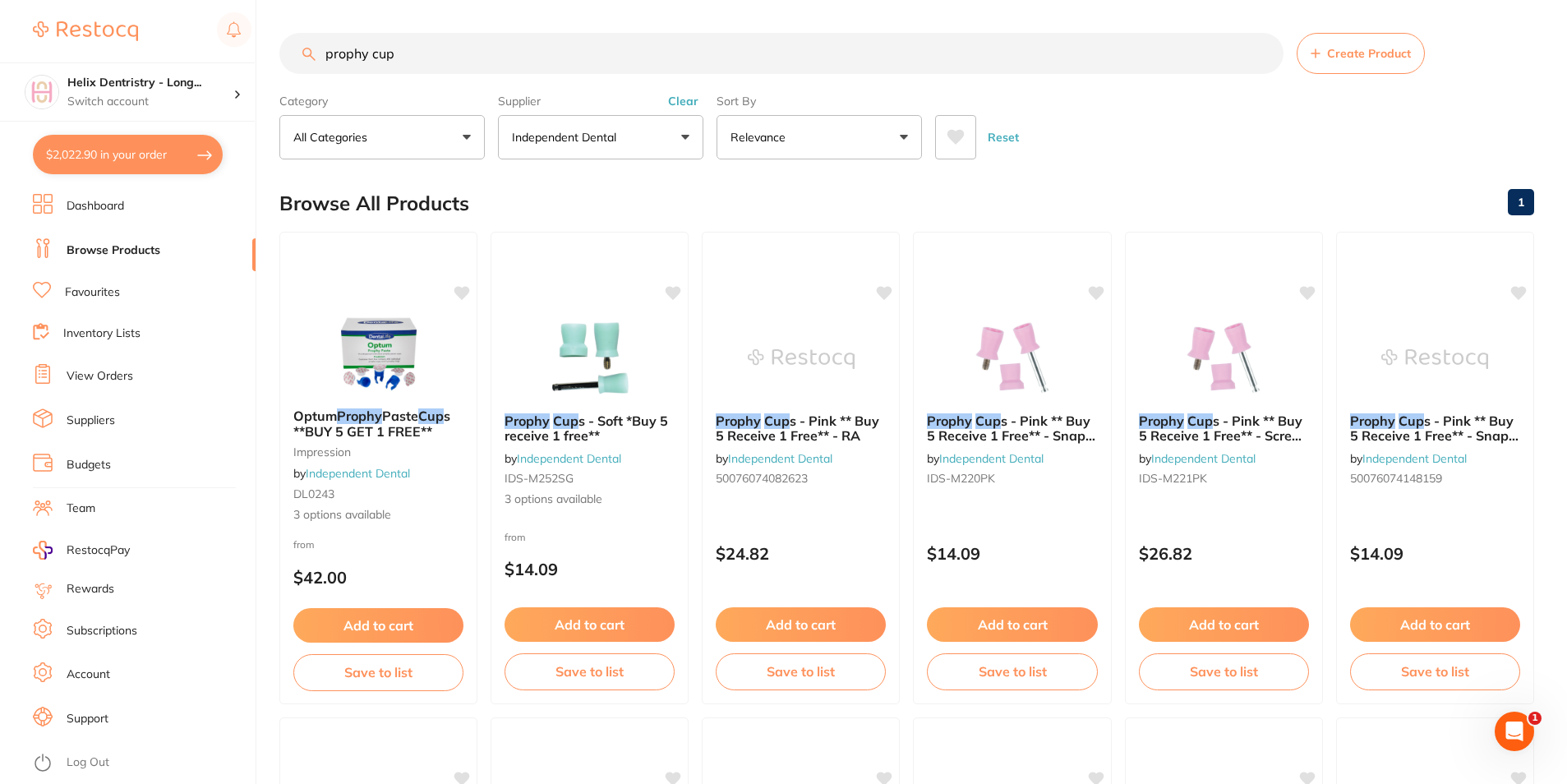
drag, startPoint x: 187, startPoint y: 155, endPoint x: 188, endPoint y: 171, distance: 16.0
click at [187, 155] on button "$2,022.90 in your order" at bounding box center [128, 155] width 190 height 39
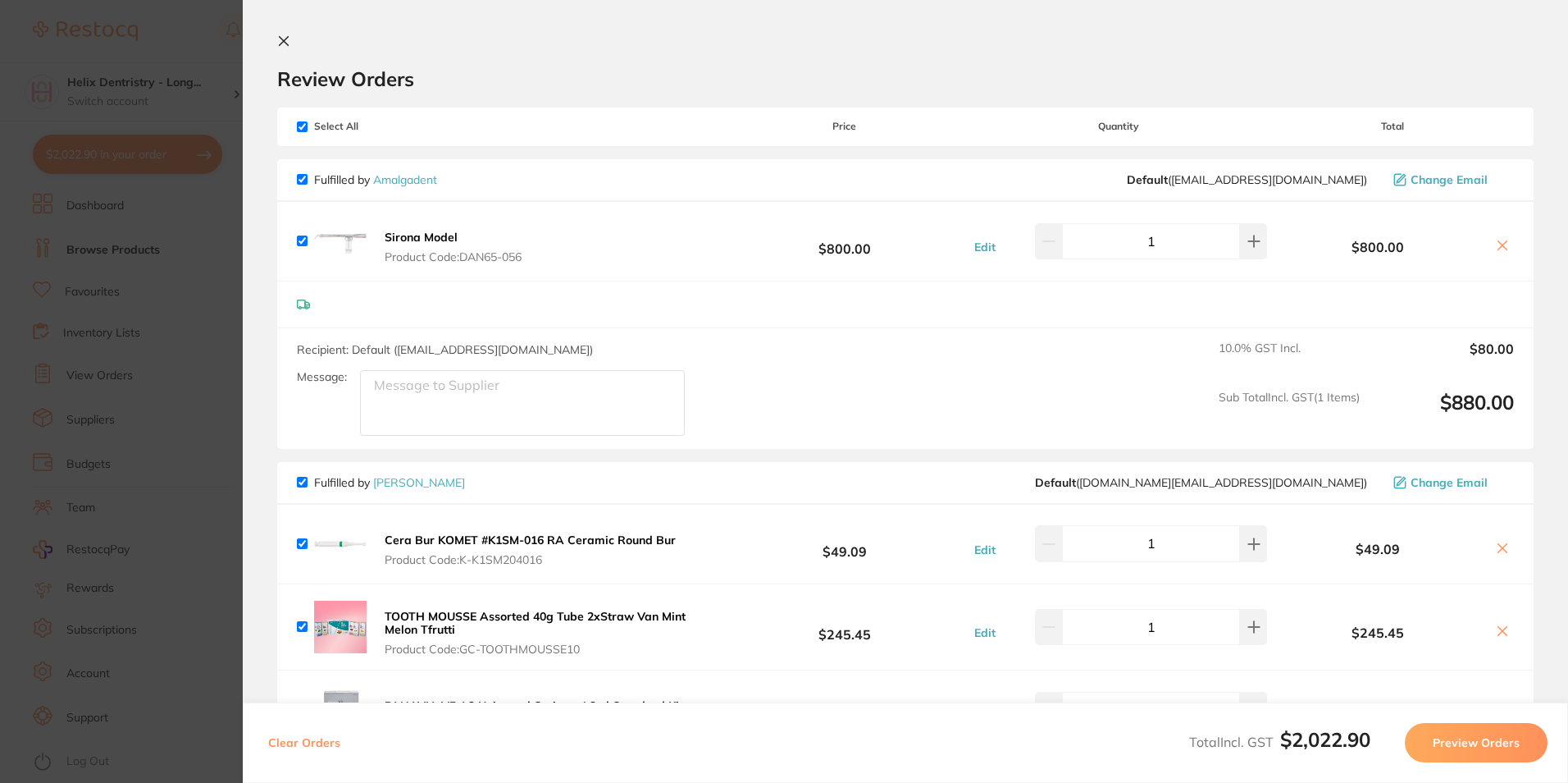
click at [510, 257] on span "Product Code: DAN65-056" at bounding box center [453, 257] width 137 height 13
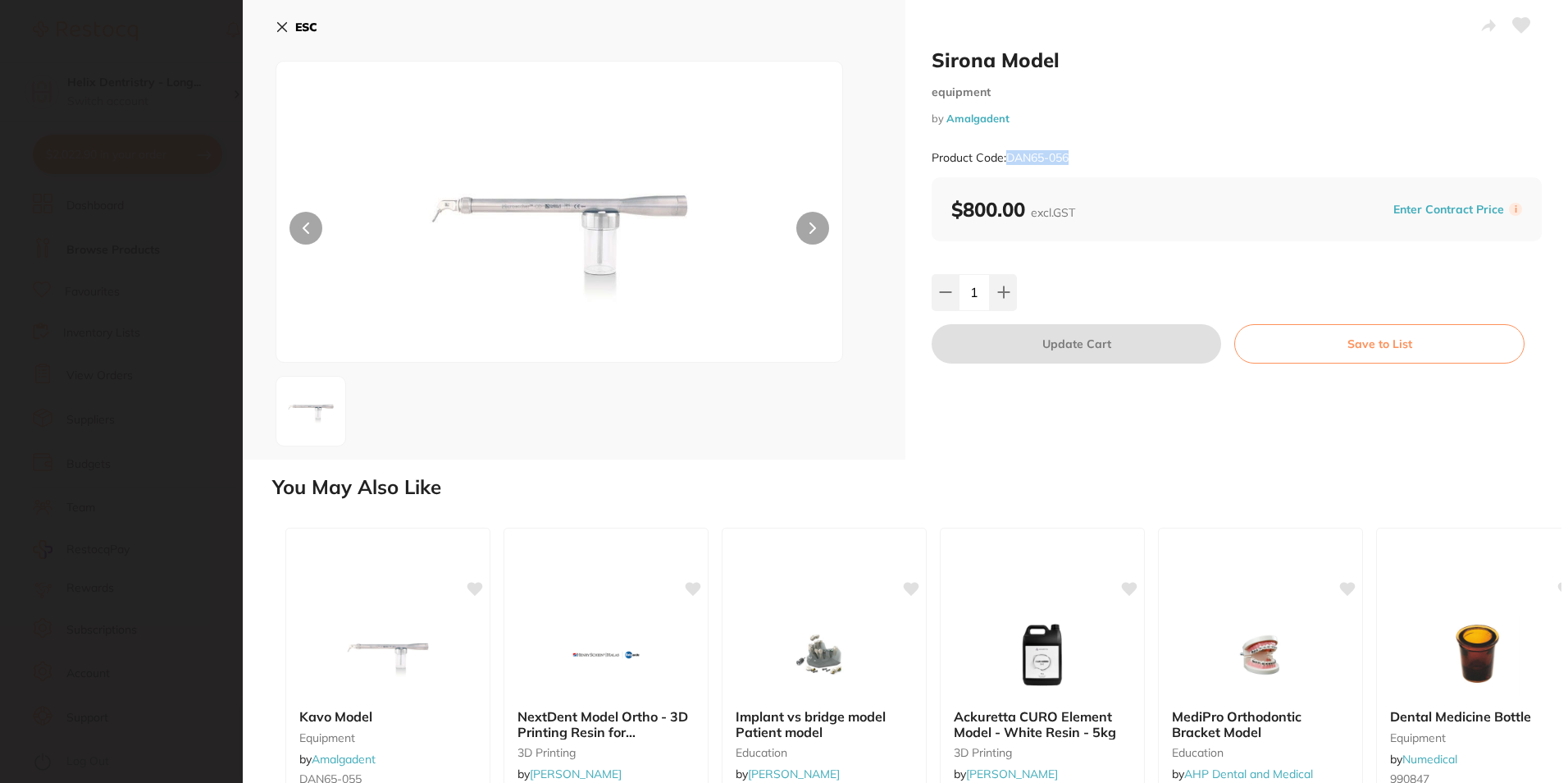
drag, startPoint x: 1075, startPoint y: 155, endPoint x: 1007, endPoint y: 156, distance: 68.0
click at [1007, 156] on div "Product Code: DAN65-056" at bounding box center [1237, 157] width 610 height 40
drag, startPoint x: 1007, startPoint y: 156, endPoint x: 1027, endPoint y: 157, distance: 20.0
copy small "DAN65-056"
click at [285, 21] on icon at bounding box center [282, 27] width 13 height 13
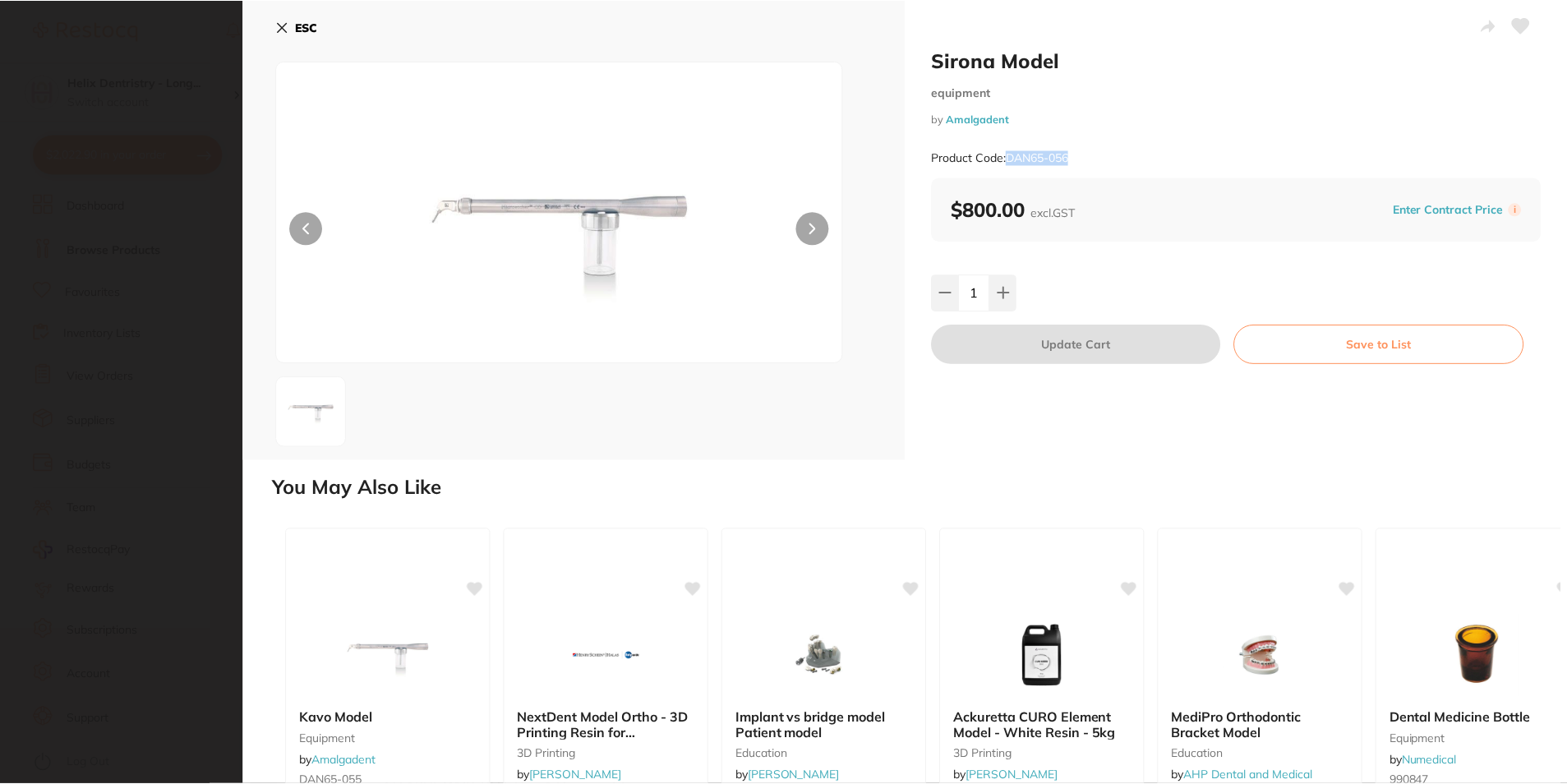
scroll to position [4, 0]
